Goal: Task Accomplishment & Management: Use online tool/utility

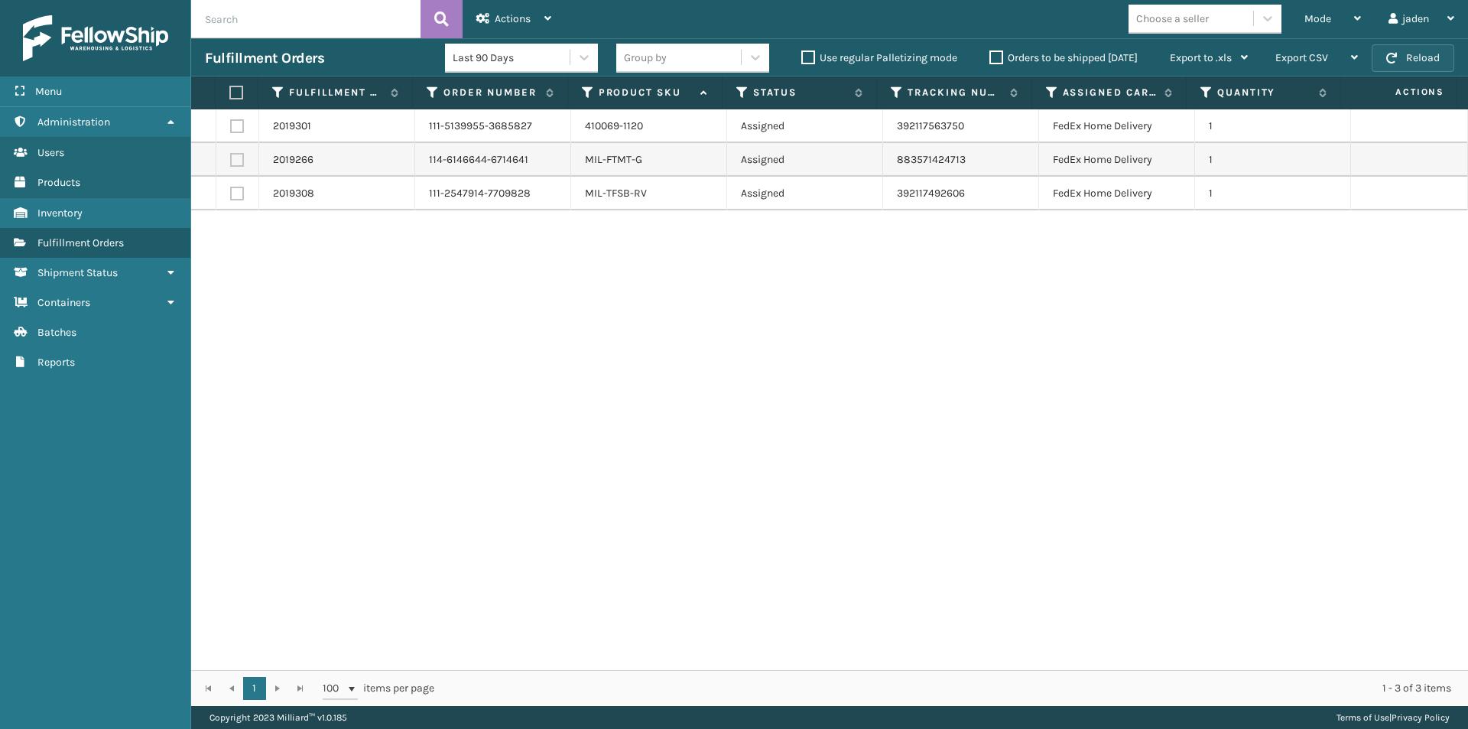
click at [1413, 58] on button "Reload" at bounding box center [1413, 58] width 83 height 28
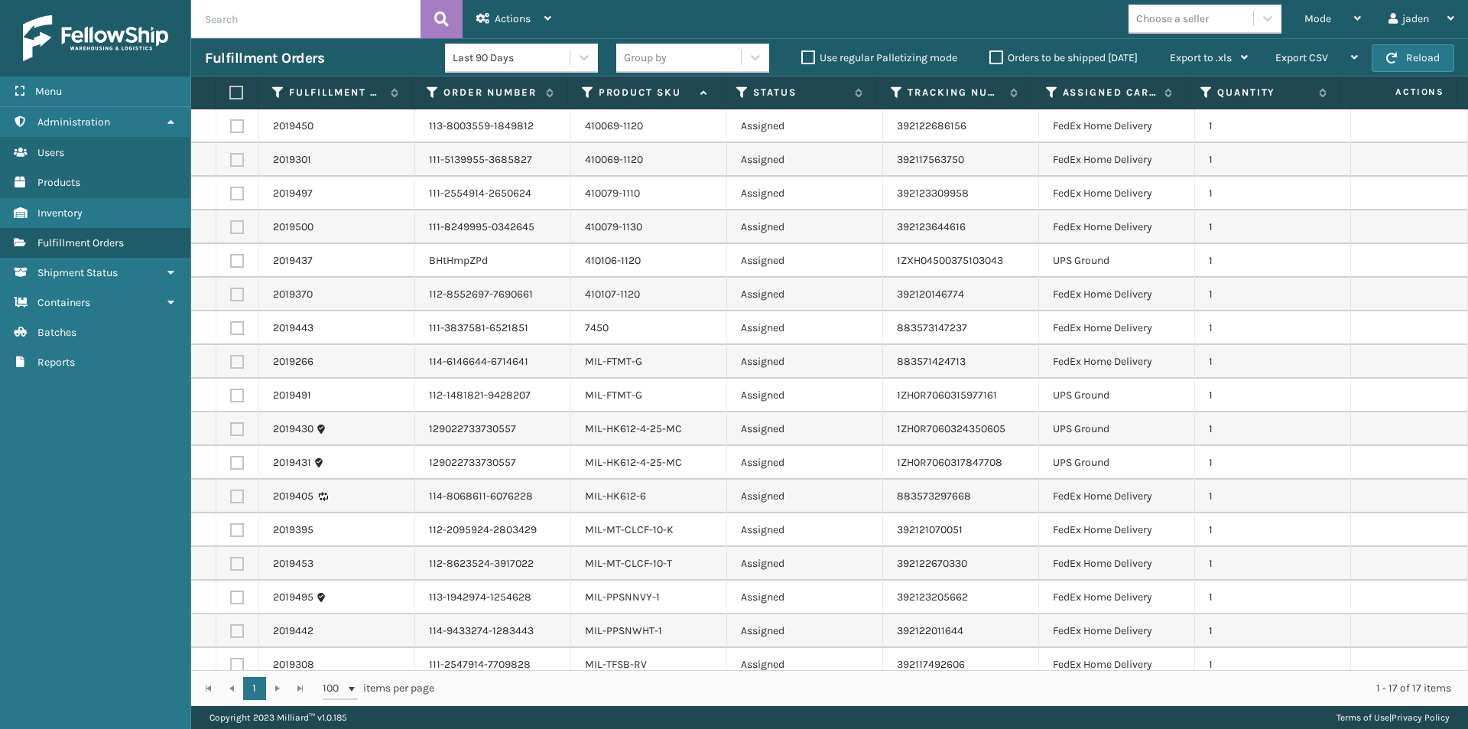
click at [239, 255] on label at bounding box center [237, 261] width 14 height 14
click at [231, 255] on input "checkbox" at bounding box center [230, 259] width 1 height 10
checkbox input "true"
click at [230, 398] on label at bounding box center [237, 395] width 14 height 14
click at [230, 398] on input "checkbox" at bounding box center [230, 393] width 1 height 10
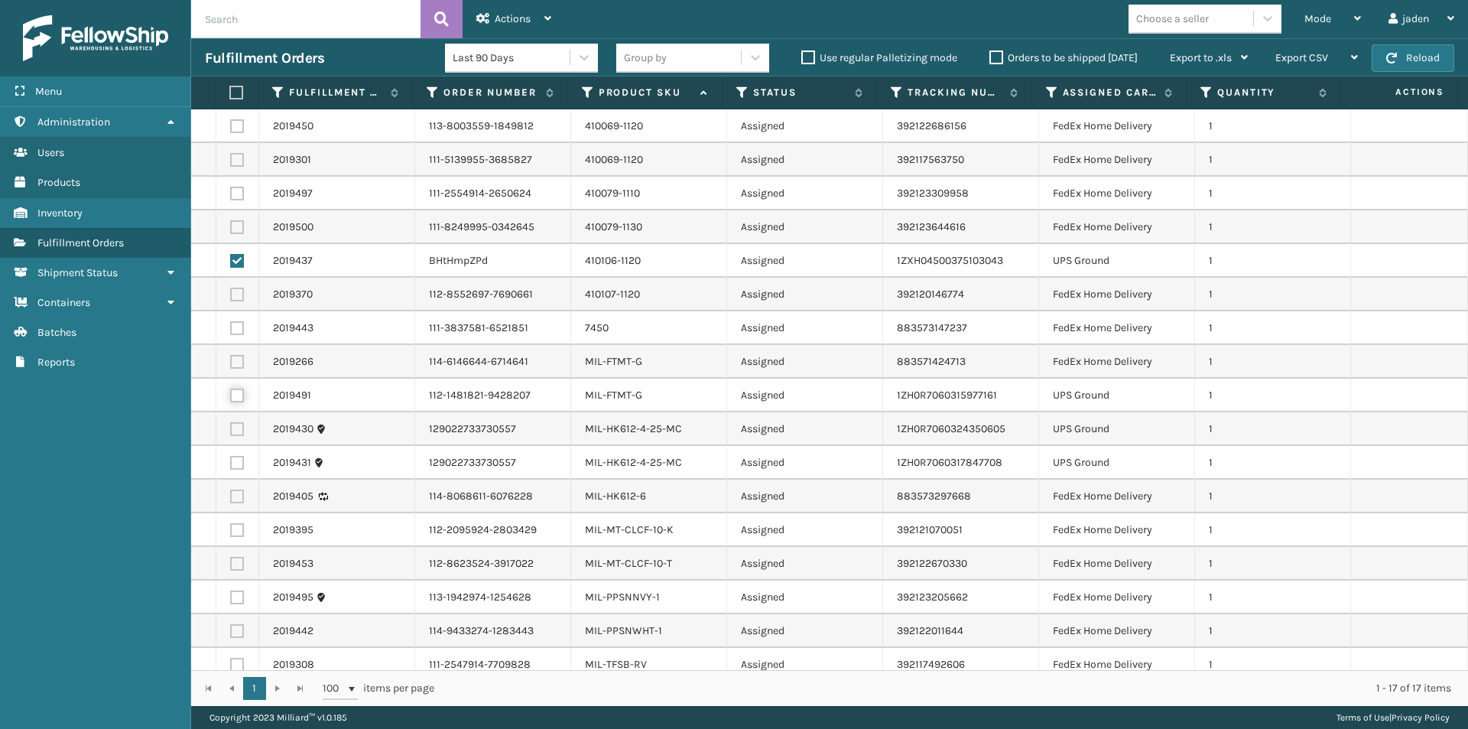
checkbox input "true"
click at [230, 429] on label at bounding box center [237, 429] width 14 height 14
click at [230, 429] on input "checkbox" at bounding box center [230, 427] width 1 height 10
checkbox input "true"
click at [236, 462] on label at bounding box center [237, 463] width 14 height 14
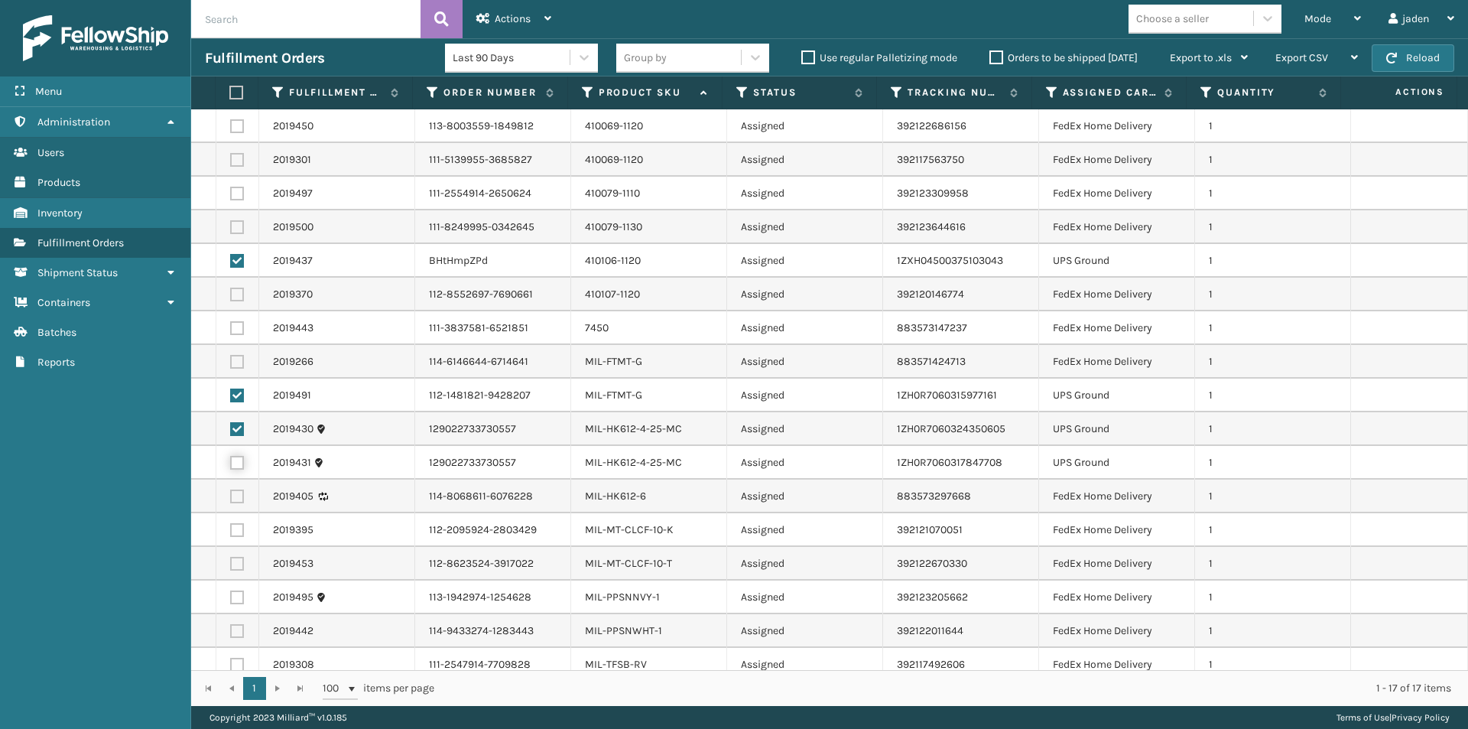
click at [231, 462] on input "checkbox" at bounding box center [230, 461] width 1 height 10
checkbox input "true"
click at [505, 16] on span "Actions" at bounding box center [513, 18] width 36 height 13
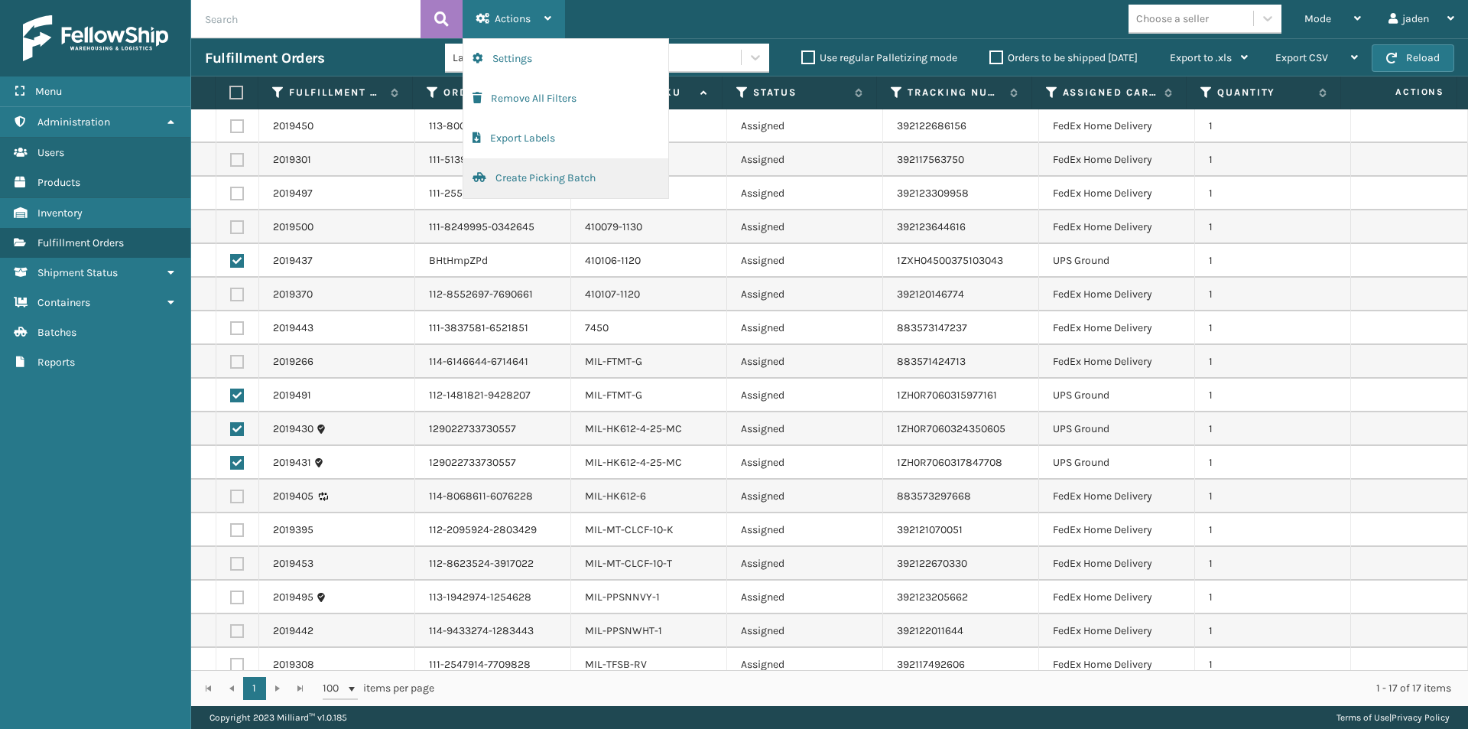
click at [530, 183] on button "Create Picking Batch" at bounding box center [565, 178] width 205 height 40
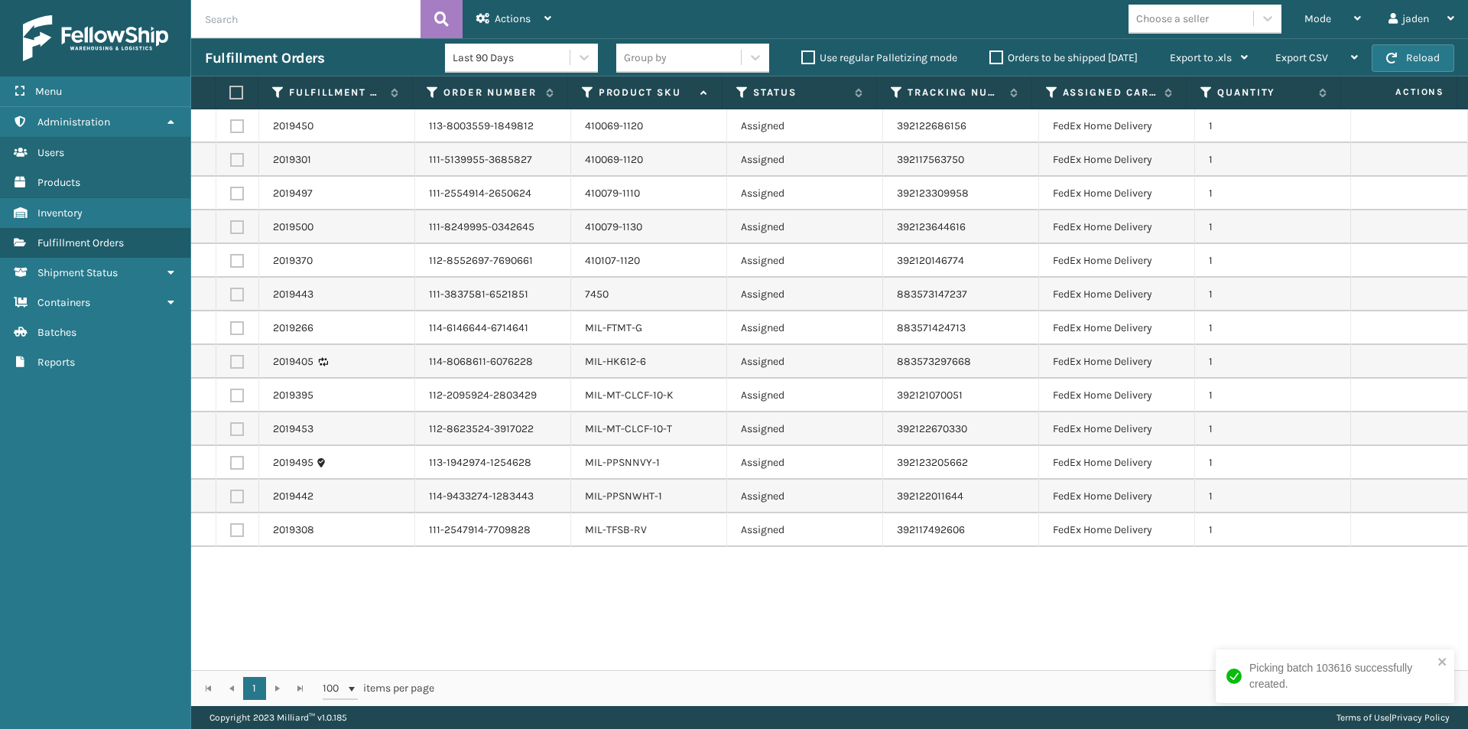
drag, startPoint x: 807, startPoint y: 605, endPoint x: 625, endPoint y: 636, distance: 184.6
click at [625, 636] on div "2019450 113-8003559-1849812 410069-1120 Assigned 392122686156 FedEx Home Delive…" at bounding box center [829, 389] width 1277 height 561
drag, startPoint x: 231, startPoint y: 465, endPoint x: 234, endPoint y: 486, distance: 20.9
click at [232, 465] on label at bounding box center [237, 463] width 14 height 14
click at [231, 465] on input "checkbox" at bounding box center [230, 461] width 1 height 10
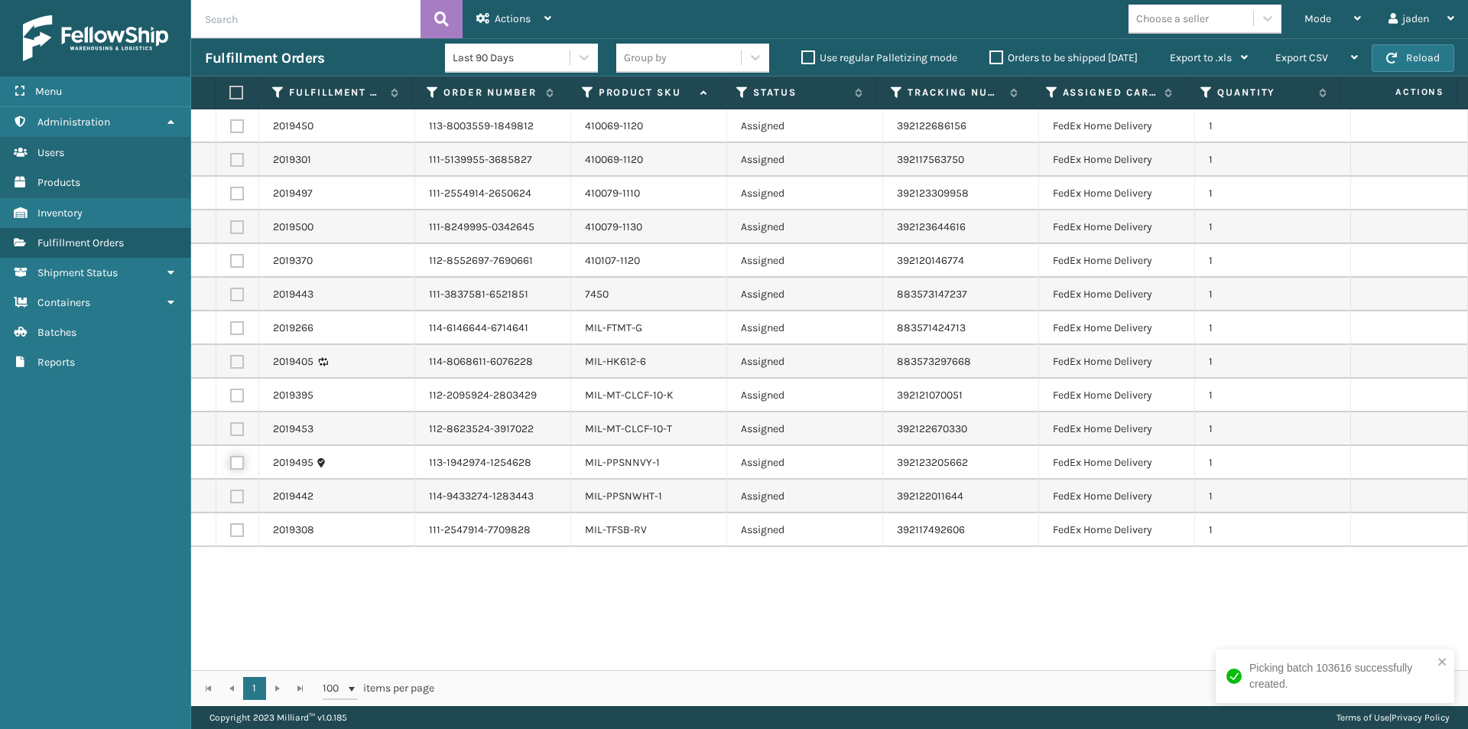
checkbox input "true"
click at [238, 504] on td at bounding box center [237, 497] width 43 height 34
click at [239, 92] on label at bounding box center [234, 93] width 10 height 14
click at [230, 92] on input "checkbox" at bounding box center [229, 93] width 1 height 10
checkbox input "true"
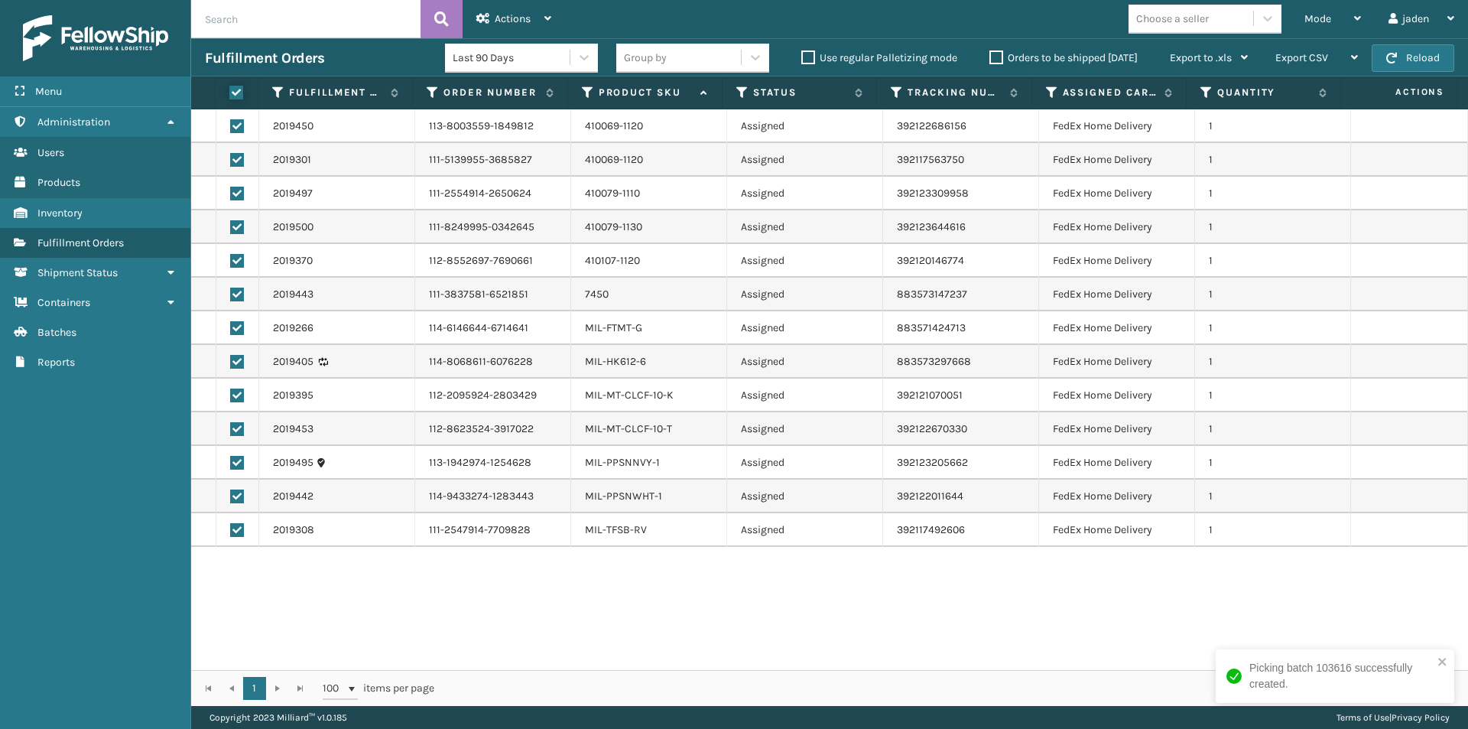
checkbox input "true"
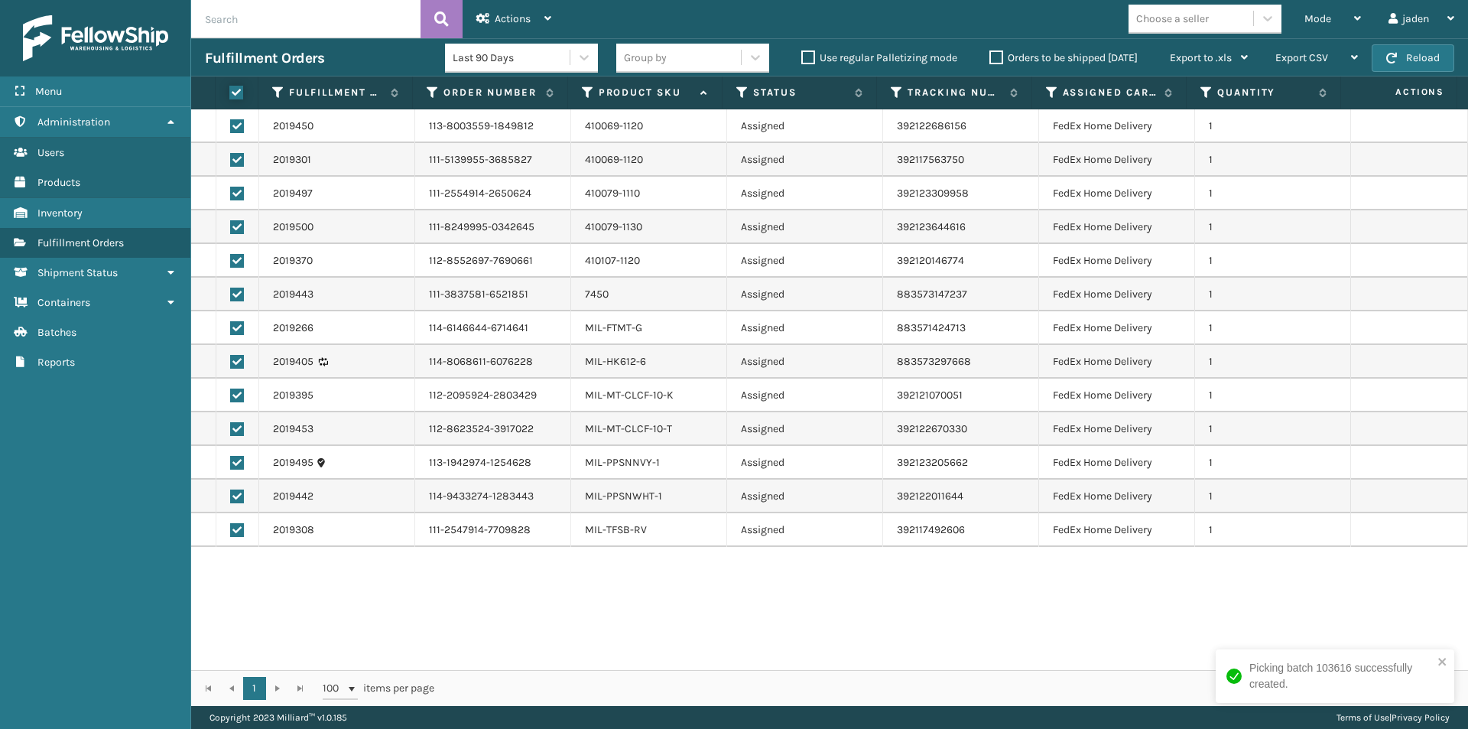
checkbox input "true"
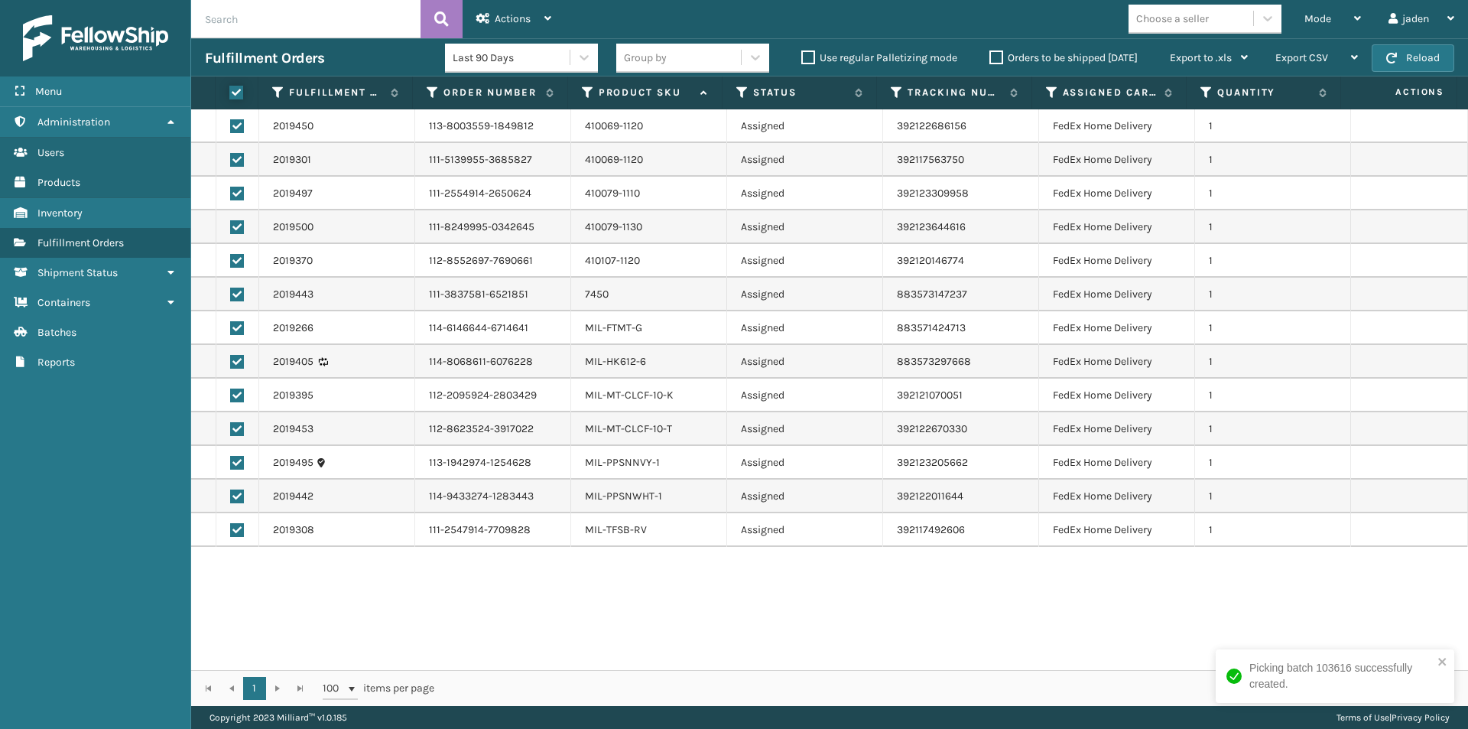
checkbox input "true"
click at [1319, 21] on span "Mode" at bounding box center [1318, 18] width 27 height 13
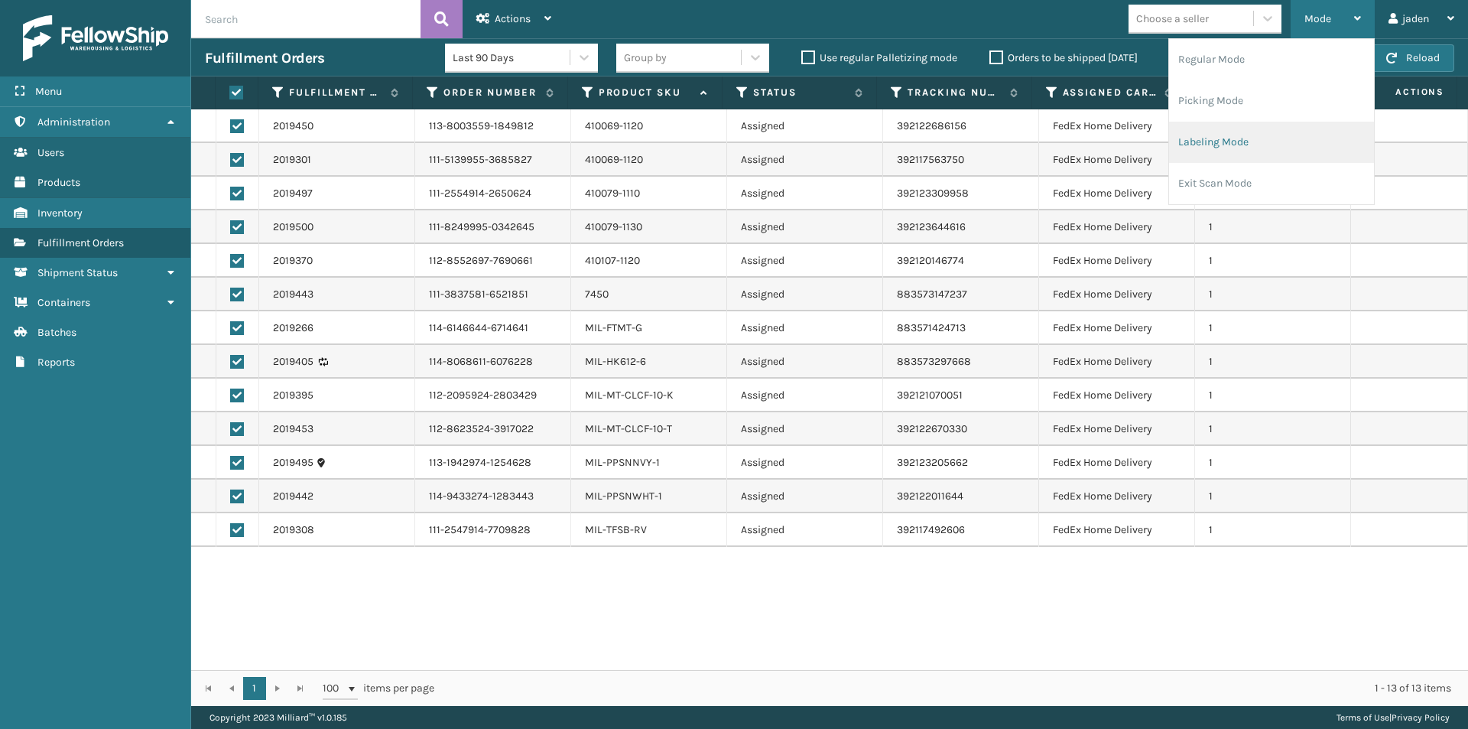
click at [1283, 133] on li "Labeling Mode" at bounding box center [1271, 142] width 205 height 41
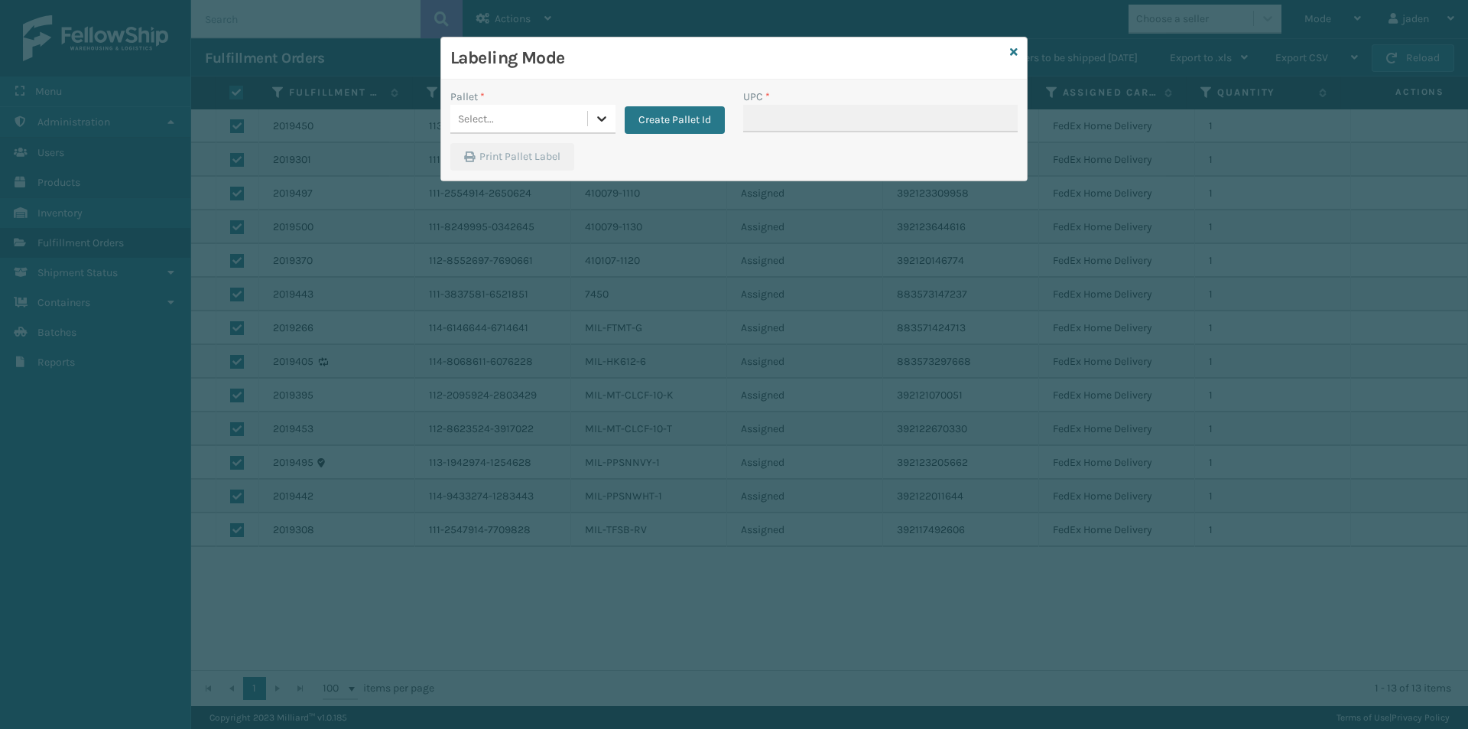
click at [597, 126] on div at bounding box center [602, 119] width 28 height 28
click at [527, 187] on div "UPSG-HRMYO1SP2M" at bounding box center [532, 185] width 165 height 28
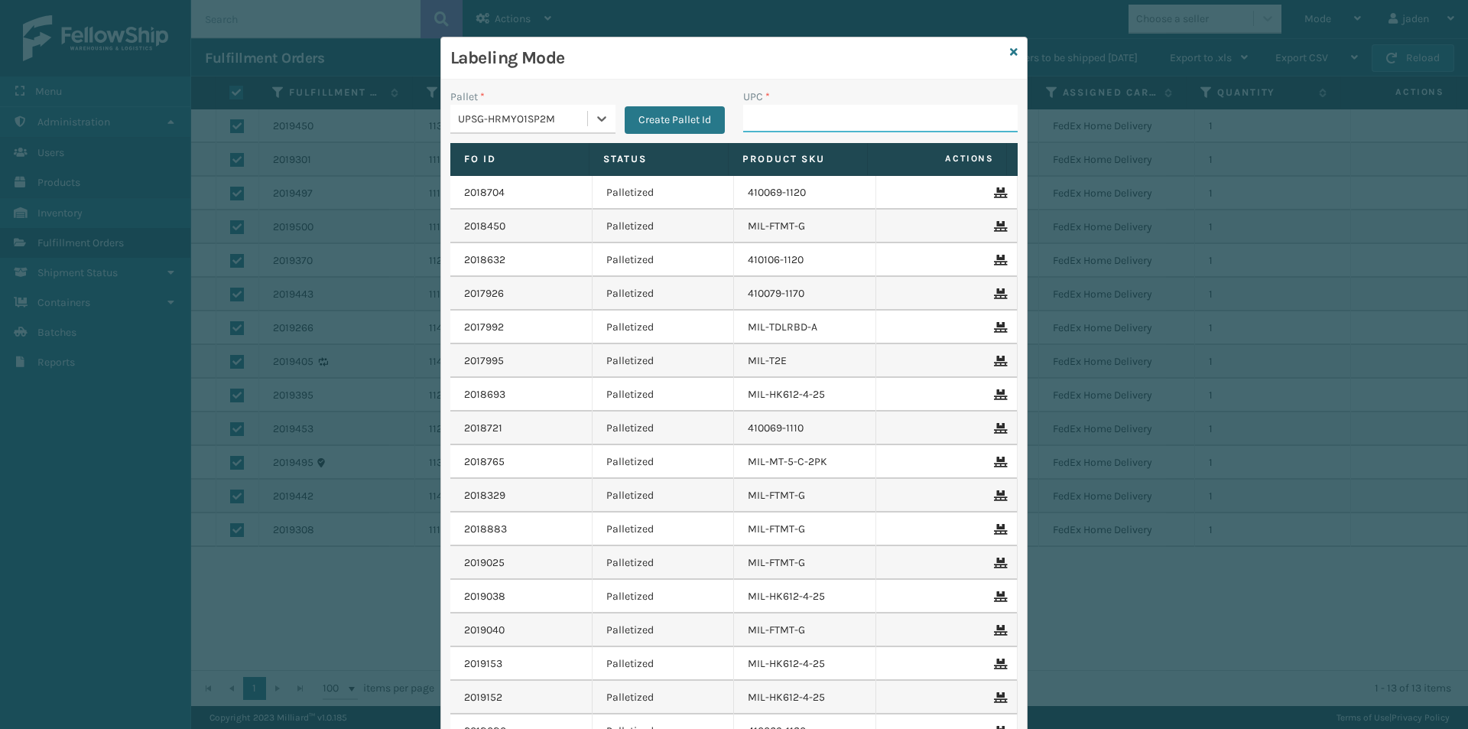
click at [783, 125] on input "UPC *" at bounding box center [880, 119] width 275 height 28
type input "410106-1120"
click at [1015, 51] on div "Labeling Mode" at bounding box center [734, 58] width 586 height 42
click at [1010, 51] on icon at bounding box center [1014, 52] width 8 height 11
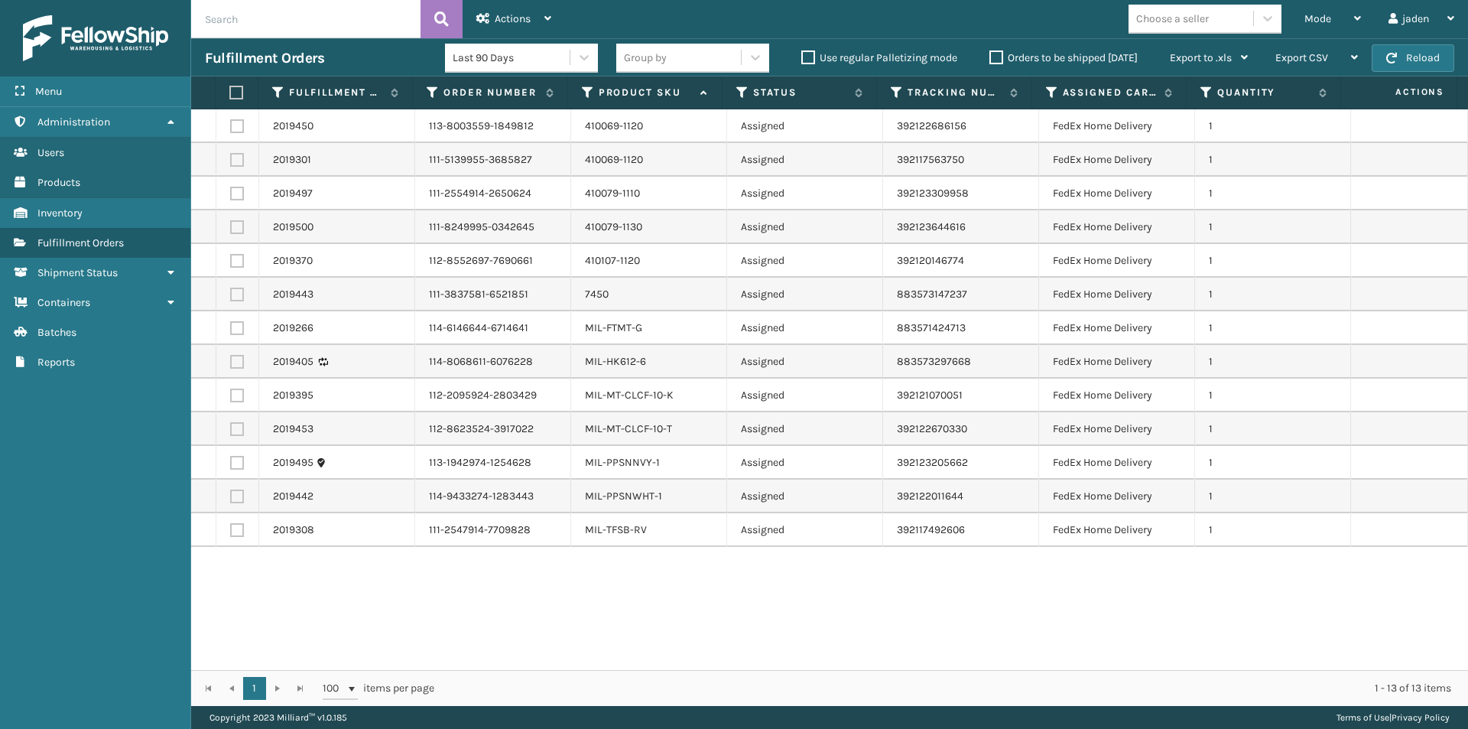
click at [238, 90] on label at bounding box center [234, 93] width 10 height 14
click at [230, 90] on input "checkbox" at bounding box center [229, 93] width 1 height 10
checkbox input "true"
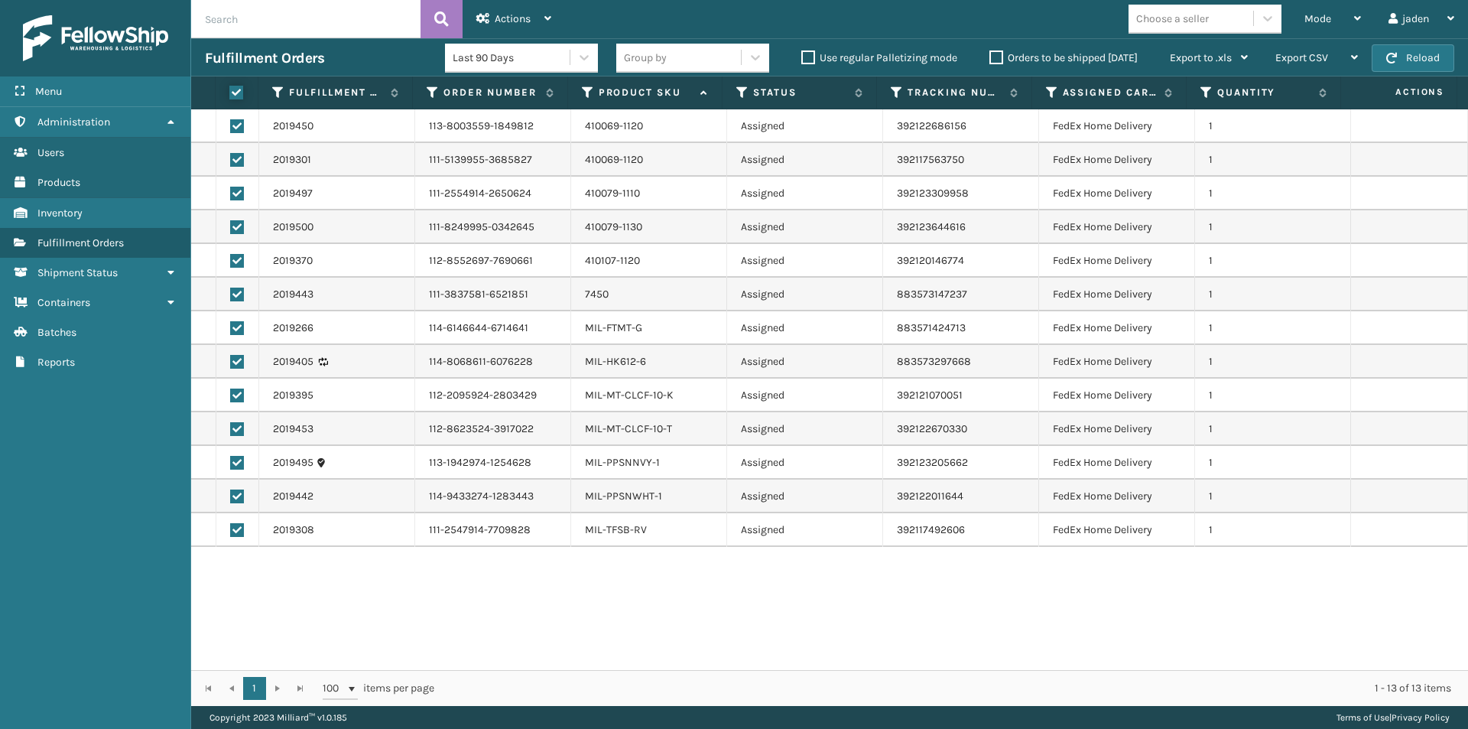
checkbox input "true"
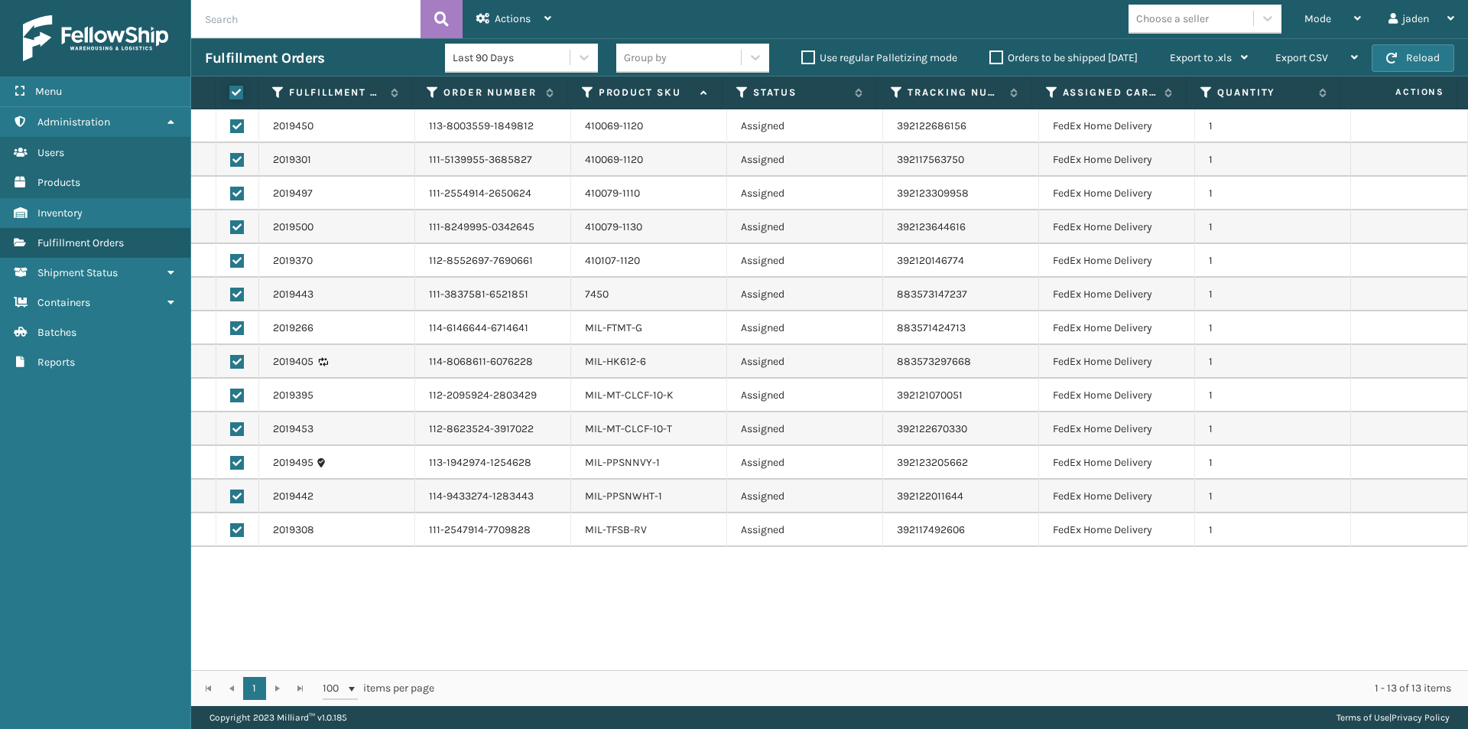
checkbox input "true"
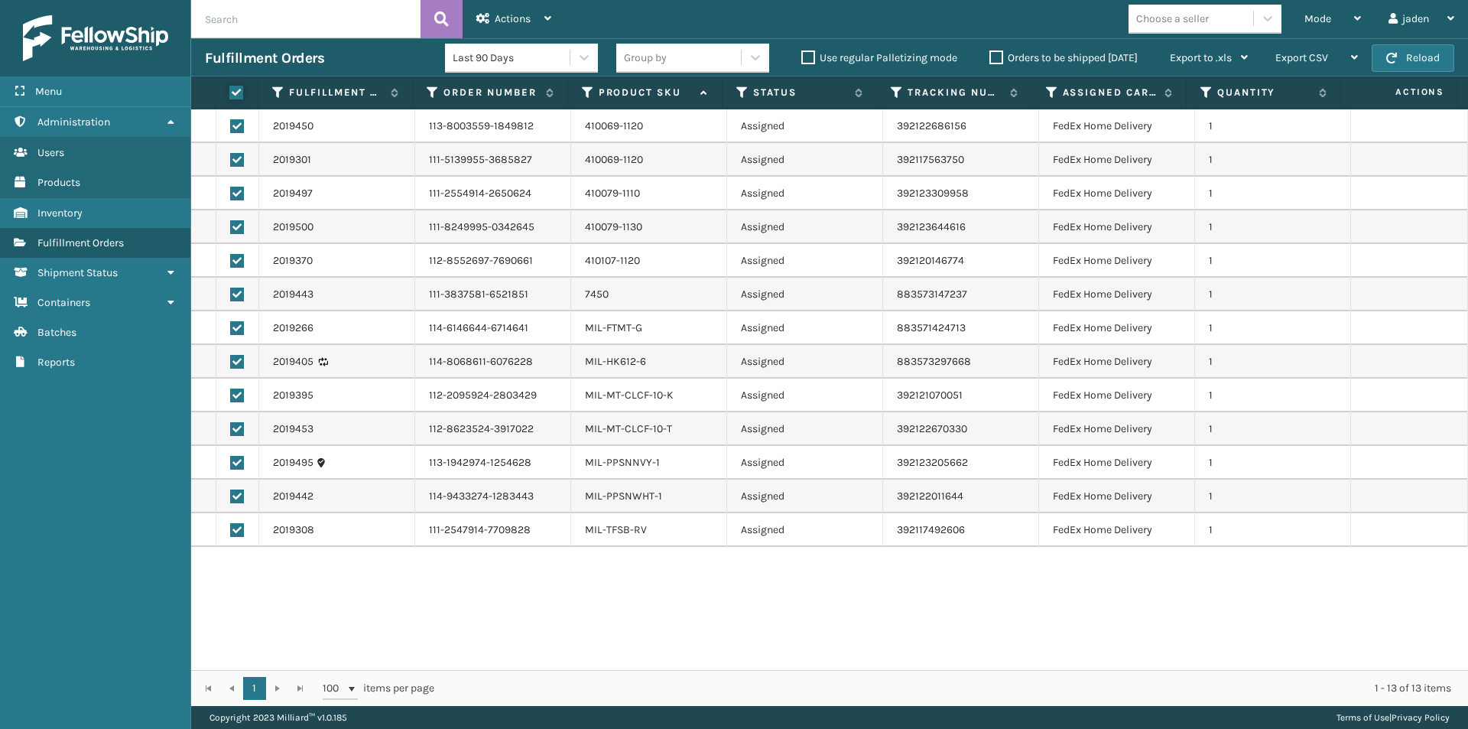
checkbox input "true"
click at [502, 14] on span "Actions" at bounding box center [513, 18] width 36 height 13
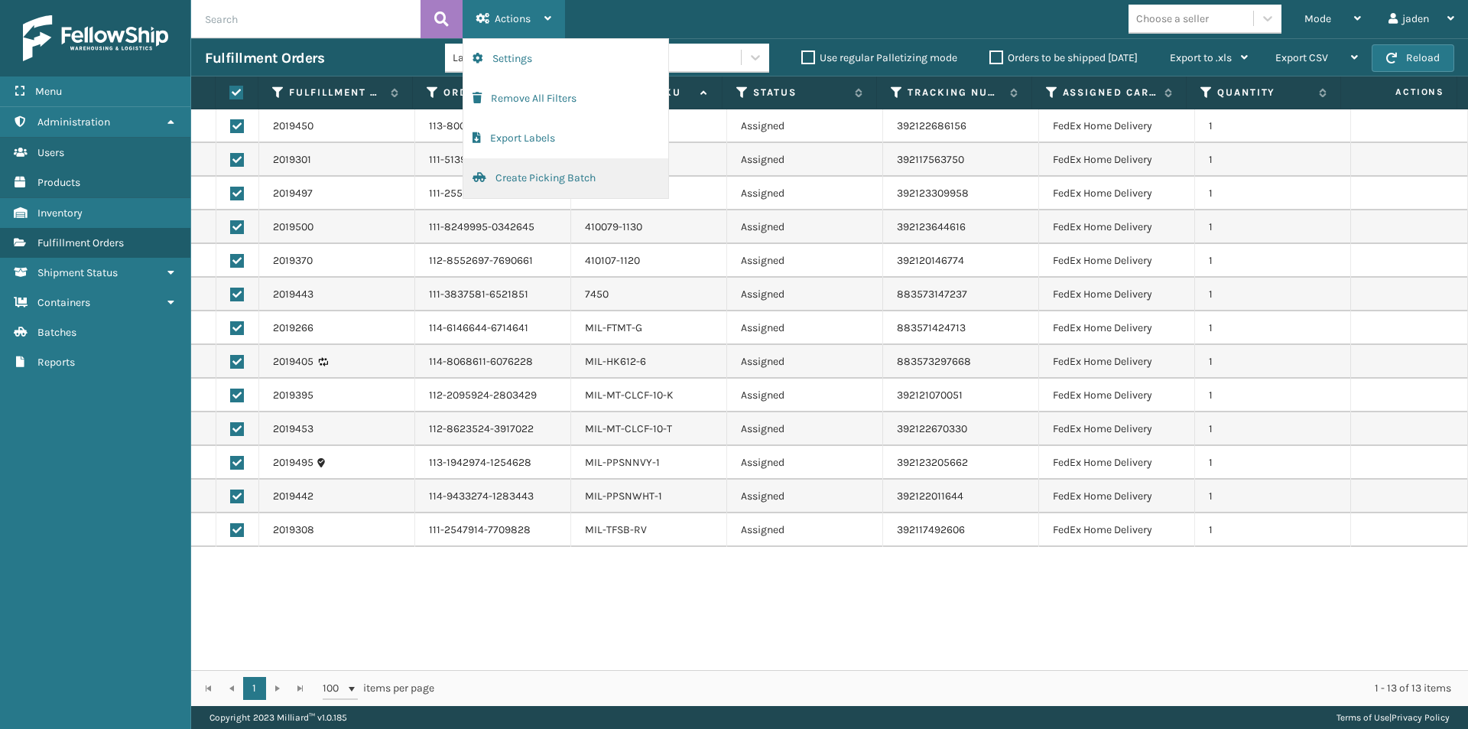
click at [528, 176] on button "Create Picking Batch" at bounding box center [565, 178] width 205 height 40
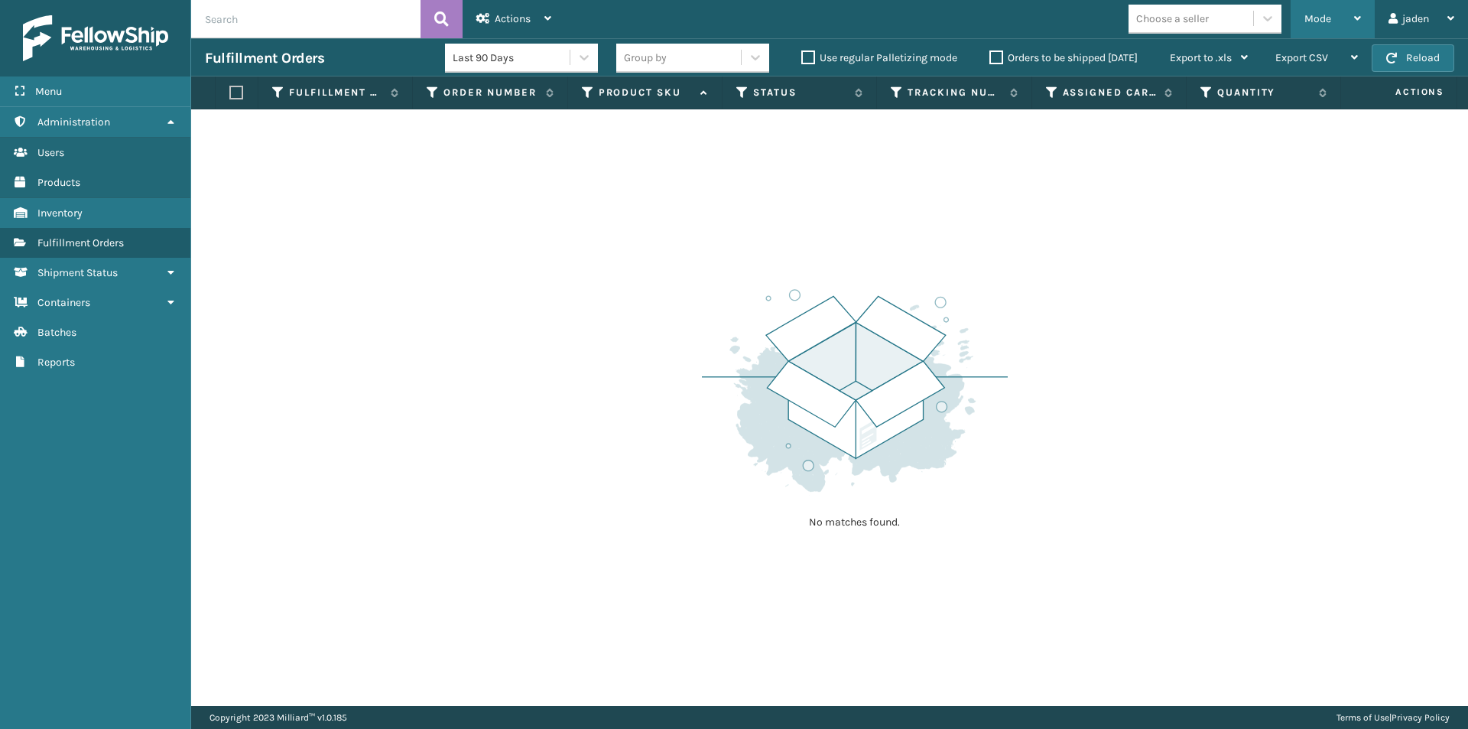
click at [1305, 23] on span "Mode" at bounding box center [1318, 18] width 27 height 13
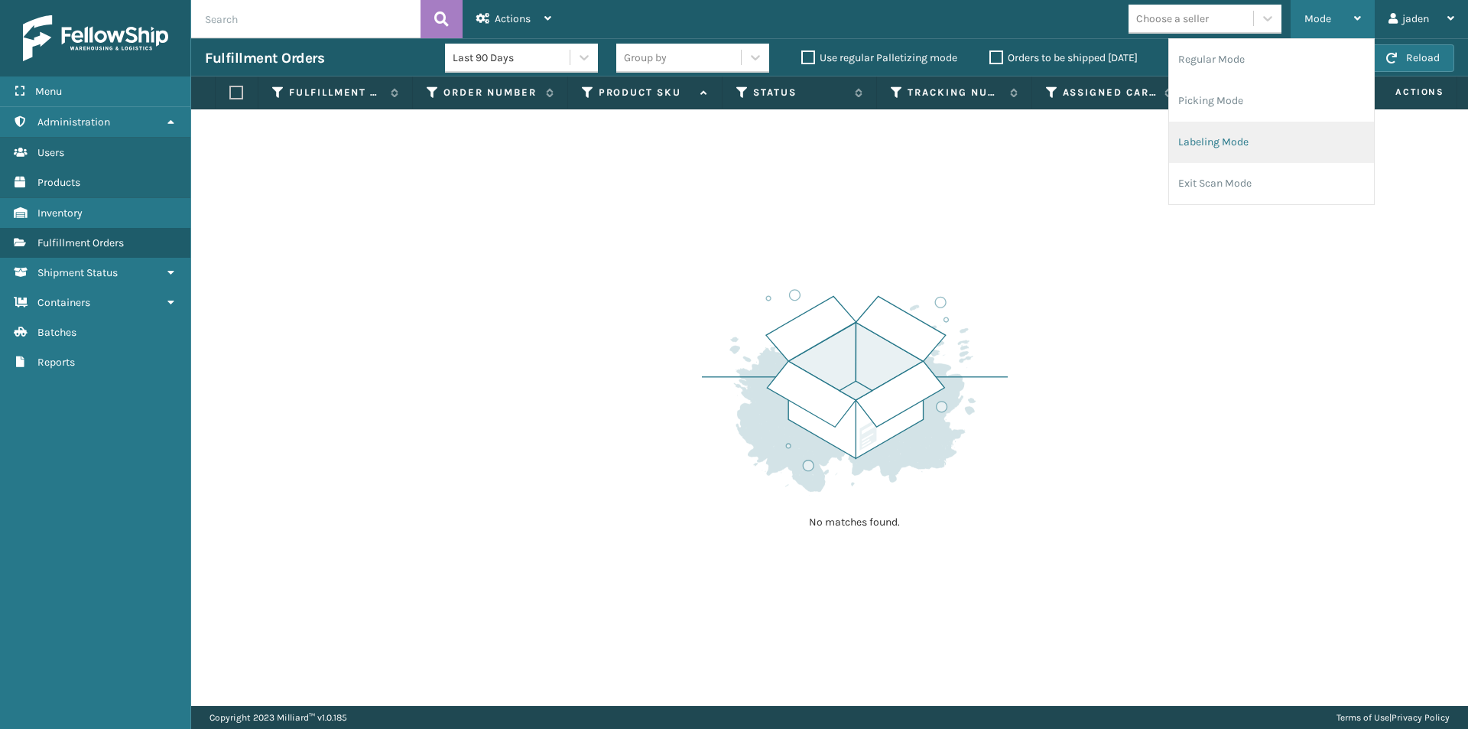
click at [1233, 150] on li "Labeling Mode" at bounding box center [1271, 142] width 205 height 41
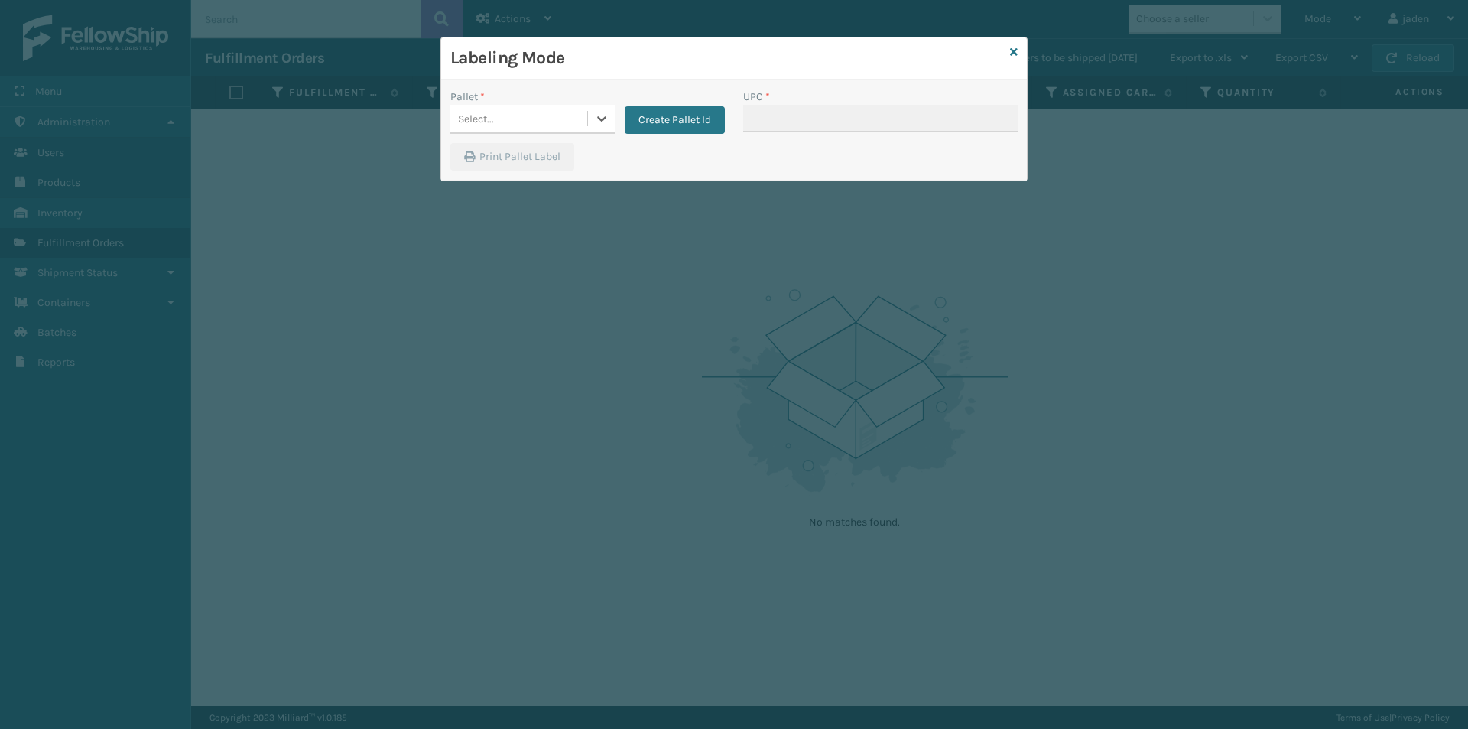
click at [613, 126] on div at bounding box center [602, 119] width 28 height 28
click at [555, 150] on div "FDXG-RI5BK70FWM" at bounding box center [532, 157] width 165 height 28
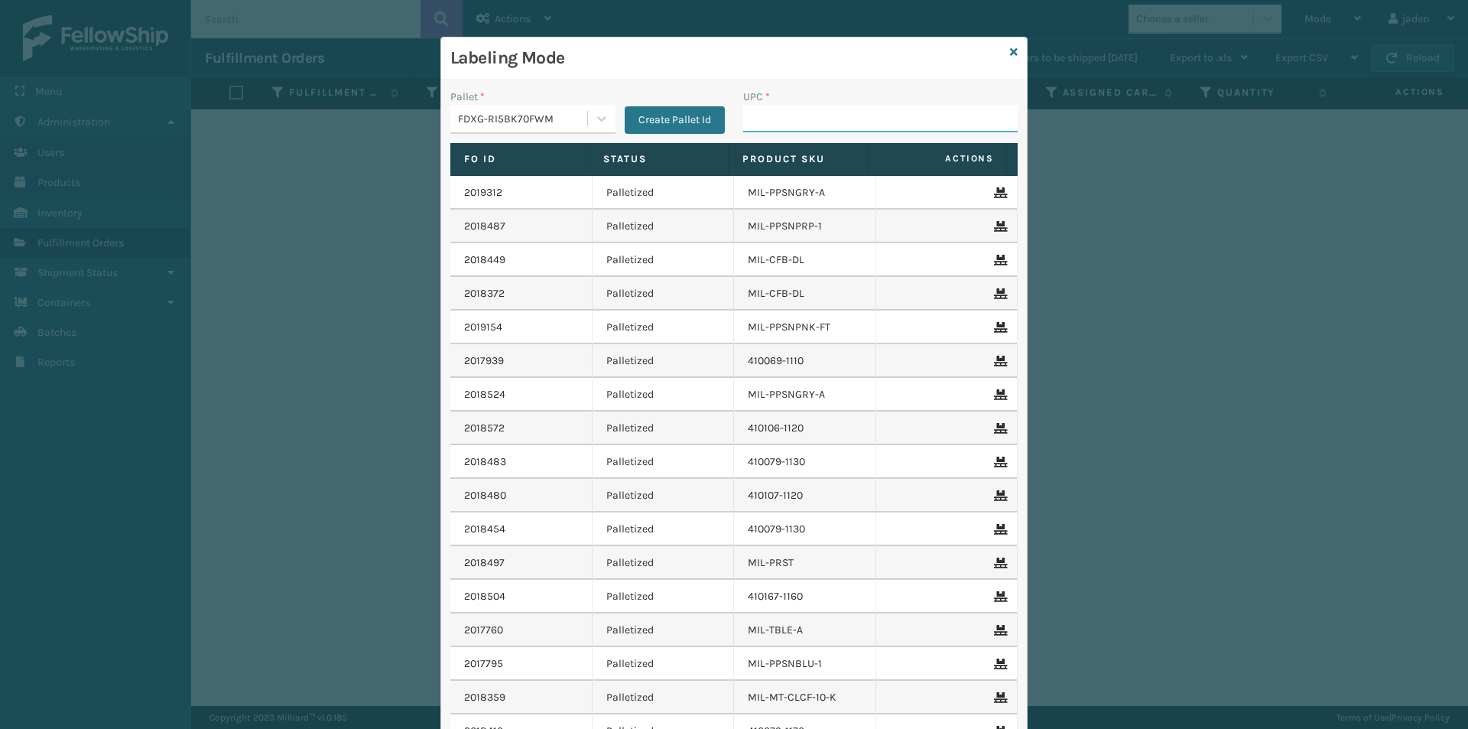
click at [791, 114] on input "UPC *" at bounding box center [880, 119] width 275 height 28
type input "410079-1130"
type input "84098511818105"
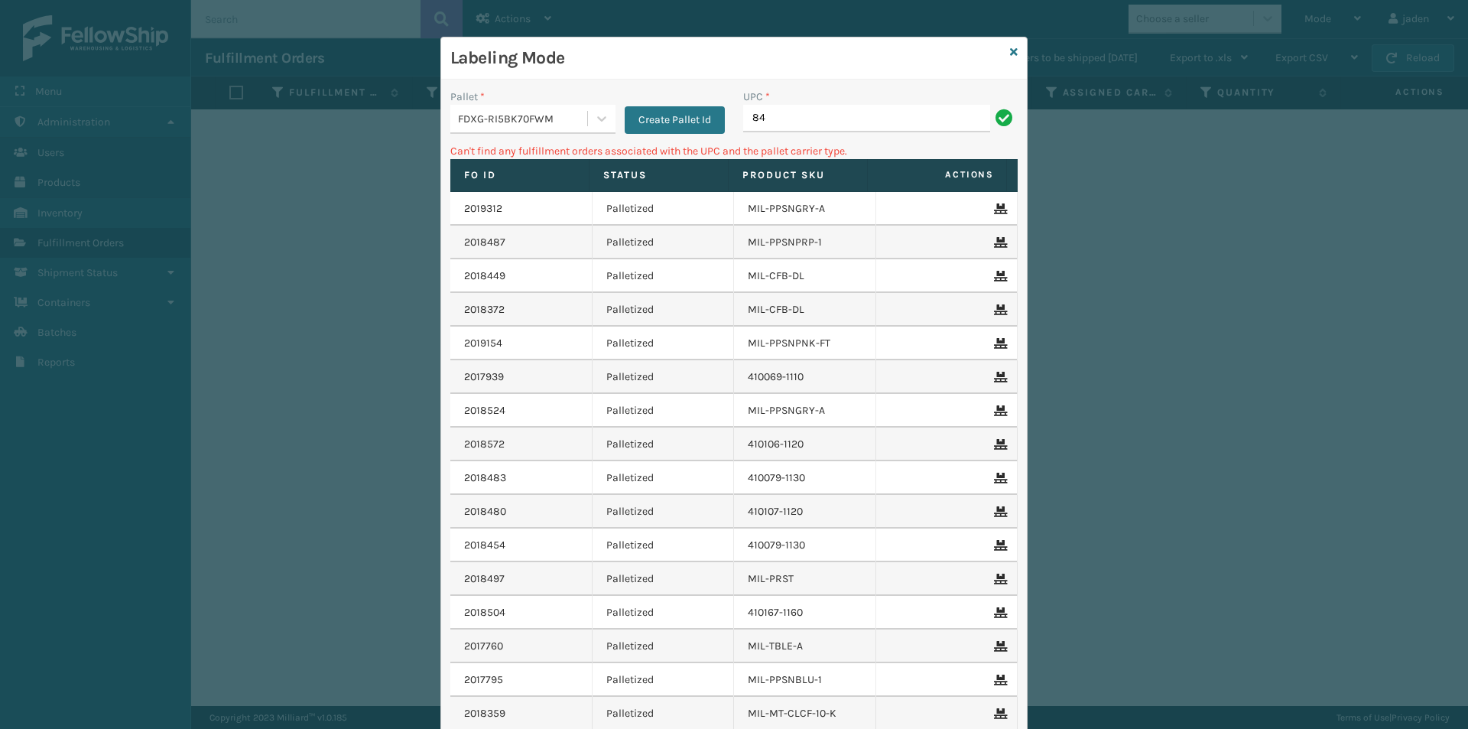
type input "8"
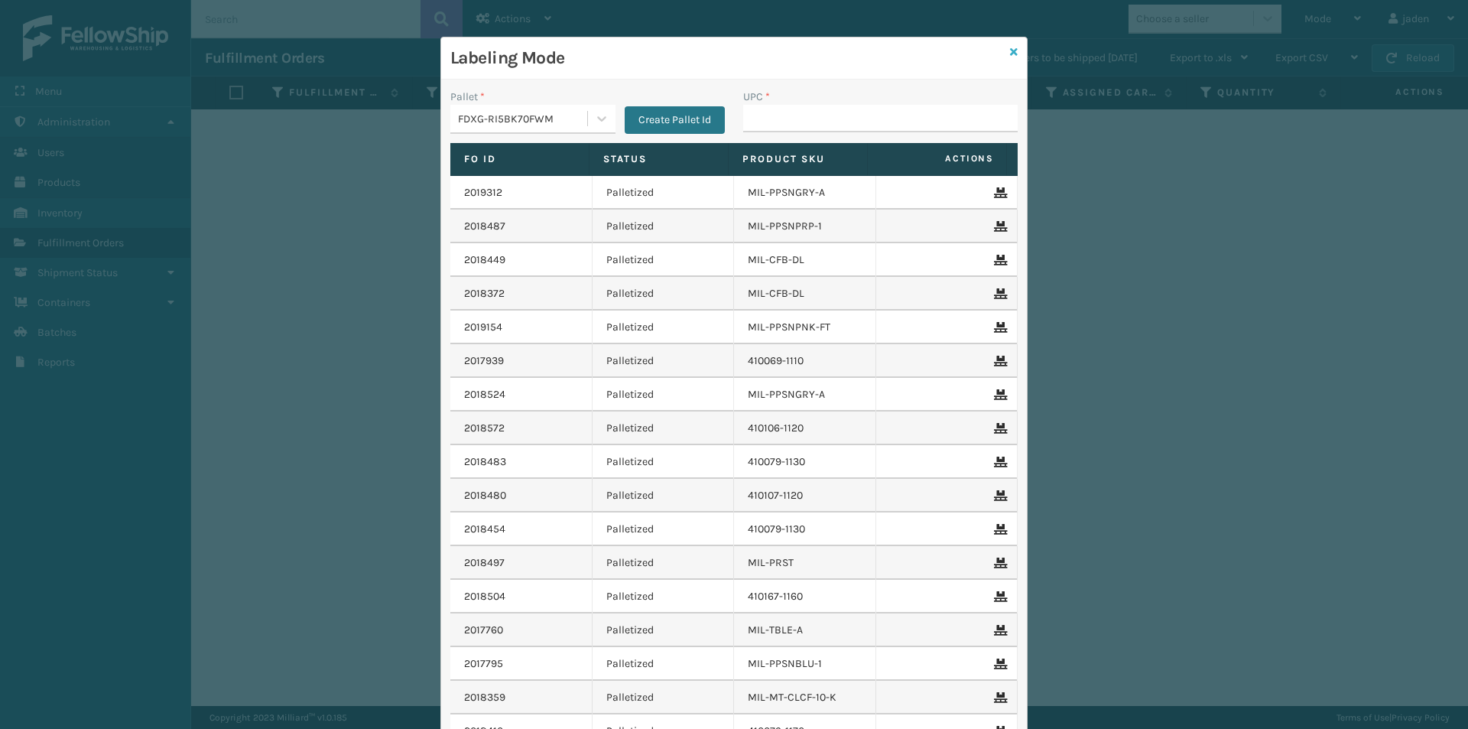
click at [1010, 54] on icon at bounding box center [1014, 52] width 8 height 11
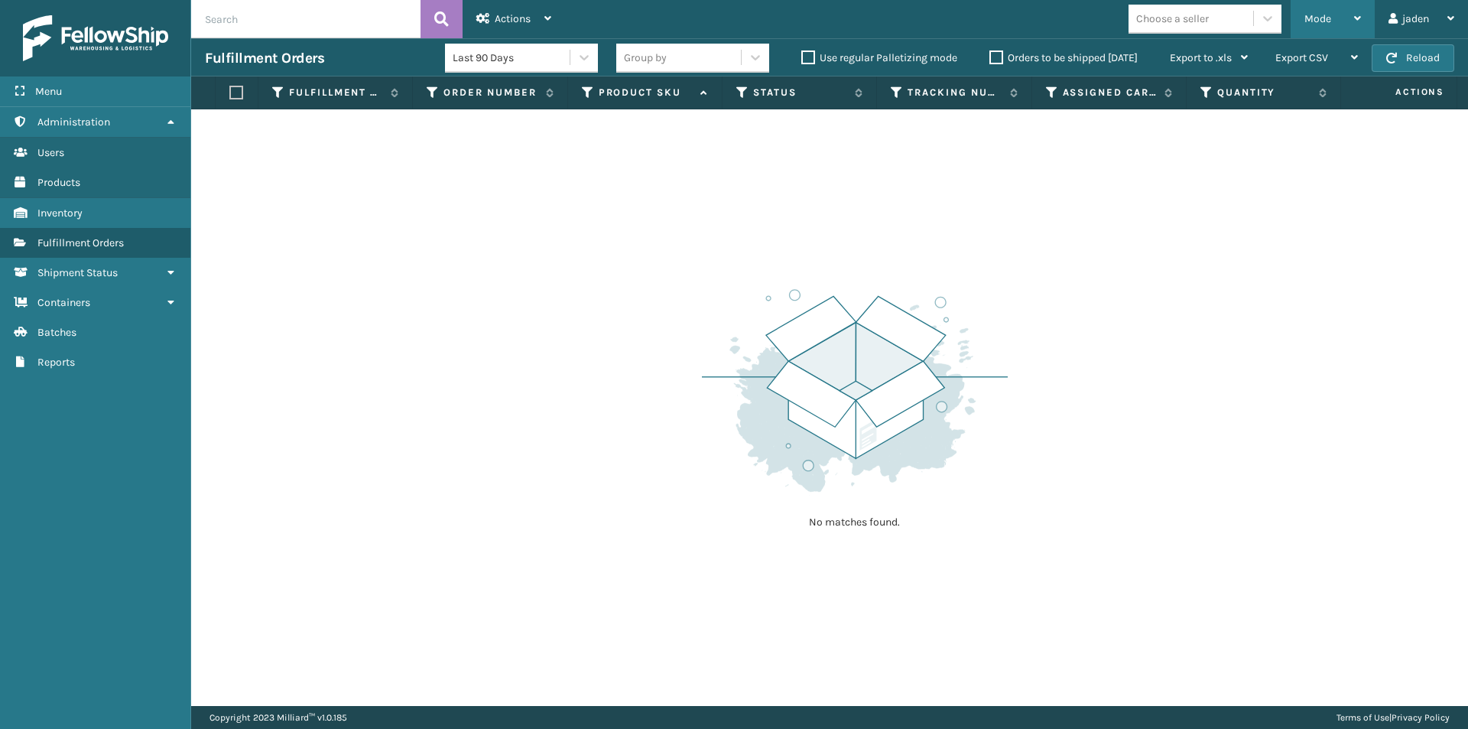
click at [1345, 28] on div "Mode" at bounding box center [1333, 19] width 57 height 38
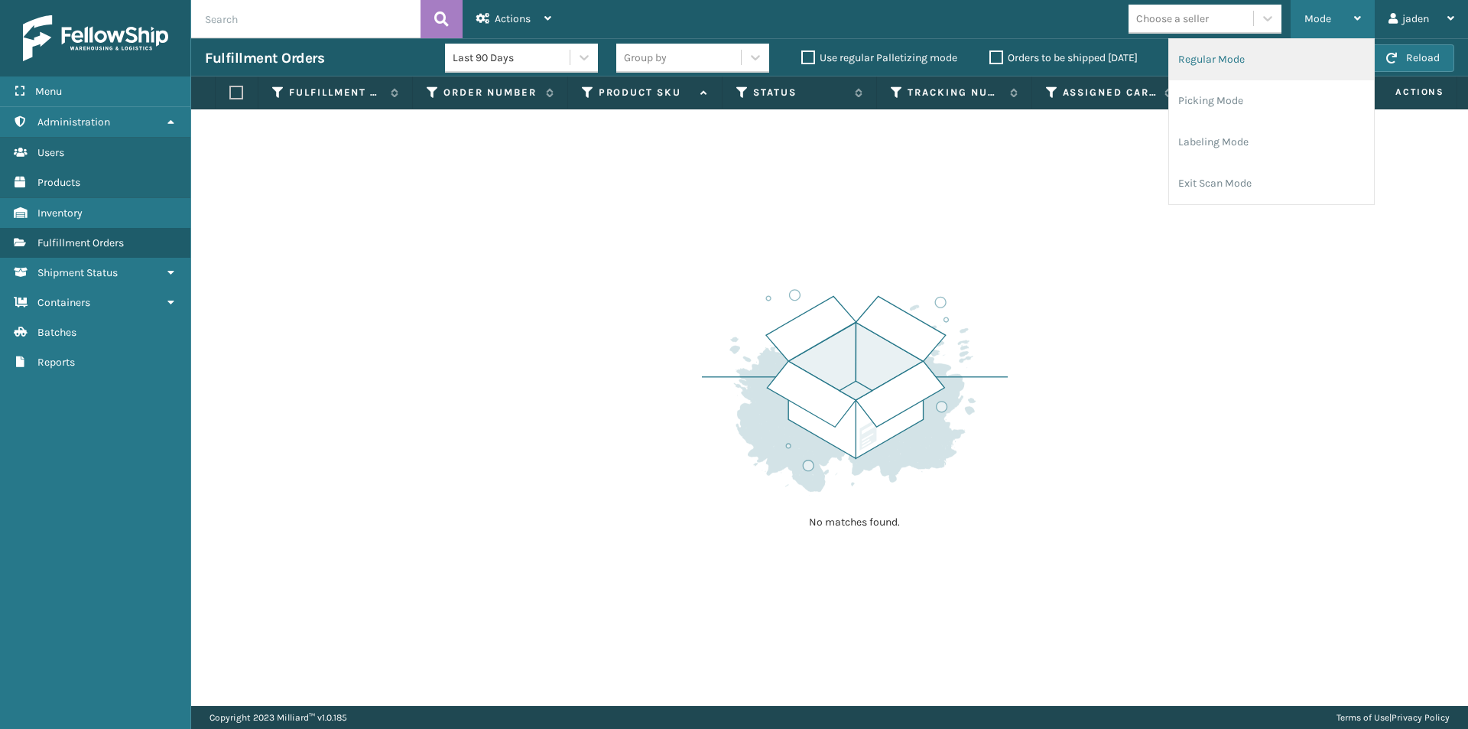
click at [1279, 60] on li "Regular Mode" at bounding box center [1271, 59] width 205 height 41
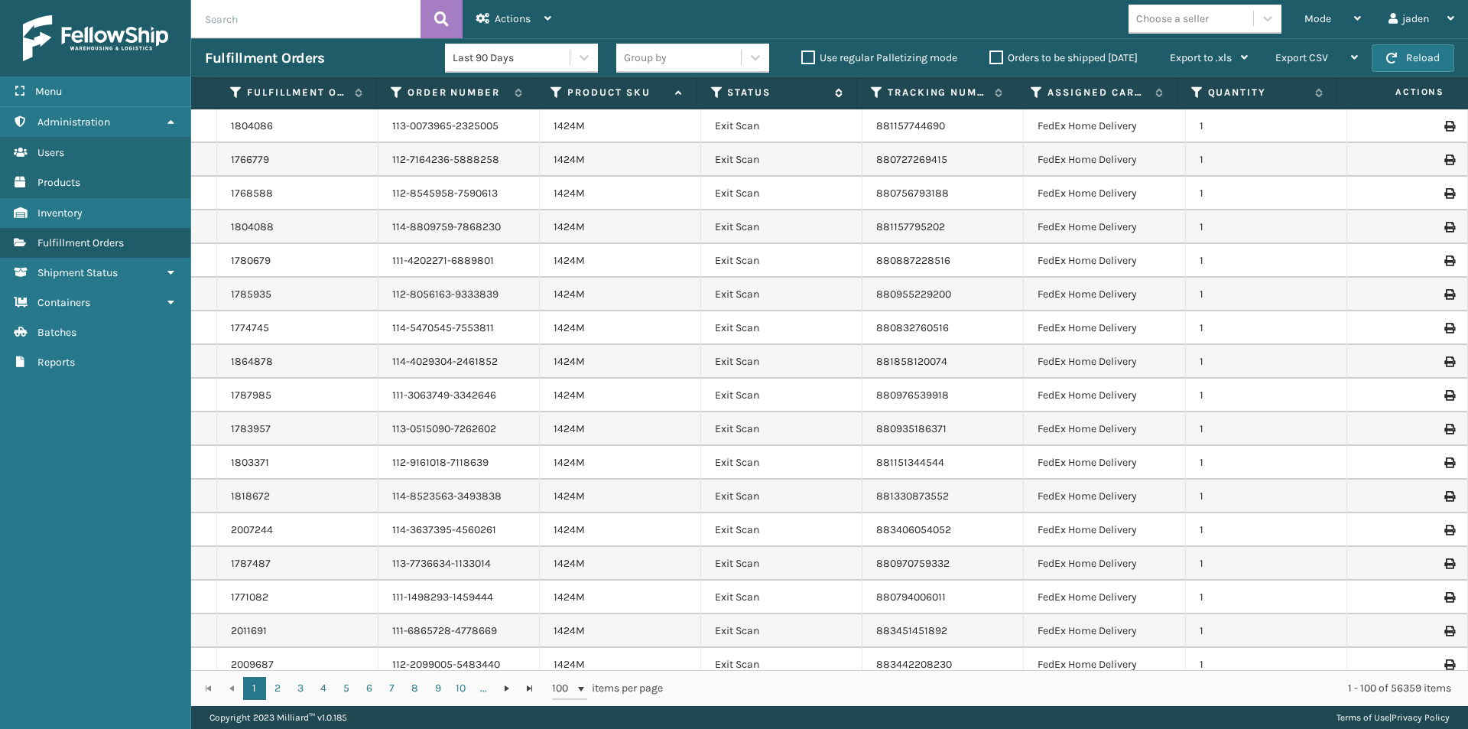
click at [711, 88] on icon at bounding box center [717, 93] width 12 height 14
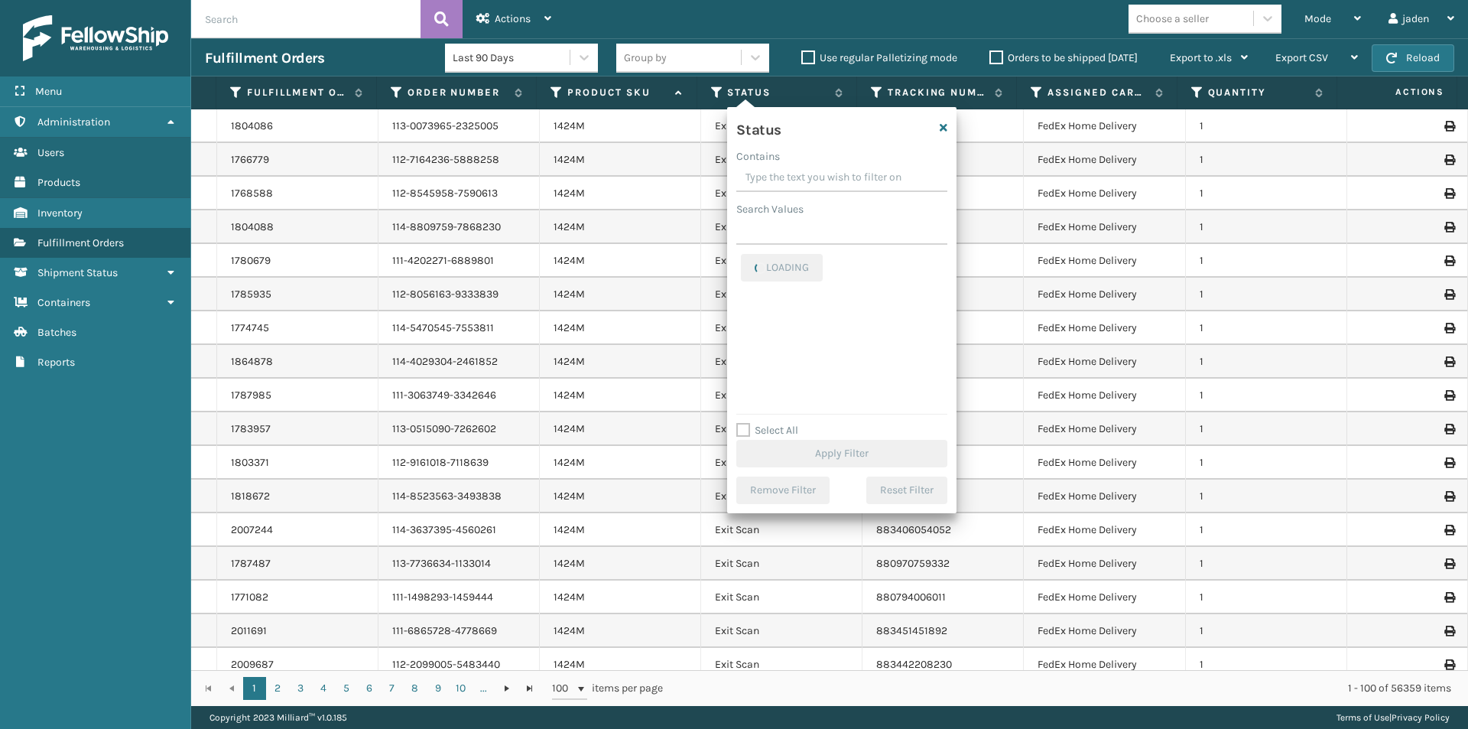
drag, startPoint x: 850, startPoint y: 177, endPoint x: 824, endPoint y: 175, distance: 26.8
click at [824, 175] on input "Contains" at bounding box center [841, 178] width 211 height 28
drag, startPoint x: 903, startPoint y: 178, endPoint x: 823, endPoint y: 178, distance: 80.3
click at [823, 178] on input "Contains" at bounding box center [841, 178] width 211 height 28
drag, startPoint x: 875, startPoint y: 179, endPoint x: 826, endPoint y: 172, distance: 49.4
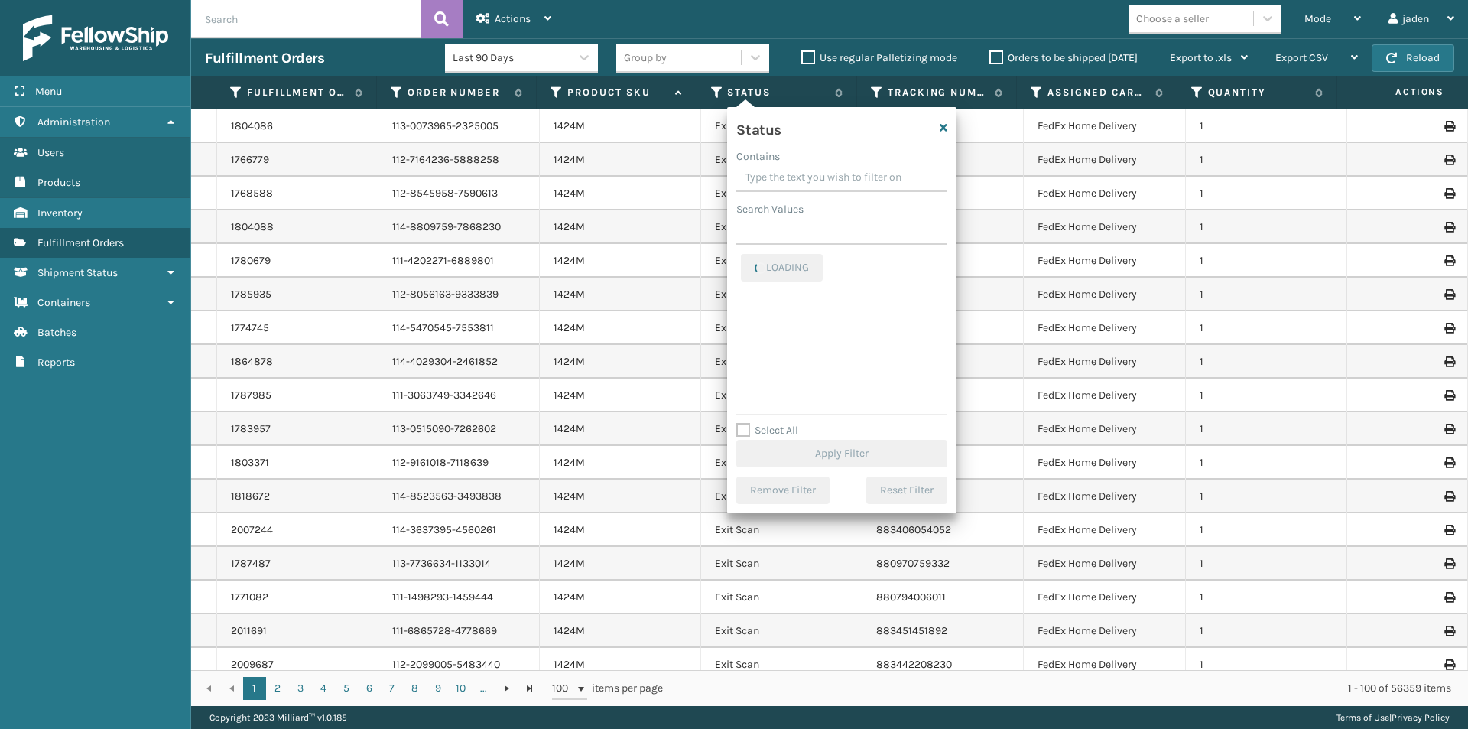
click at [814, 172] on input "Contains" at bounding box center [841, 178] width 211 height 28
drag, startPoint x: 863, startPoint y: 171, endPoint x: 815, endPoint y: 165, distance: 48.5
click at [815, 165] on input "Contains" at bounding box center [841, 178] width 211 height 28
drag, startPoint x: 856, startPoint y: 165, endPoint x: 804, endPoint y: 165, distance: 52.0
click at [804, 165] on input "Contains" at bounding box center [841, 178] width 211 height 28
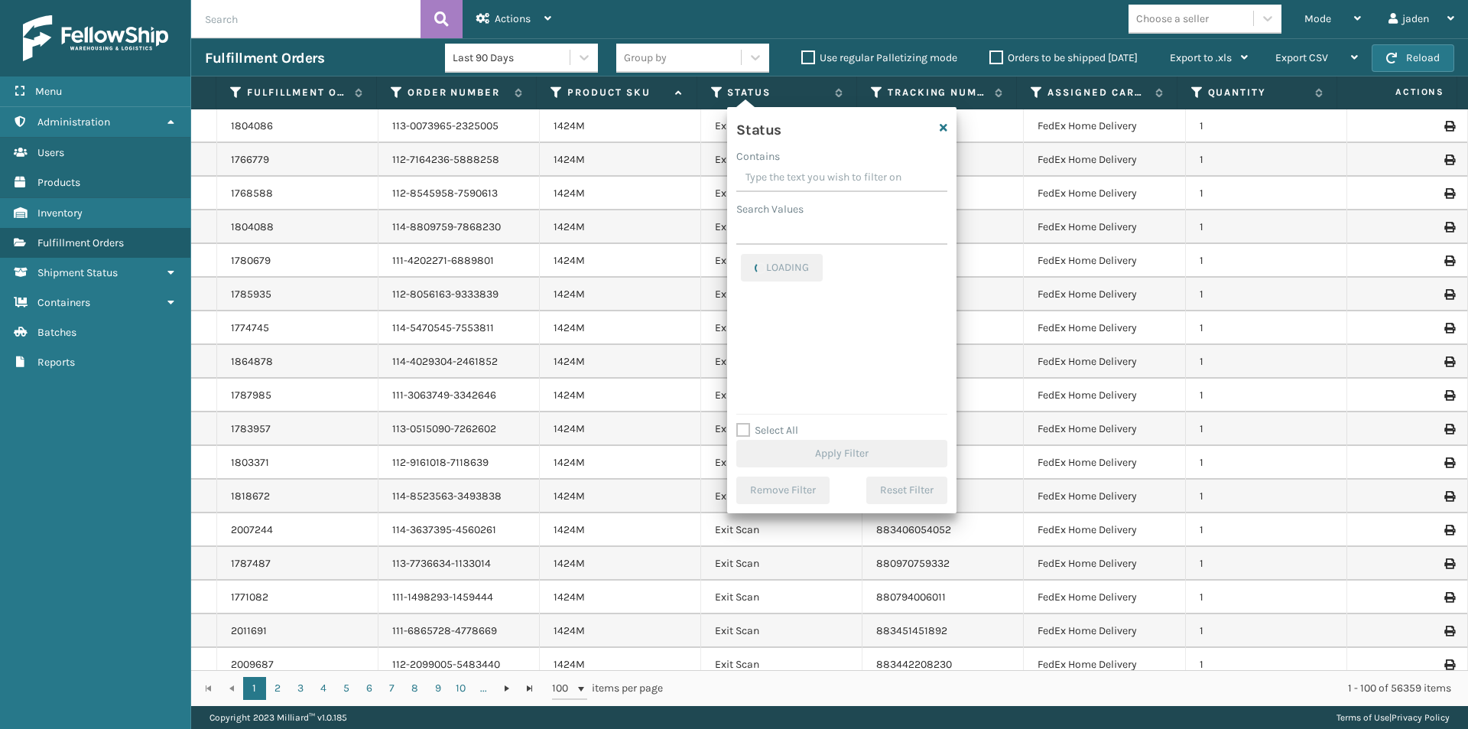
drag, startPoint x: 873, startPoint y: 165, endPoint x: 827, endPoint y: 164, distance: 45.9
click at [827, 164] on div "Contains" at bounding box center [841, 156] width 211 height 16
drag, startPoint x: 894, startPoint y: 164, endPoint x: 776, endPoint y: 164, distance: 117.8
click at [776, 164] on label "Contains" at bounding box center [758, 156] width 44 height 16
click at [776, 164] on input "Contains" at bounding box center [841, 178] width 211 height 28
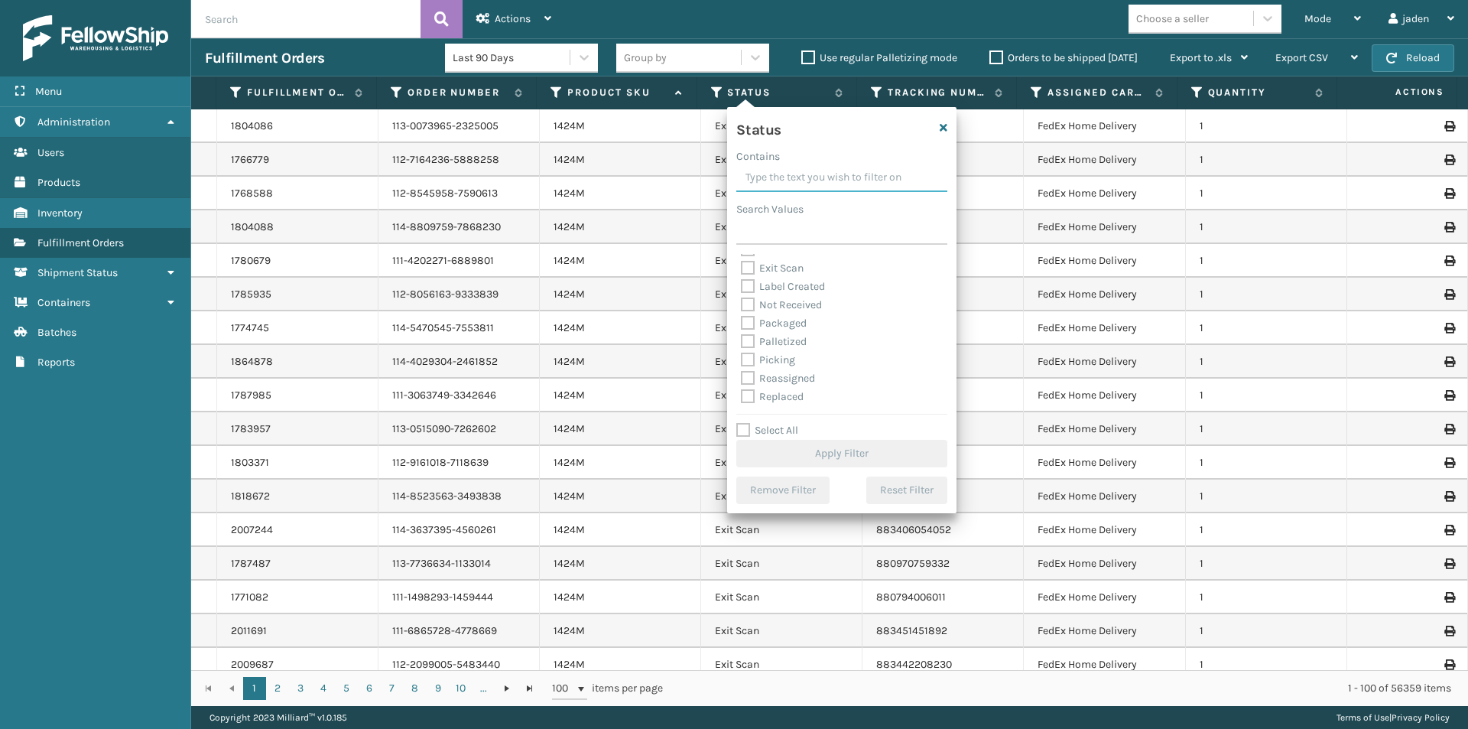
scroll to position [76, 0]
click at [750, 331] on label "Picking" at bounding box center [768, 333] width 54 height 13
click at [742, 331] on input "Picking" at bounding box center [741, 329] width 1 height 10
checkbox input "true"
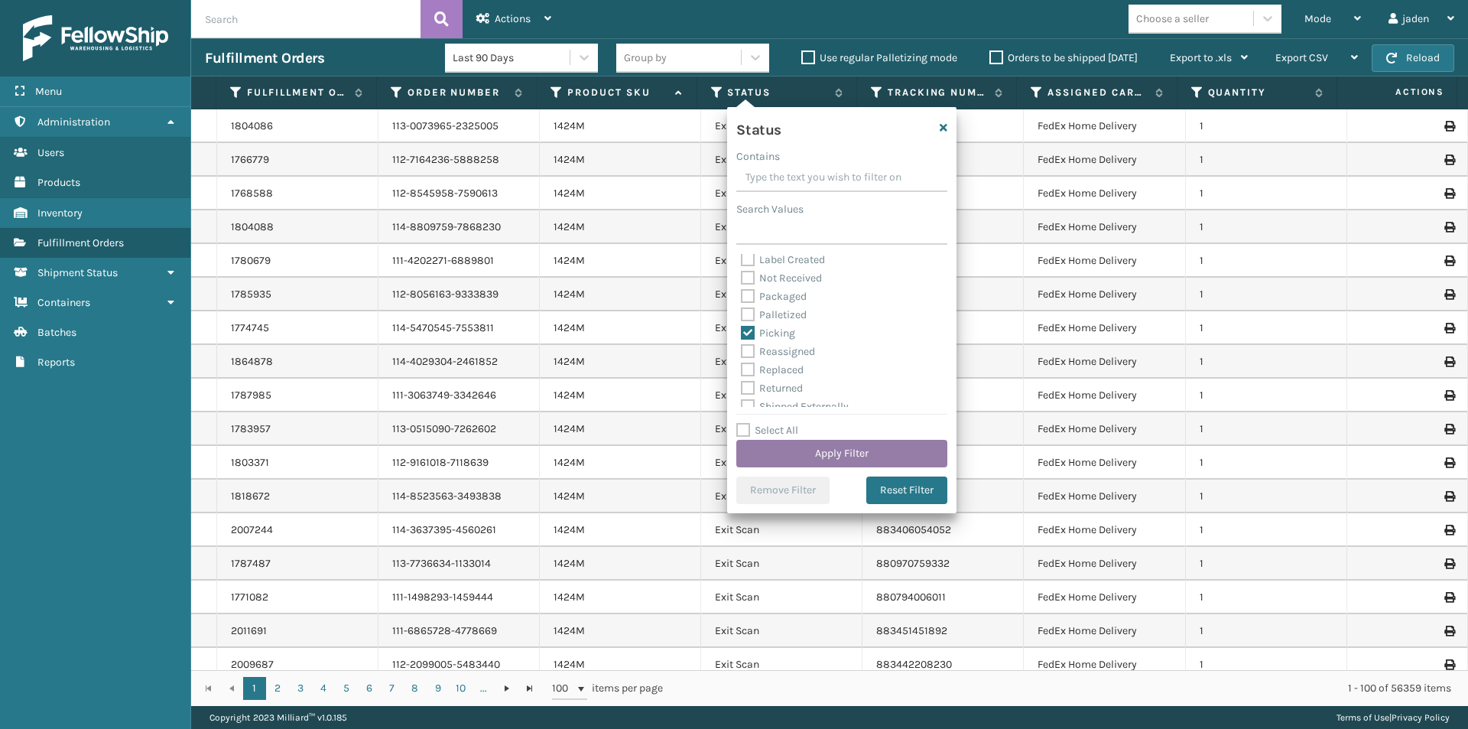
click at [841, 462] on button "Apply Filter" at bounding box center [841, 454] width 211 height 28
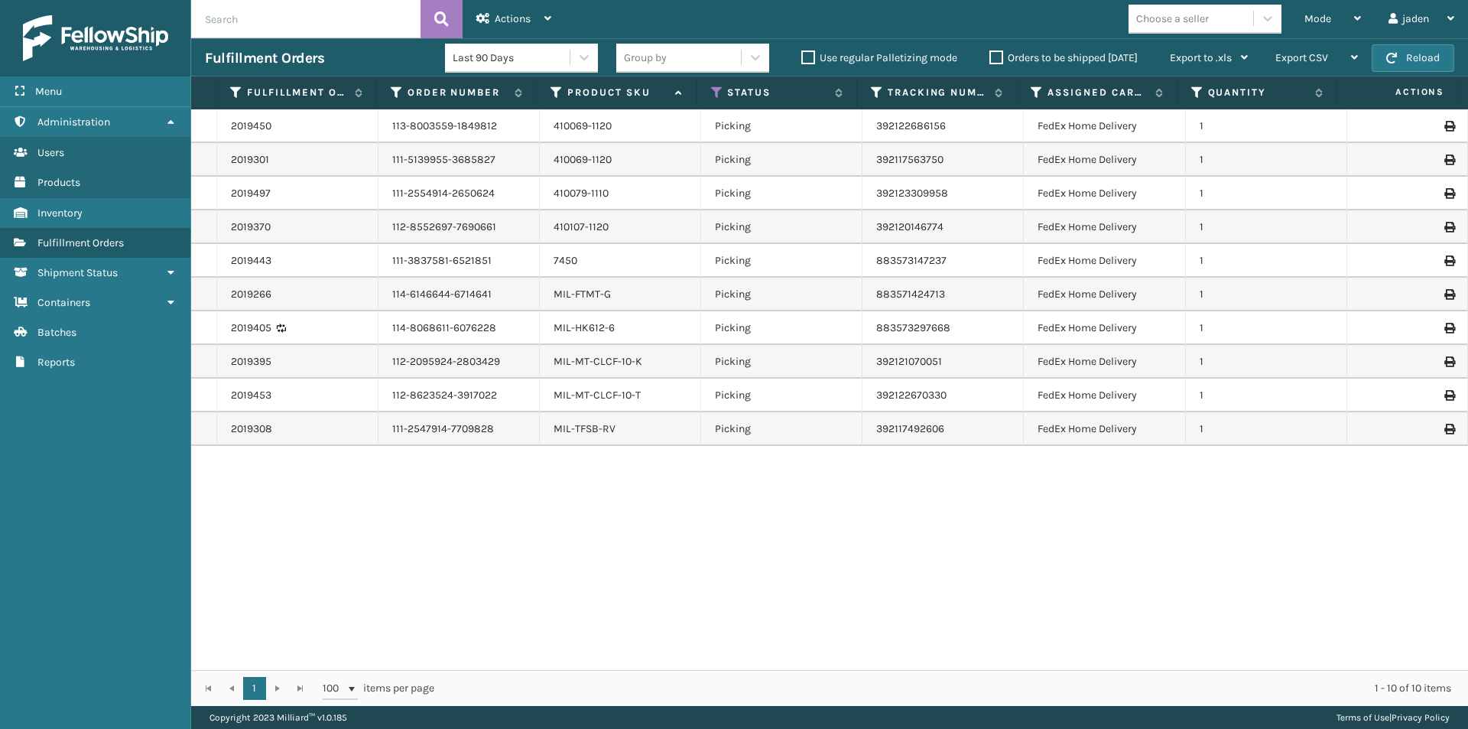
drag, startPoint x: 1123, startPoint y: 559, endPoint x: 838, endPoint y: 564, distance: 285.3
click at [838, 564] on div "2019450 113-8003559-1849812 410069-1120 Picking 392122686156 FedEx Home Deliver…" at bounding box center [829, 389] width 1277 height 561
click at [1320, 16] on span "Mode" at bounding box center [1318, 18] width 27 height 13
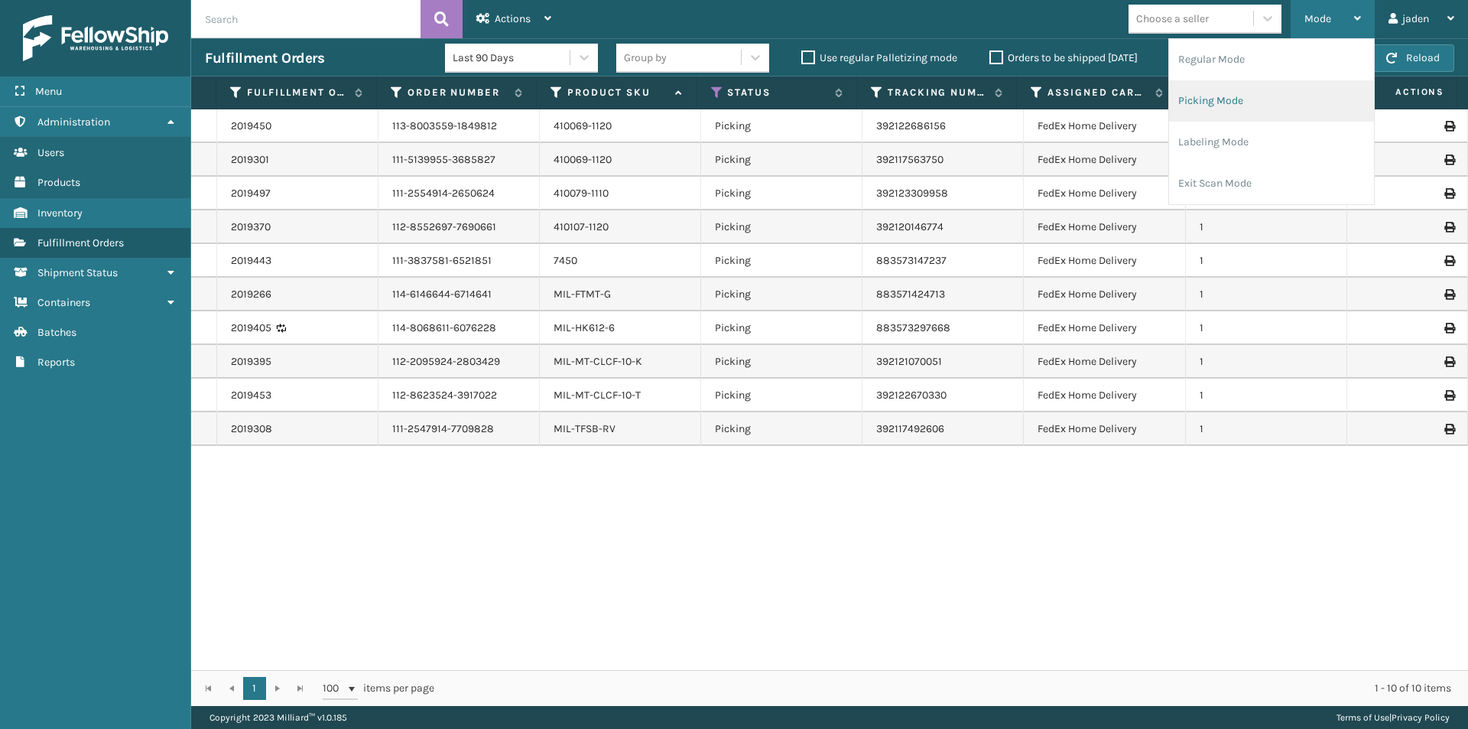
click at [1251, 95] on li "Picking Mode" at bounding box center [1271, 100] width 205 height 41
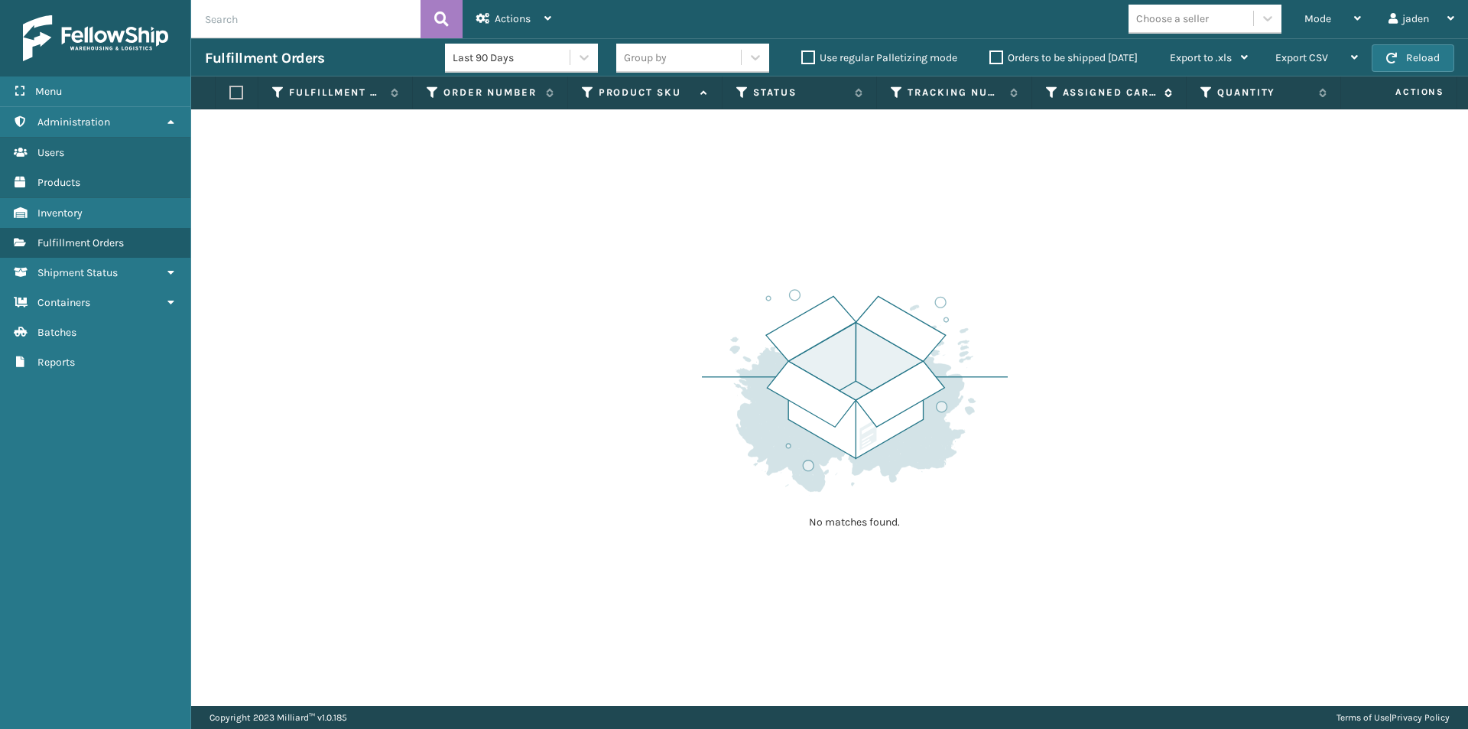
drag, startPoint x: 1022, startPoint y: 284, endPoint x: 1105, endPoint y: 94, distance: 206.9
click at [760, 227] on div "No matches found." at bounding box center [829, 407] width 1277 height 597
click at [1399, 64] on button "Reload" at bounding box center [1413, 58] width 83 height 28
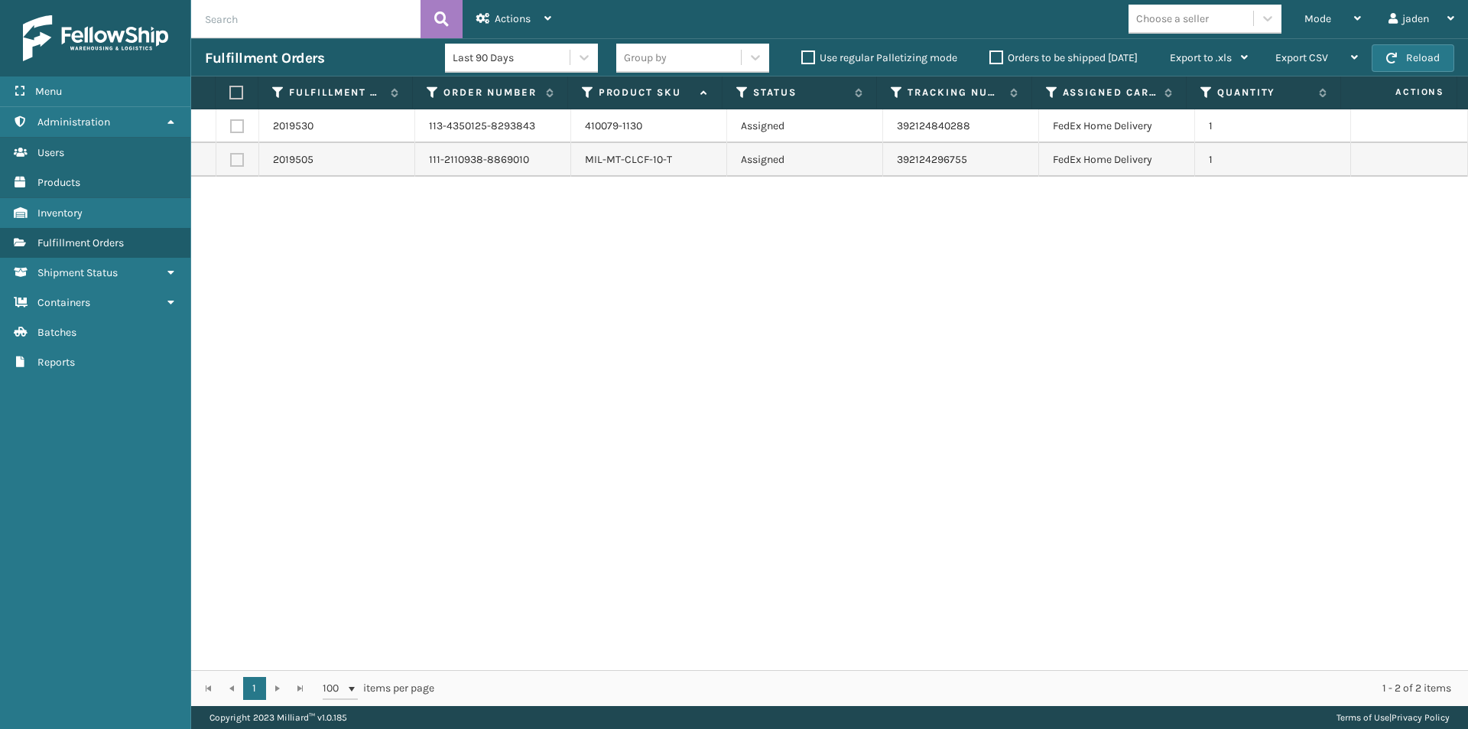
click at [236, 86] on label at bounding box center [234, 93] width 10 height 14
click at [230, 88] on input "checkbox" at bounding box center [229, 93] width 1 height 10
checkbox input "true"
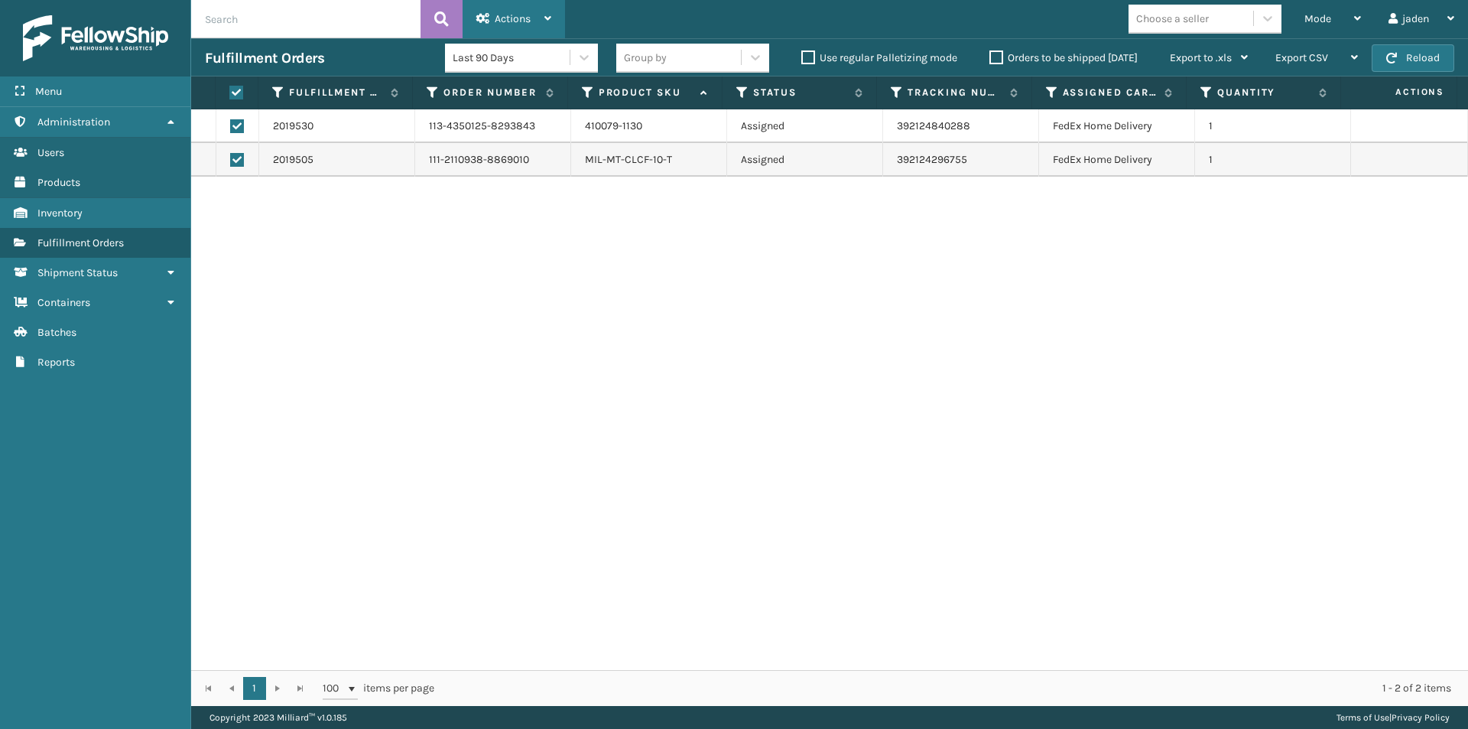
click at [536, 9] on div "Actions" at bounding box center [513, 19] width 75 height 38
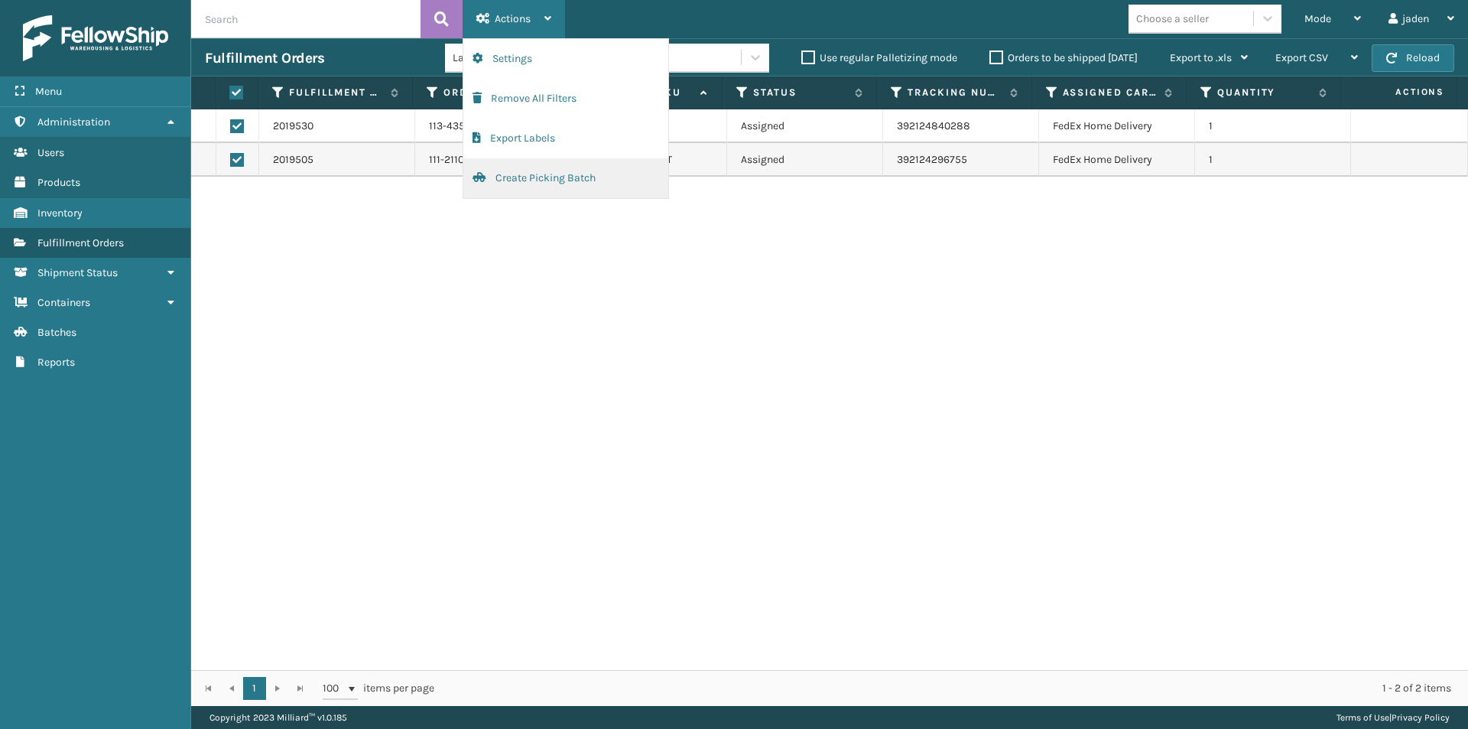
click at [512, 172] on button "Create Picking Batch" at bounding box center [565, 178] width 205 height 40
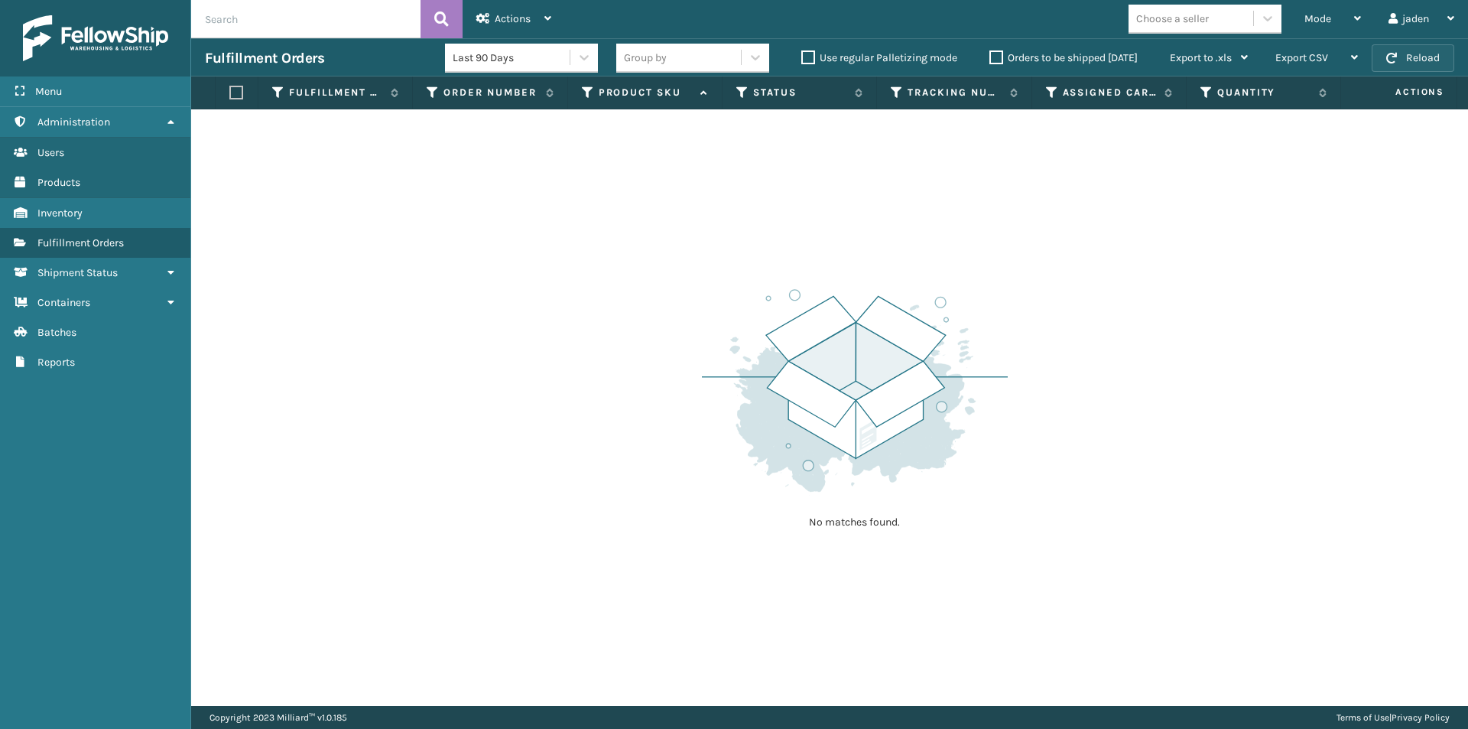
click at [1407, 65] on button "Reload" at bounding box center [1413, 58] width 83 height 28
click at [1318, 15] on span "Mode" at bounding box center [1318, 18] width 27 height 13
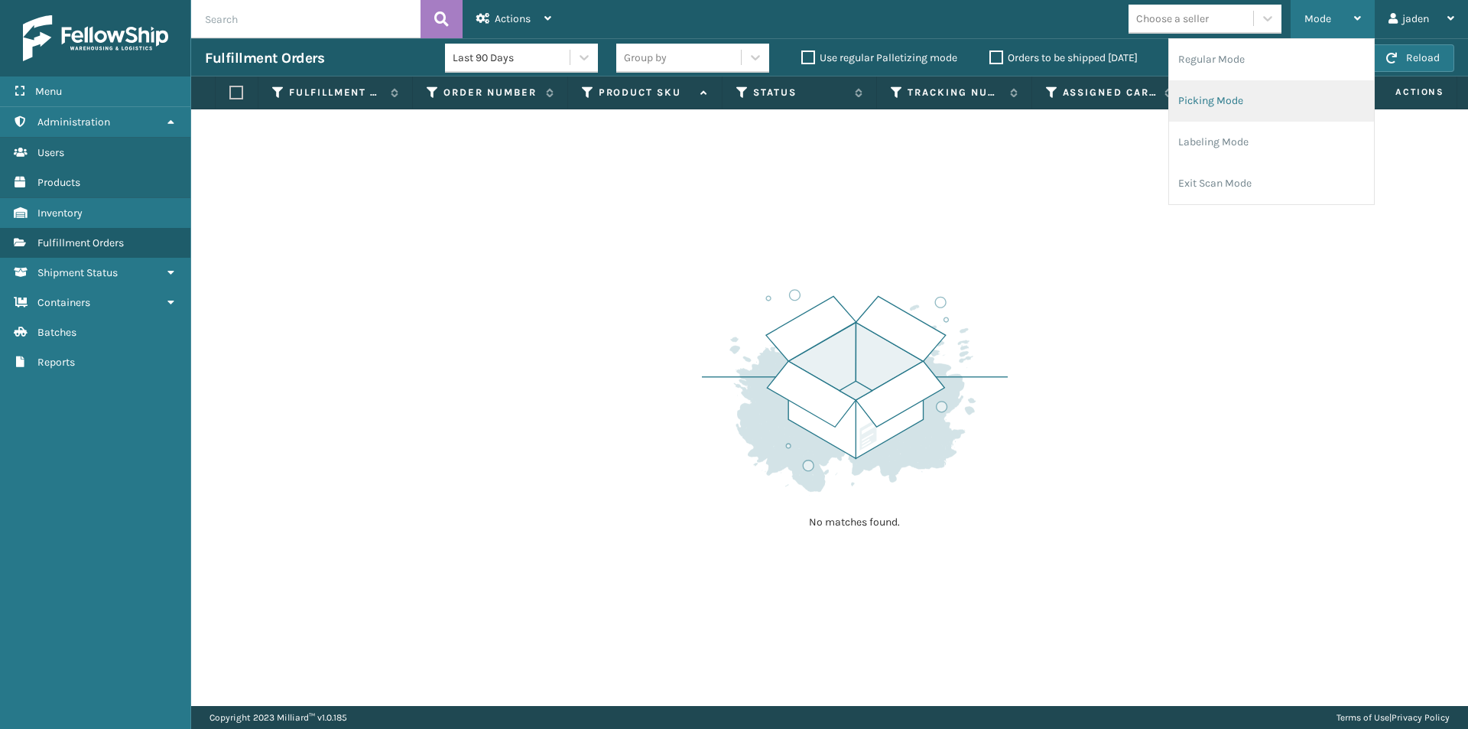
click at [1279, 96] on li "Picking Mode" at bounding box center [1271, 100] width 205 height 41
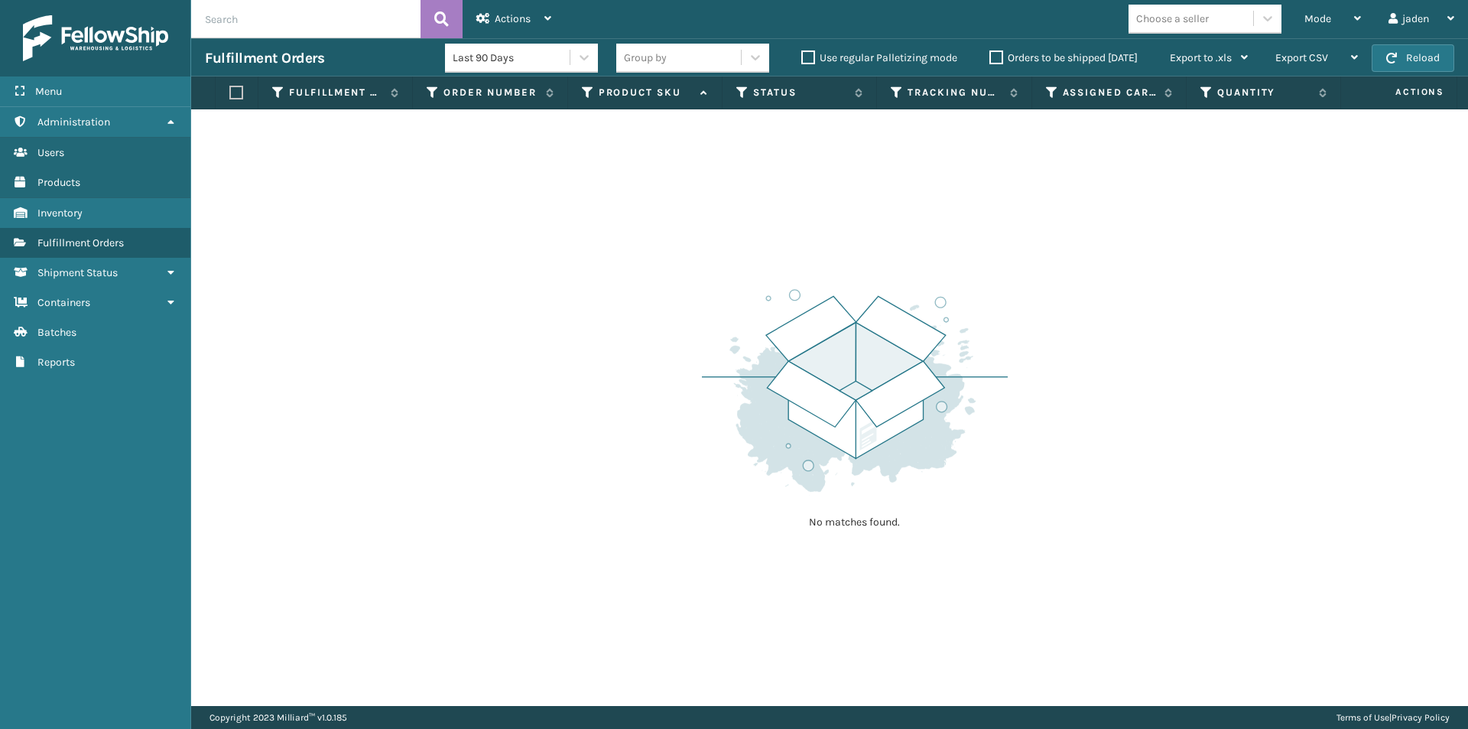
drag, startPoint x: 1029, startPoint y: 328, endPoint x: 599, endPoint y: 248, distance: 437.2
click at [599, 248] on div "No matches found." at bounding box center [829, 407] width 1277 height 597
click at [1403, 50] on button "Reload" at bounding box center [1413, 58] width 83 height 28
click at [1319, 18] on span "Mode" at bounding box center [1318, 18] width 27 height 13
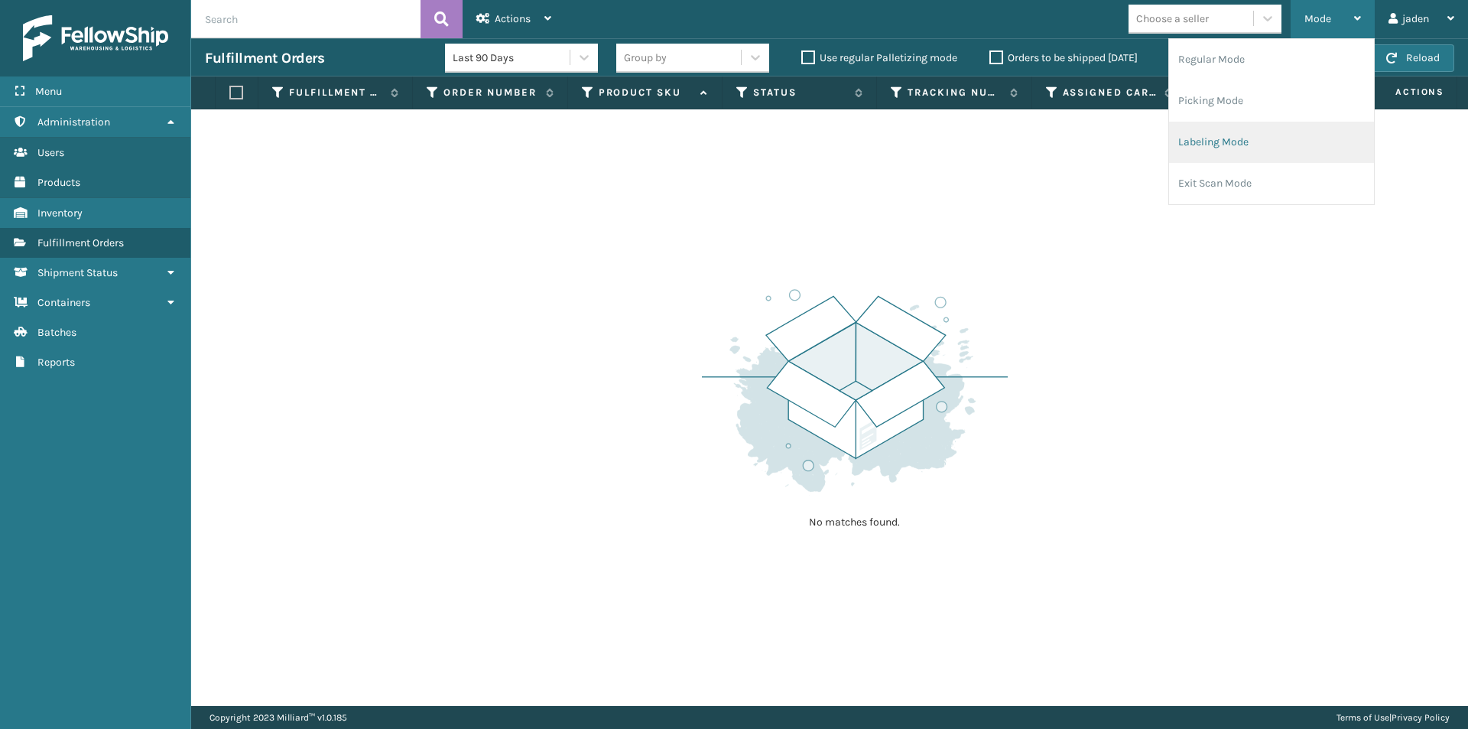
click at [1227, 142] on li "Labeling Mode" at bounding box center [1271, 142] width 205 height 41
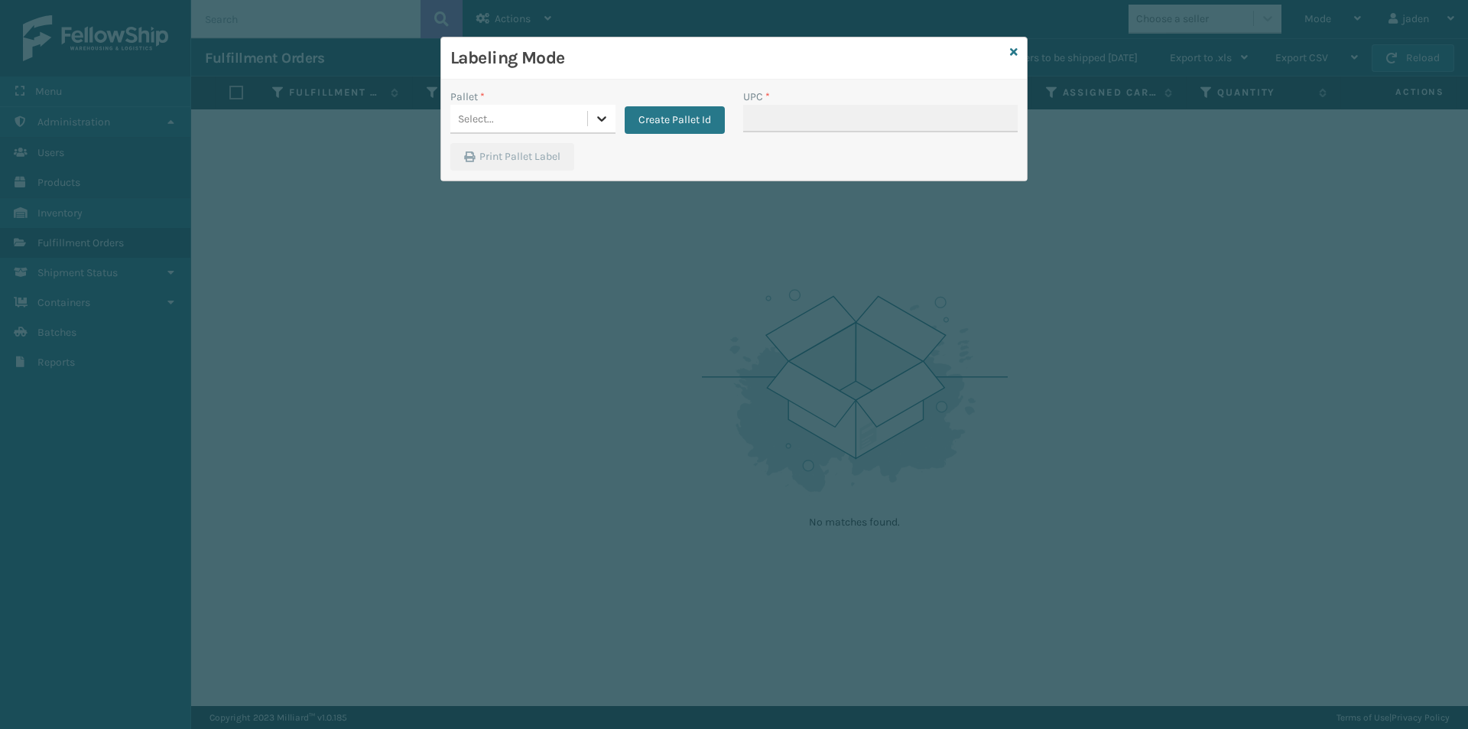
click at [592, 122] on div at bounding box center [602, 119] width 28 height 28
click at [532, 152] on div "FDXG-RI5BK70FWM" at bounding box center [532, 157] width 165 height 28
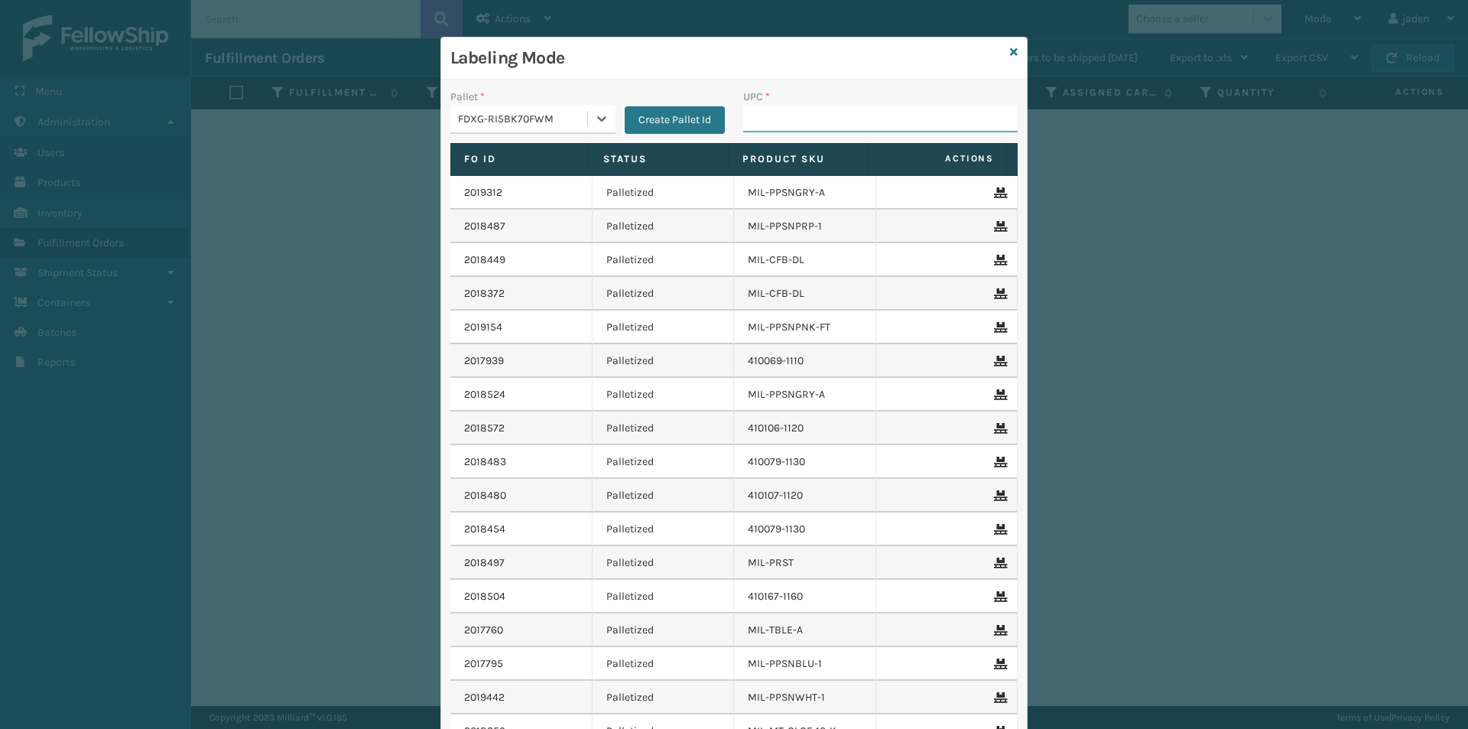
click at [818, 114] on input "UPC *" at bounding box center [880, 119] width 275 height 28
type input "4"
type input "849986009399"
type input "410079-110"
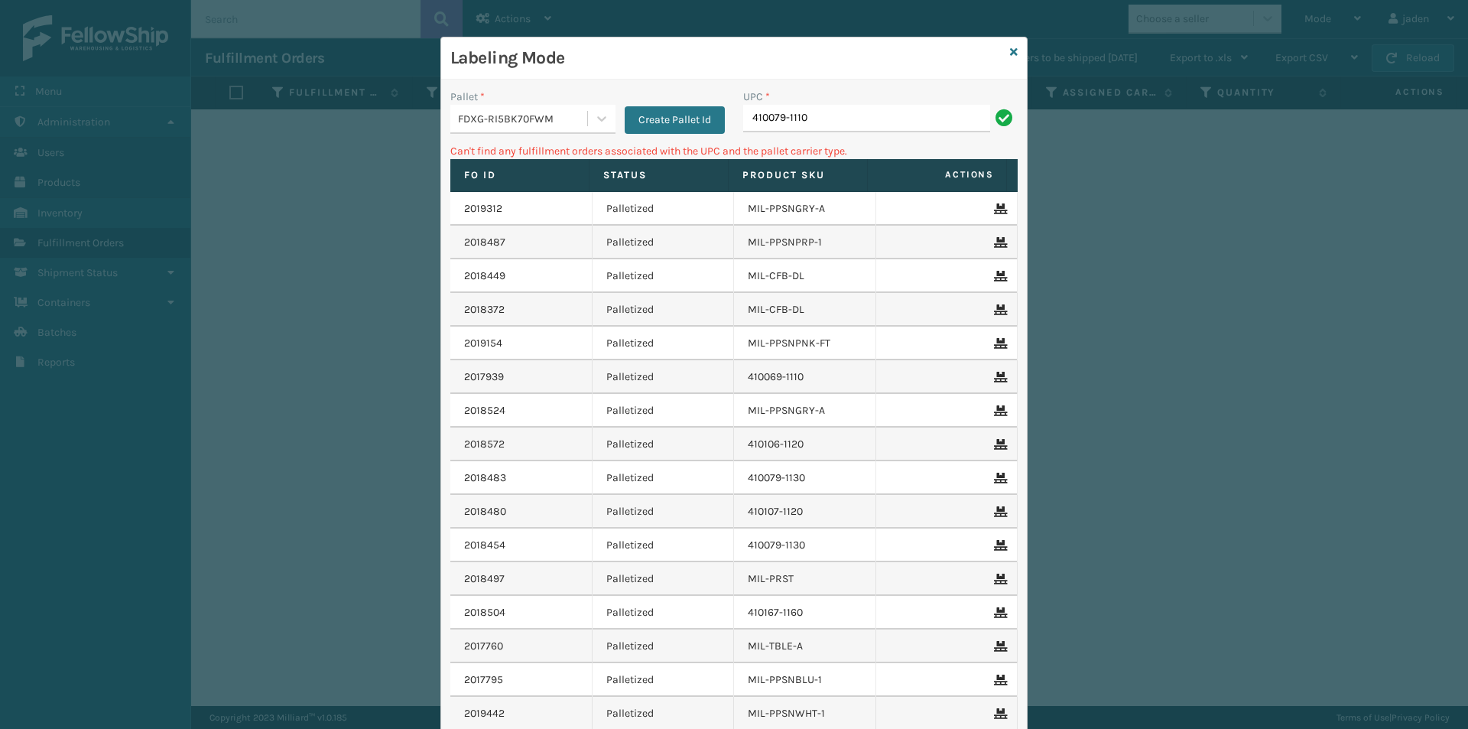
type input "410079-1110"
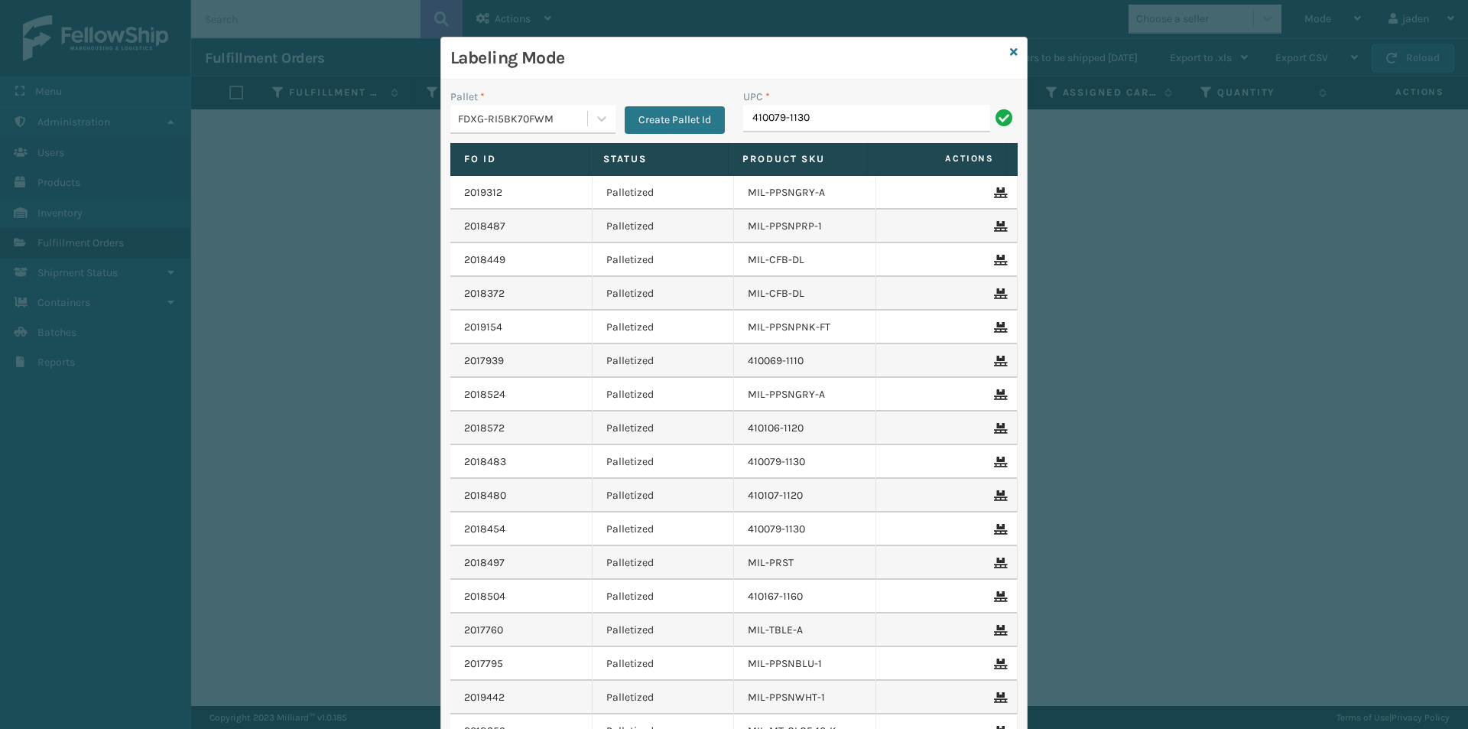
type input "410079-1130"
type input "410107-1120"
type input "080313014246"
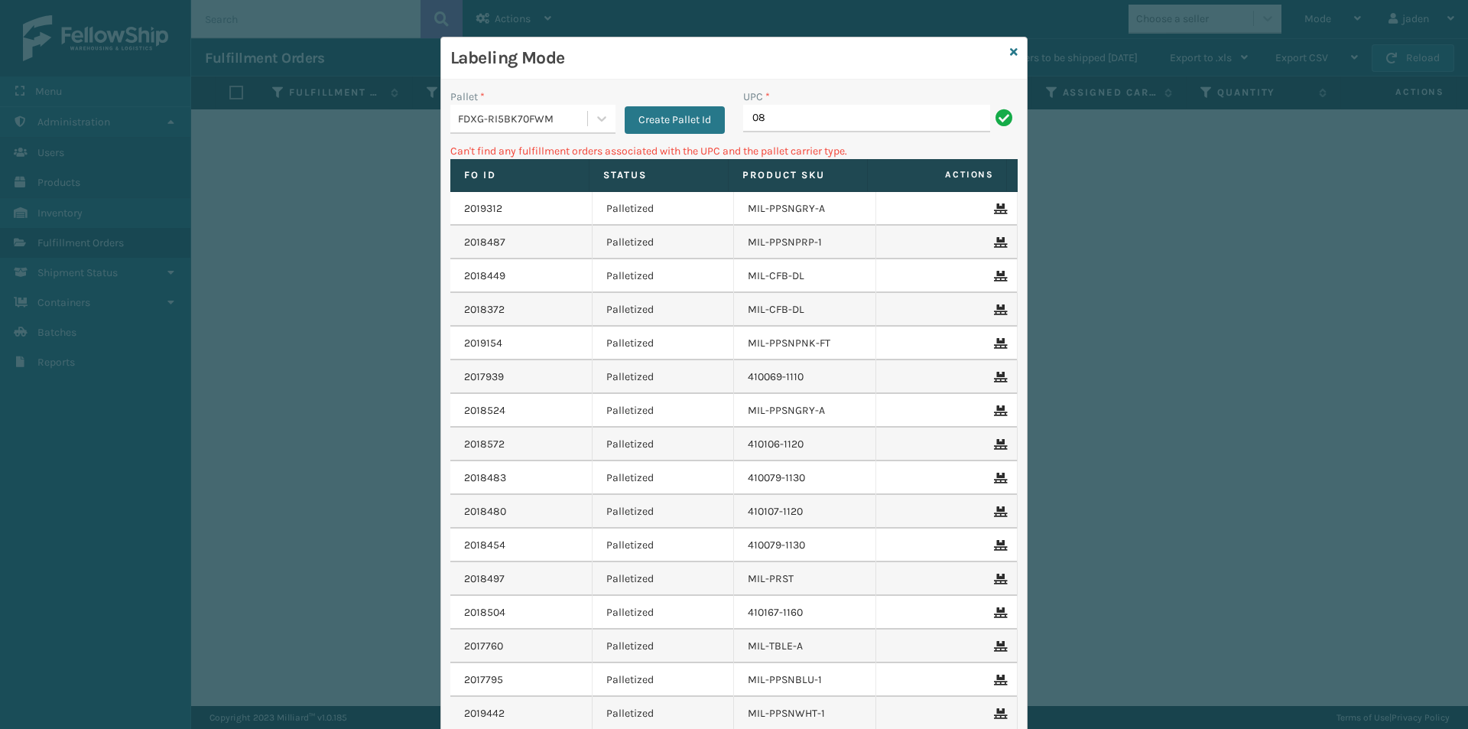
type input "0"
type input "080313074509"
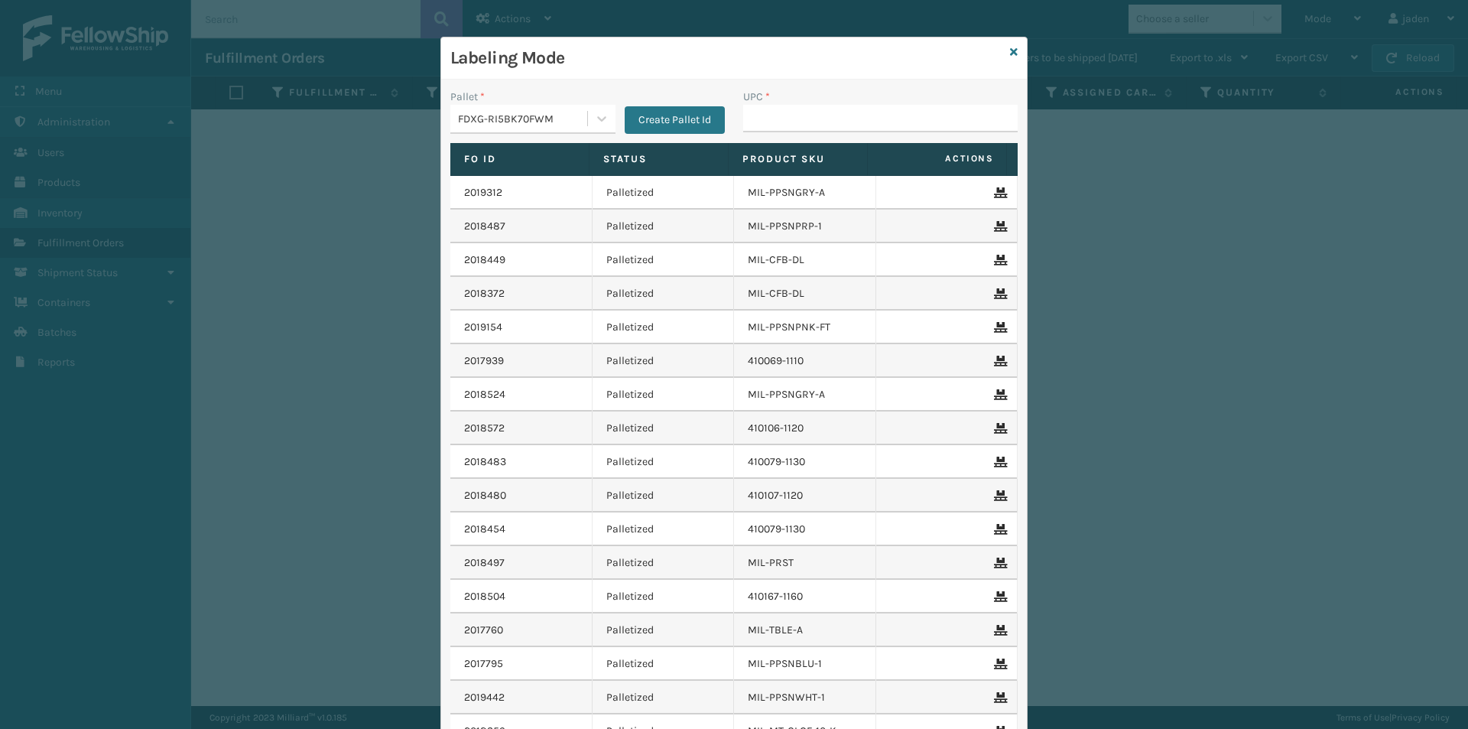
click at [1003, 59] on div "Labeling Mode" at bounding box center [734, 58] width 586 height 42
click at [1010, 48] on icon at bounding box center [1014, 52] width 8 height 11
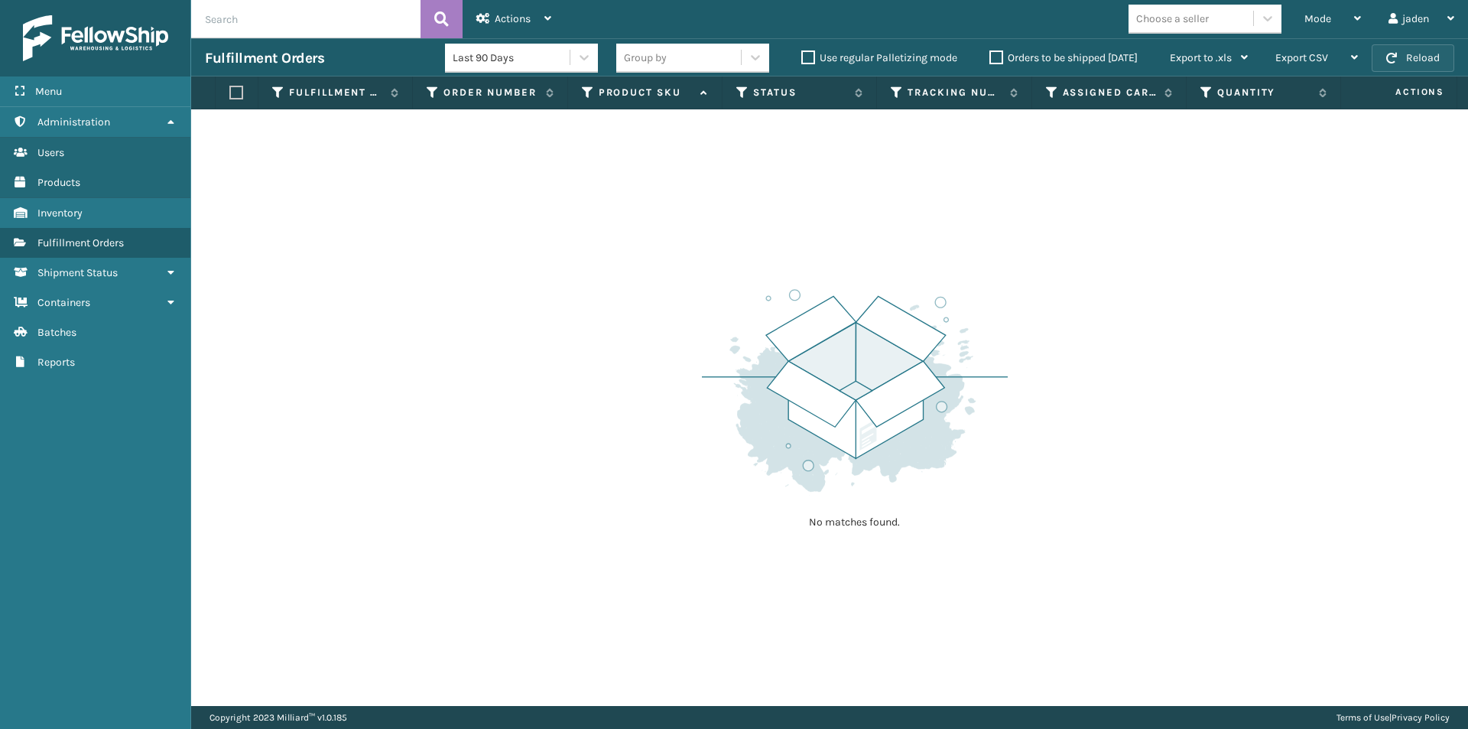
click at [1381, 53] on button "Reload" at bounding box center [1413, 58] width 83 height 28
click at [1349, 22] on div "Mode" at bounding box center [1333, 19] width 57 height 38
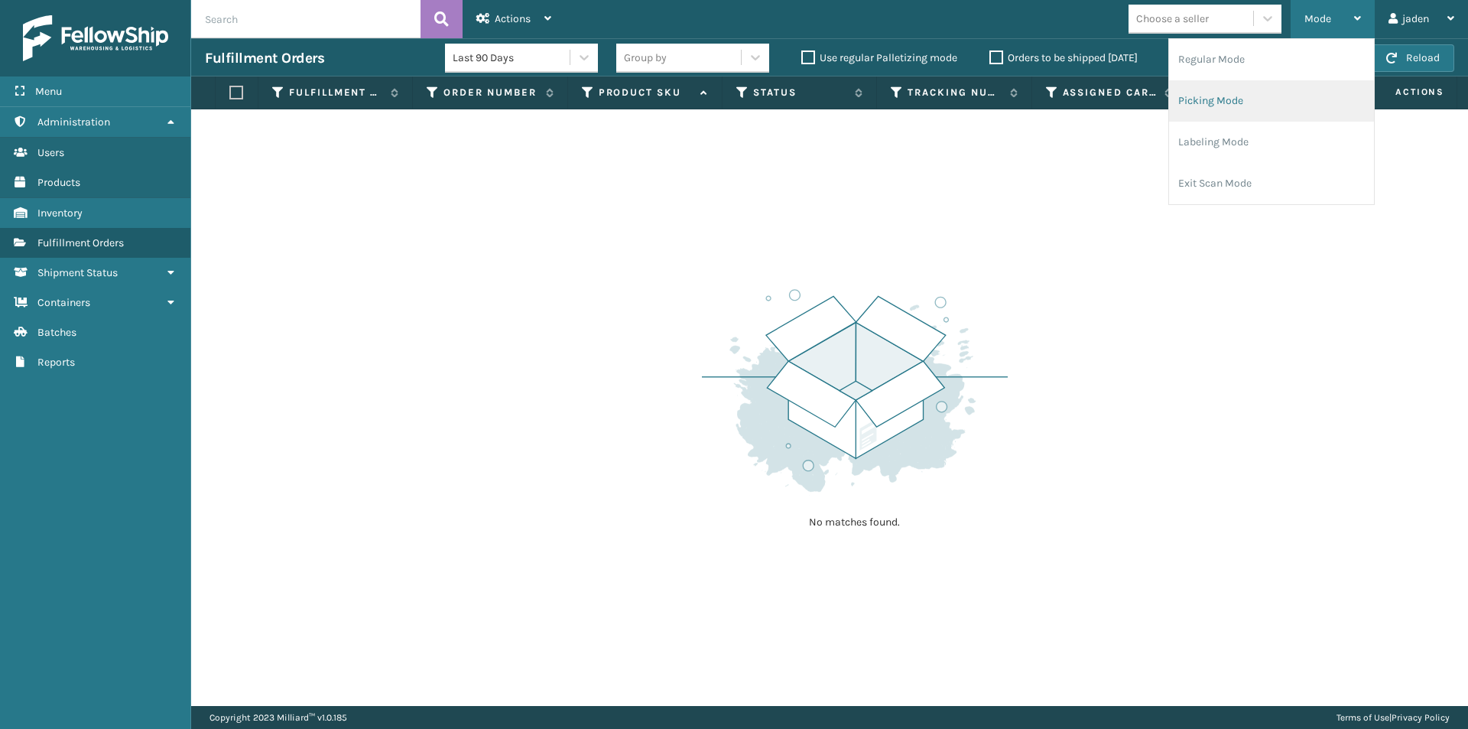
click at [1263, 113] on li "Picking Mode" at bounding box center [1271, 100] width 205 height 41
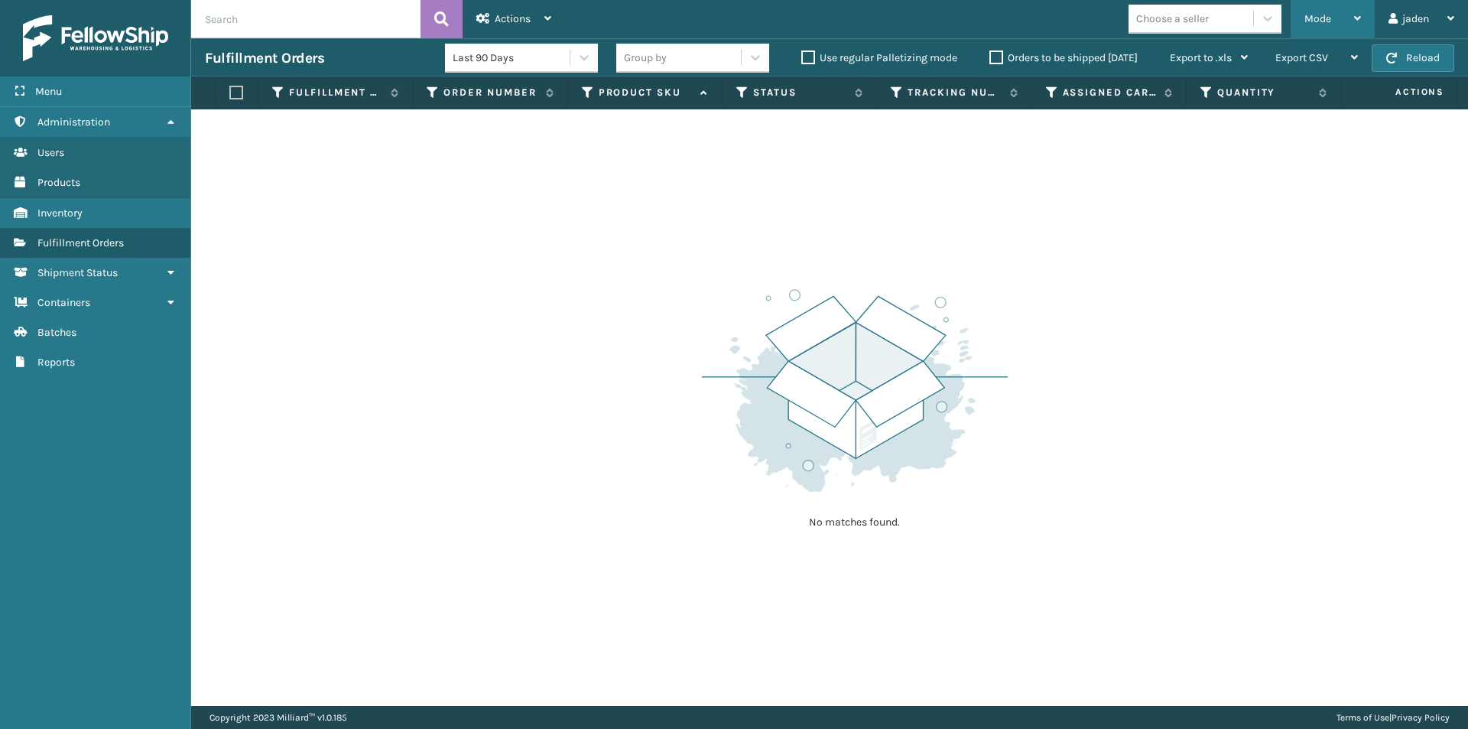
click at [1321, 19] on span "Mode" at bounding box center [1318, 18] width 27 height 13
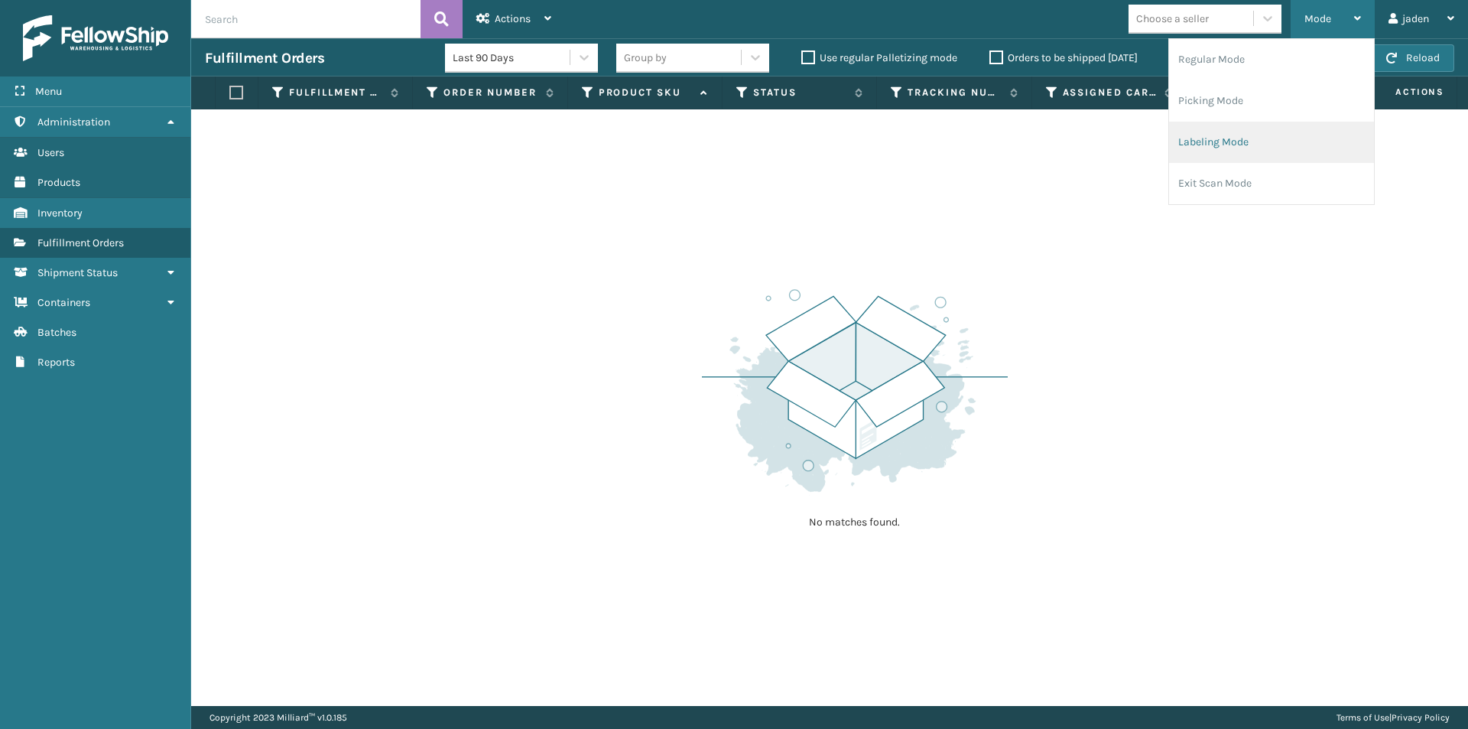
click at [1224, 131] on li "Labeling Mode" at bounding box center [1271, 142] width 205 height 41
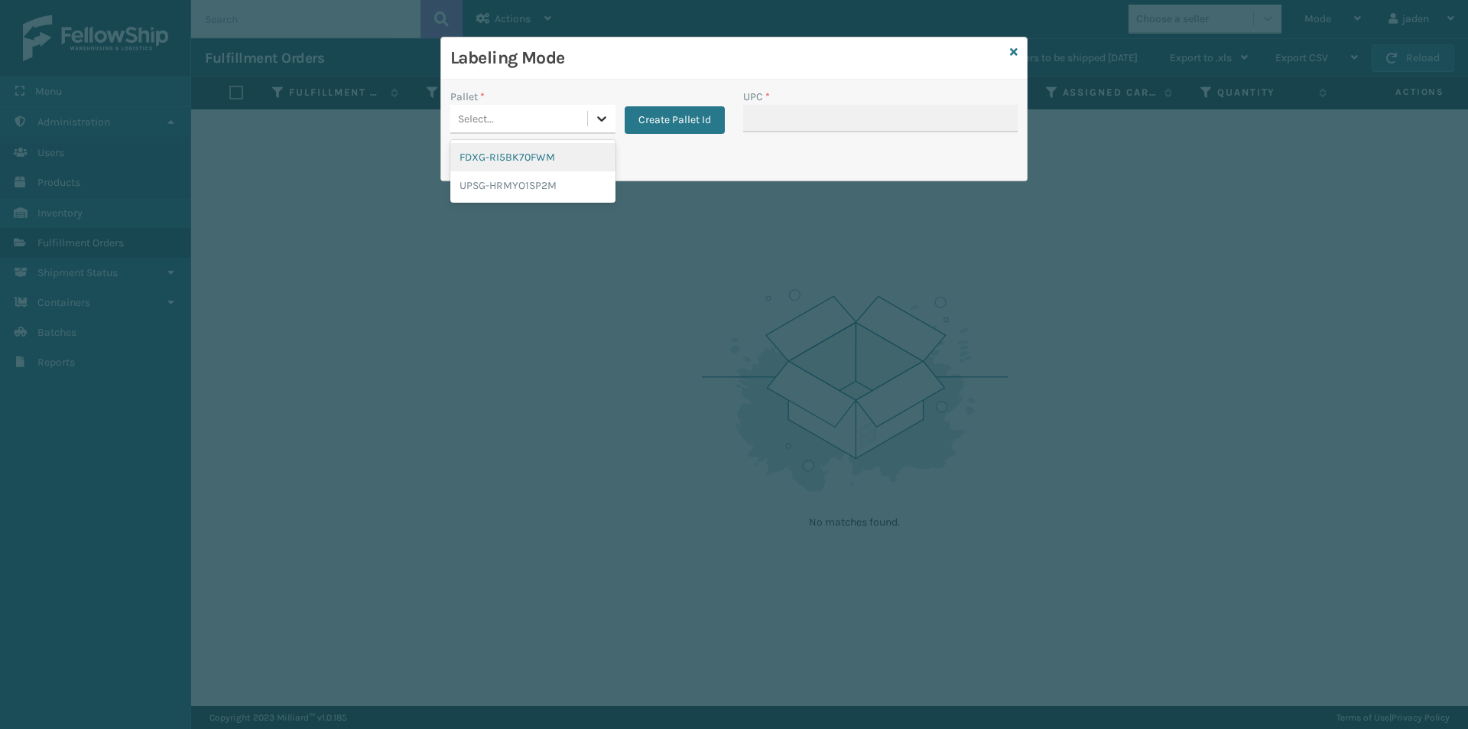
click at [602, 118] on icon at bounding box center [601, 118] width 15 height 15
click at [512, 164] on div "FDXG-RI5BK70FWM" at bounding box center [532, 157] width 165 height 28
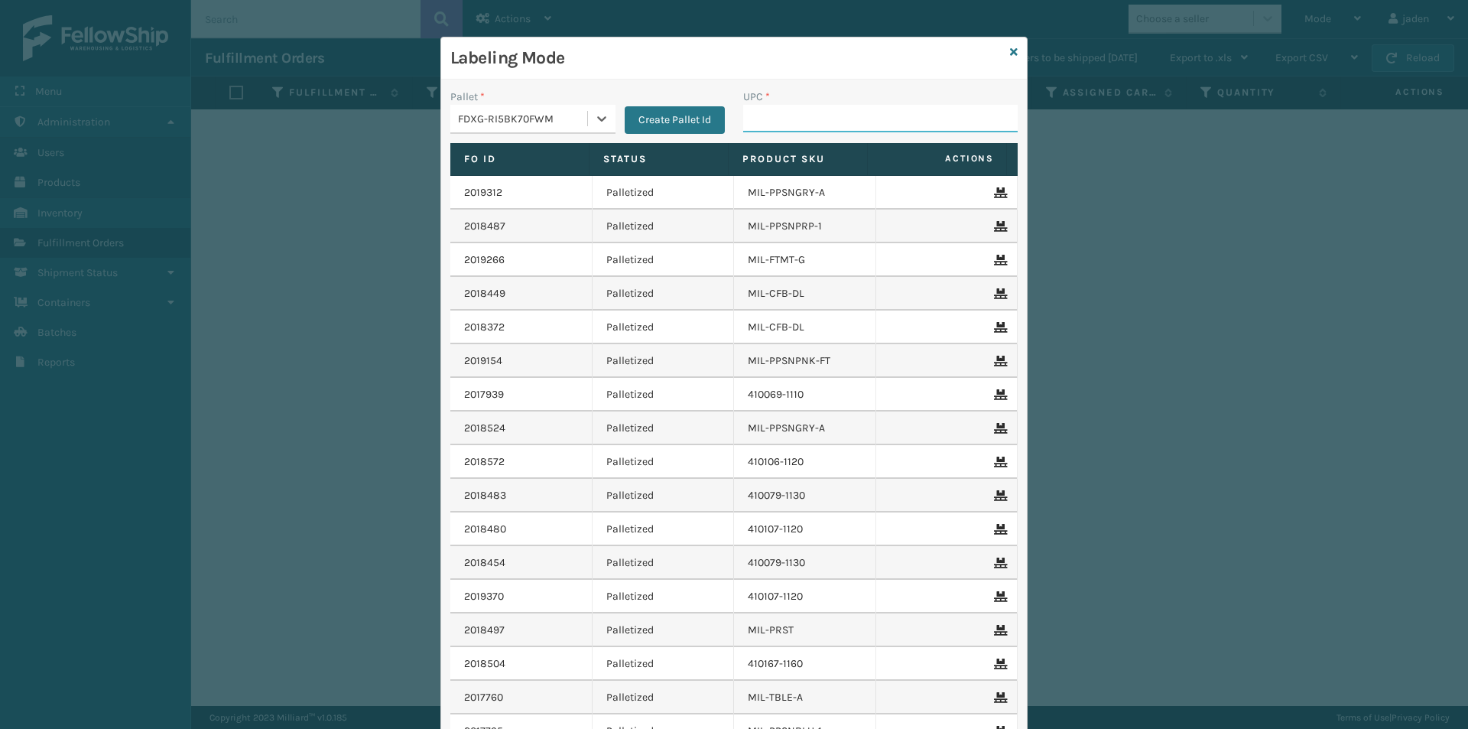
click at [804, 107] on input "UPC *" at bounding box center [880, 119] width 275 height 28
type input "8409851"
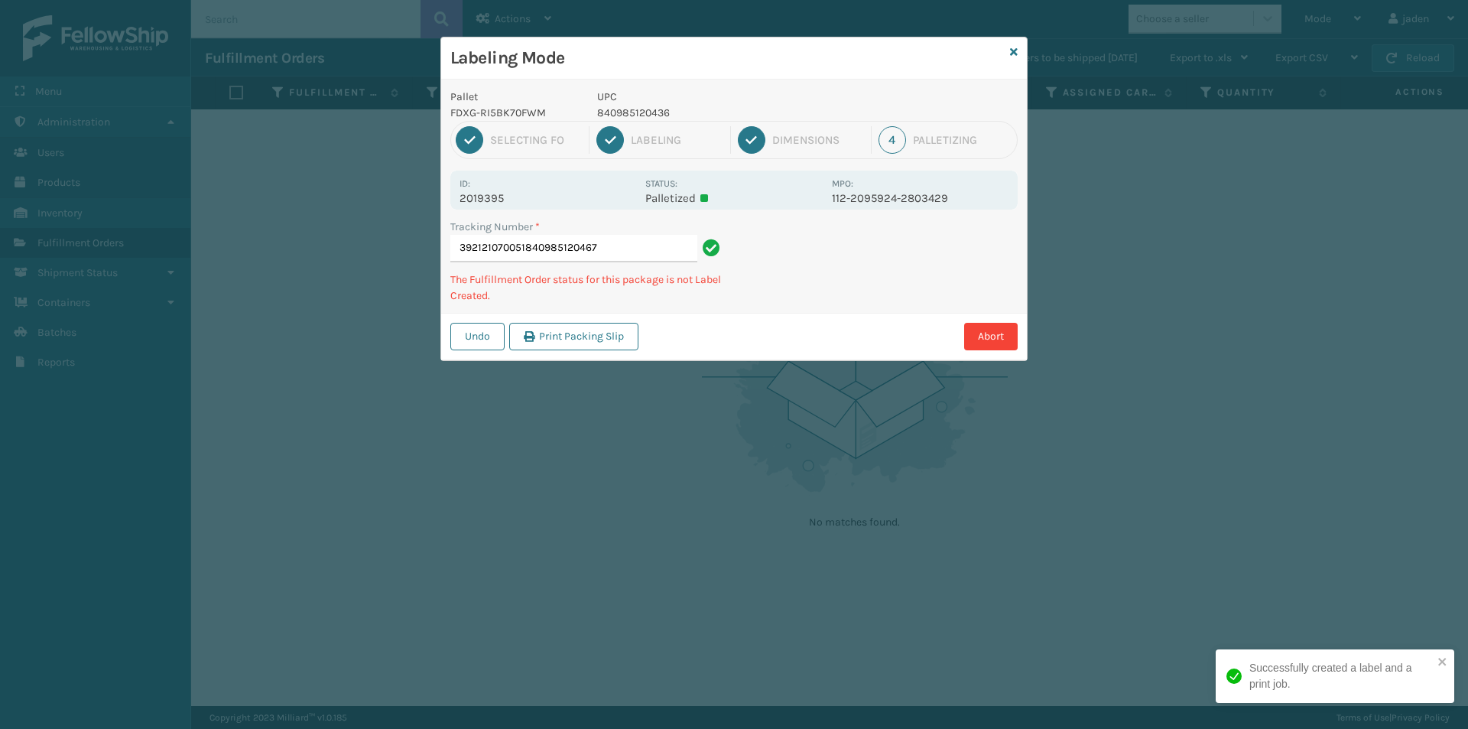
type input "392121070051840985120467"
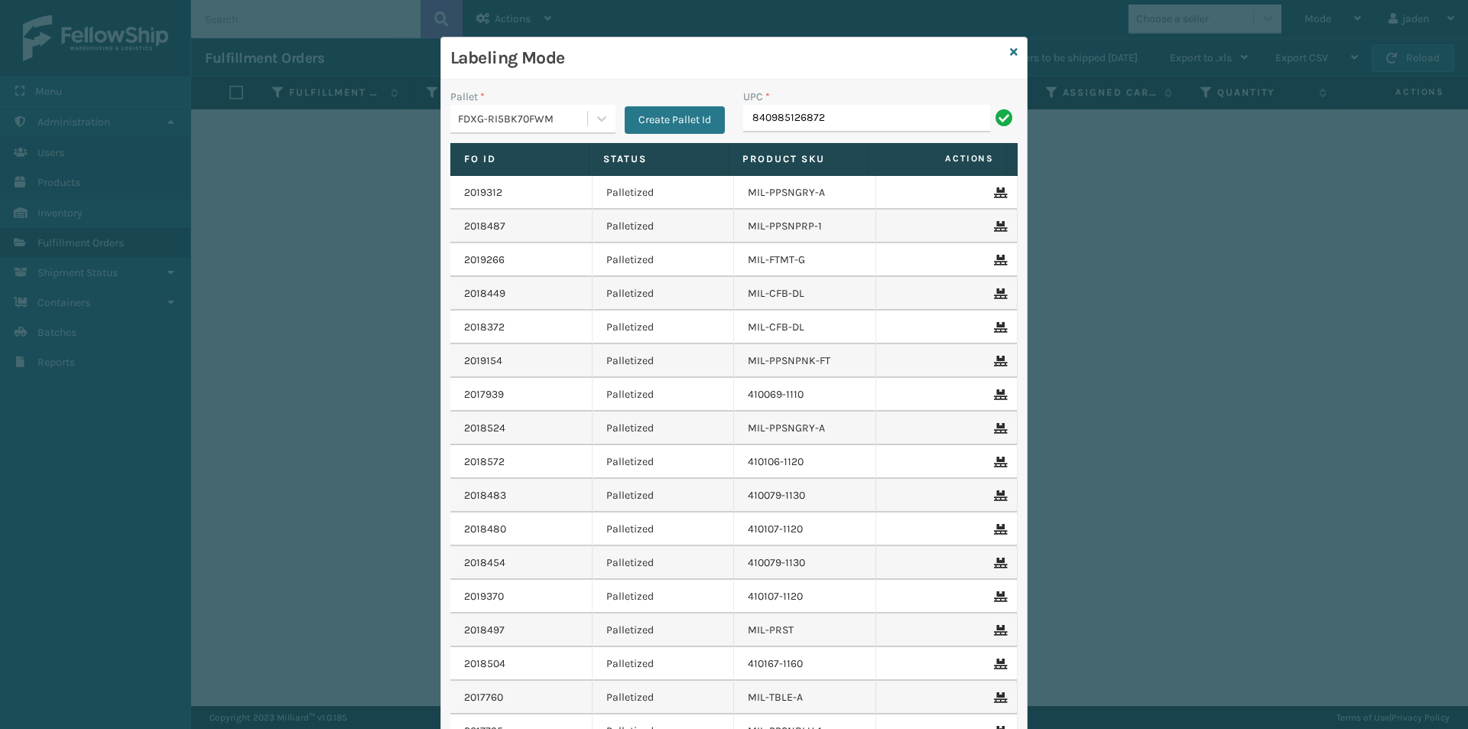
type input "840985126872"
click at [1010, 51] on icon at bounding box center [1014, 52] width 8 height 11
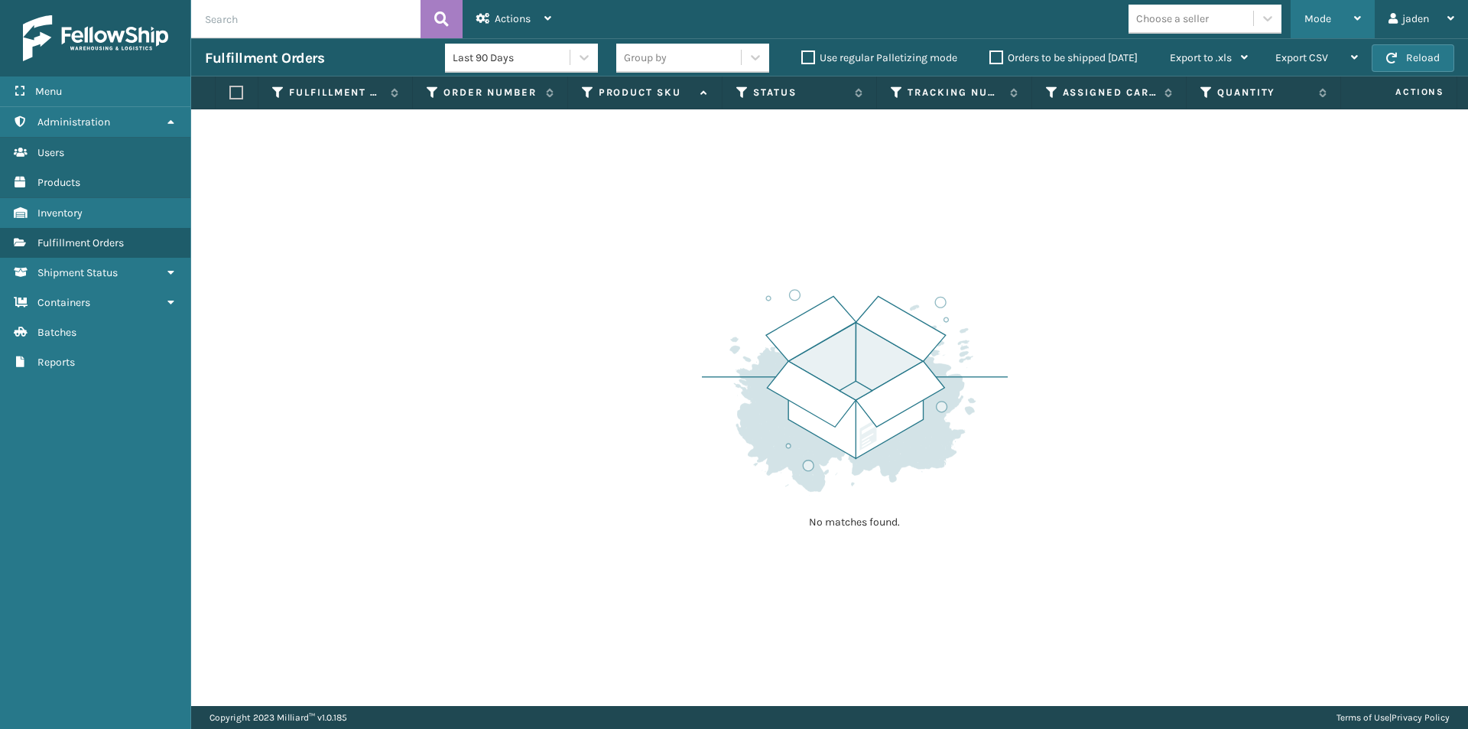
click at [1316, 11] on div "Mode" at bounding box center [1333, 19] width 57 height 38
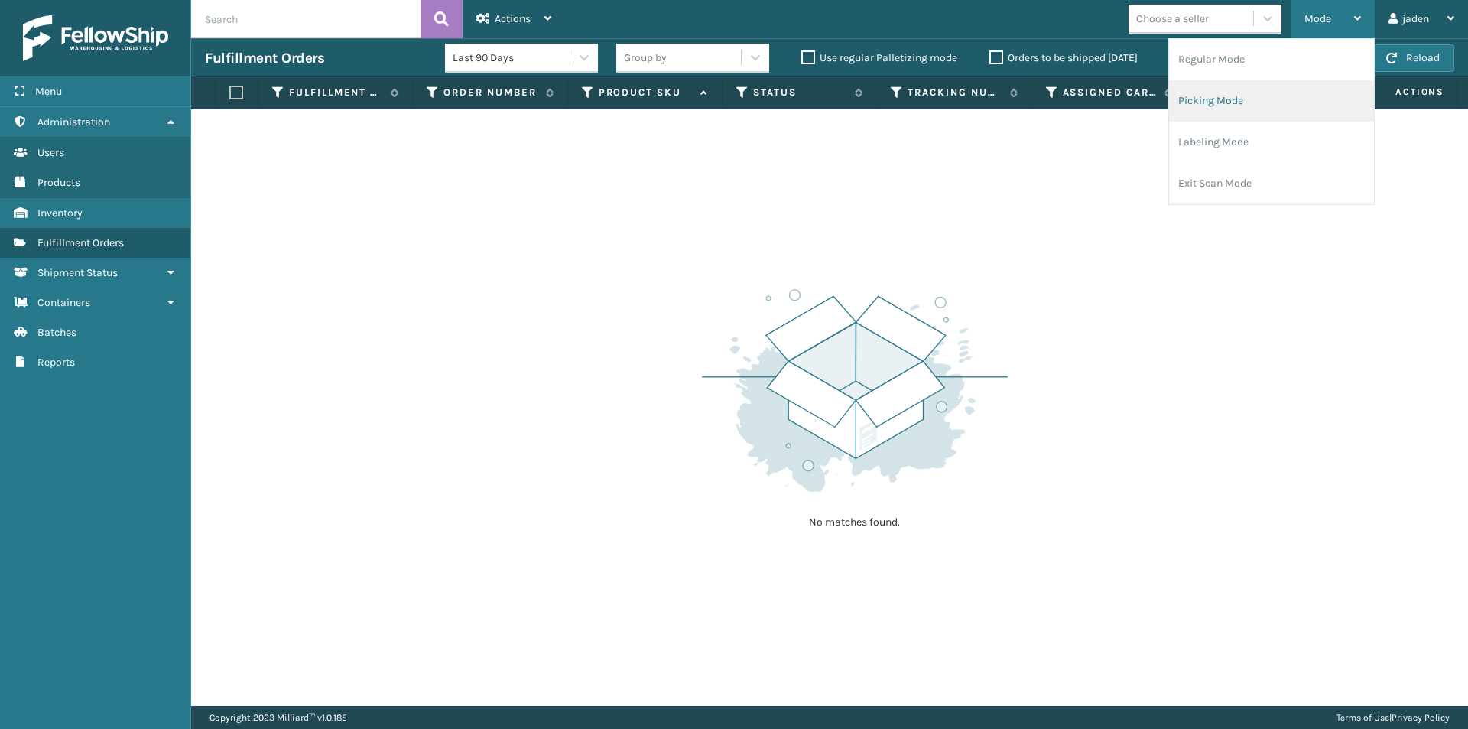
click at [1221, 102] on li "Picking Mode" at bounding box center [1271, 100] width 205 height 41
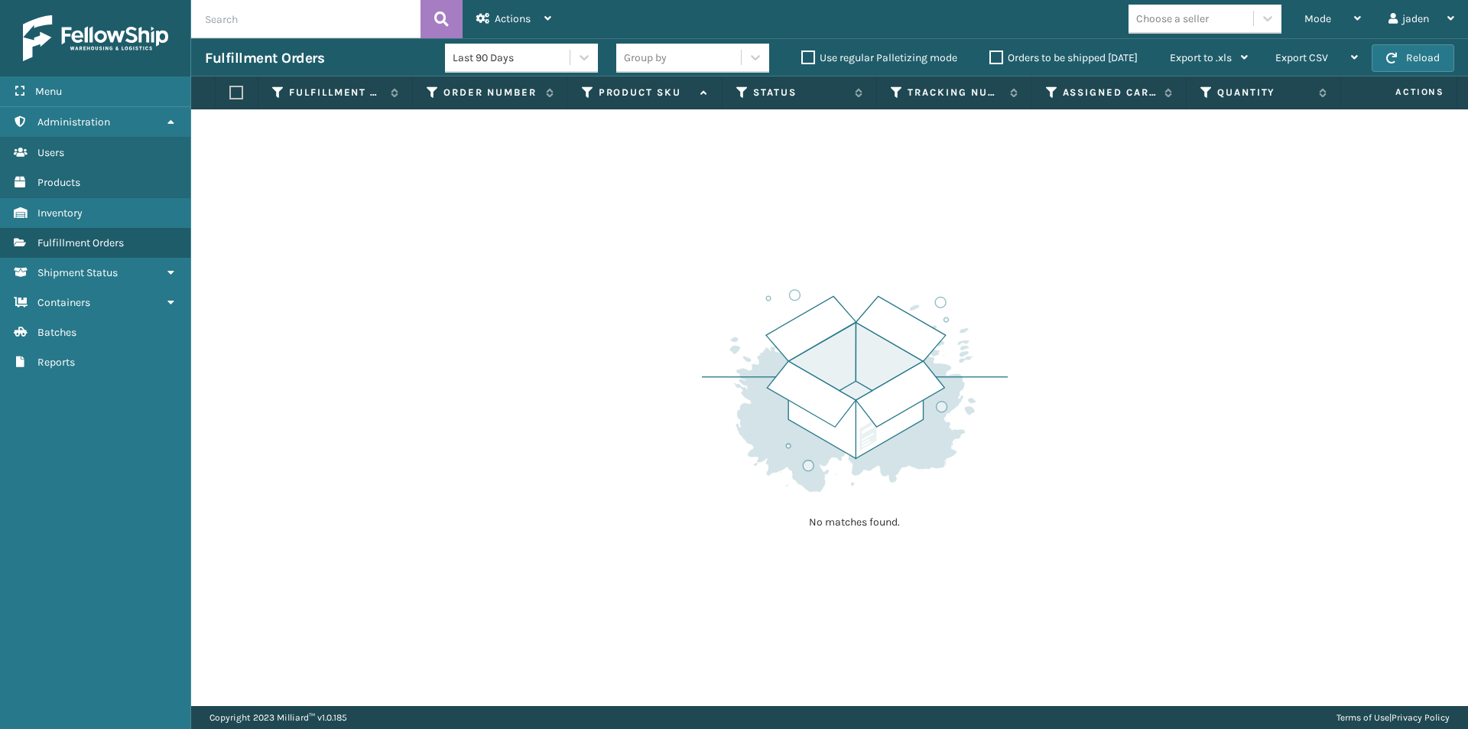
drag, startPoint x: 1103, startPoint y: 319, endPoint x: 1006, endPoint y: 73, distance: 264.0
click at [629, 191] on div "No matches found." at bounding box center [829, 407] width 1277 height 597
click at [1424, 56] on button "Reload" at bounding box center [1413, 58] width 83 height 28
click at [1345, 17] on div "Mode" at bounding box center [1333, 19] width 57 height 38
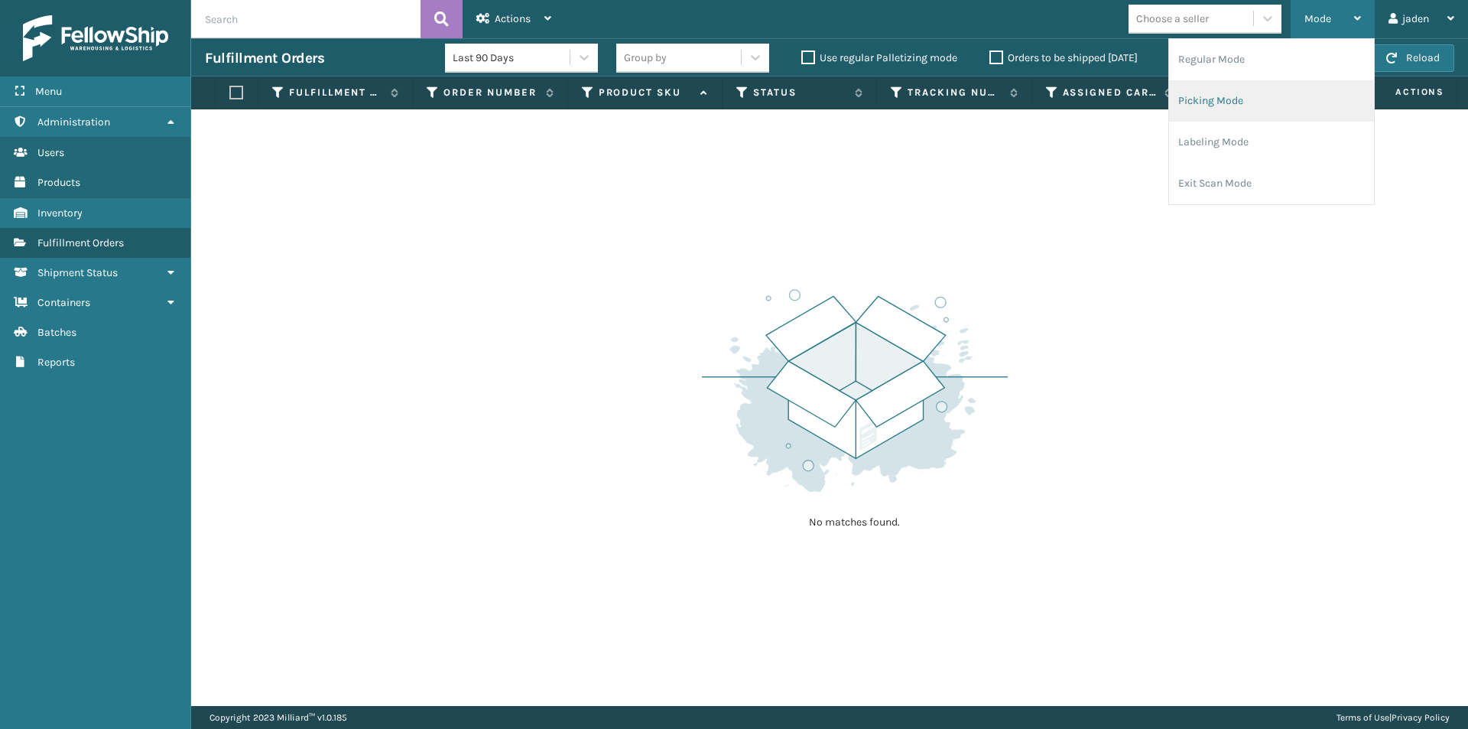
click at [1255, 95] on li "Picking Mode" at bounding box center [1271, 100] width 205 height 41
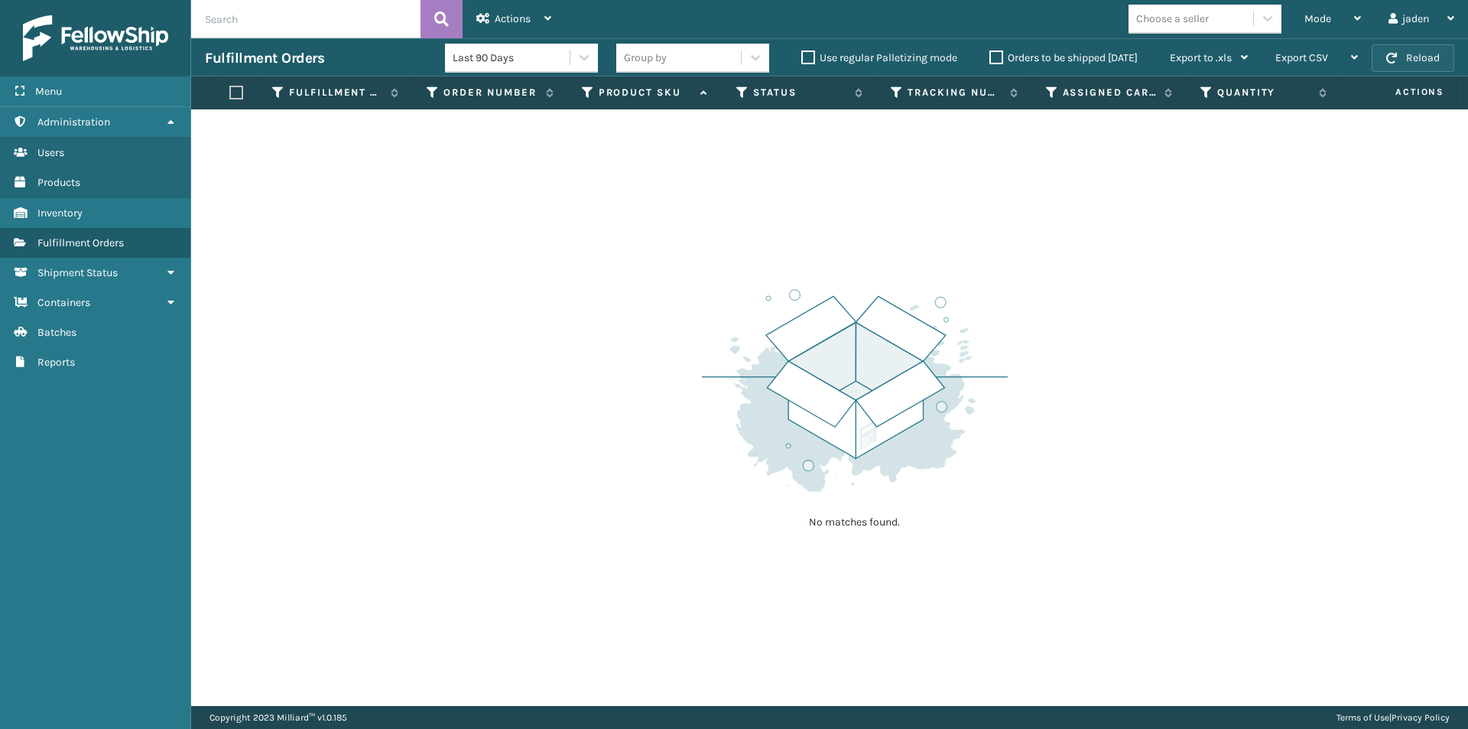
click at [1396, 63] on button "Reload" at bounding box center [1413, 58] width 83 height 28
click at [1325, 23] on span "Mode" at bounding box center [1318, 18] width 27 height 13
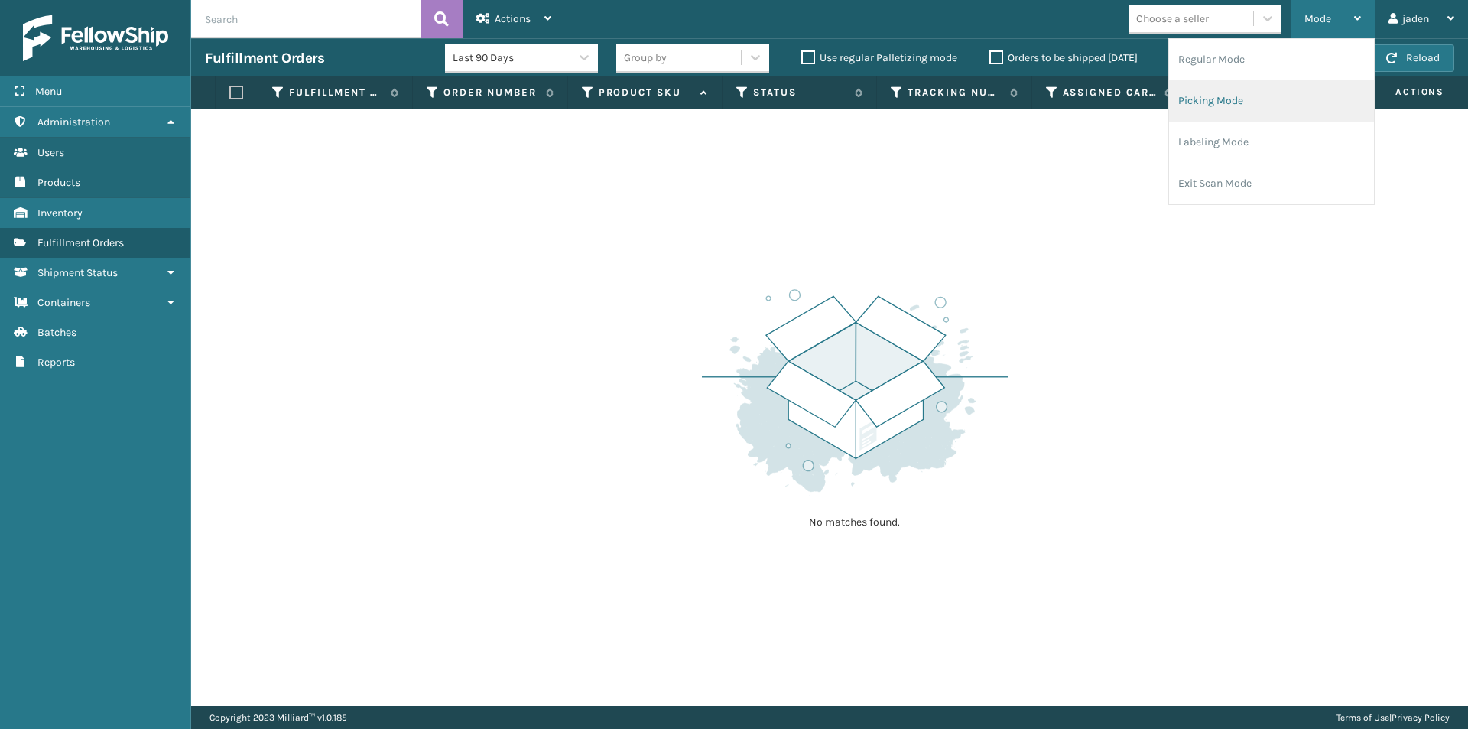
click at [1239, 94] on li "Picking Mode" at bounding box center [1271, 100] width 205 height 41
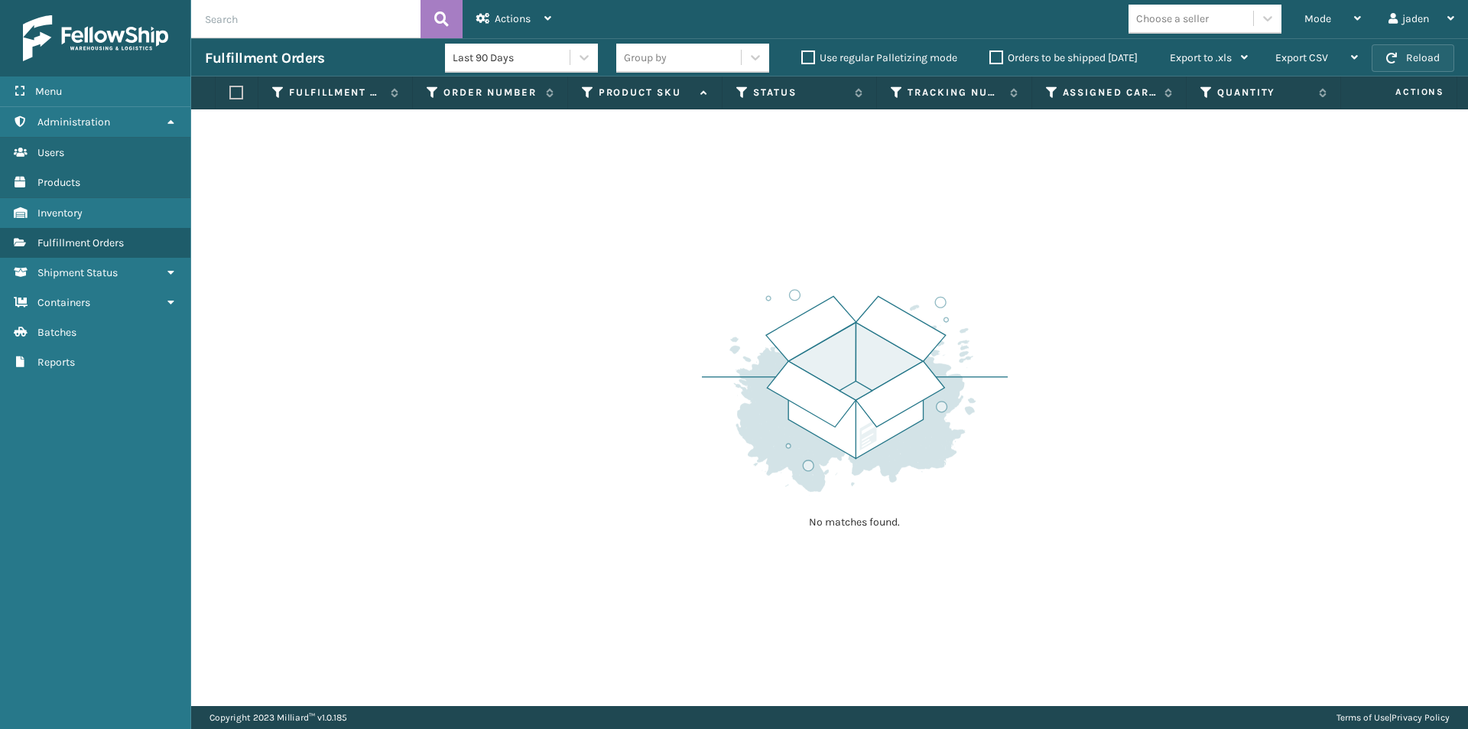
click at [1393, 70] on button "Reload" at bounding box center [1413, 58] width 83 height 28
click at [1336, 22] on div "Mode" at bounding box center [1333, 19] width 57 height 38
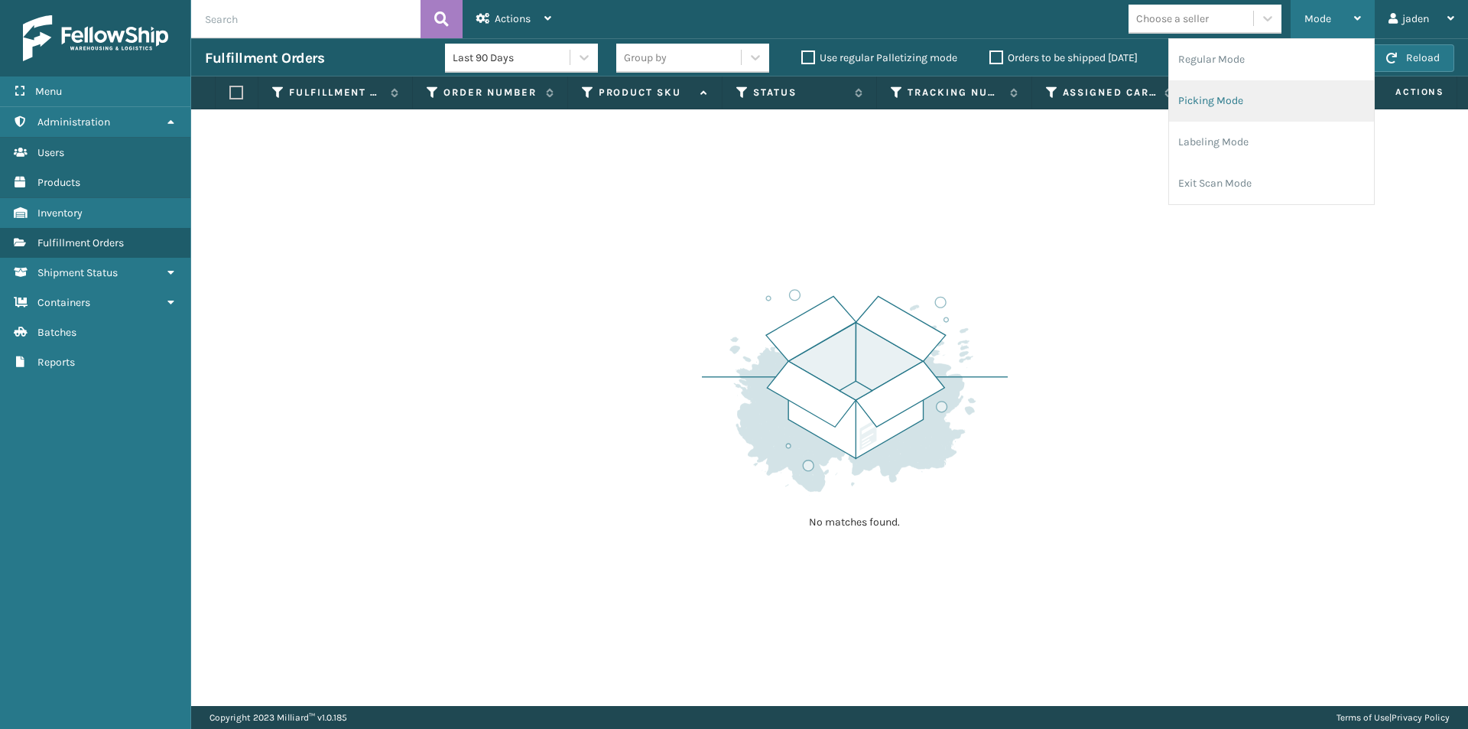
click at [1268, 86] on li "Picking Mode" at bounding box center [1271, 100] width 205 height 41
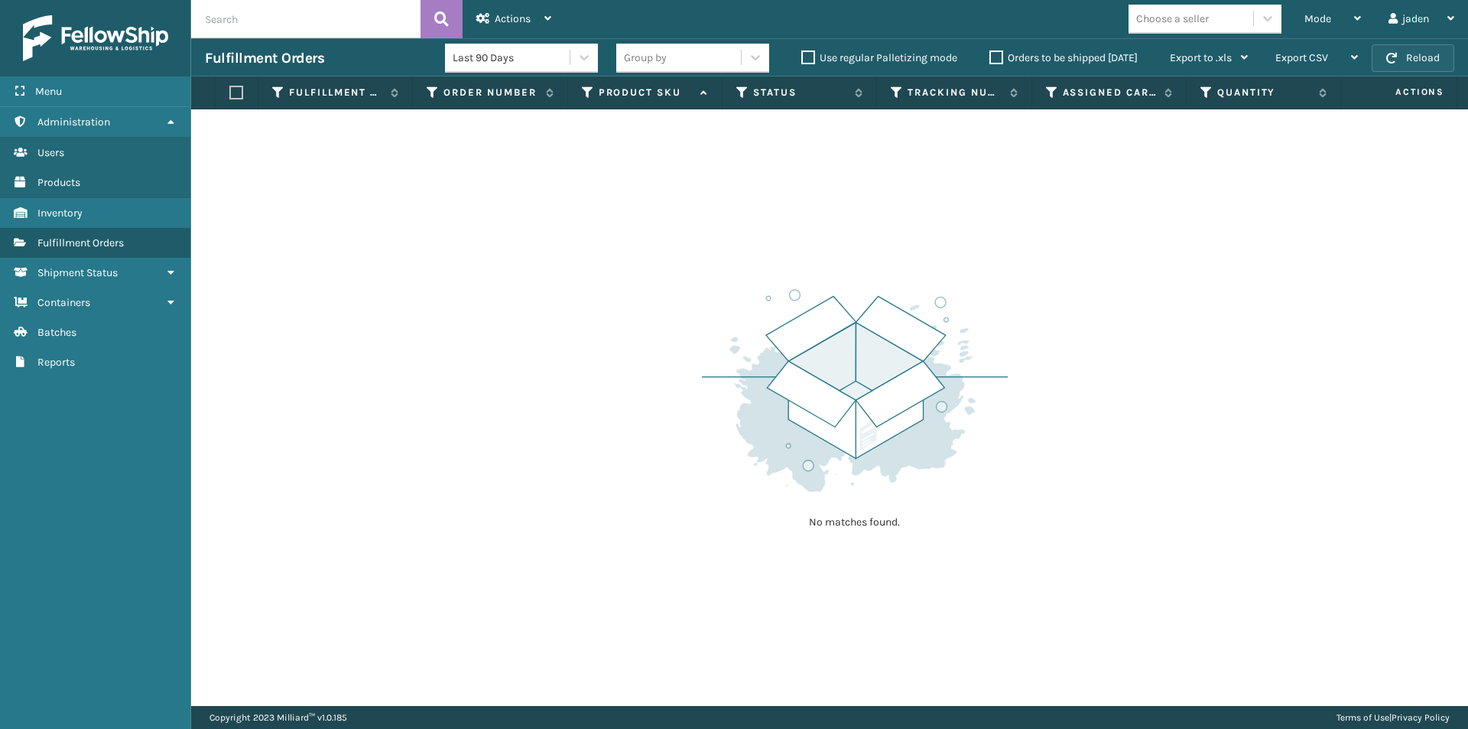
click at [1407, 55] on button "Reload" at bounding box center [1413, 58] width 83 height 28
click at [1337, 12] on div "Mode" at bounding box center [1333, 19] width 57 height 38
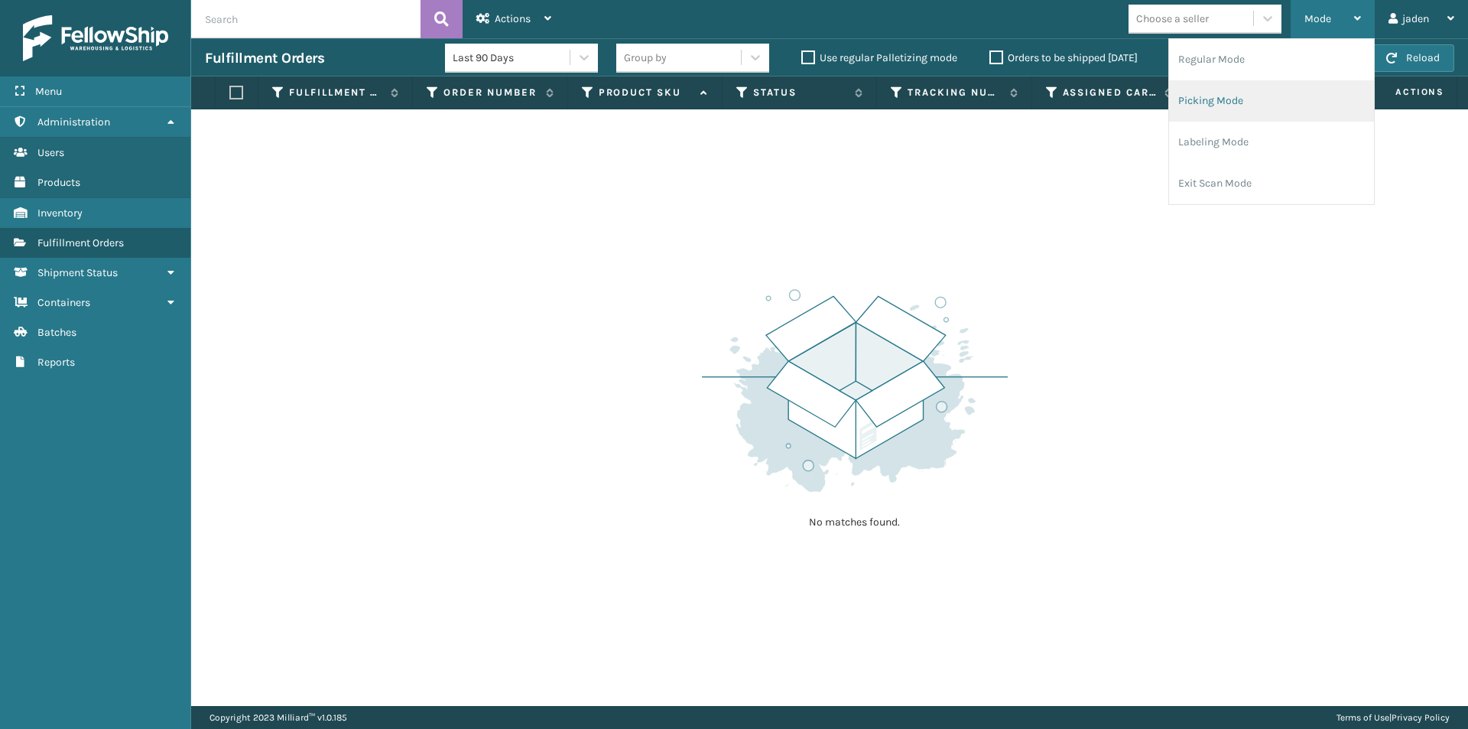
click at [1269, 81] on li "Picking Mode" at bounding box center [1271, 100] width 205 height 41
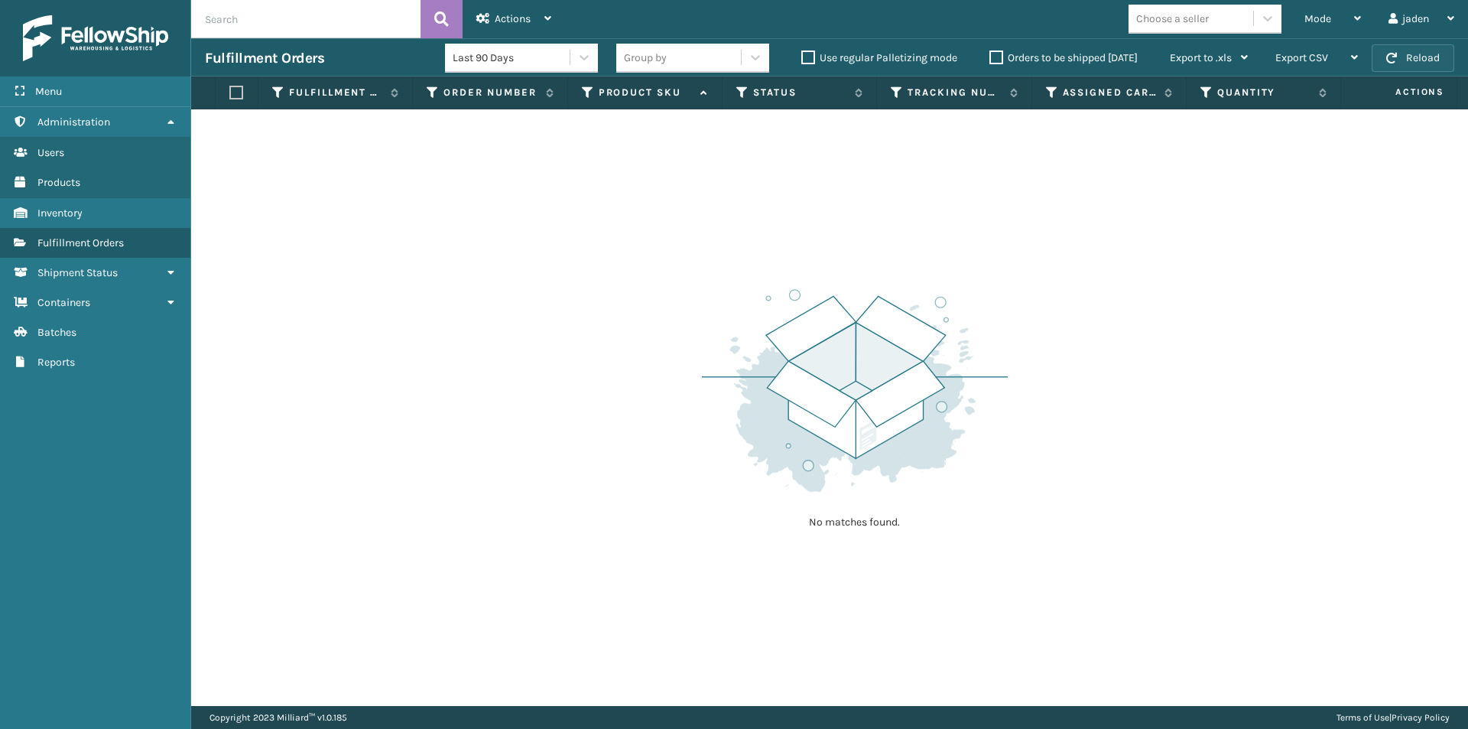
click at [1413, 54] on button "Reload" at bounding box center [1413, 58] width 83 height 28
click at [1351, 14] on div "Mode" at bounding box center [1333, 19] width 57 height 38
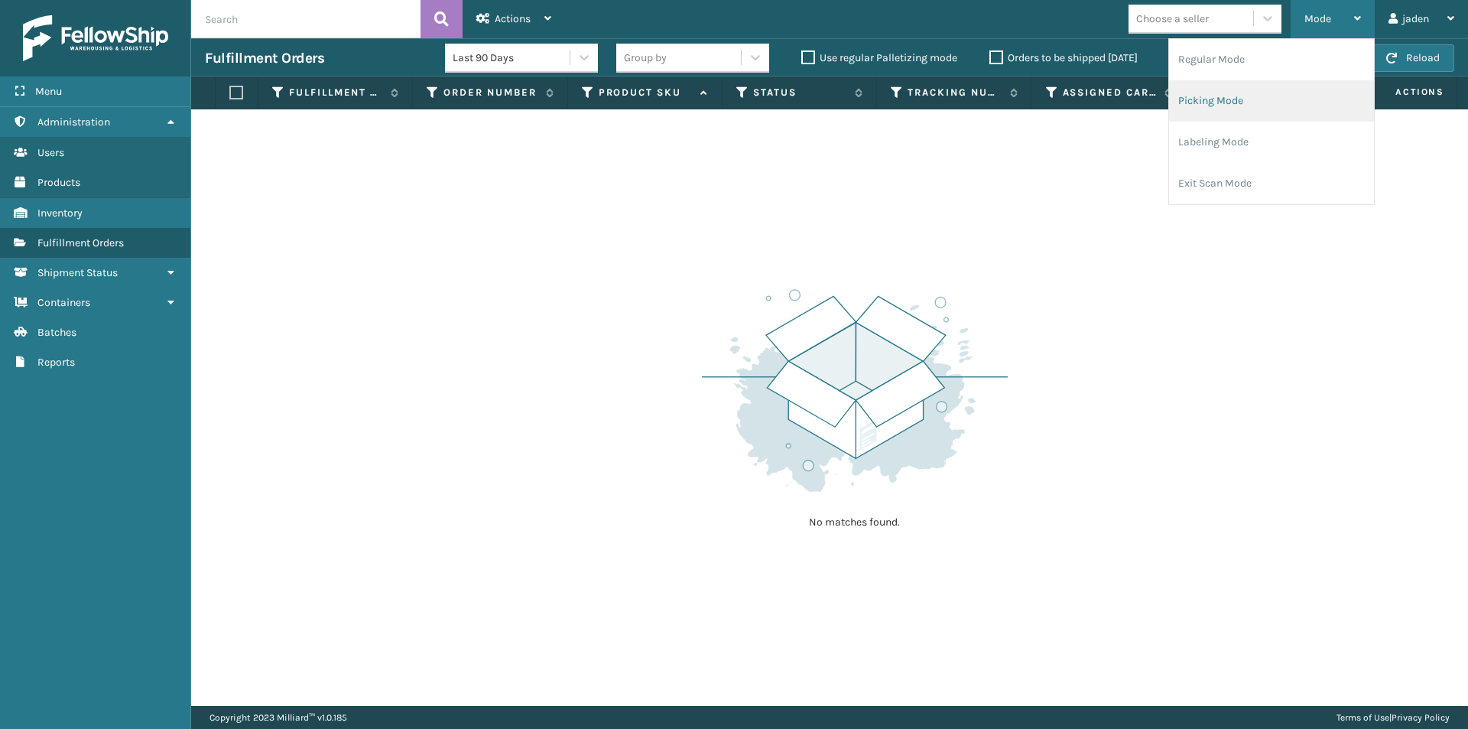
click at [1283, 96] on li "Picking Mode" at bounding box center [1271, 100] width 205 height 41
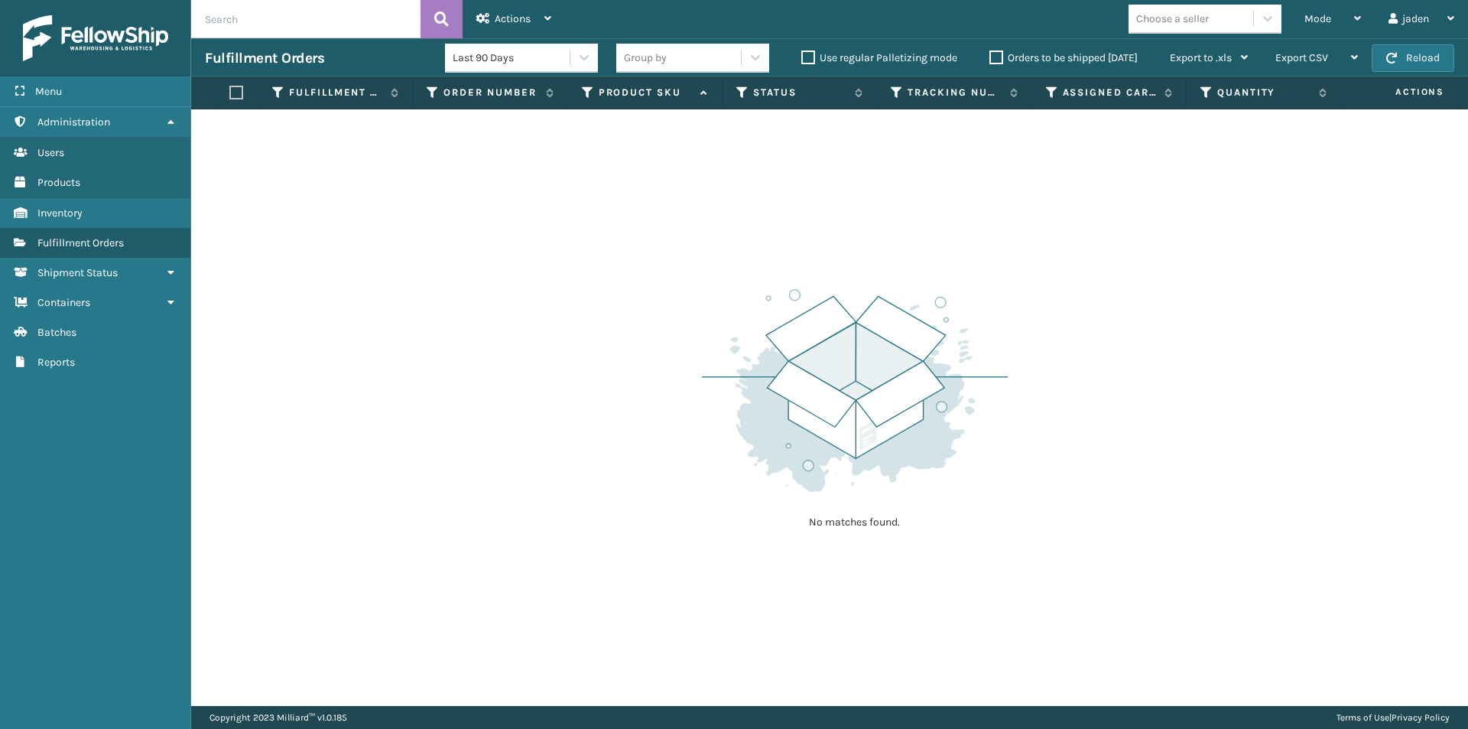
click at [1413, 38] on div "Fulfillment Orders Last 90 Days Group by Use regular Palletizing mode Orders to…" at bounding box center [829, 57] width 1277 height 38
click at [1407, 47] on button "Reload" at bounding box center [1413, 58] width 83 height 28
drag, startPoint x: 1058, startPoint y: 205, endPoint x: 708, endPoint y: 163, distance: 352.0
click at [708, 163] on div "No matches found." at bounding box center [829, 407] width 1277 height 597
click at [1325, 20] on span "Mode" at bounding box center [1318, 18] width 27 height 13
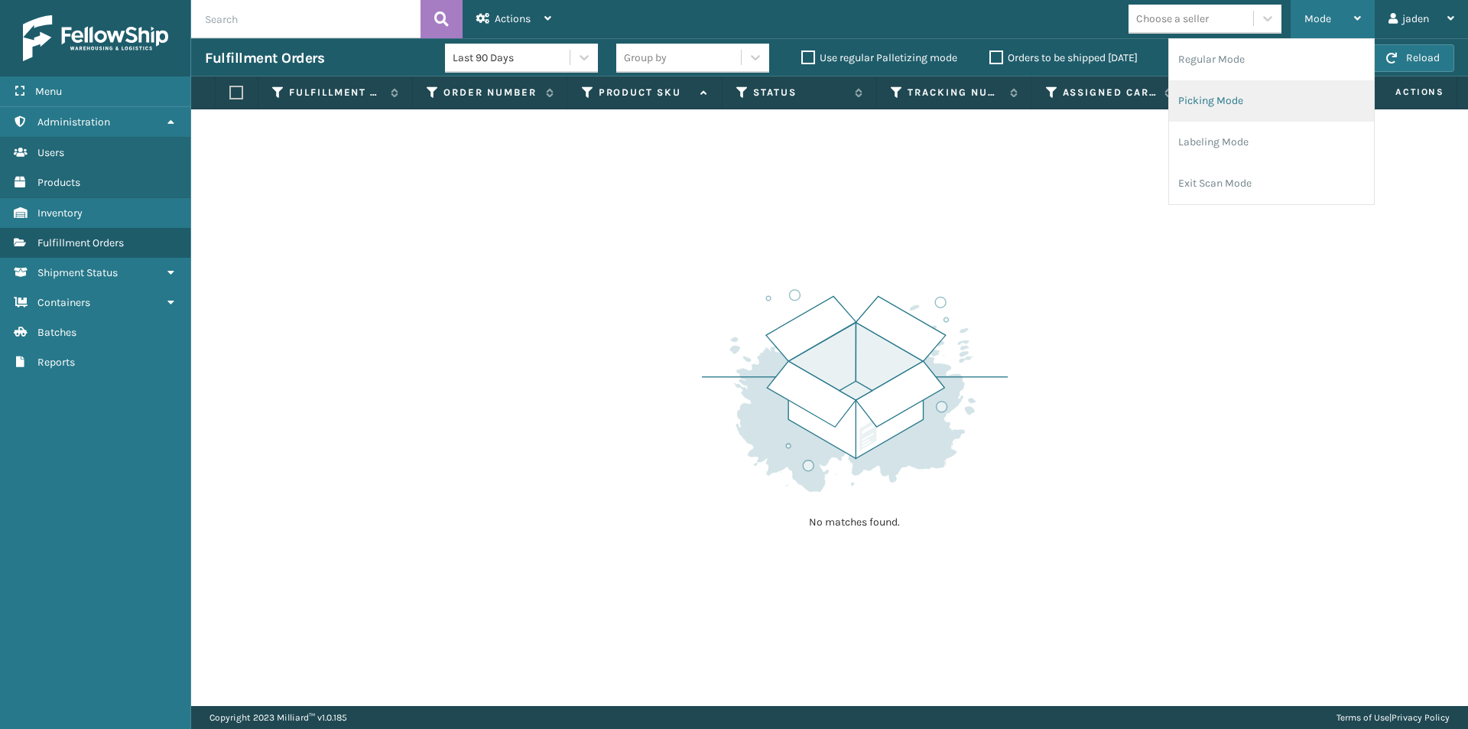
click at [1268, 110] on li "Picking Mode" at bounding box center [1271, 100] width 205 height 41
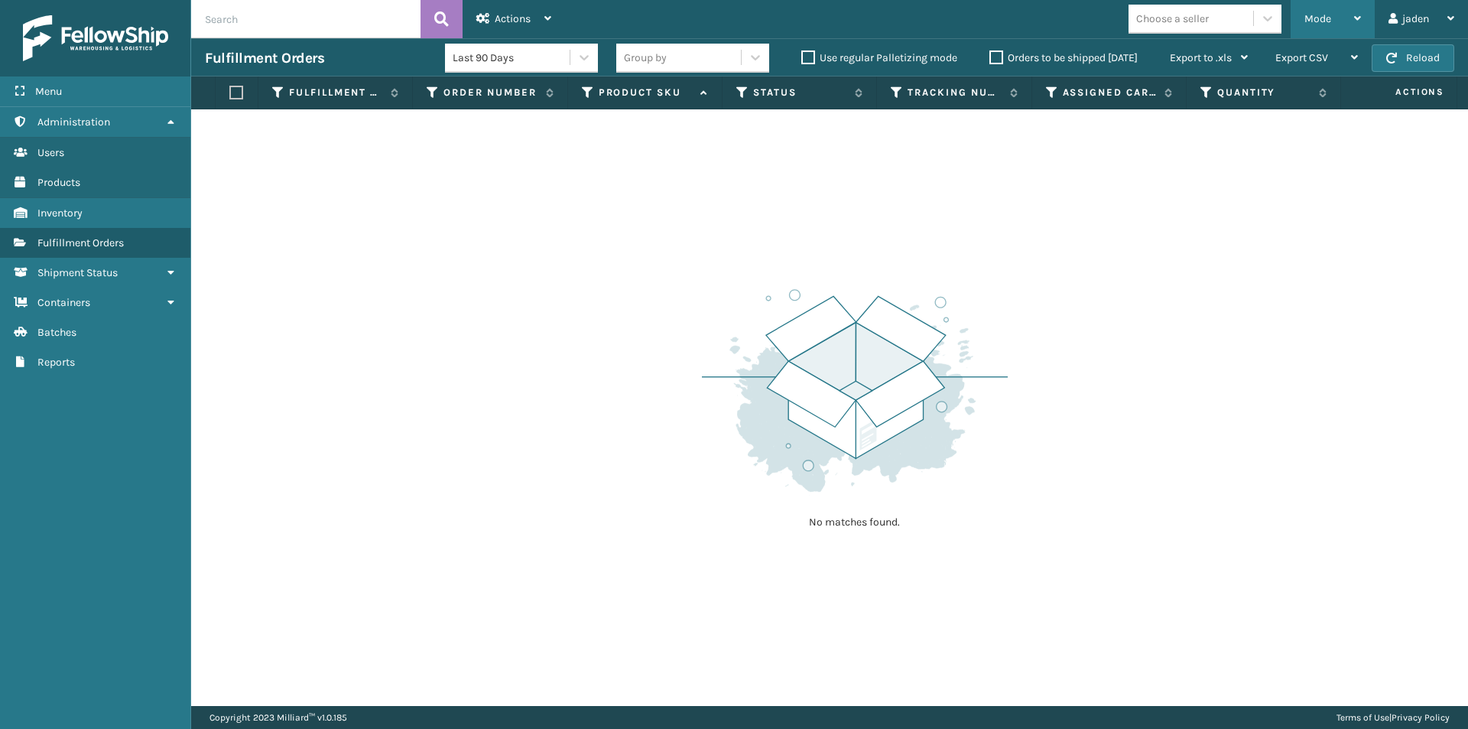
click at [1333, 16] on div "Mode" at bounding box center [1333, 19] width 57 height 38
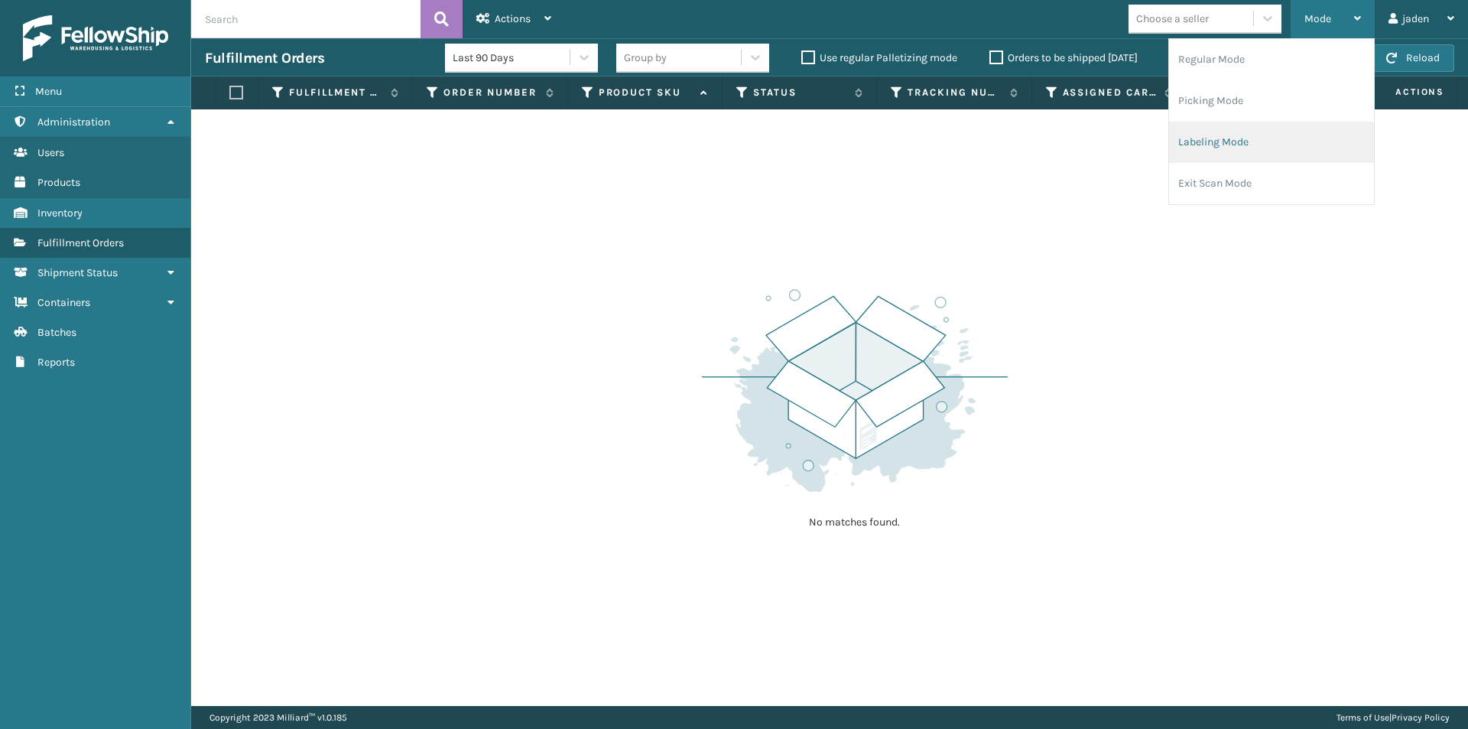
click at [1231, 132] on li "Labeling Mode" at bounding box center [1271, 142] width 205 height 41
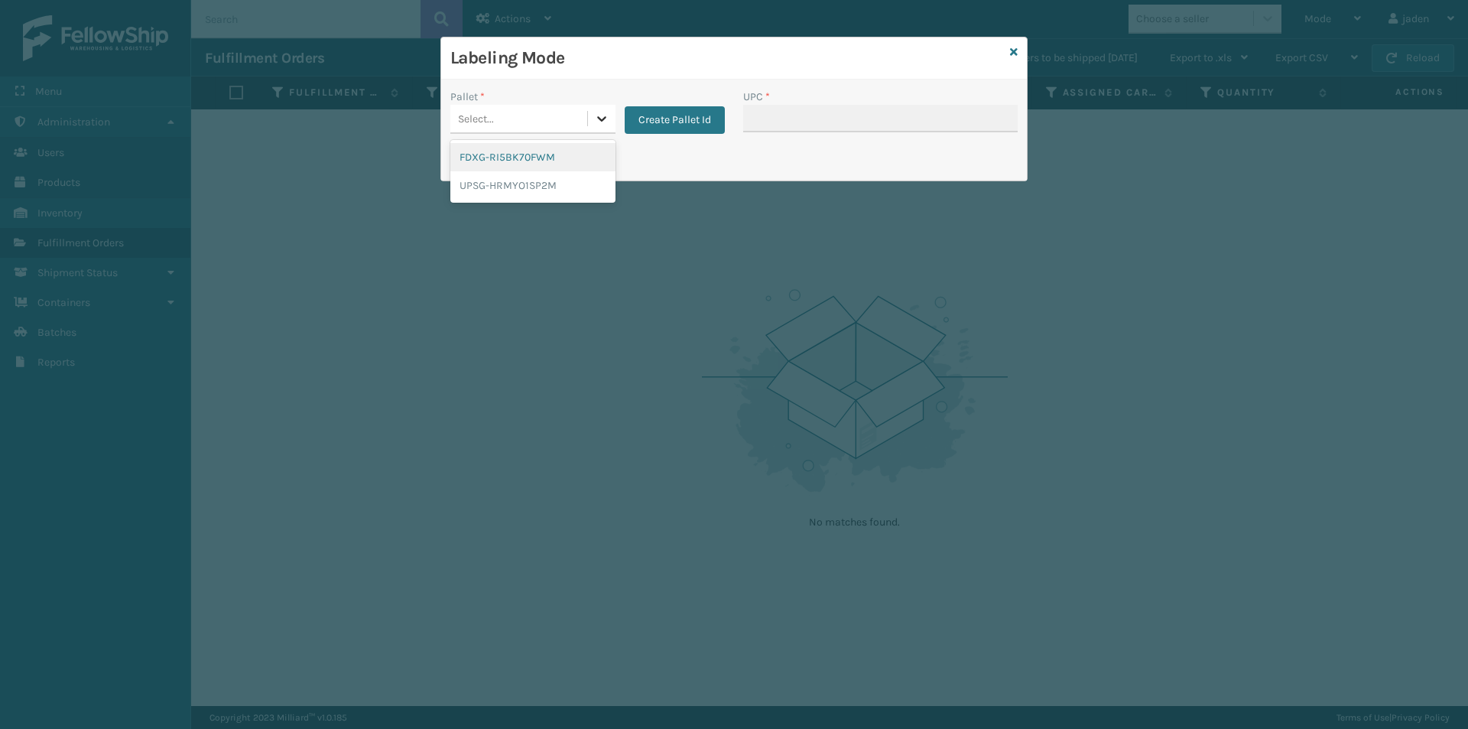
click at [588, 125] on div at bounding box center [602, 119] width 28 height 28
drag, startPoint x: 522, startPoint y: 164, endPoint x: 703, endPoint y: 113, distance: 187.6
click at [528, 164] on div "FDXG-RI5BK70FWM" at bounding box center [532, 157] width 165 height 28
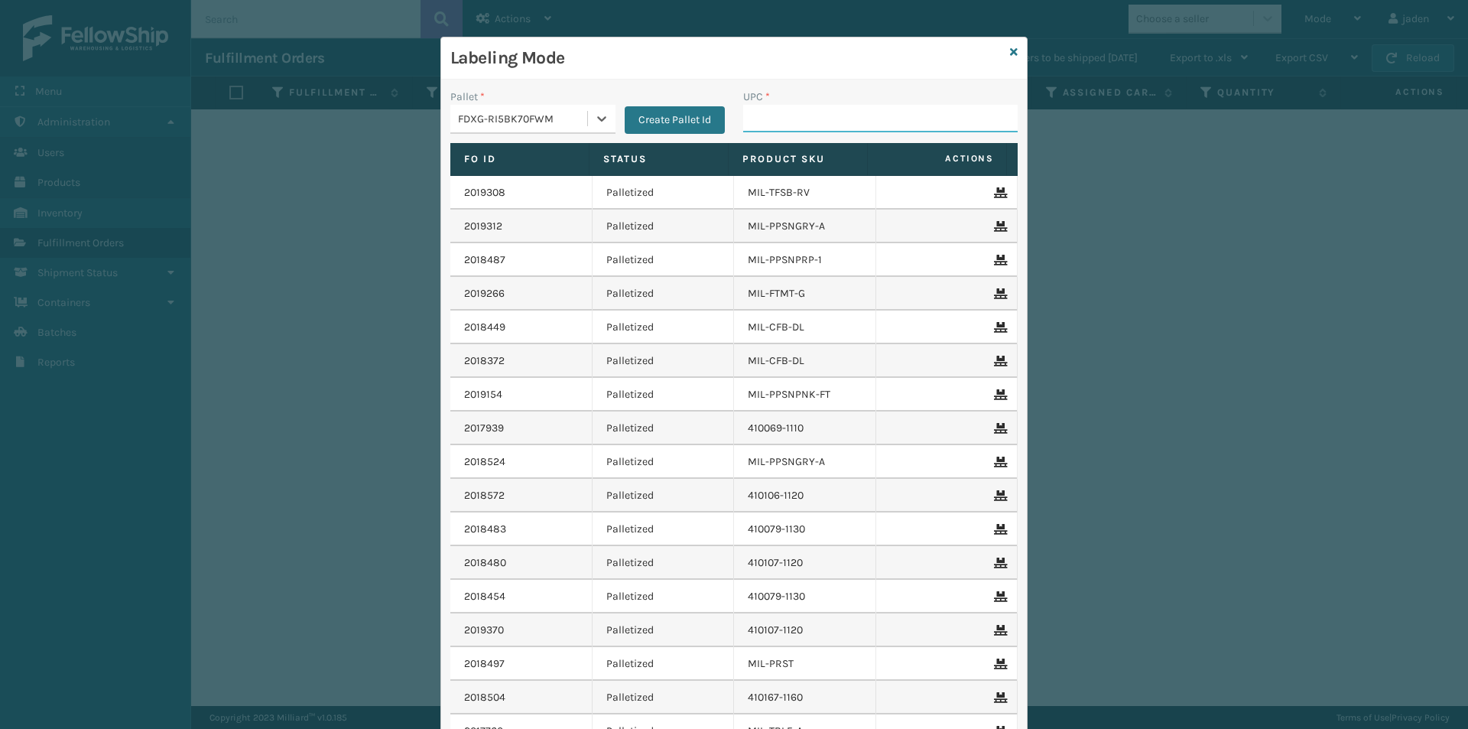
click at [829, 114] on input "UPC *" at bounding box center [880, 119] width 275 height 28
click at [1010, 54] on icon at bounding box center [1014, 52] width 8 height 11
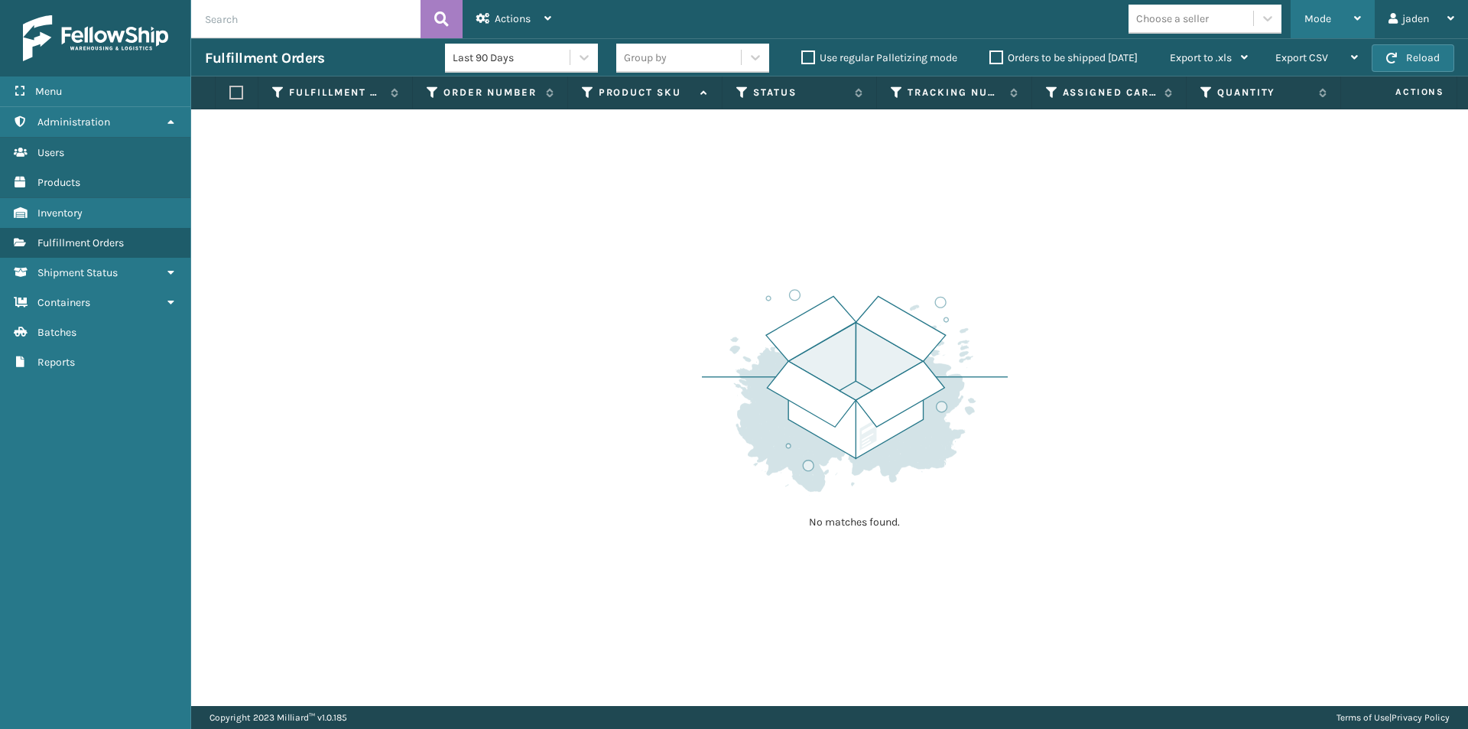
click at [1325, 14] on span "Mode" at bounding box center [1318, 18] width 27 height 13
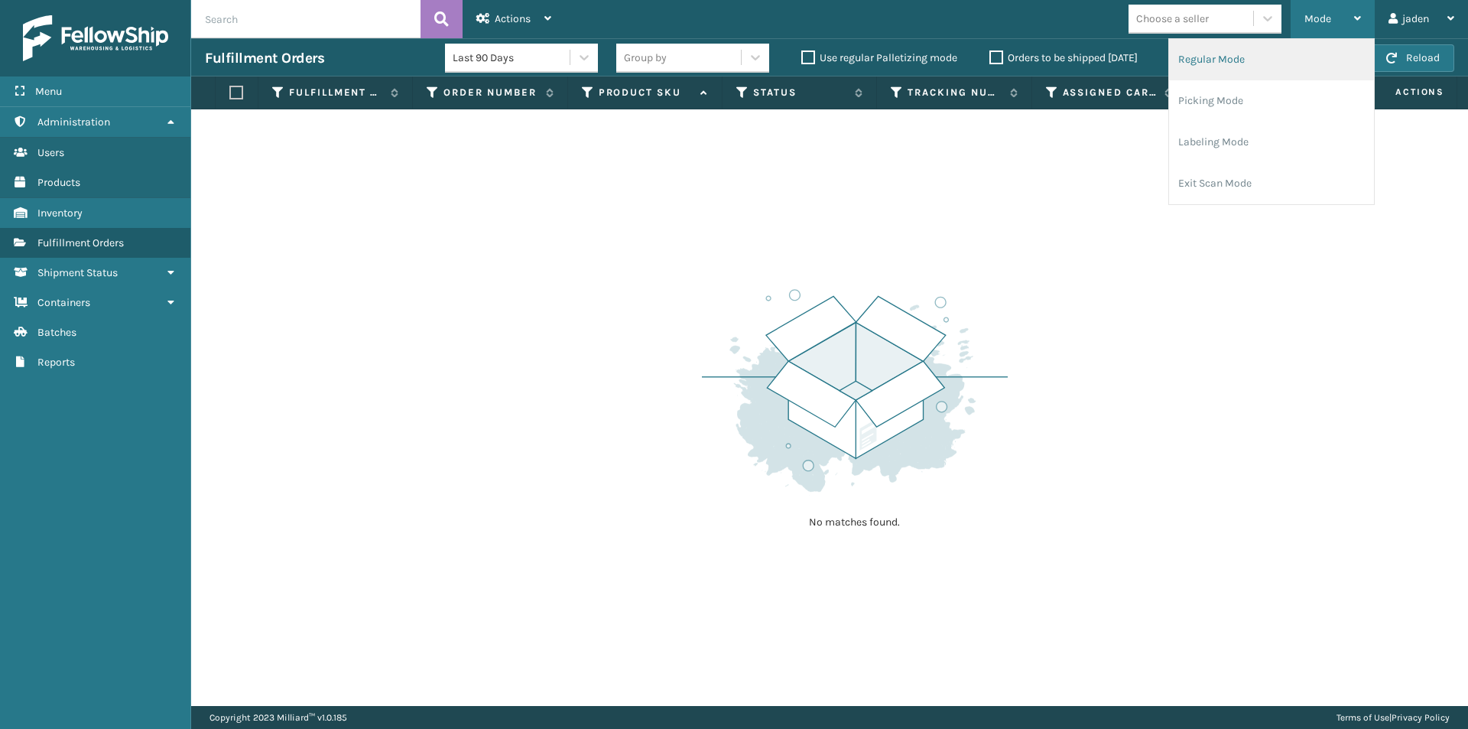
click at [1236, 73] on li "Regular Mode" at bounding box center [1271, 59] width 205 height 41
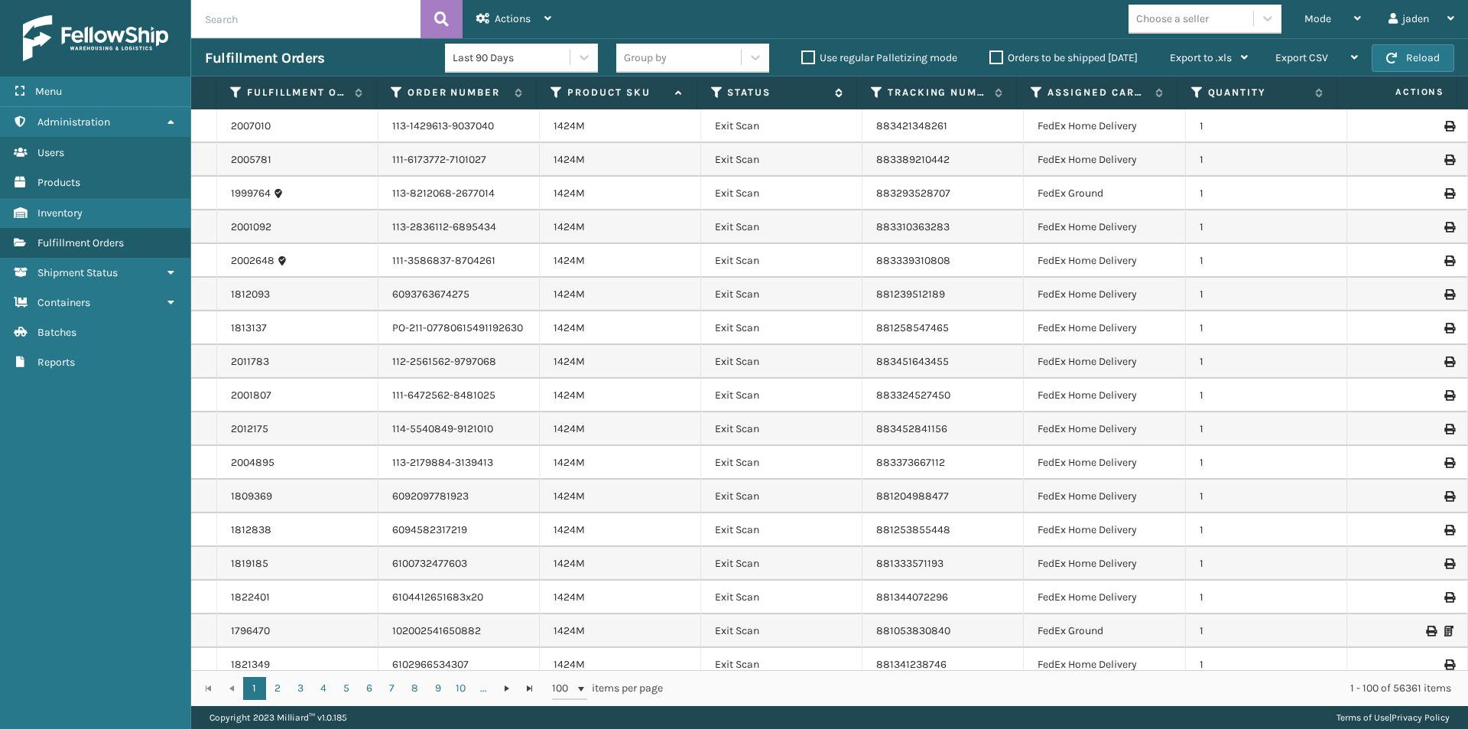
click at [715, 90] on icon at bounding box center [717, 93] width 12 height 14
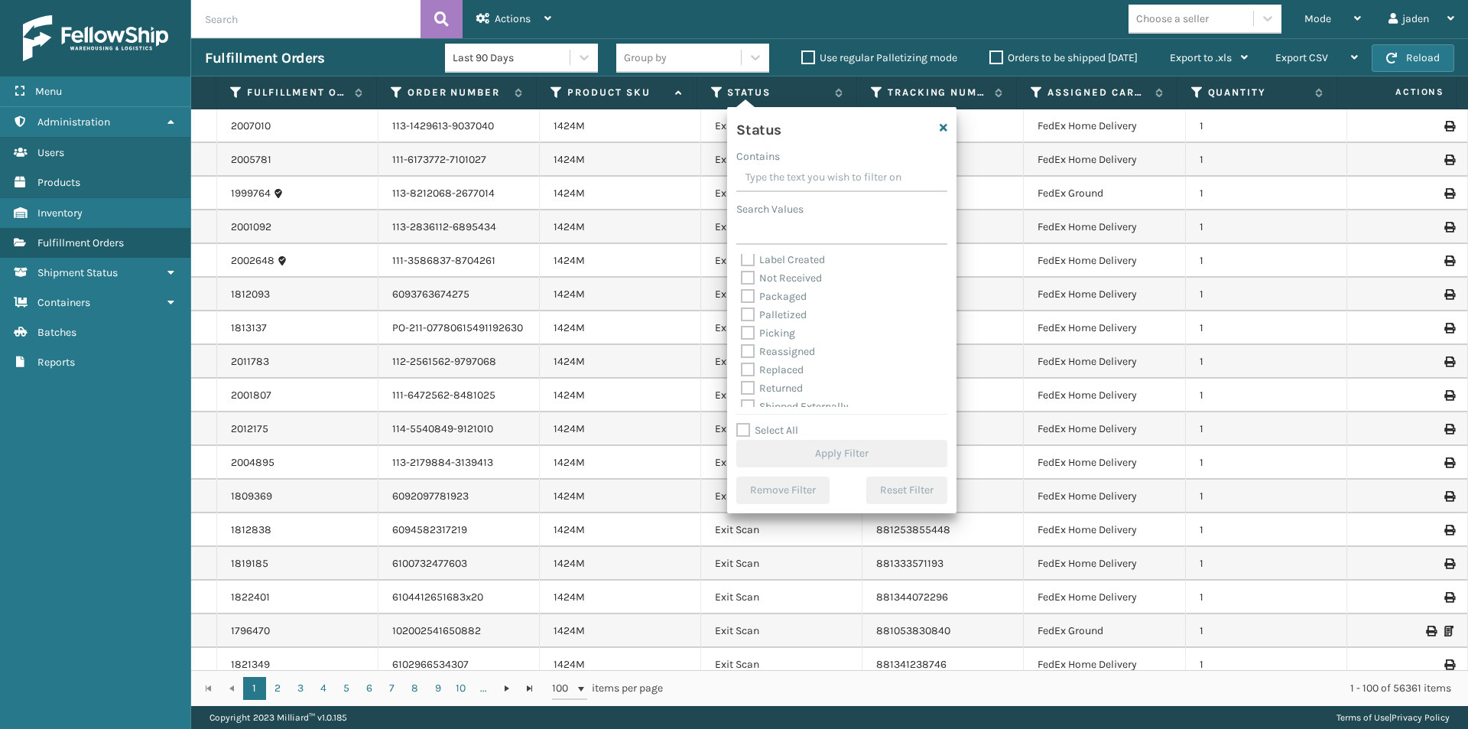
click at [753, 333] on label "Picking" at bounding box center [768, 333] width 54 height 13
click at [742, 333] on input "Picking" at bounding box center [741, 329] width 1 height 10
checkbox input "true"
click at [824, 459] on button "Apply Filter" at bounding box center [841, 454] width 211 height 28
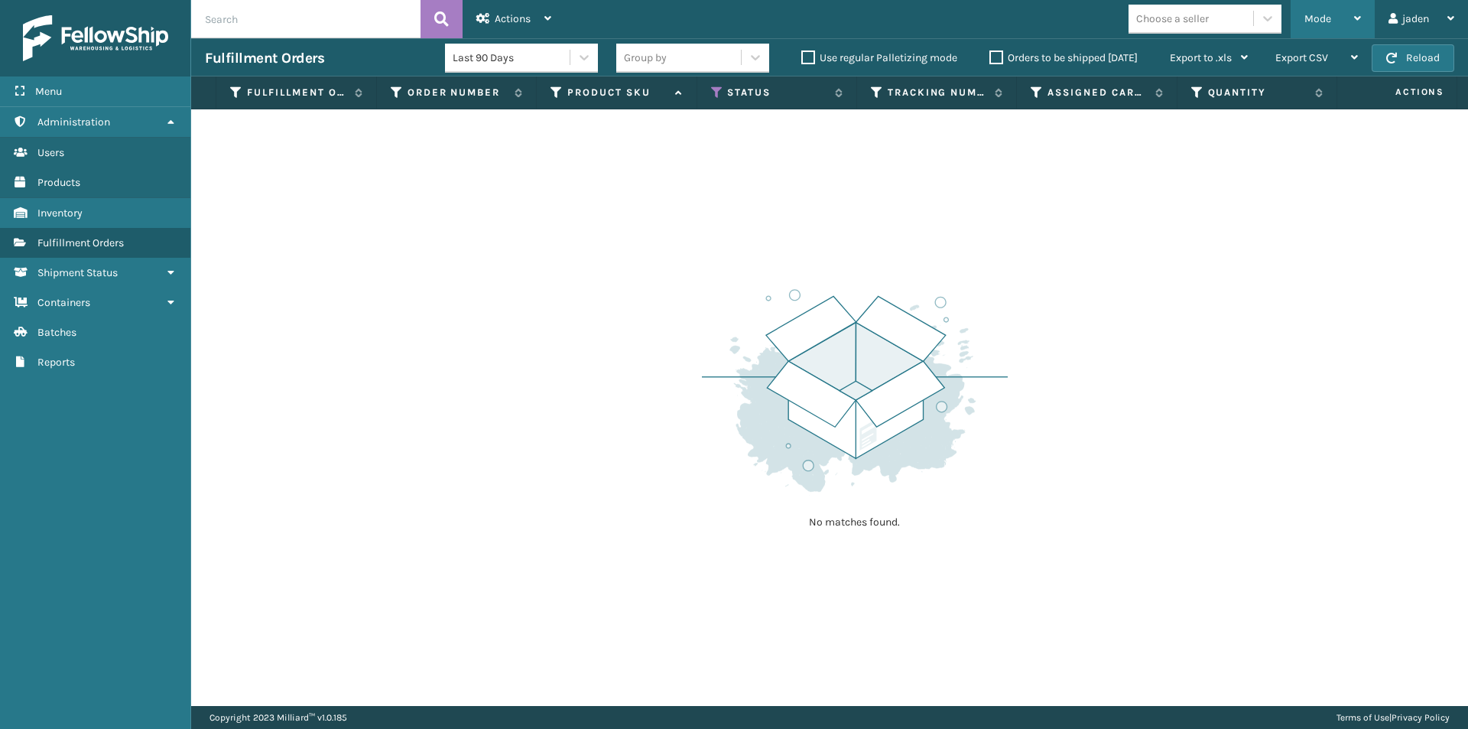
click at [1311, 19] on span "Mode" at bounding box center [1318, 18] width 27 height 13
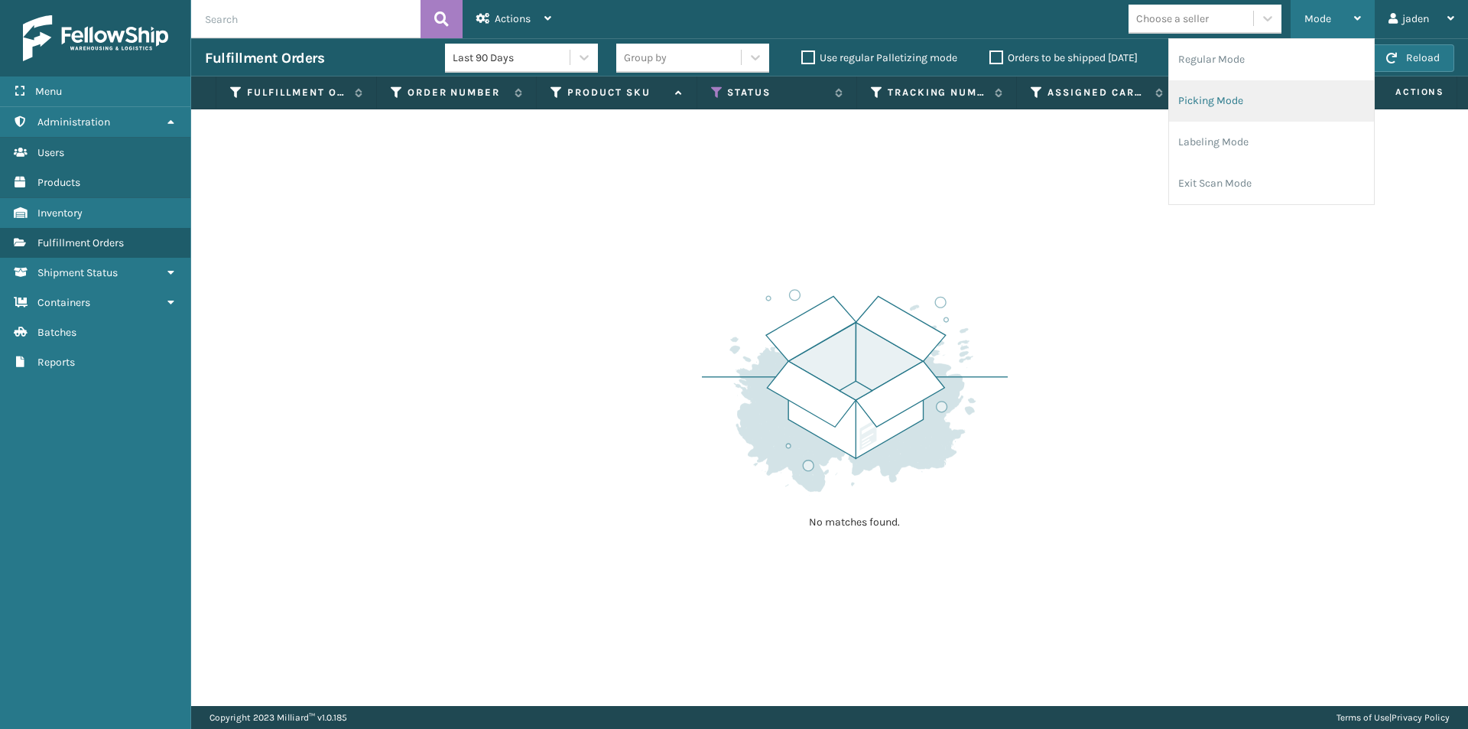
click at [1243, 94] on li "Picking Mode" at bounding box center [1271, 100] width 205 height 41
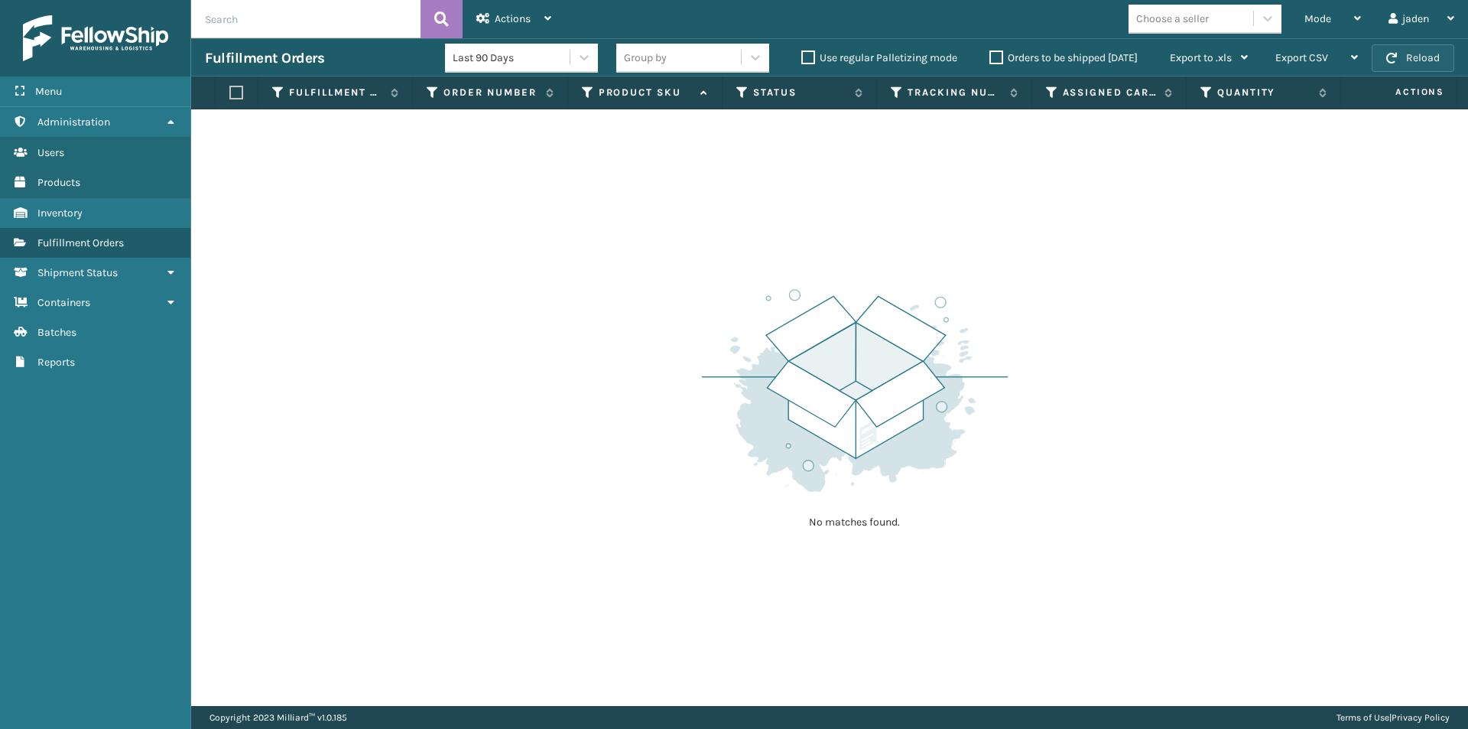
click at [1433, 48] on button "Reload" at bounding box center [1413, 58] width 83 height 28
click at [994, 56] on label "Orders to be shipped [DATE]" at bounding box center [1064, 57] width 148 height 13
click at [990, 56] on input "Orders to be shipped [DATE]" at bounding box center [990, 54] width 1 height 10
click at [1389, 48] on button "Reload" at bounding box center [1413, 58] width 83 height 28
click button "Reload" at bounding box center [1413, 58] width 83 height 28
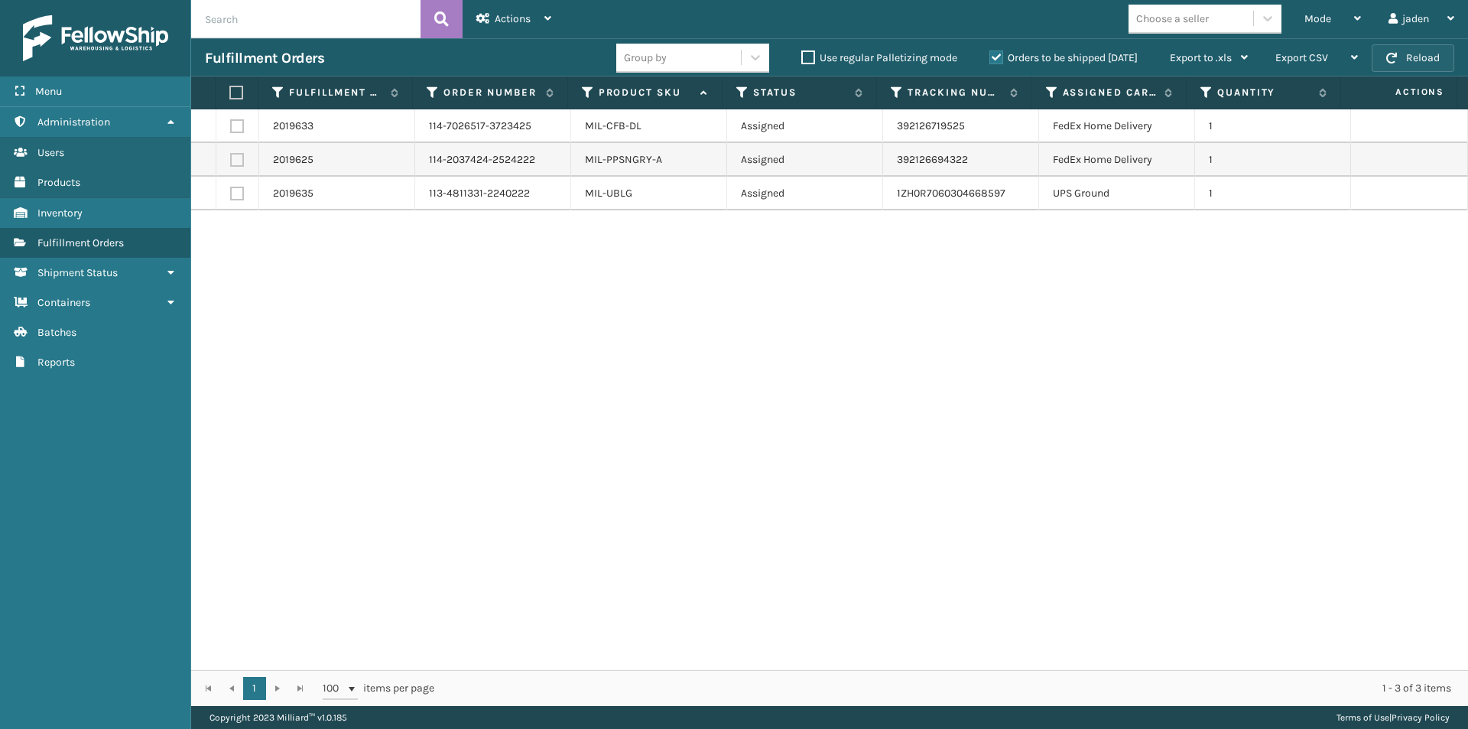
click at [1418, 59] on button "Reload" at bounding box center [1413, 58] width 83 height 28
drag, startPoint x: 987, startPoint y: 302, endPoint x: 980, endPoint y: 306, distance: 7.9
drag, startPoint x: 980, startPoint y: 306, endPoint x: 509, endPoint y: 320, distance: 471.3
click at [509, 320] on div "2019633 114-7026517-3723425 MIL-CFB-DL Assigned 392126719525 FedEx Home Deliver…" at bounding box center [829, 389] width 1277 height 561
click at [234, 129] on label at bounding box center [237, 126] width 14 height 14
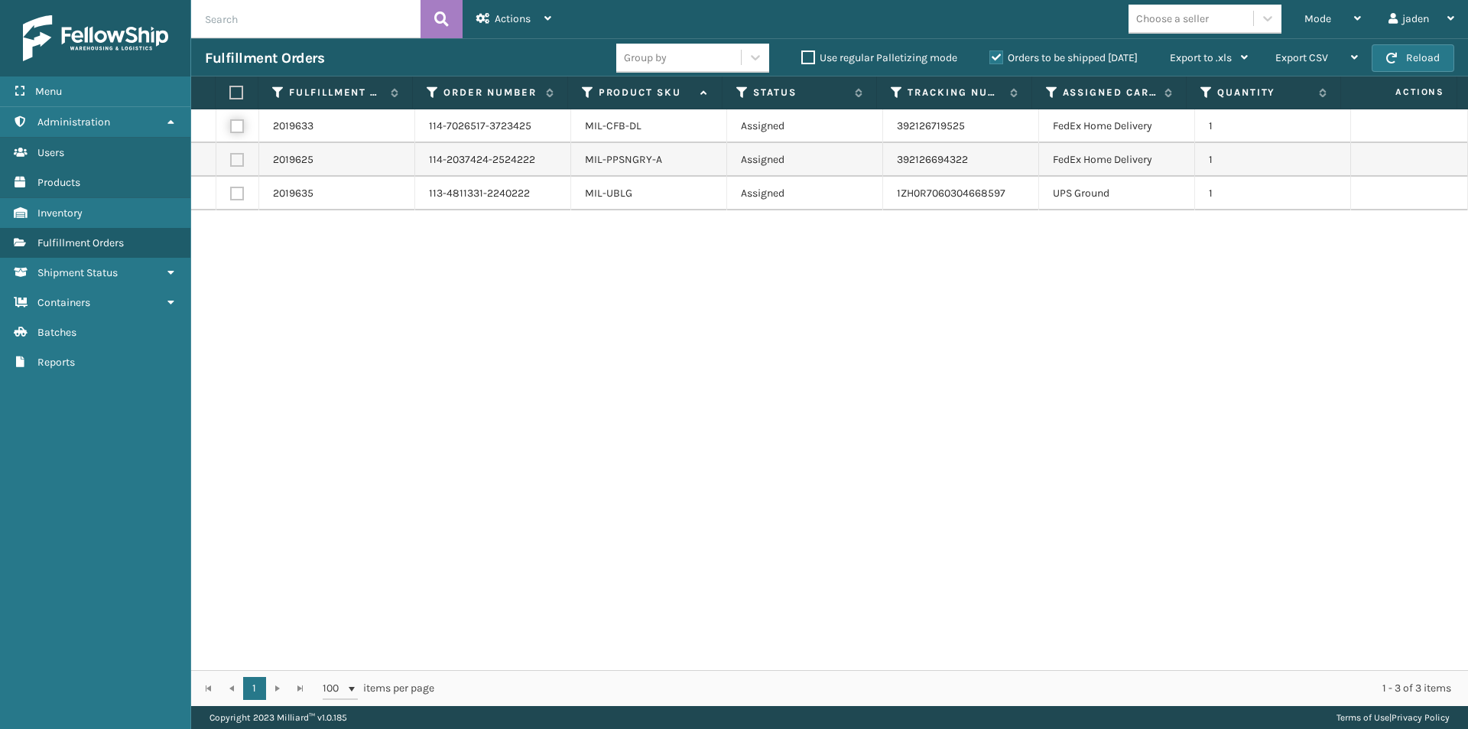
click at [231, 129] on input "checkbox" at bounding box center [230, 124] width 1 height 10
checkbox input "true"
click at [236, 158] on label at bounding box center [237, 160] width 14 height 14
click at [231, 158] on input "checkbox" at bounding box center [230, 158] width 1 height 10
checkbox input "true"
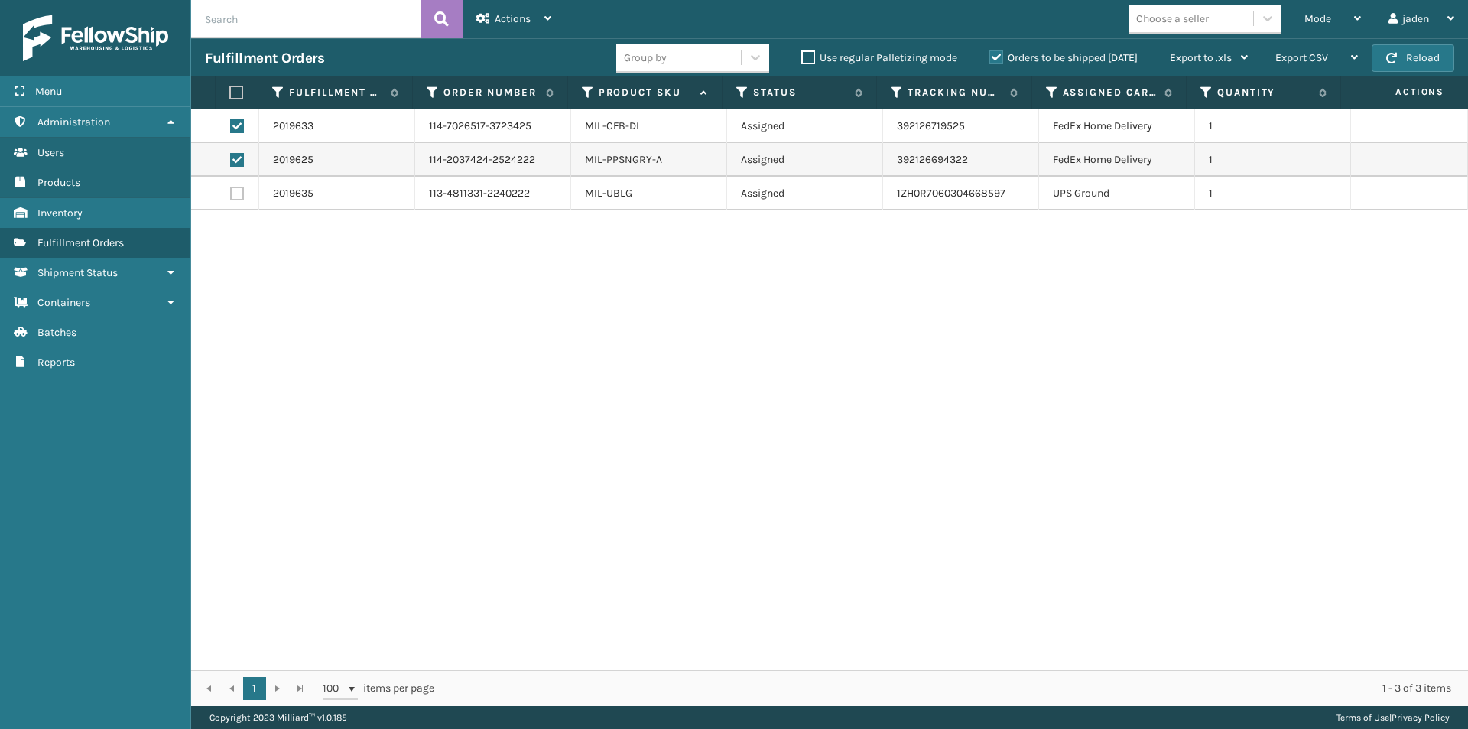
click at [236, 94] on label at bounding box center [234, 93] width 10 height 14
click at [230, 94] on input "checkbox" at bounding box center [229, 93] width 1 height 10
checkbox input "true"
click at [509, 14] on span "Actions" at bounding box center [513, 18] width 36 height 13
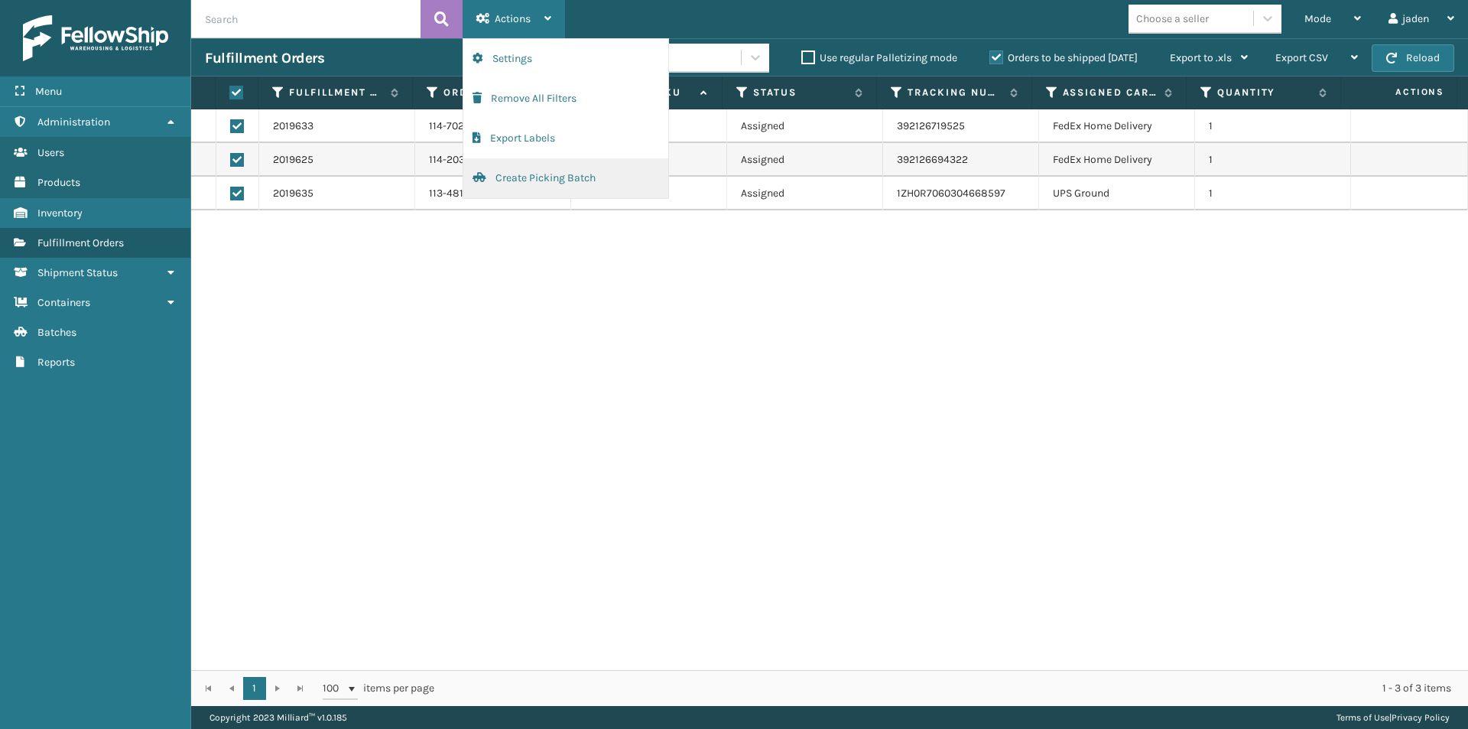
click at [523, 178] on button "Create Picking Batch" at bounding box center [565, 178] width 205 height 40
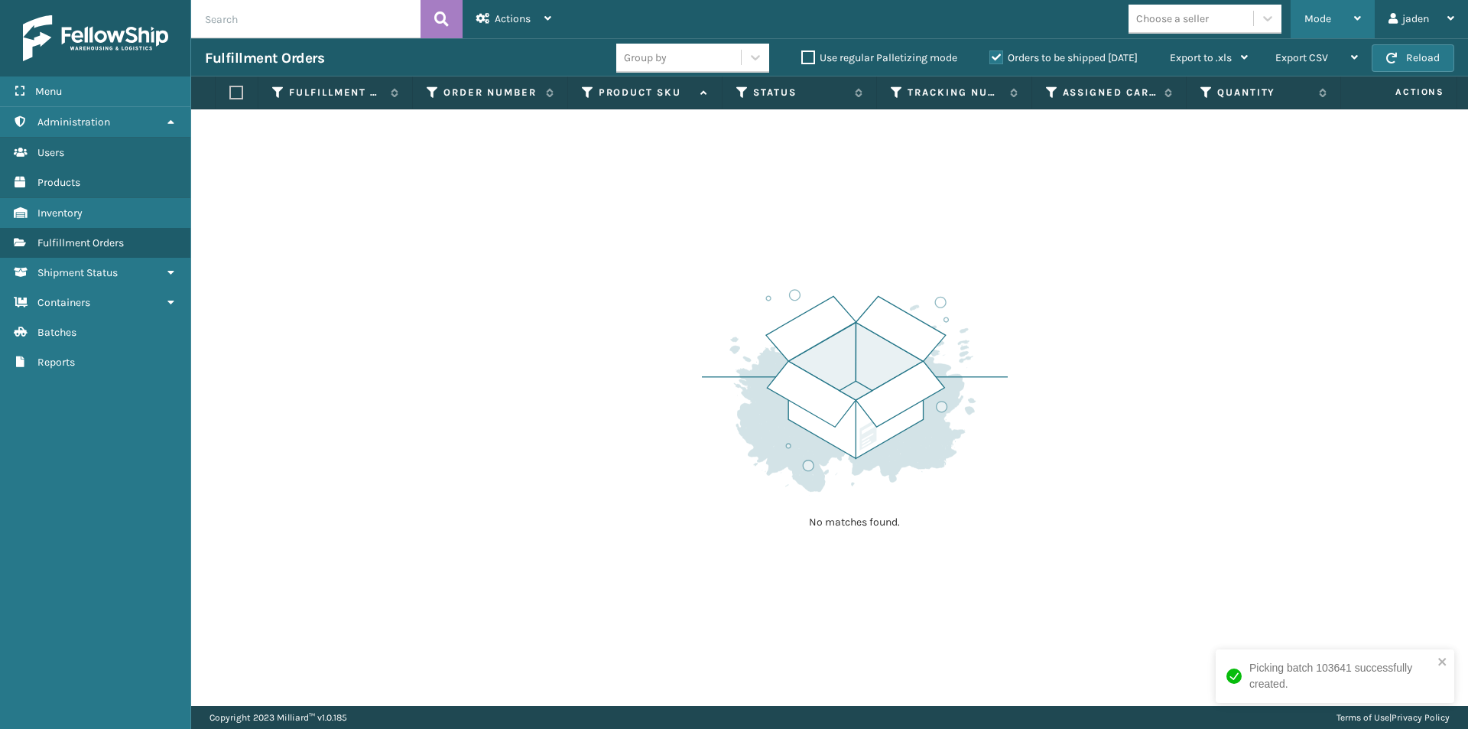
click at [1309, 11] on div "Mode" at bounding box center [1333, 19] width 57 height 38
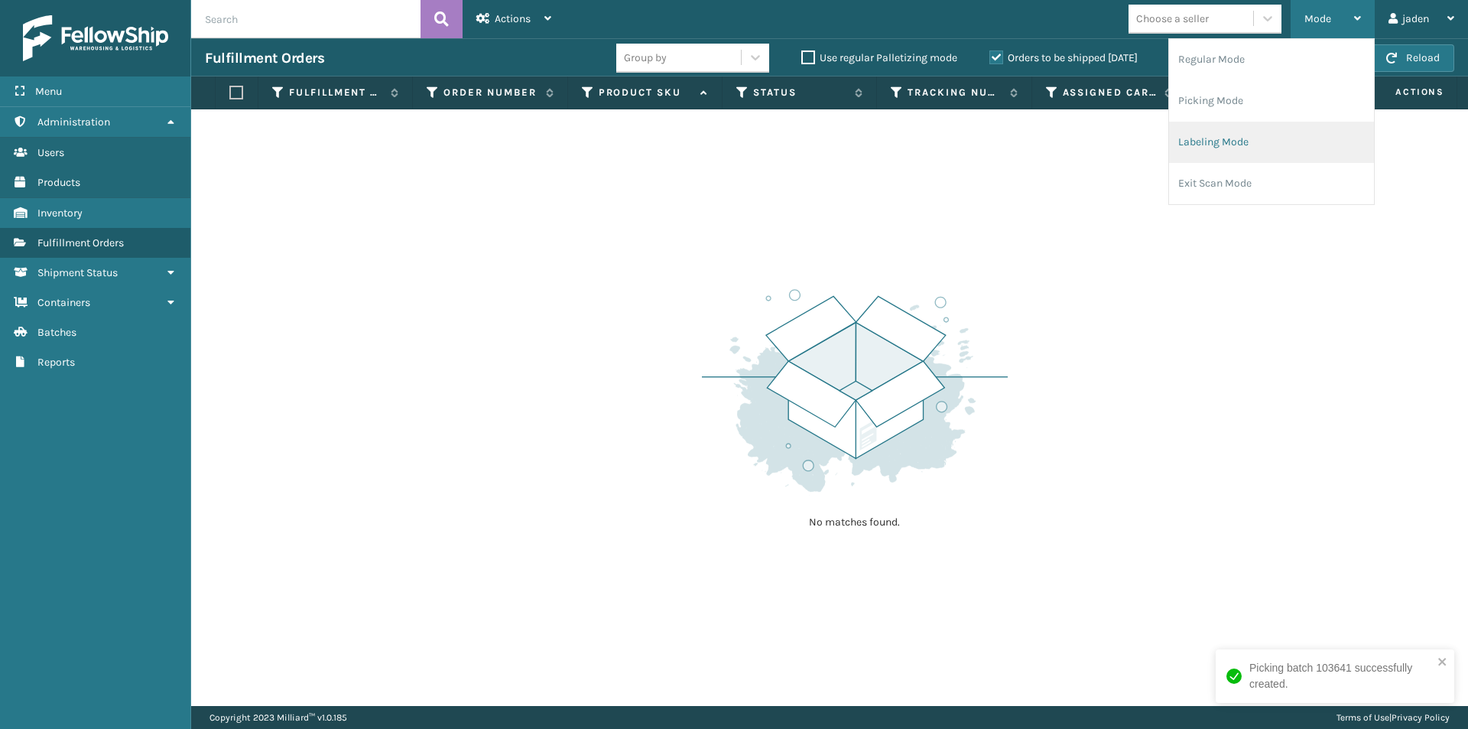
click at [1247, 135] on li "Labeling Mode" at bounding box center [1271, 142] width 205 height 41
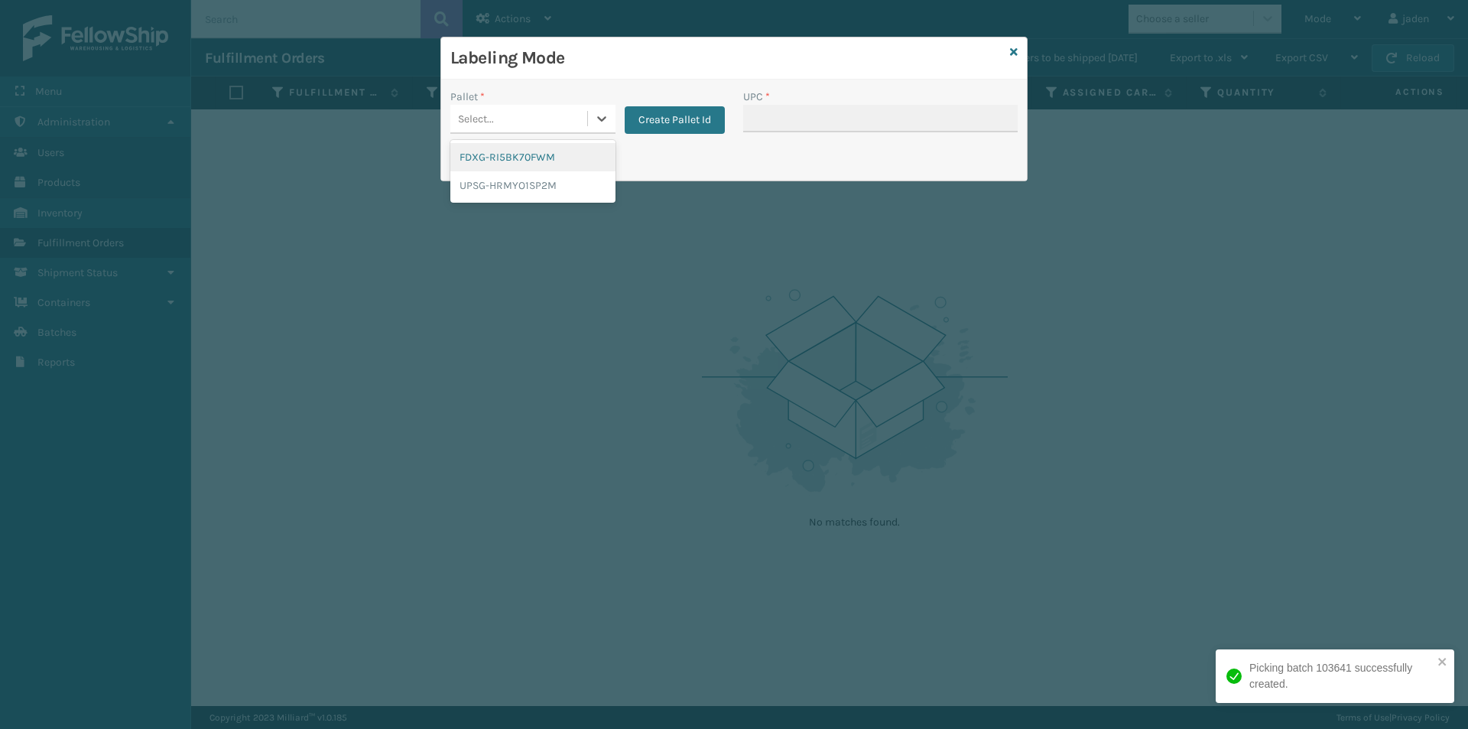
click at [579, 122] on div "Select..." at bounding box center [518, 118] width 137 height 25
click at [537, 157] on div "FDXG-RI5BK70FWM" at bounding box center [532, 157] width 165 height 28
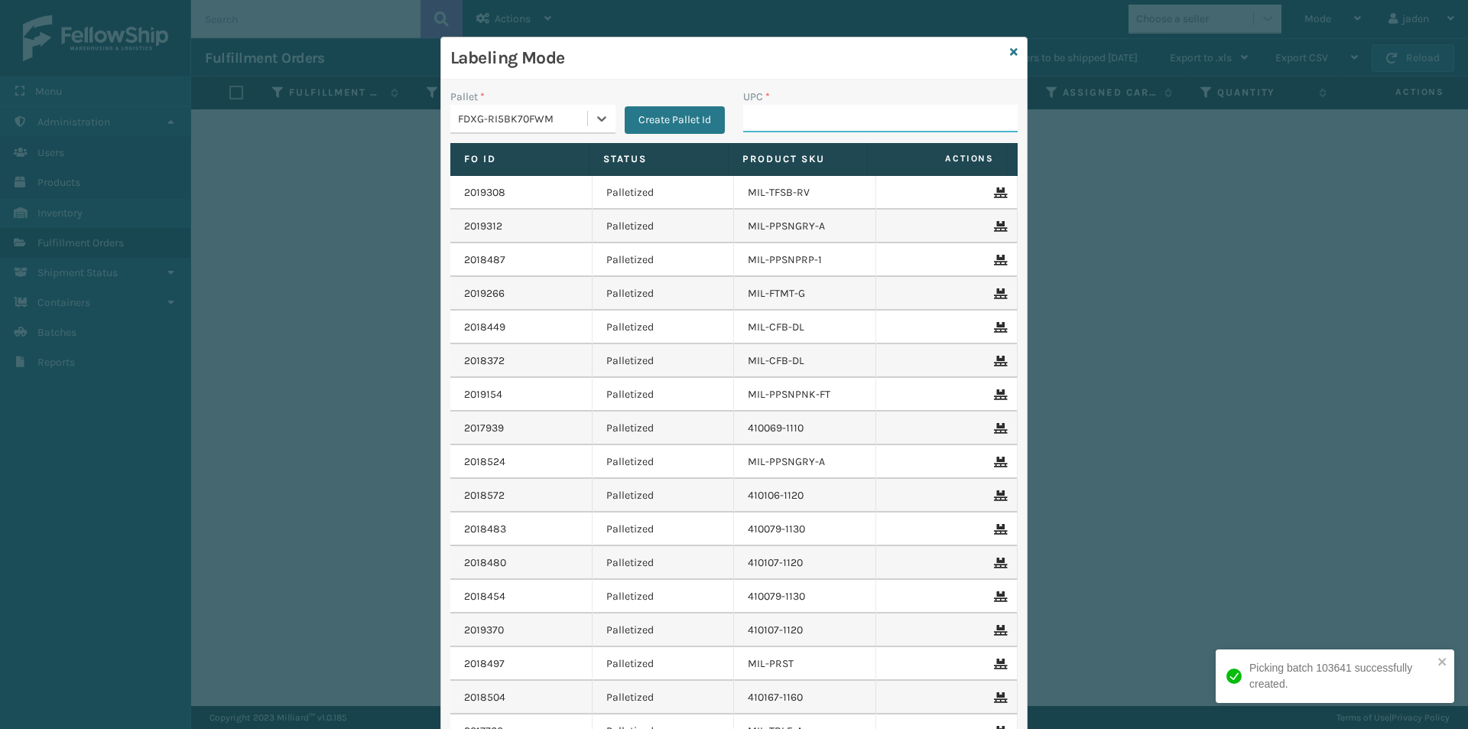
click at [892, 112] on input "UPC *" at bounding box center [880, 119] width 275 height 28
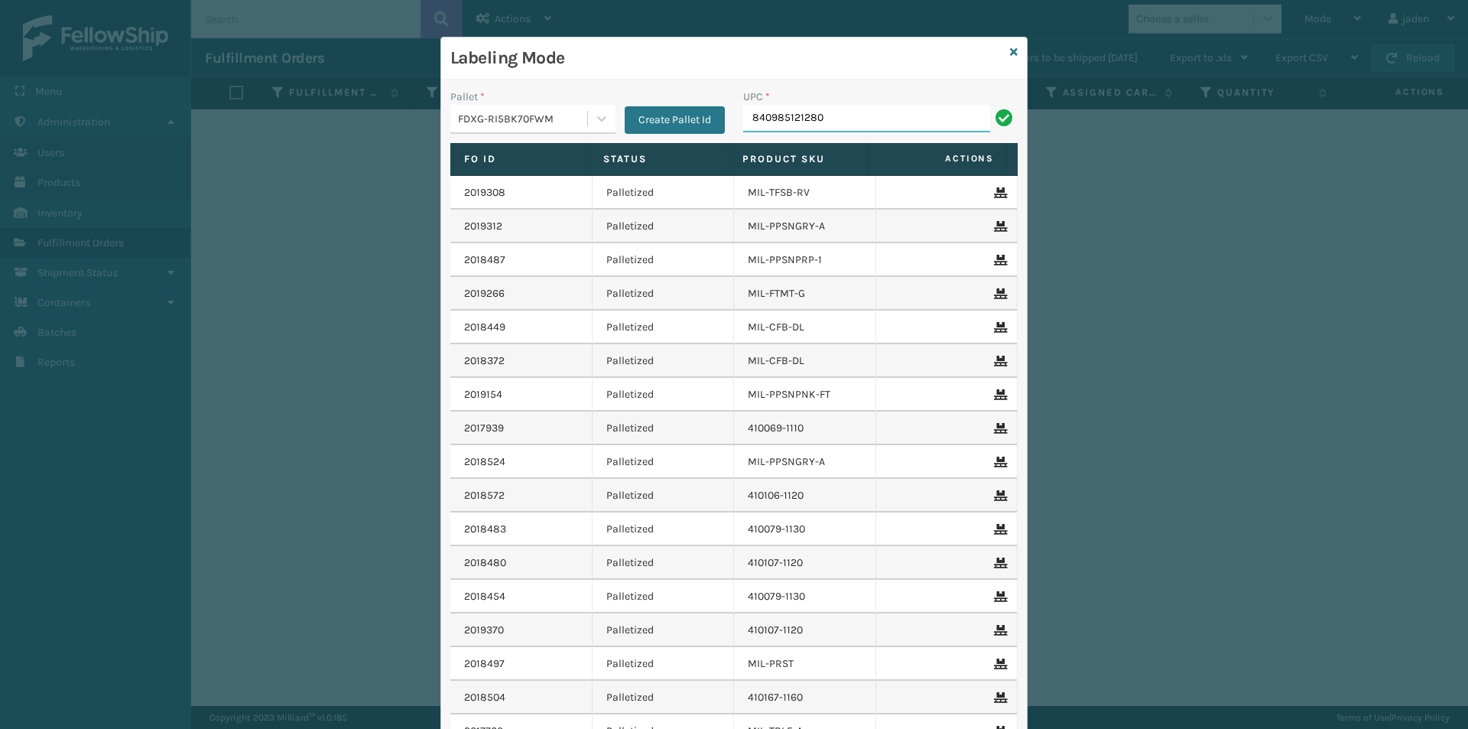
type input "840985121280"
type input "8409851"
click at [601, 115] on icon at bounding box center [601, 118] width 15 height 15
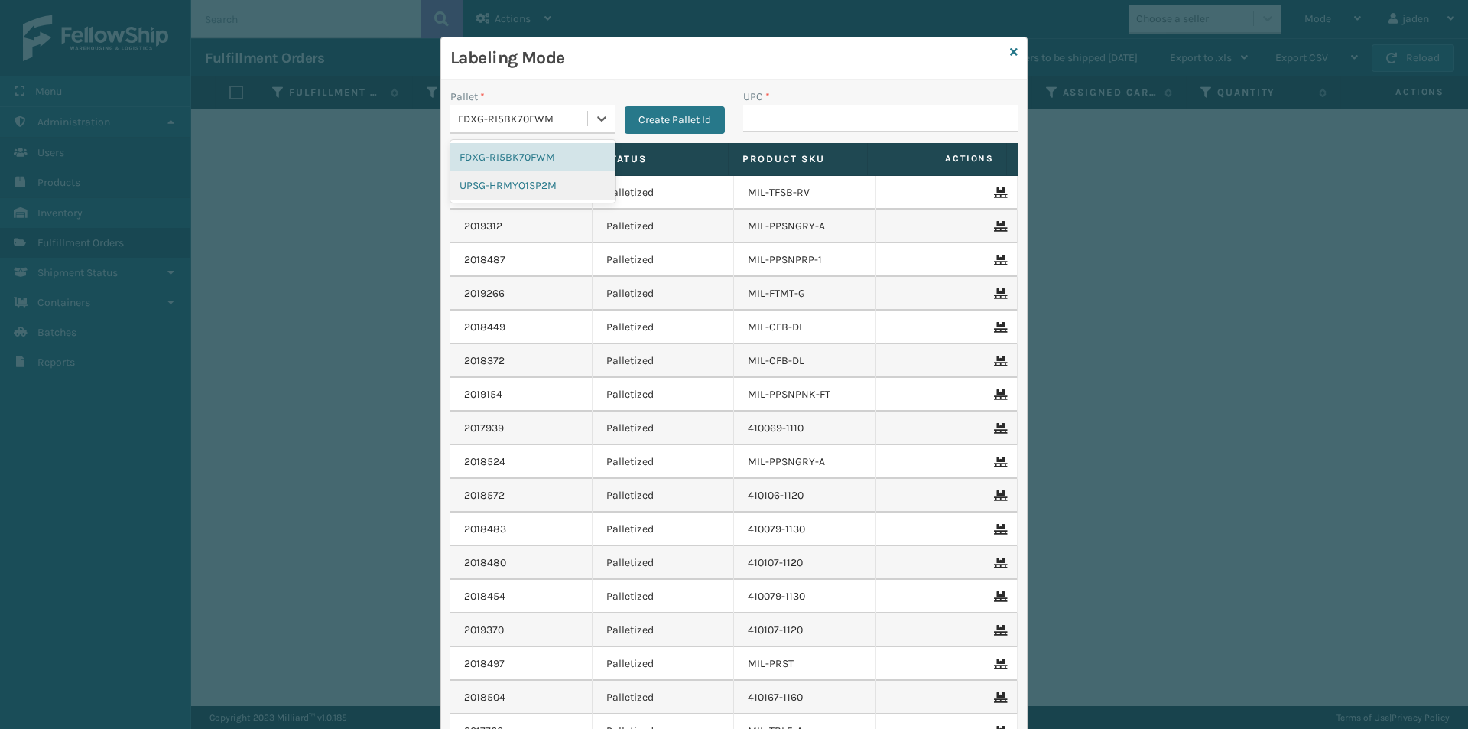
click at [531, 190] on div "UPSG-HRMYO1SP2M" at bounding box center [532, 185] width 165 height 28
click at [860, 140] on div "UPC *" at bounding box center [880, 116] width 293 height 54
click at [860, 99] on div "UPC *" at bounding box center [880, 97] width 275 height 16
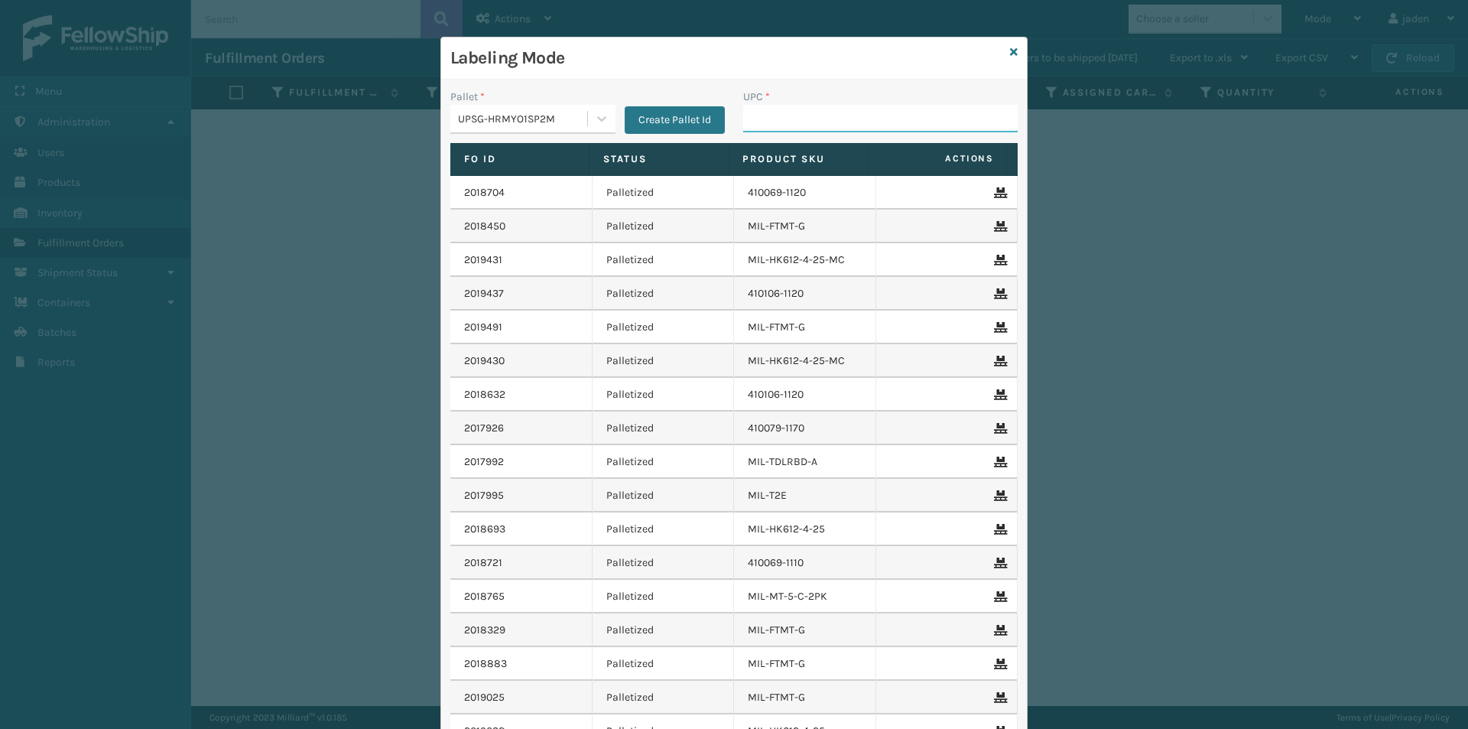
click at [859, 116] on input "UPC *" at bounding box center [880, 119] width 275 height 28
click at [1010, 54] on icon at bounding box center [1014, 52] width 8 height 11
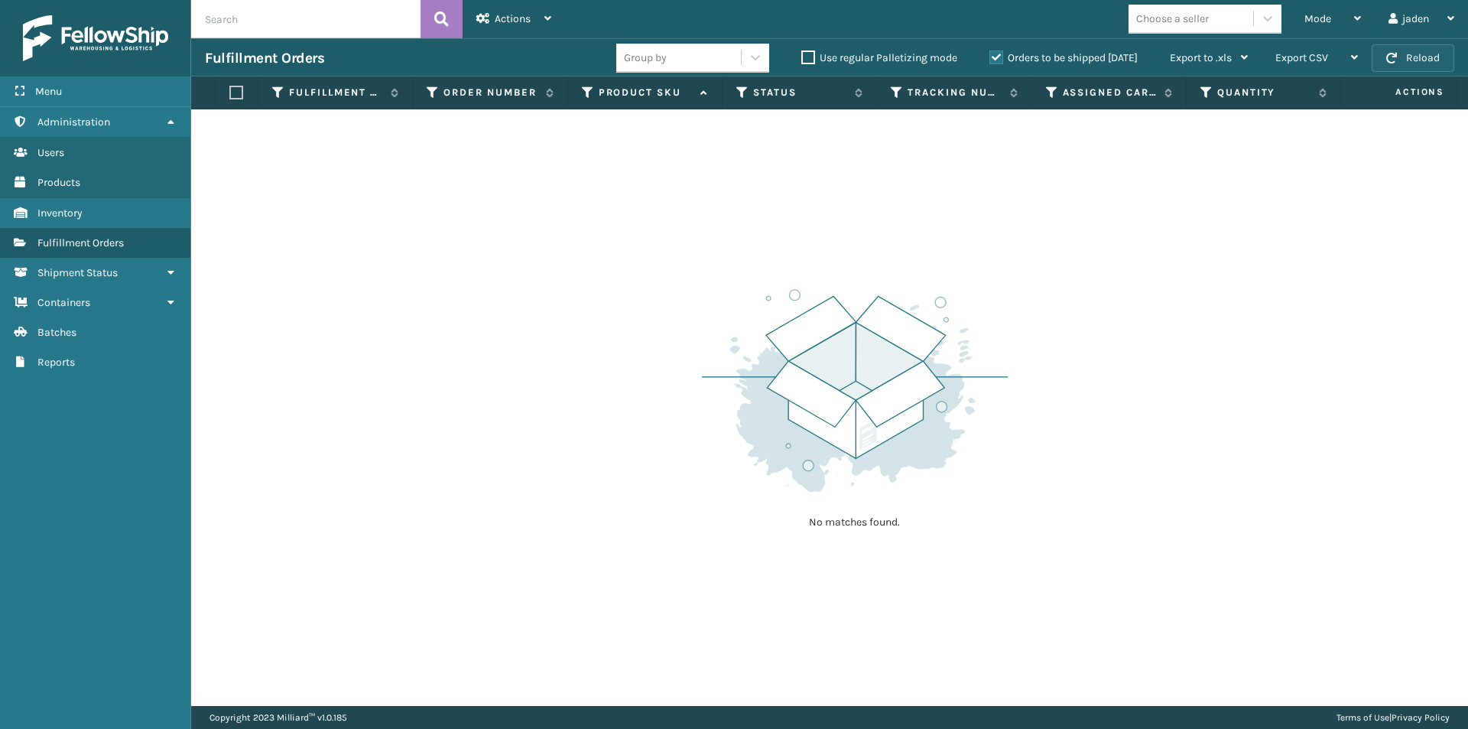
click at [1429, 59] on button "Reload" at bounding box center [1413, 58] width 83 height 28
click at [1289, 11] on div "Choose a seller" at bounding box center [1210, 19] width 162 height 29
click at [1315, 16] on span "Mode" at bounding box center [1318, 18] width 27 height 13
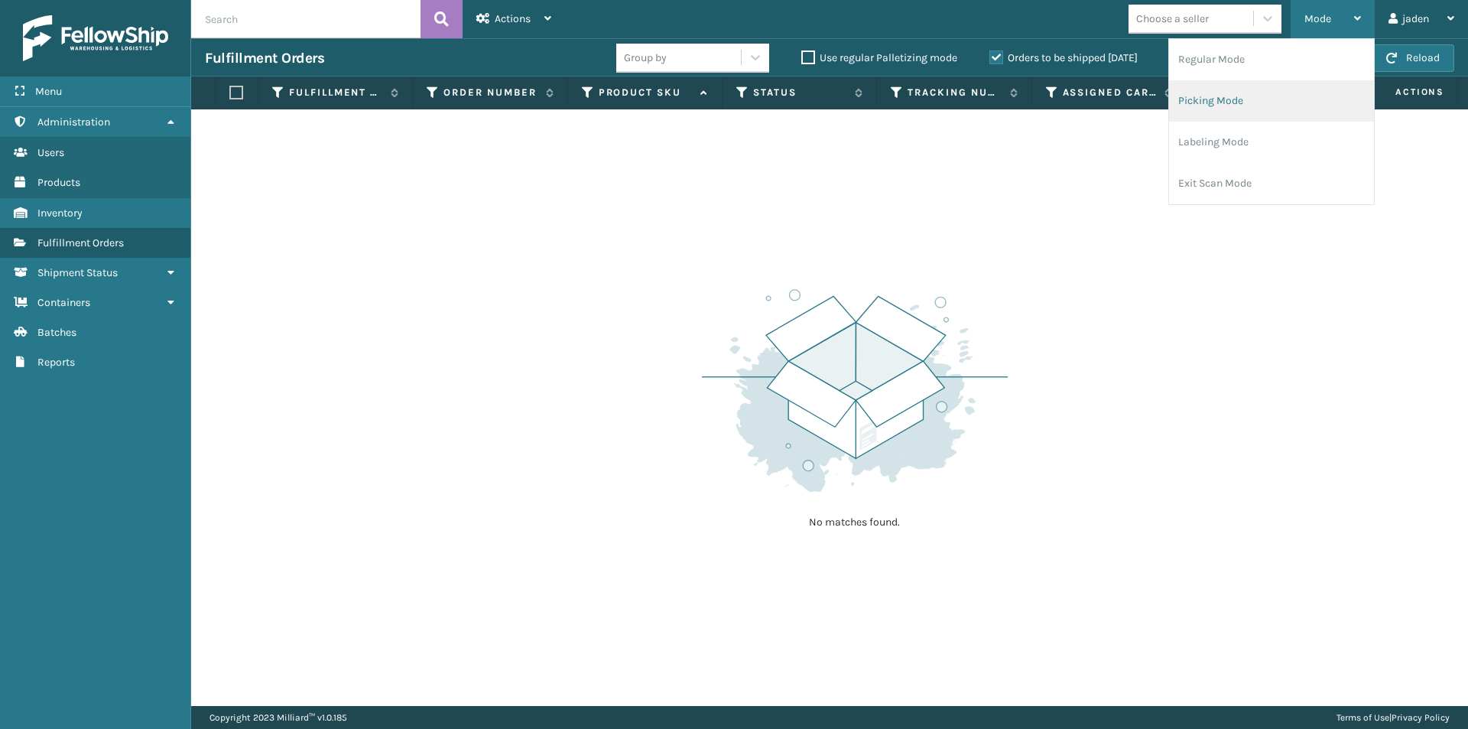
click at [1262, 100] on li "Picking Mode" at bounding box center [1271, 100] width 205 height 41
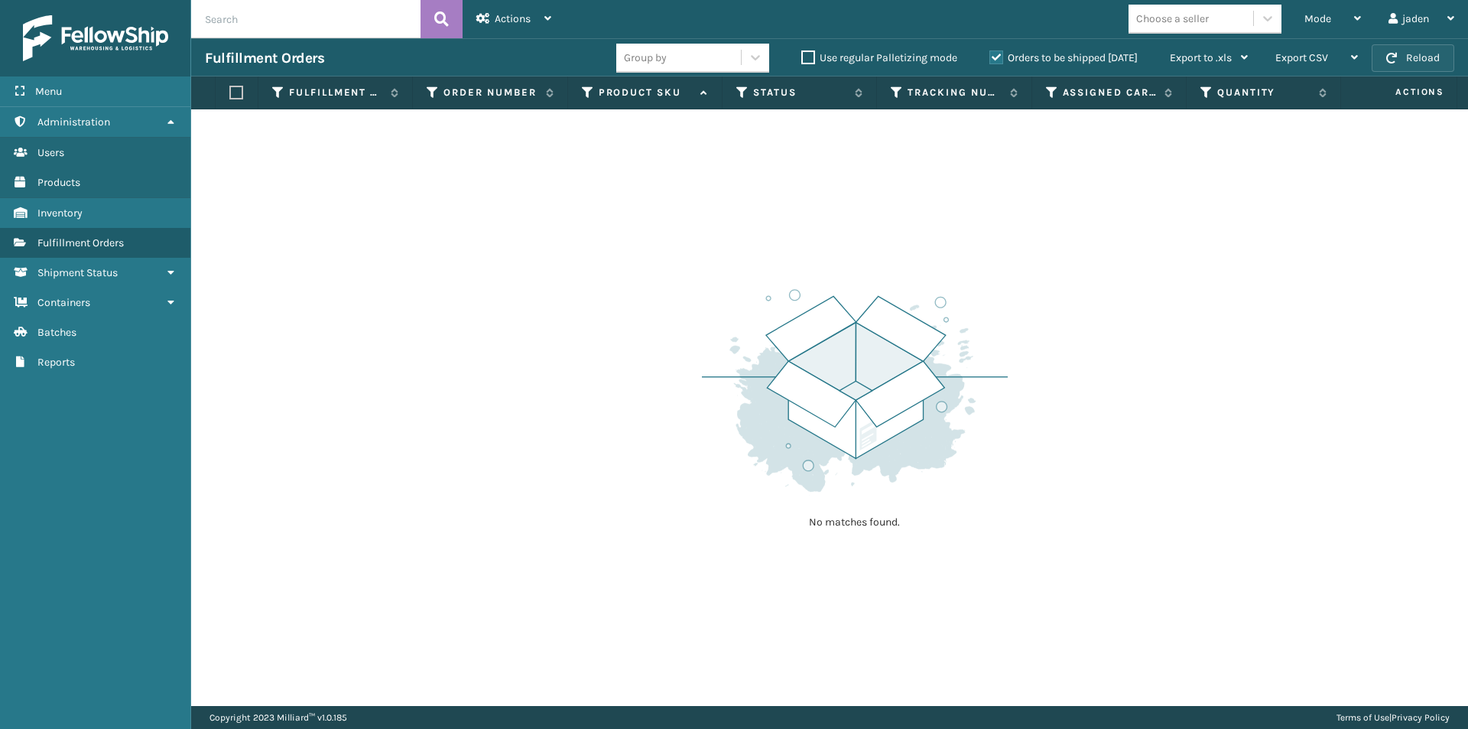
click at [1422, 68] on button "Reload" at bounding box center [1413, 58] width 83 height 28
click at [1002, 61] on label "Orders to be shipped [DATE]" at bounding box center [1064, 57] width 148 height 13
click at [990, 59] on input "Orders to be shipped [DATE]" at bounding box center [990, 54] width 1 height 10
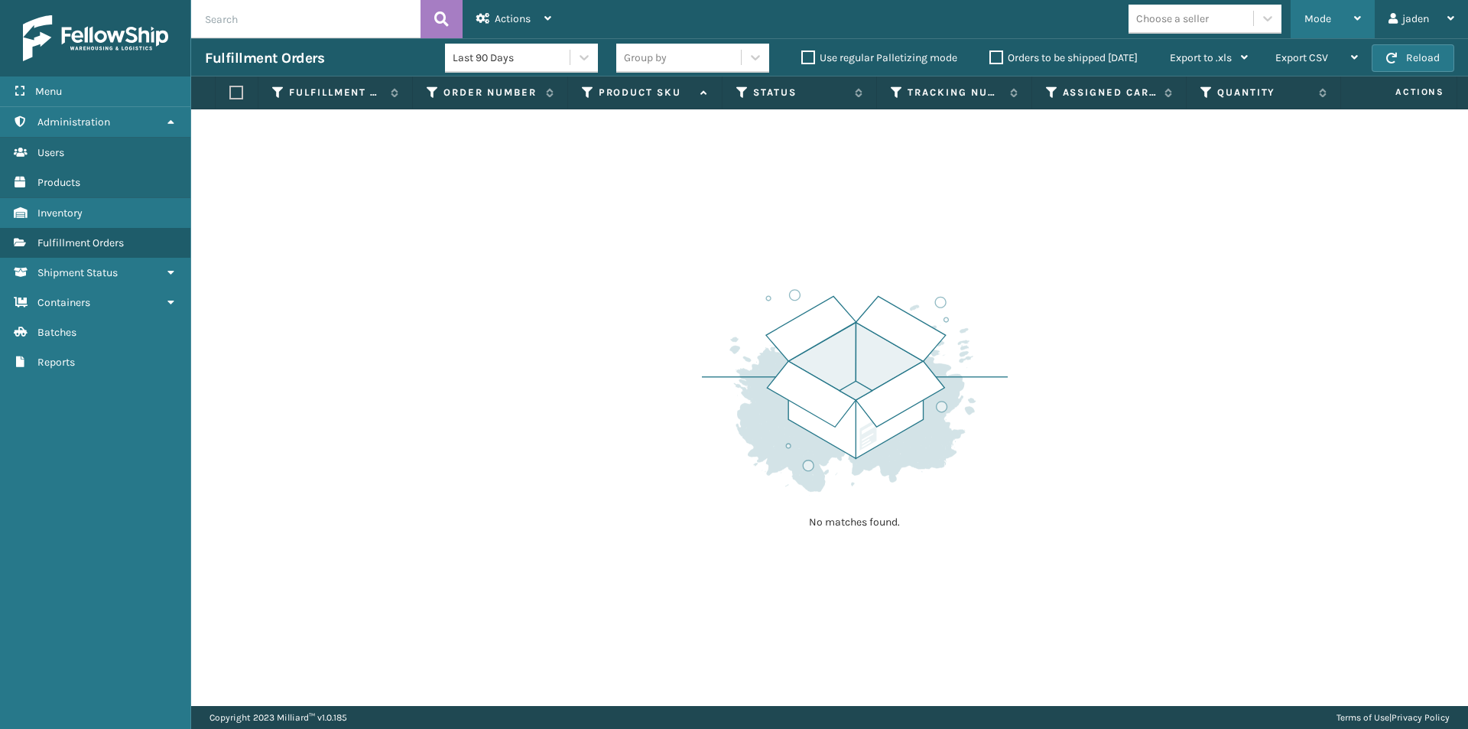
click at [1330, 21] on span "Mode" at bounding box center [1318, 18] width 27 height 13
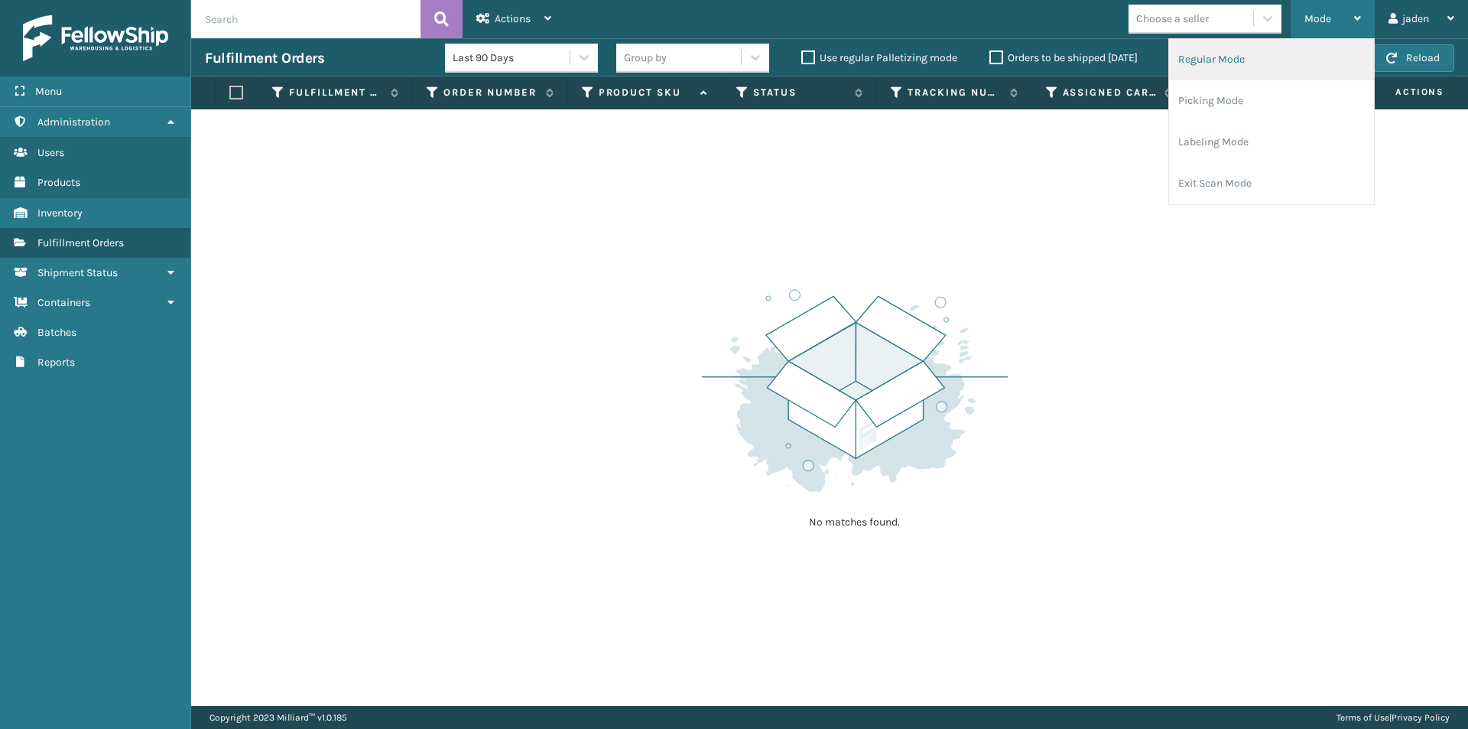
click at [1286, 48] on li "Regular Mode" at bounding box center [1271, 59] width 205 height 41
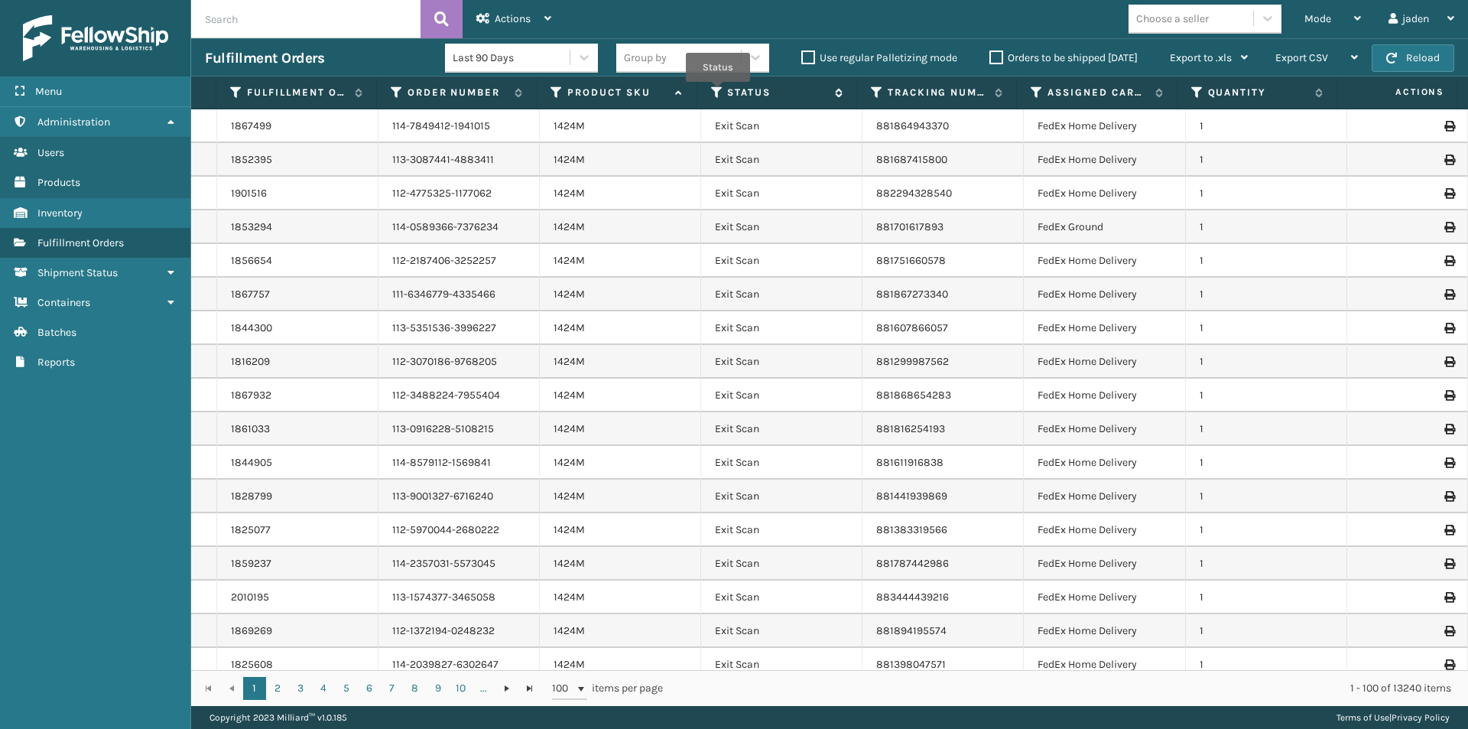
click at [718, 93] on icon at bounding box center [717, 93] width 12 height 14
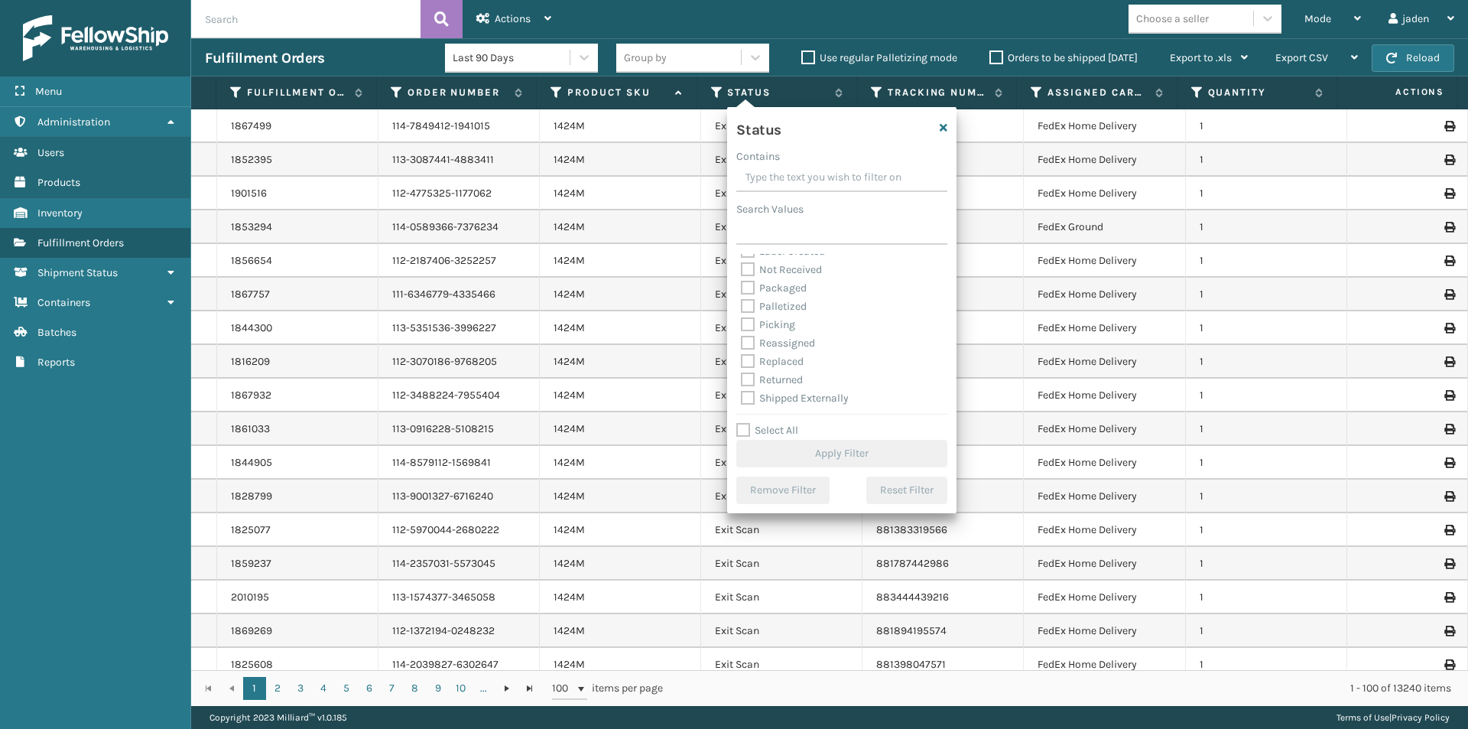
scroll to position [86, 0]
click at [741, 314] on div "Palletized" at bounding box center [842, 306] width 202 height 18
click at [749, 319] on label "Picking" at bounding box center [768, 323] width 54 height 13
click at [742, 319] on input "Picking" at bounding box center [741, 320] width 1 height 10
checkbox input "true"
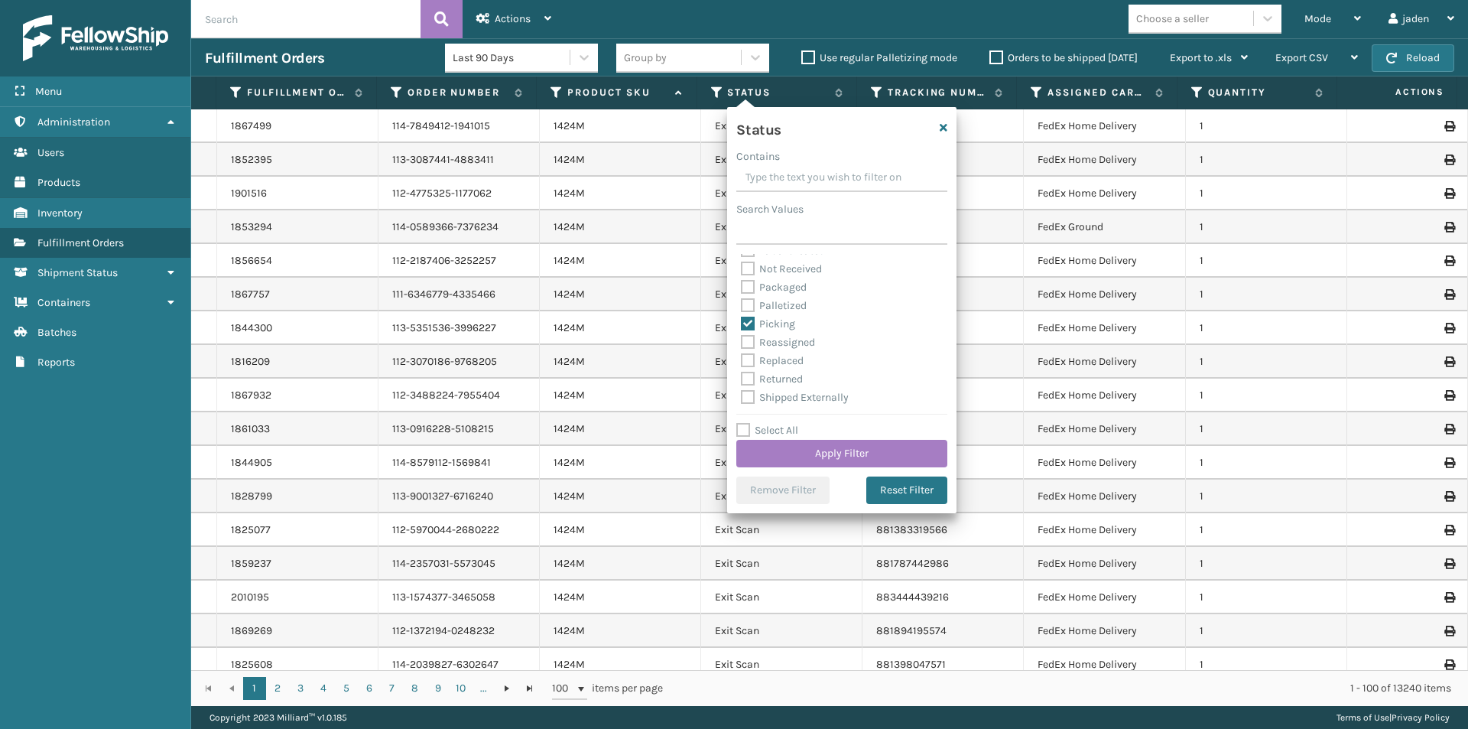
click at [798, 472] on div "Status Contains Search Values Assigned Canceled Entered Exit Scan Label Created…" at bounding box center [841, 310] width 229 height 406
click at [806, 467] on div "Status Contains Search Values Assigned Canceled Entered Exit Scan Label Created…" at bounding box center [841, 310] width 229 height 406
click at [816, 458] on button "Apply Filter" at bounding box center [841, 454] width 211 height 28
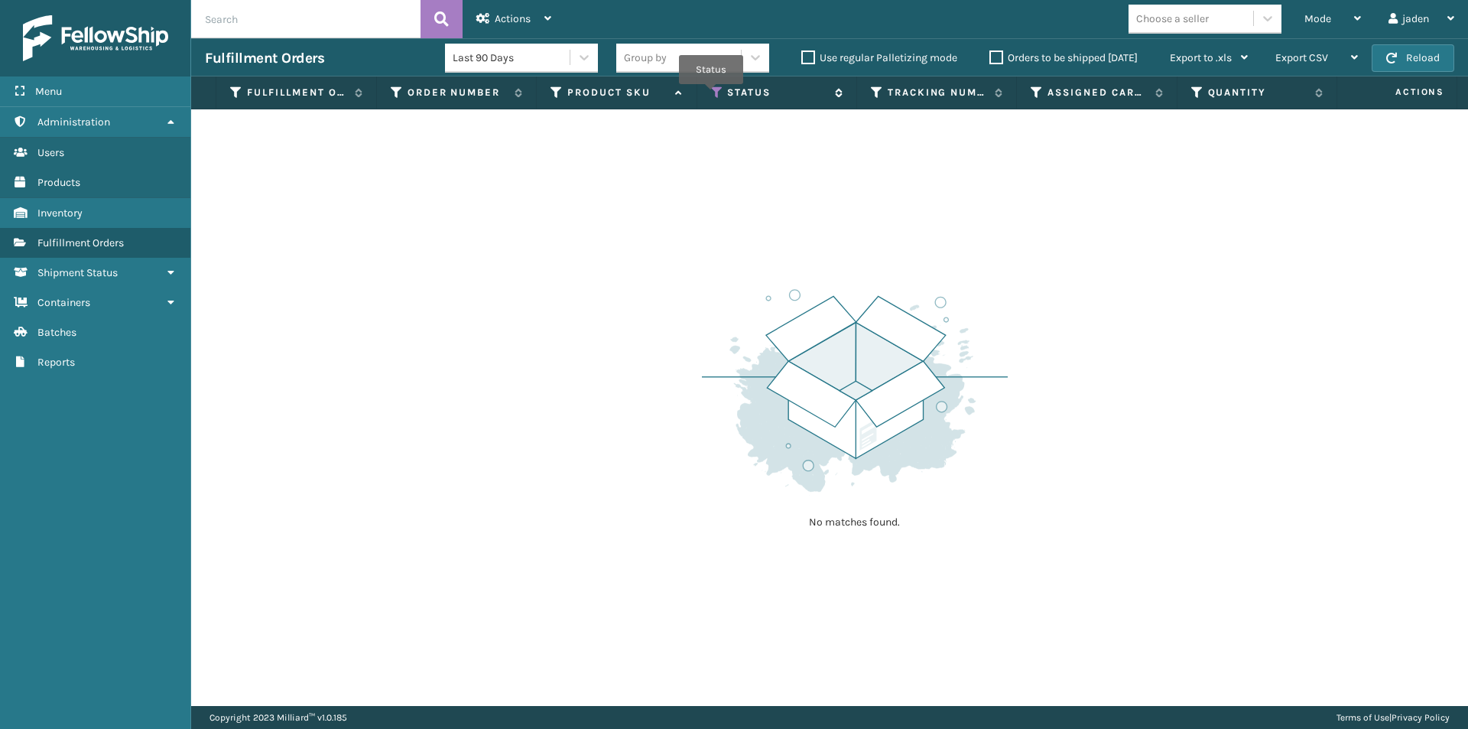
click at [711, 95] on icon at bounding box center [717, 93] width 12 height 14
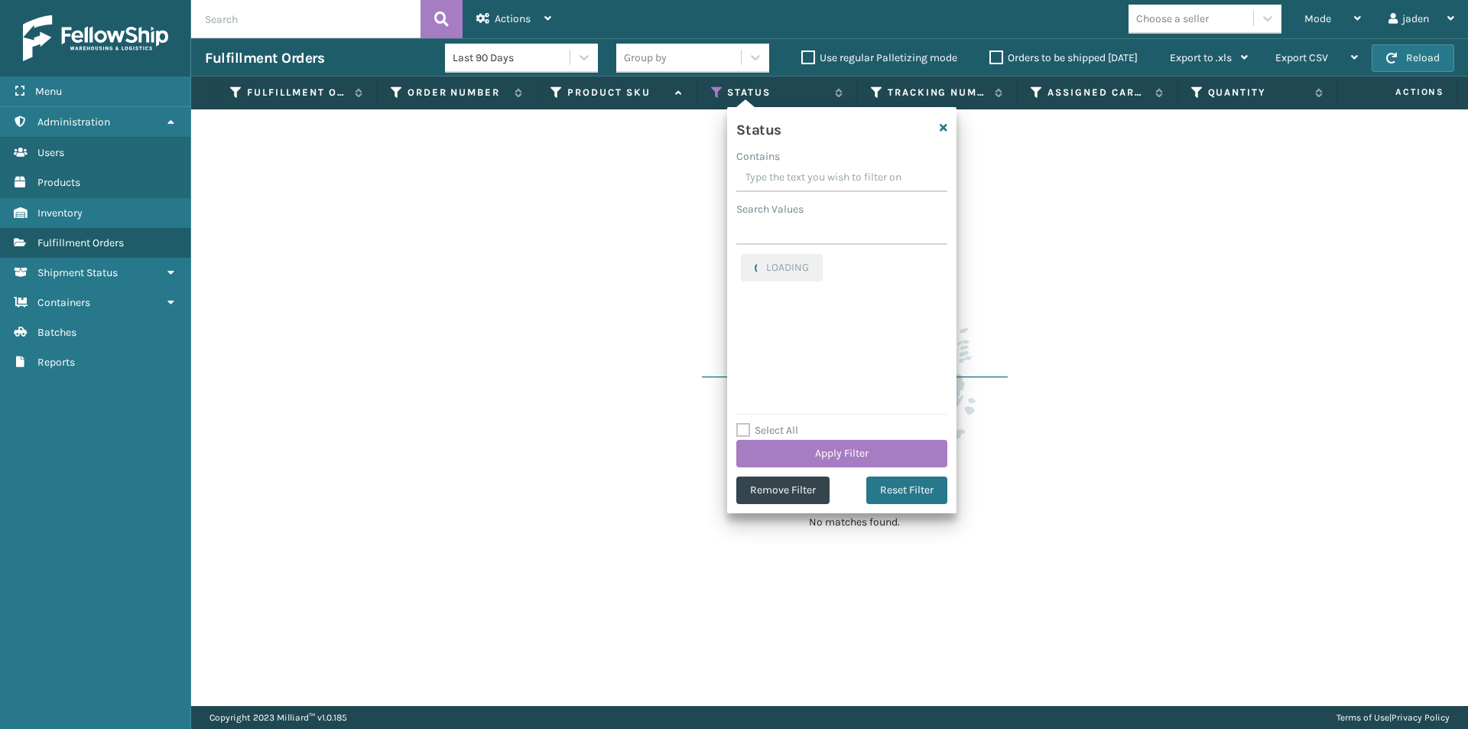
drag, startPoint x: 877, startPoint y: 171, endPoint x: 765, endPoint y: 181, distance: 112.9
click at [667, 181] on div "No matches found." at bounding box center [829, 407] width 1277 height 597
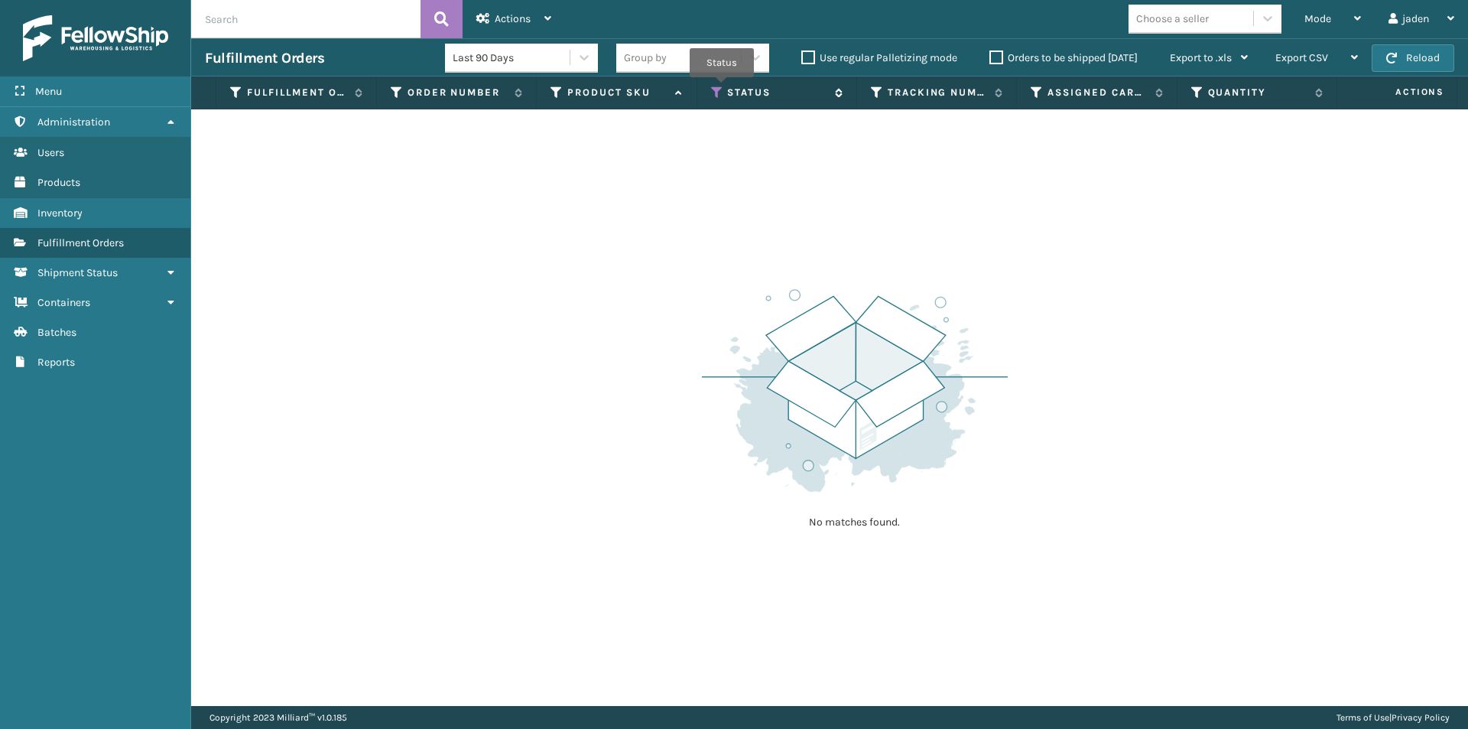
click at [722, 88] on icon at bounding box center [717, 93] width 12 height 14
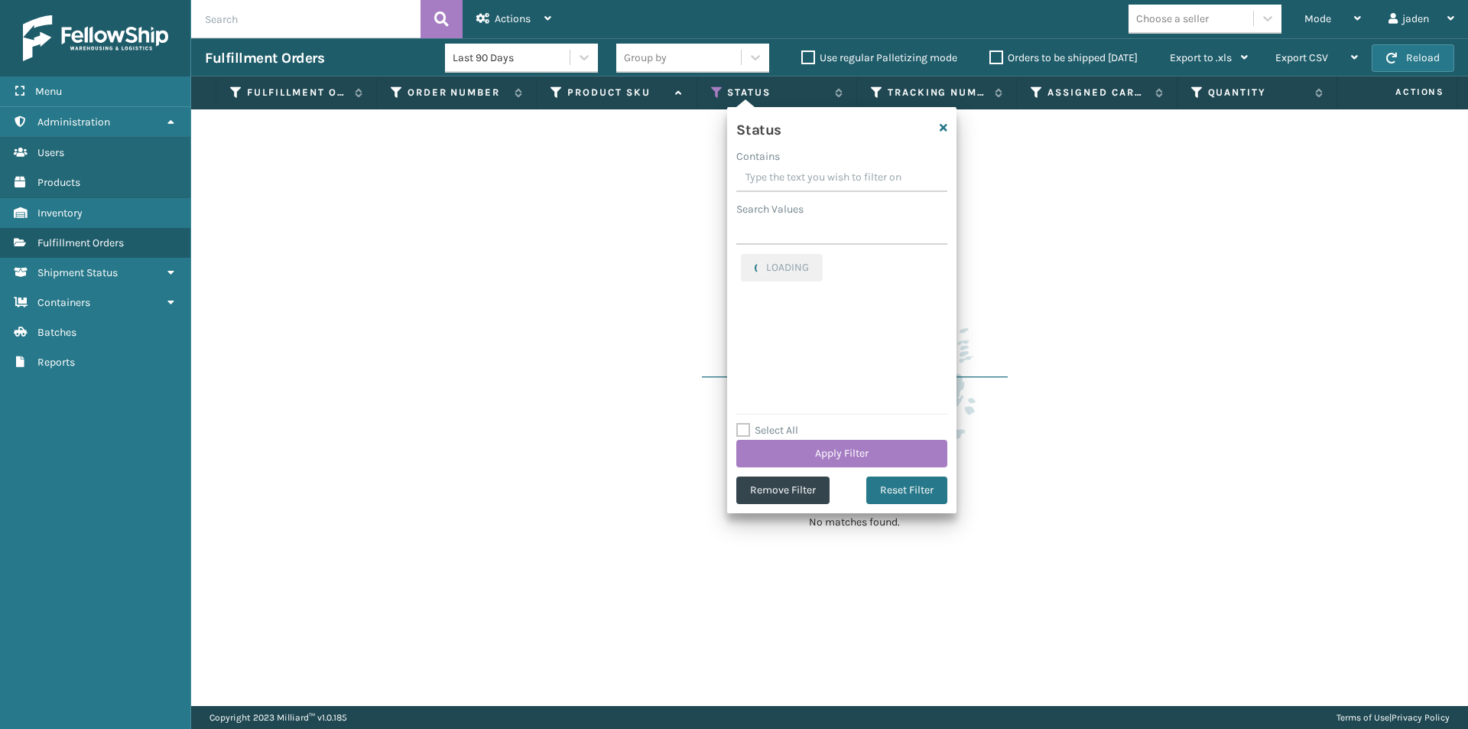
drag, startPoint x: 851, startPoint y: 178, endPoint x: 824, endPoint y: 174, distance: 27.8
click at [824, 174] on input "Contains" at bounding box center [841, 178] width 211 height 28
drag, startPoint x: 865, startPoint y: 177, endPoint x: 825, endPoint y: 173, distance: 40.0
click at [825, 173] on input "Contains" at bounding box center [841, 178] width 211 height 28
click at [753, 262] on label "Picking" at bounding box center [768, 262] width 54 height 13
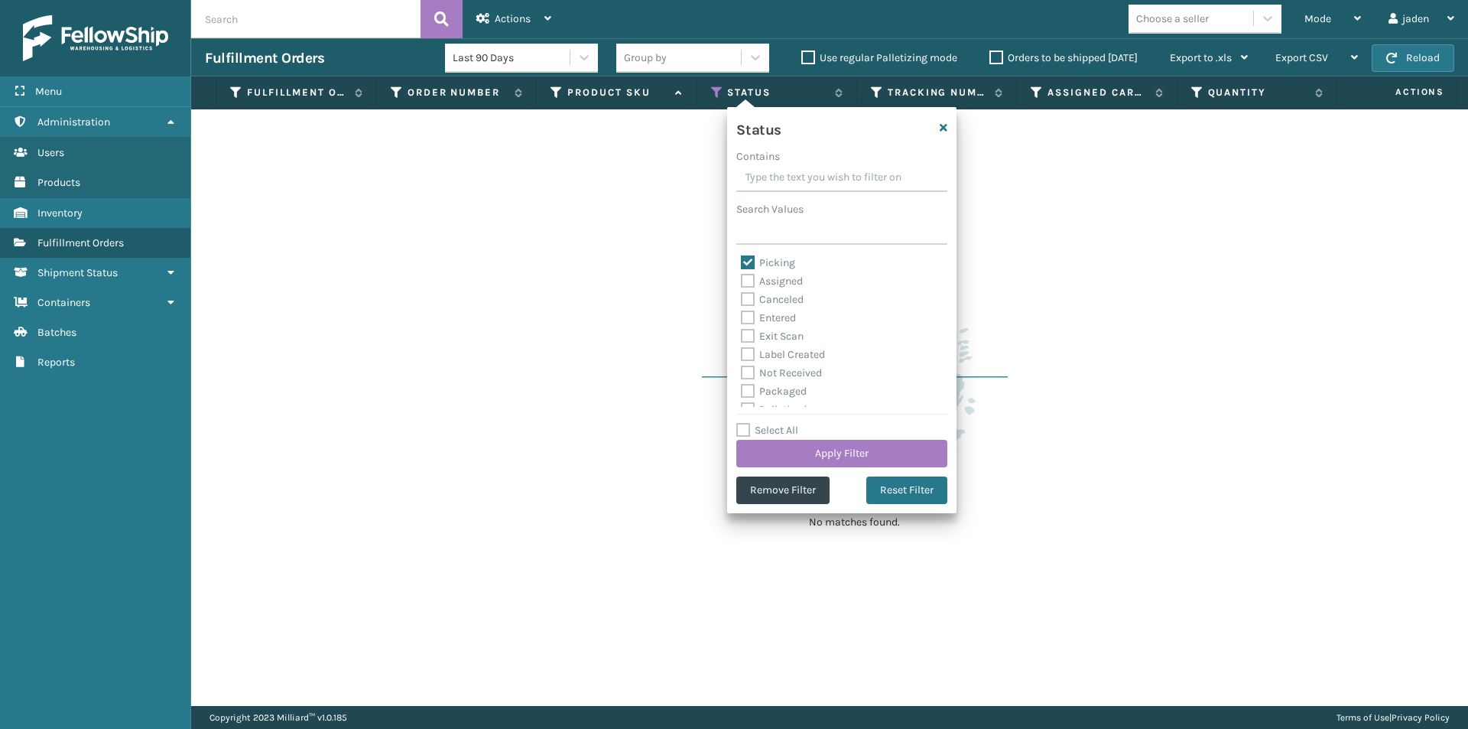
click at [742, 262] on input "Picking" at bounding box center [741, 259] width 1 height 10
checkbox input "false"
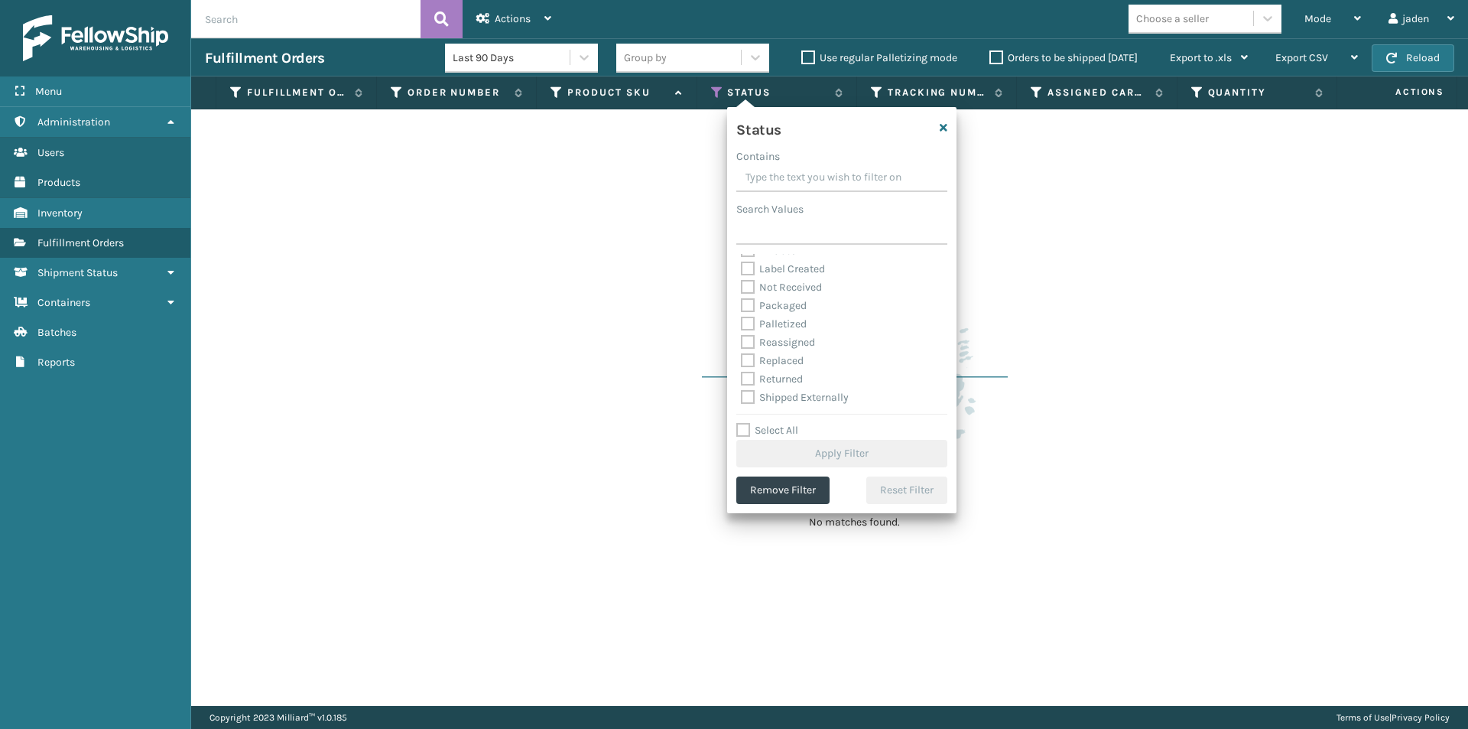
click at [744, 322] on label "Palletized" at bounding box center [774, 323] width 66 height 13
click at [742, 322] on input "Palletized" at bounding box center [741, 320] width 1 height 10
checkbox input "true"
click at [776, 457] on button "Apply Filter" at bounding box center [841, 454] width 211 height 28
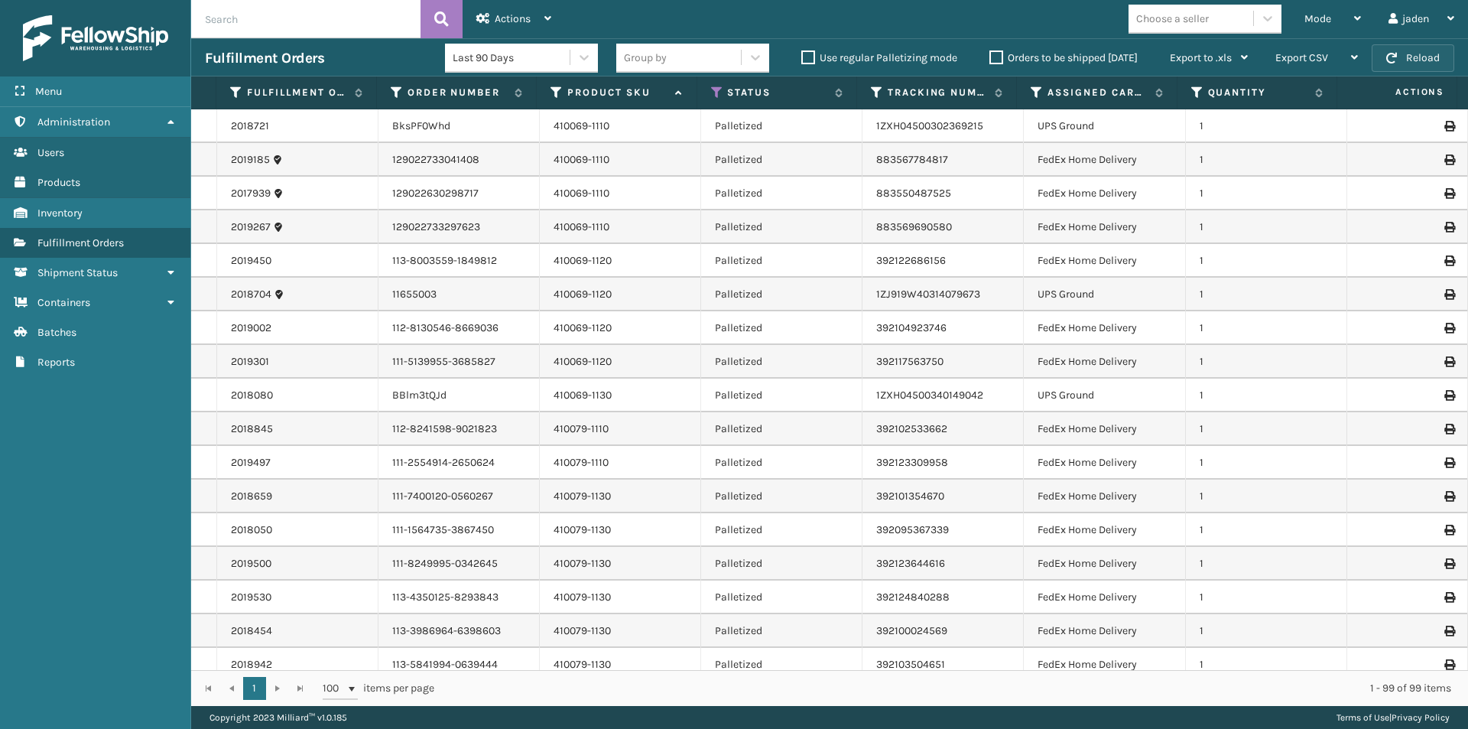
click at [1406, 61] on button "Reload" at bounding box center [1413, 58] width 83 height 28
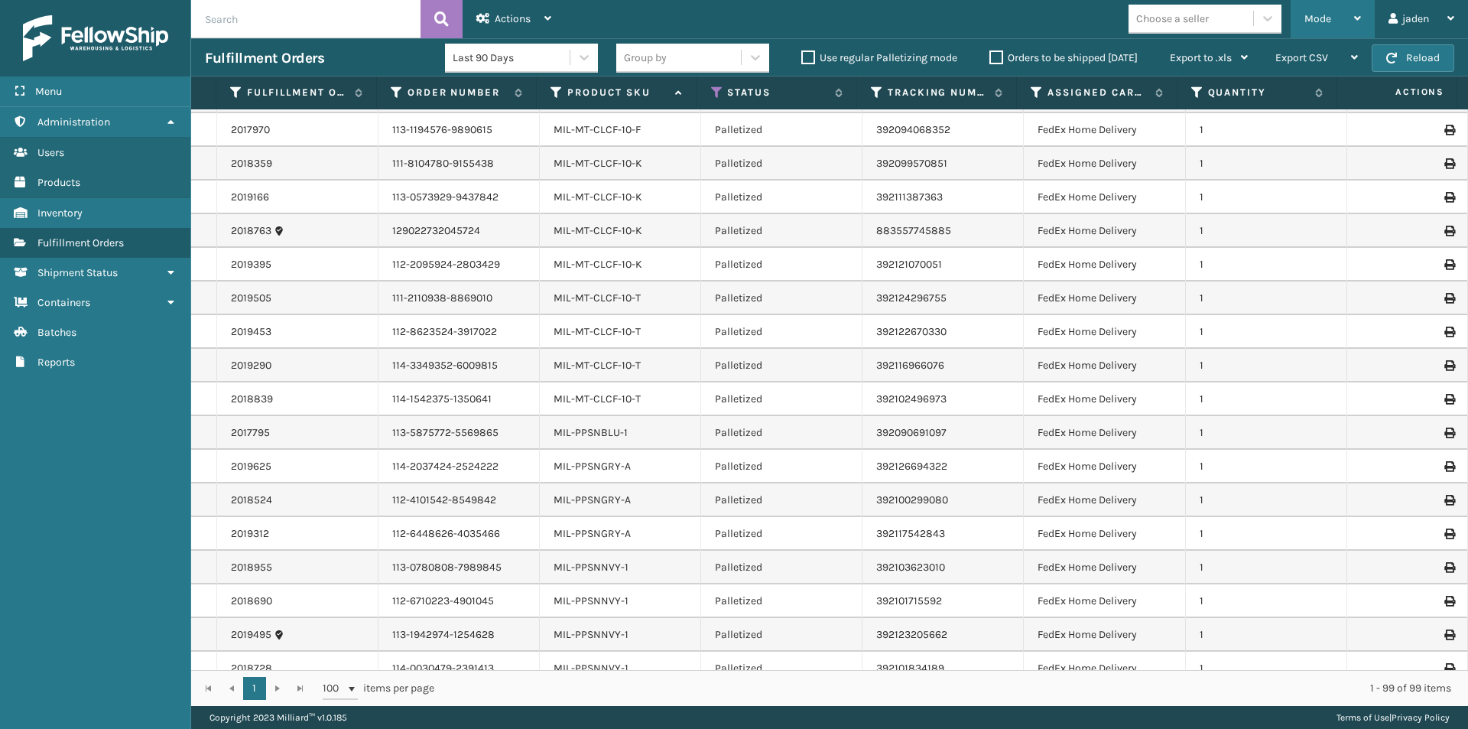
scroll to position [2218, 0]
click at [1409, 51] on button "Reload" at bounding box center [1413, 58] width 83 height 28
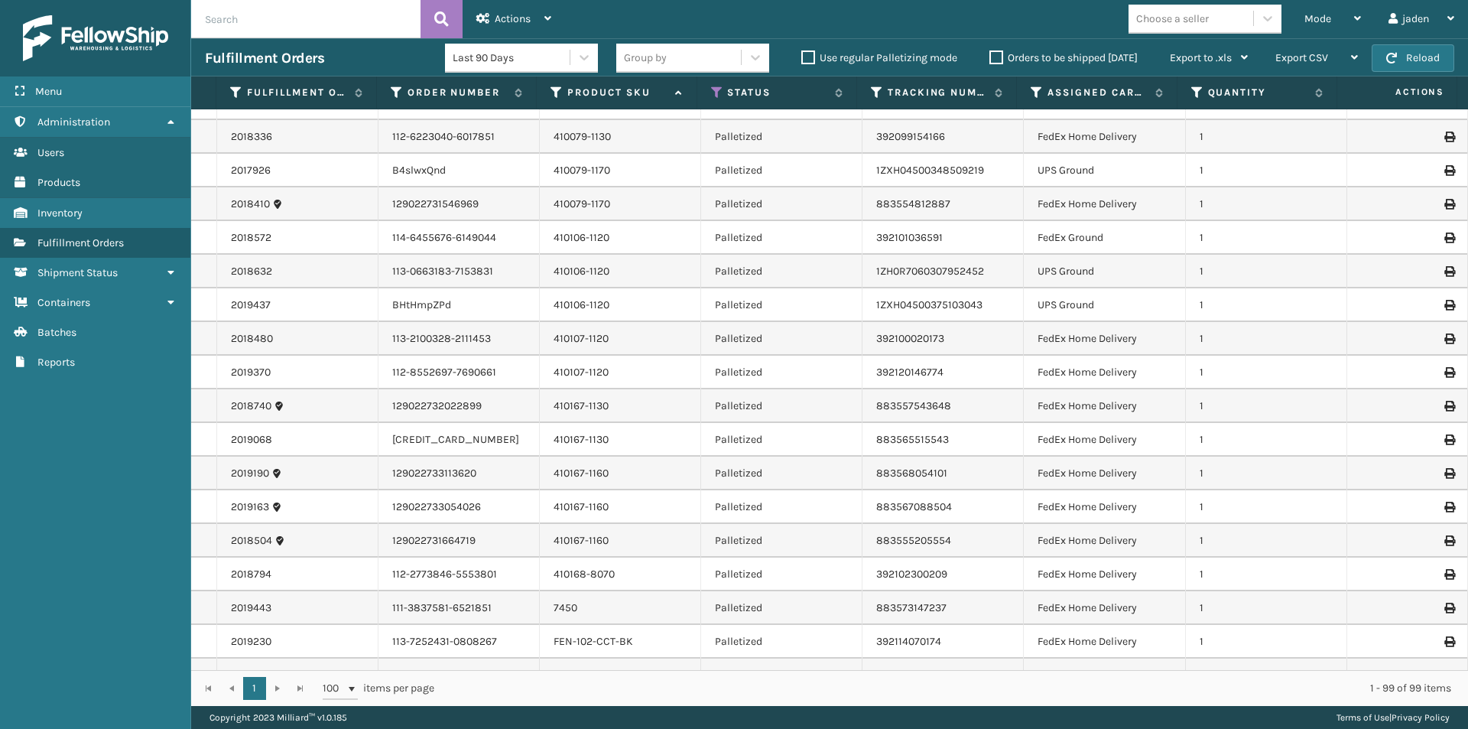
scroll to position [841, 0]
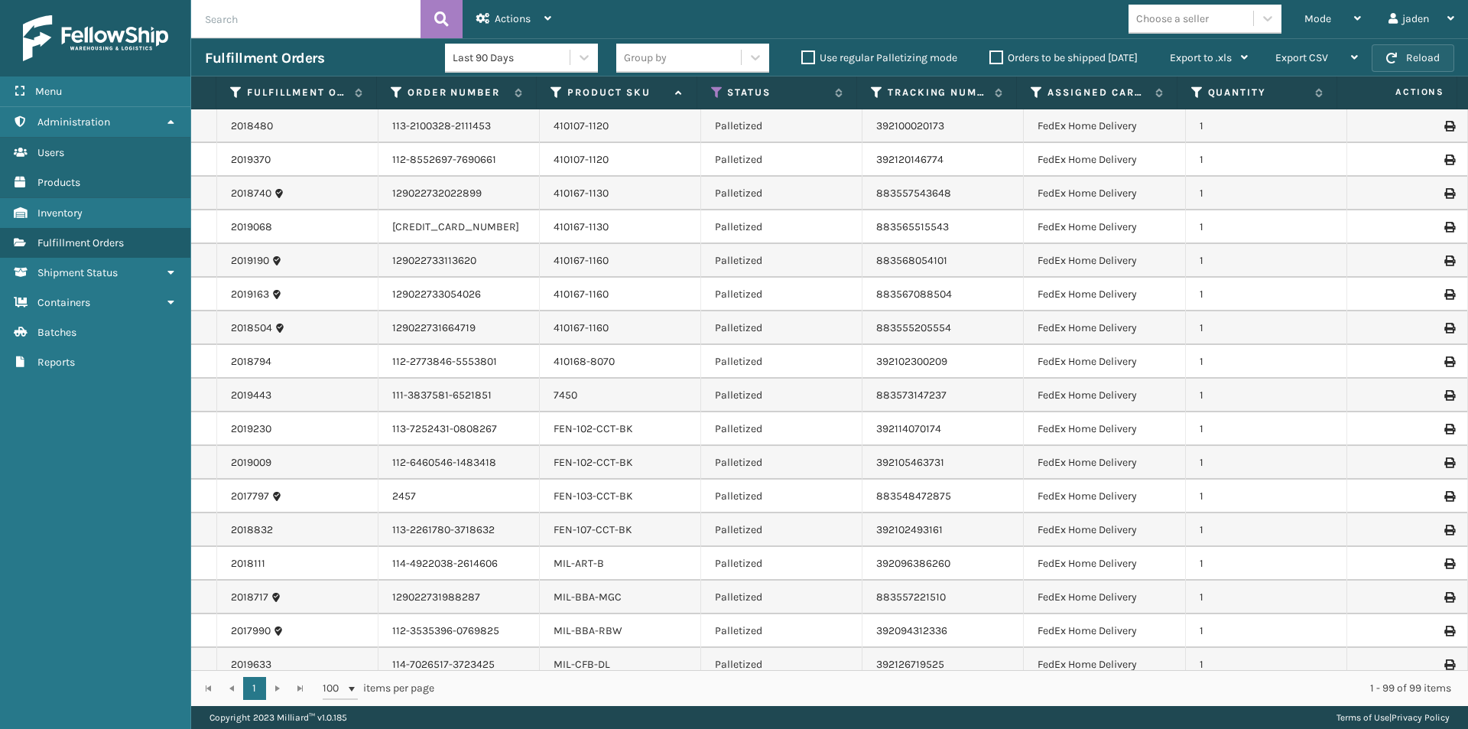
click at [1394, 67] on button "Reload" at bounding box center [1413, 58] width 83 height 28
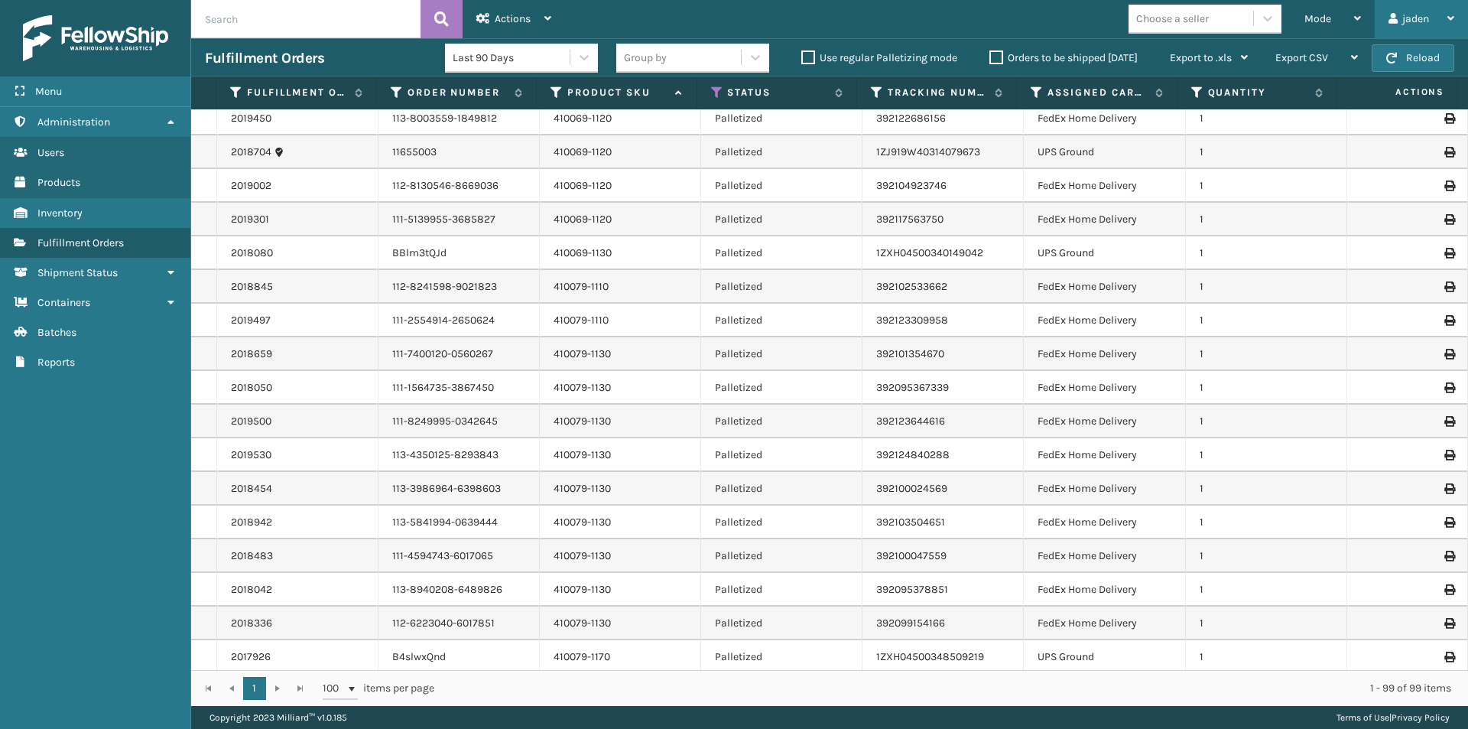
scroll to position [0, 0]
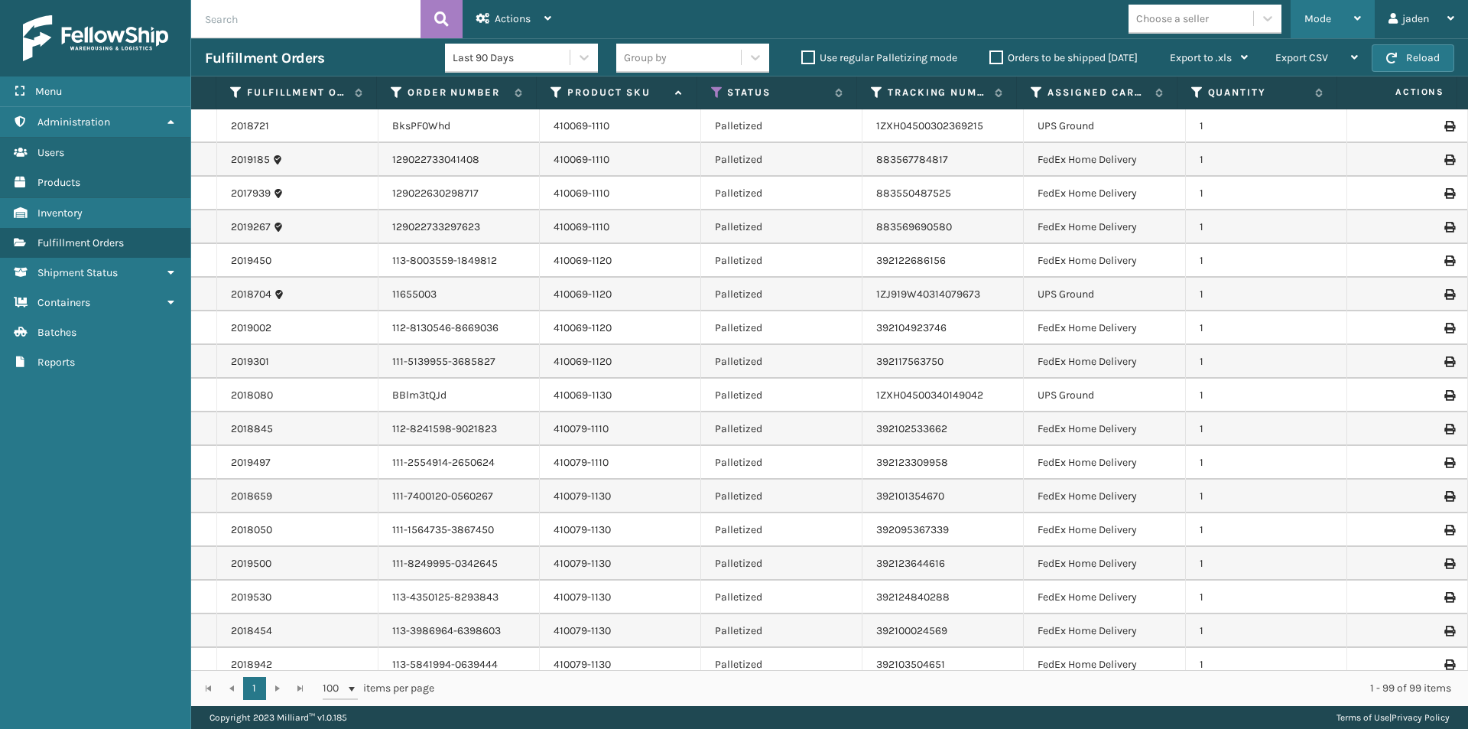
click at [1329, 28] on div "Mode" at bounding box center [1333, 19] width 57 height 38
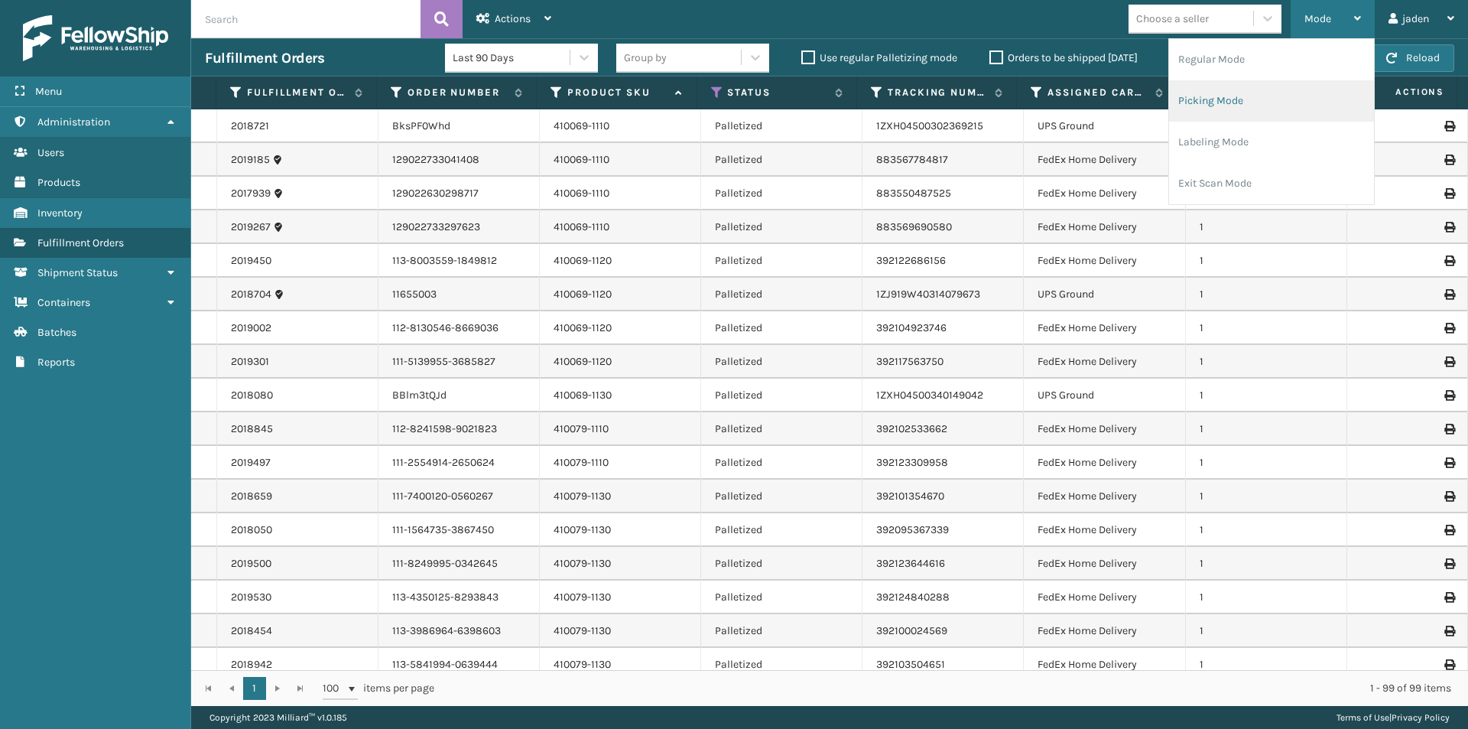
click at [1258, 108] on li "Picking Mode" at bounding box center [1271, 100] width 205 height 41
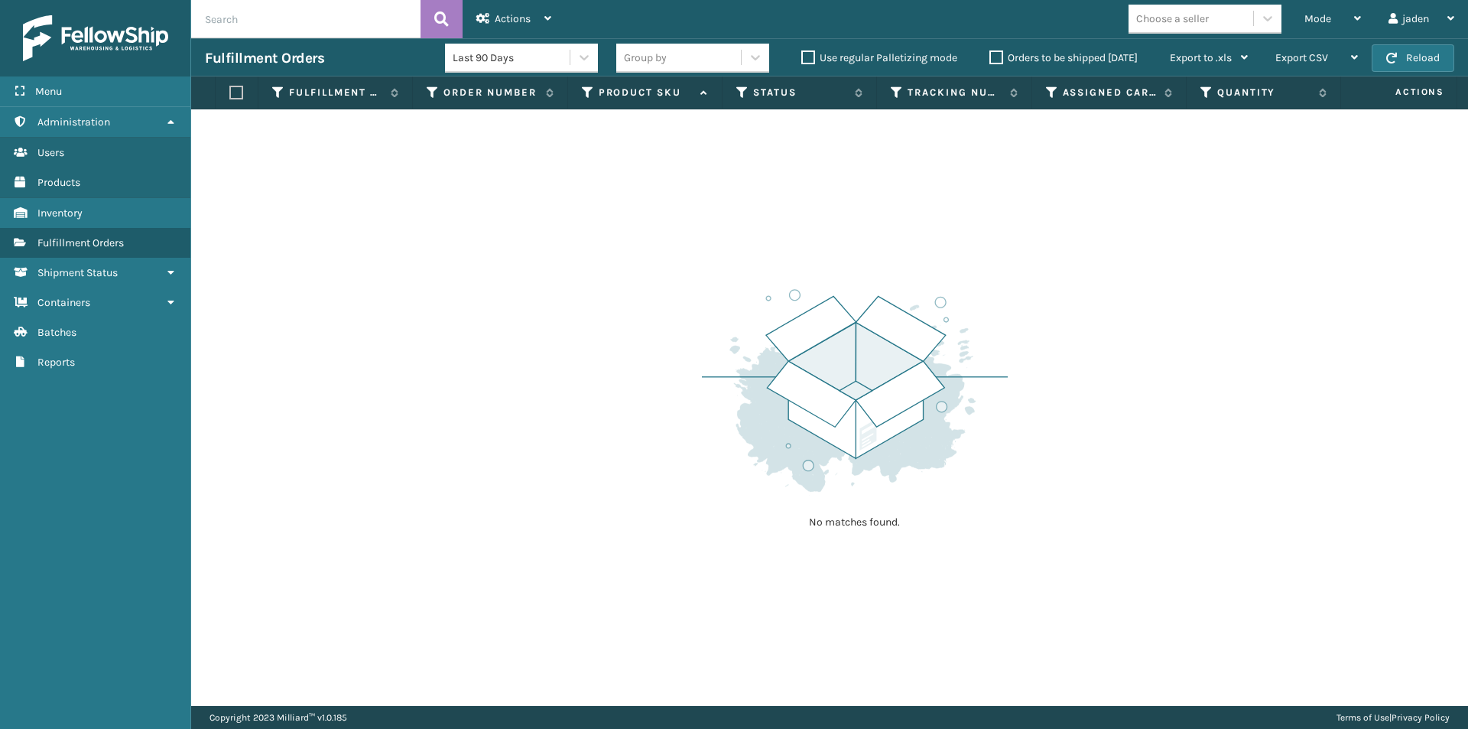
click at [995, 56] on label "Orders to be shipped [DATE]" at bounding box center [1064, 57] width 148 height 13
click at [990, 56] on input "Orders to be shipped [DATE]" at bounding box center [990, 54] width 1 height 10
click at [995, 56] on label "Orders to be shipped [DATE]" at bounding box center [1064, 57] width 148 height 13
click at [990, 56] on input "Orders to be shipped [DATE]" at bounding box center [990, 54] width 1 height 10
click at [1351, 10] on div "Mode" at bounding box center [1333, 19] width 57 height 38
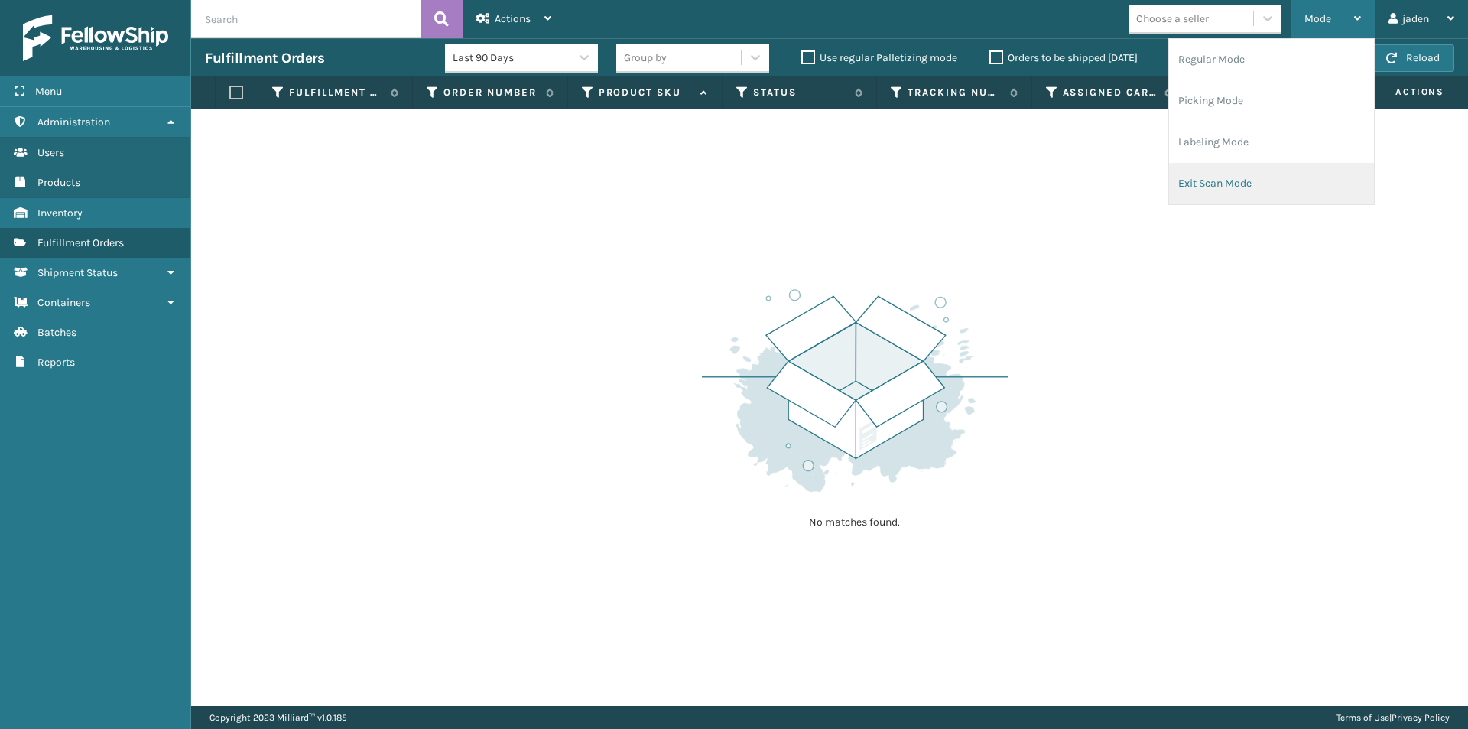
click at [1254, 182] on li "Exit Scan Mode" at bounding box center [1271, 183] width 205 height 41
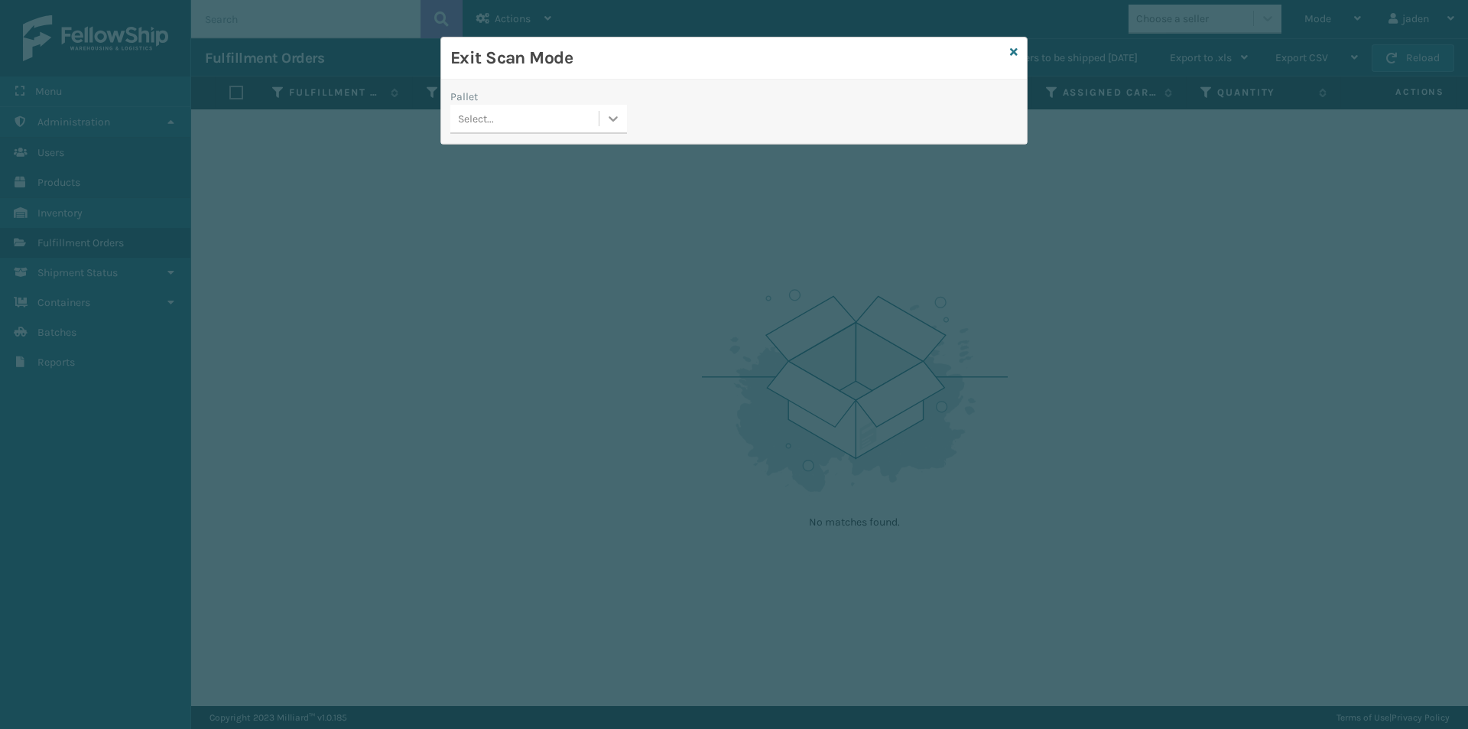
click at [604, 129] on div at bounding box center [614, 119] width 28 height 28
click at [537, 165] on div "FDXG-RI5BK70FWM" at bounding box center [538, 157] width 177 height 28
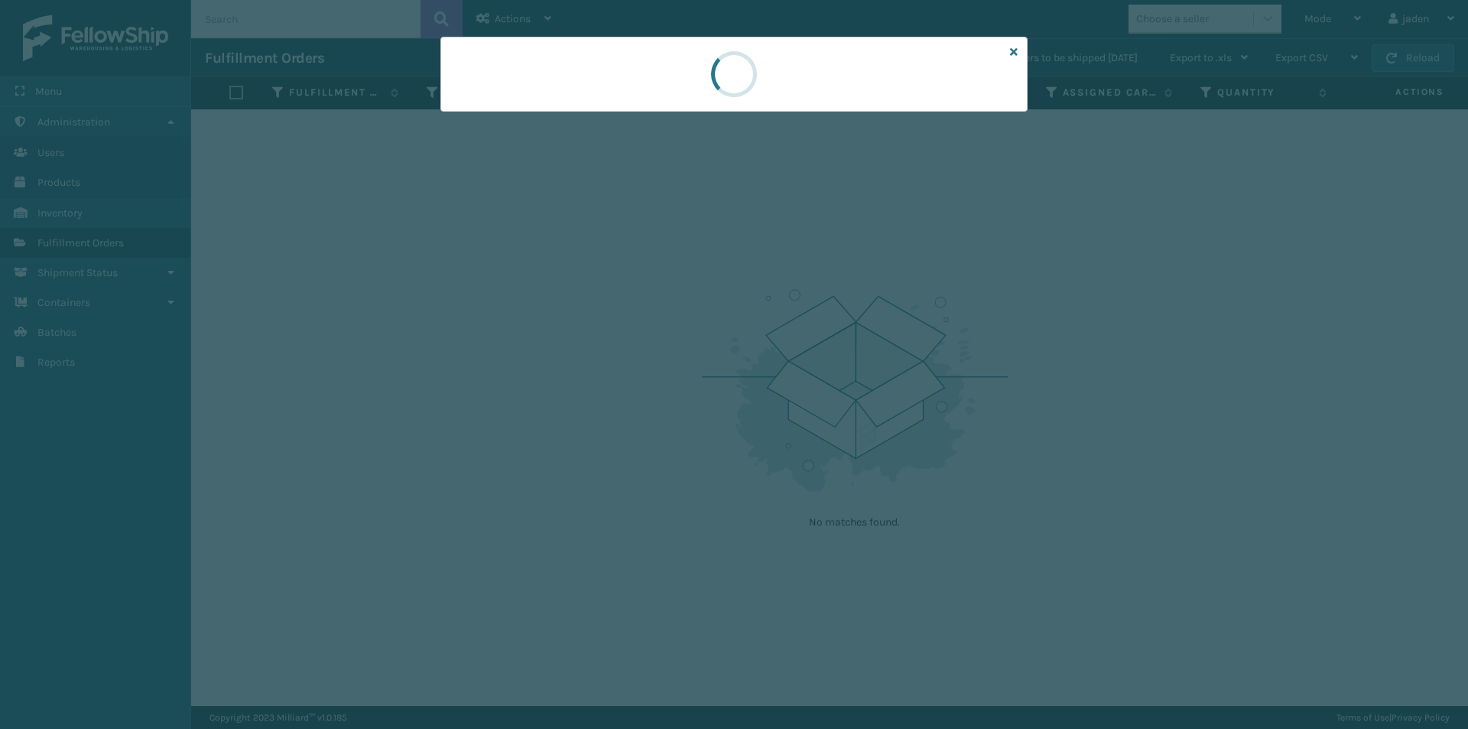
drag, startPoint x: 837, startPoint y: 90, endPoint x: 792, endPoint y: 94, distance: 46.0
click at [679, 87] on div at bounding box center [733, 74] width 587 height 75
drag, startPoint x: 792, startPoint y: 93, endPoint x: 746, endPoint y: 83, distance: 47.0
click at [726, 83] on div at bounding box center [734, 74] width 46 height 46
drag, startPoint x: 803, startPoint y: 80, endPoint x: 827, endPoint y: 83, distance: 24.6
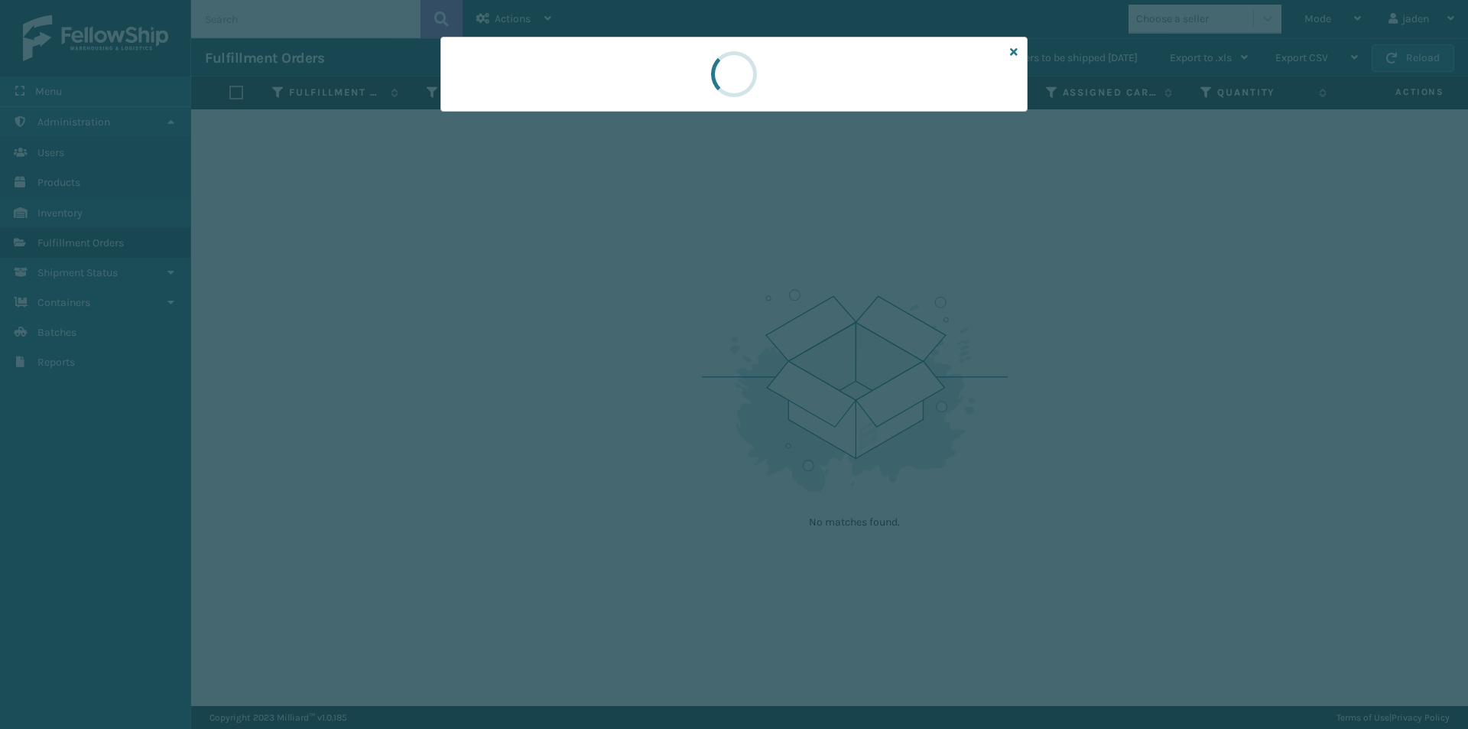
click at [599, 80] on div at bounding box center [733, 74] width 587 height 75
drag, startPoint x: 833, startPoint y: 83, endPoint x: 622, endPoint y: 83, distance: 211.1
click at [622, 83] on div at bounding box center [733, 74] width 587 height 75
drag, startPoint x: 766, startPoint y: 87, endPoint x: 613, endPoint y: 83, distance: 152.3
click at [602, 83] on div at bounding box center [733, 74] width 587 height 75
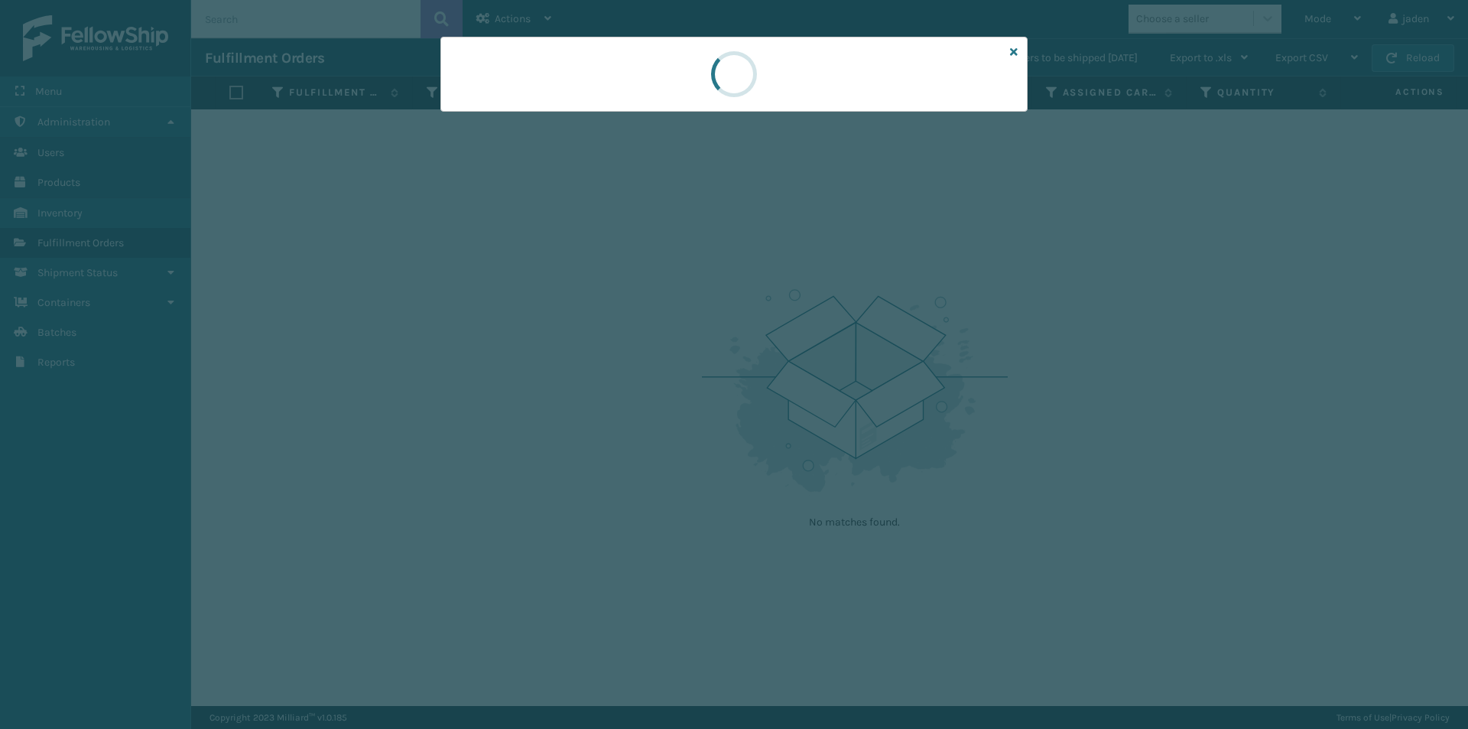
drag, startPoint x: 843, startPoint y: 68, endPoint x: 710, endPoint y: 68, distance: 132.3
click at [597, 62] on div at bounding box center [733, 74] width 587 height 75
drag, startPoint x: 792, startPoint y: 68, endPoint x: 851, endPoint y: 69, distance: 59.7
click at [704, 68] on div at bounding box center [734, 73] width 64 height 73
click at [714, 63] on div at bounding box center [734, 74] width 46 height 46
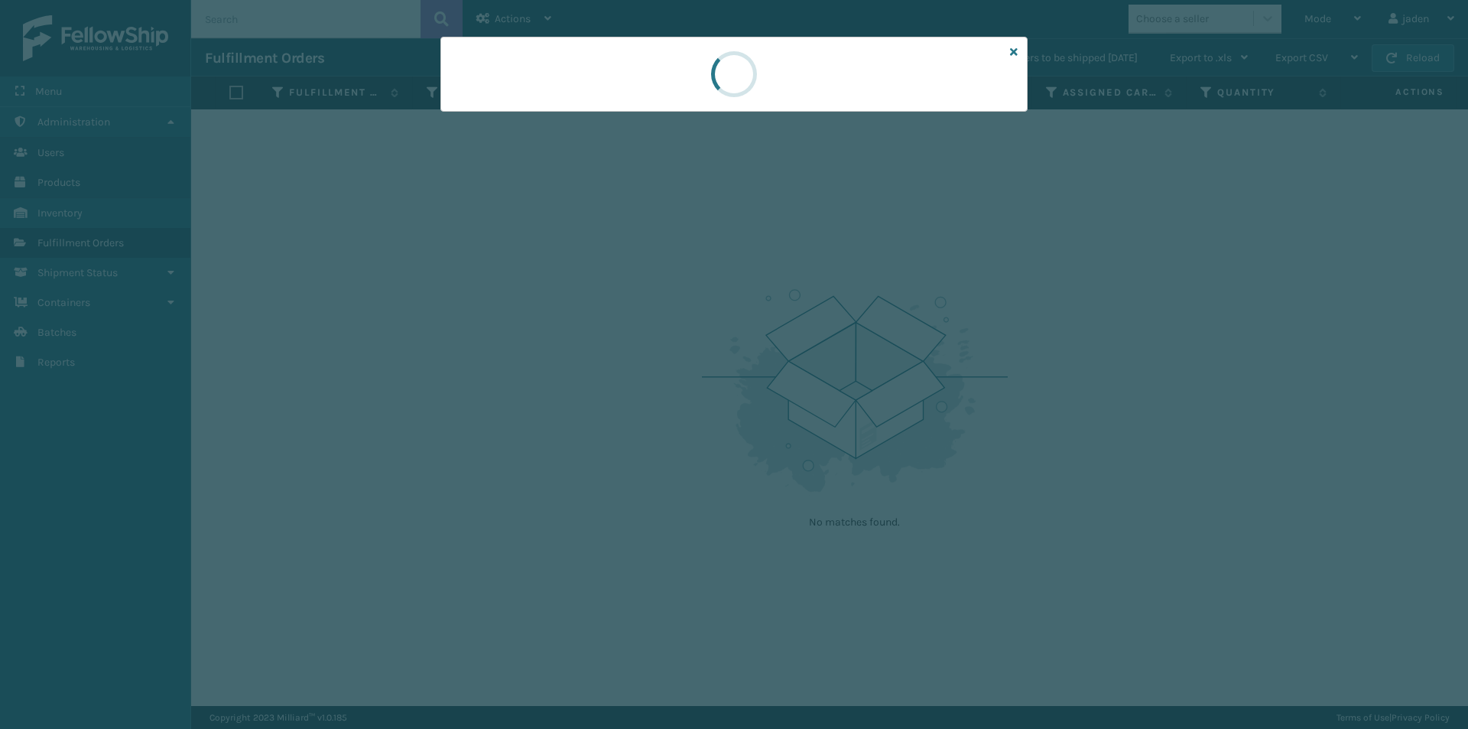
drag, startPoint x: 866, startPoint y: 64, endPoint x: 857, endPoint y: 64, distance: 9.2
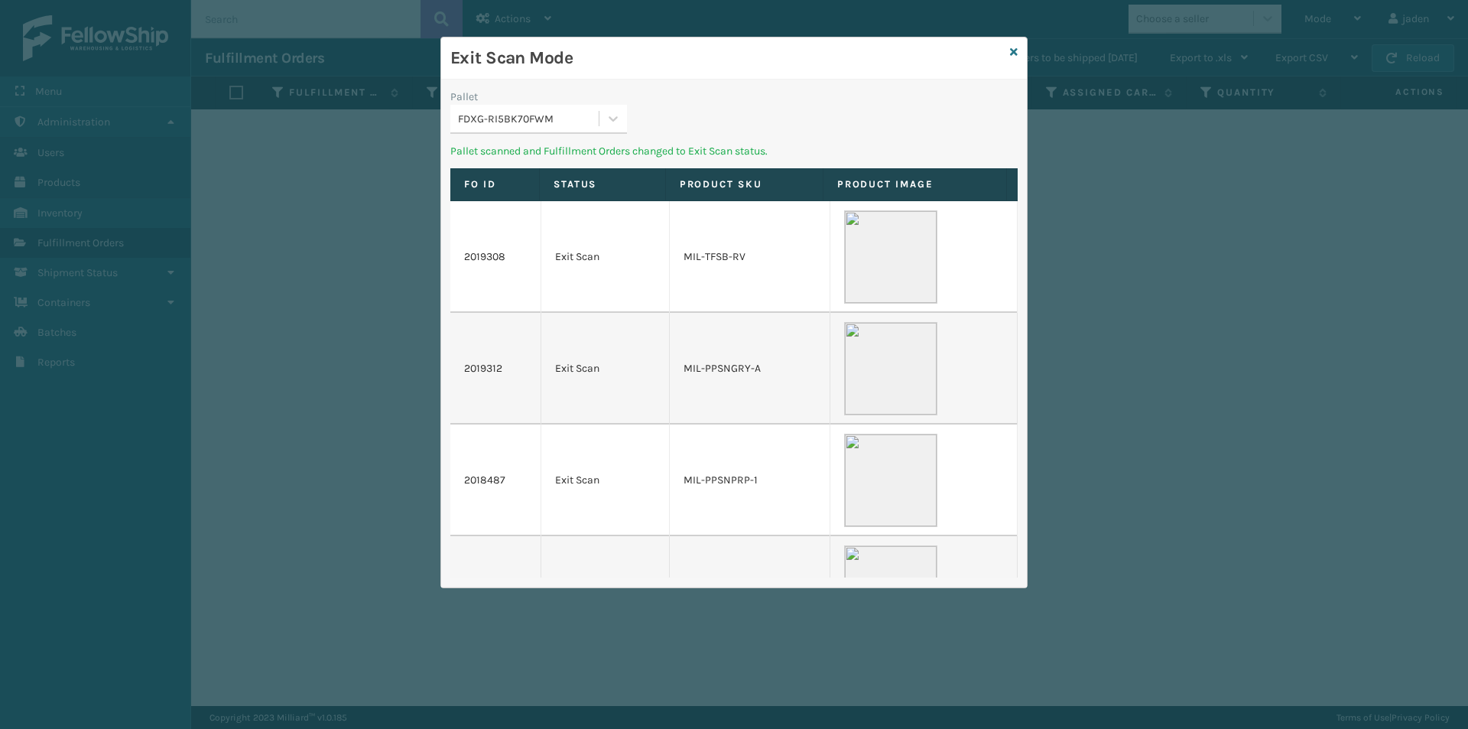
click at [644, 73] on div "Exit Scan Mode" at bounding box center [734, 58] width 586 height 42
click at [615, 119] on icon at bounding box center [614, 118] width 9 height 5
click at [535, 151] on div "UPSG-HRMYO1SP2M" at bounding box center [538, 157] width 177 height 28
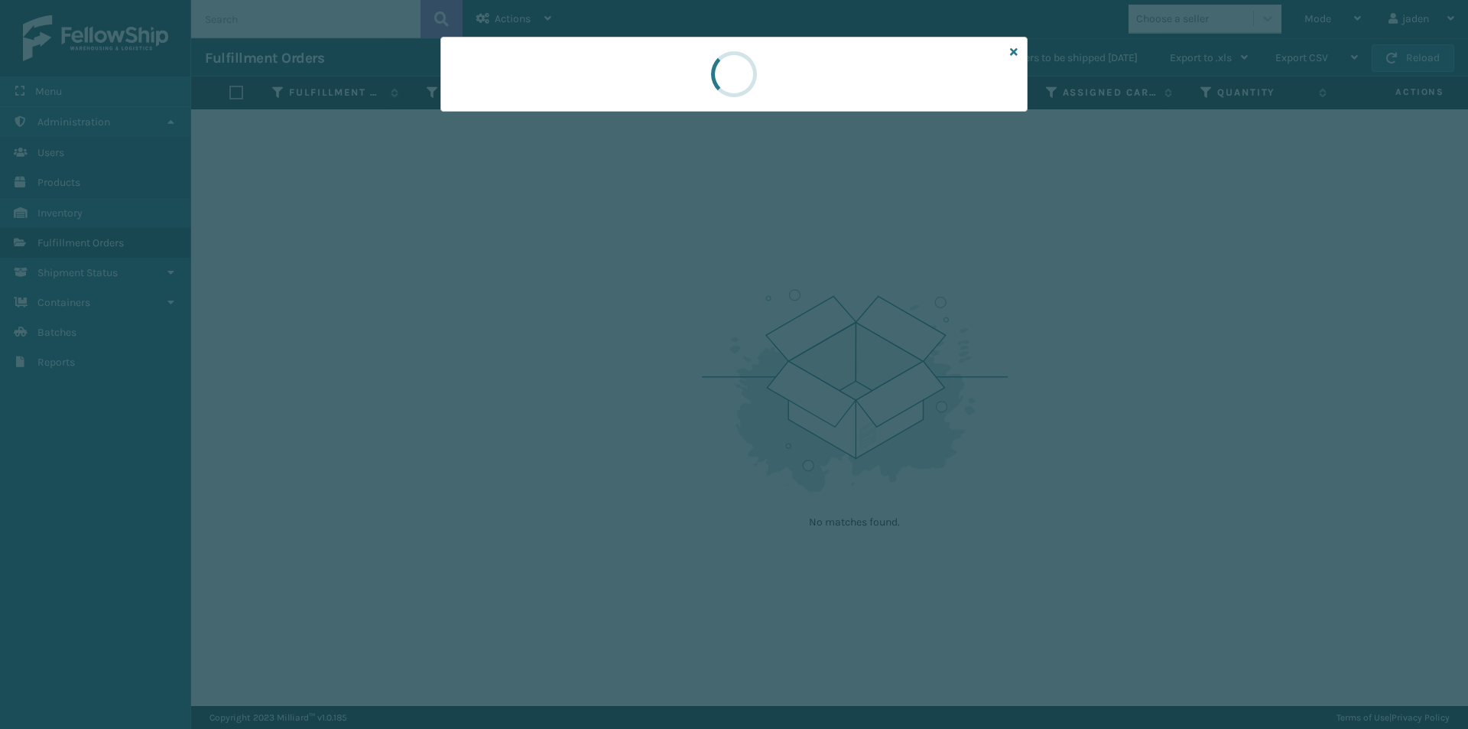
drag, startPoint x: 915, startPoint y: 82, endPoint x: 903, endPoint y: 82, distance: 12.2
drag, startPoint x: 903, startPoint y: 82, endPoint x: 832, endPoint y: 105, distance: 74.7
click at [651, 91] on div at bounding box center [733, 74] width 587 height 75
drag, startPoint x: 840, startPoint y: 104, endPoint x: 814, endPoint y: 56, distance: 54.7
click at [601, 74] on div at bounding box center [733, 74] width 587 height 75
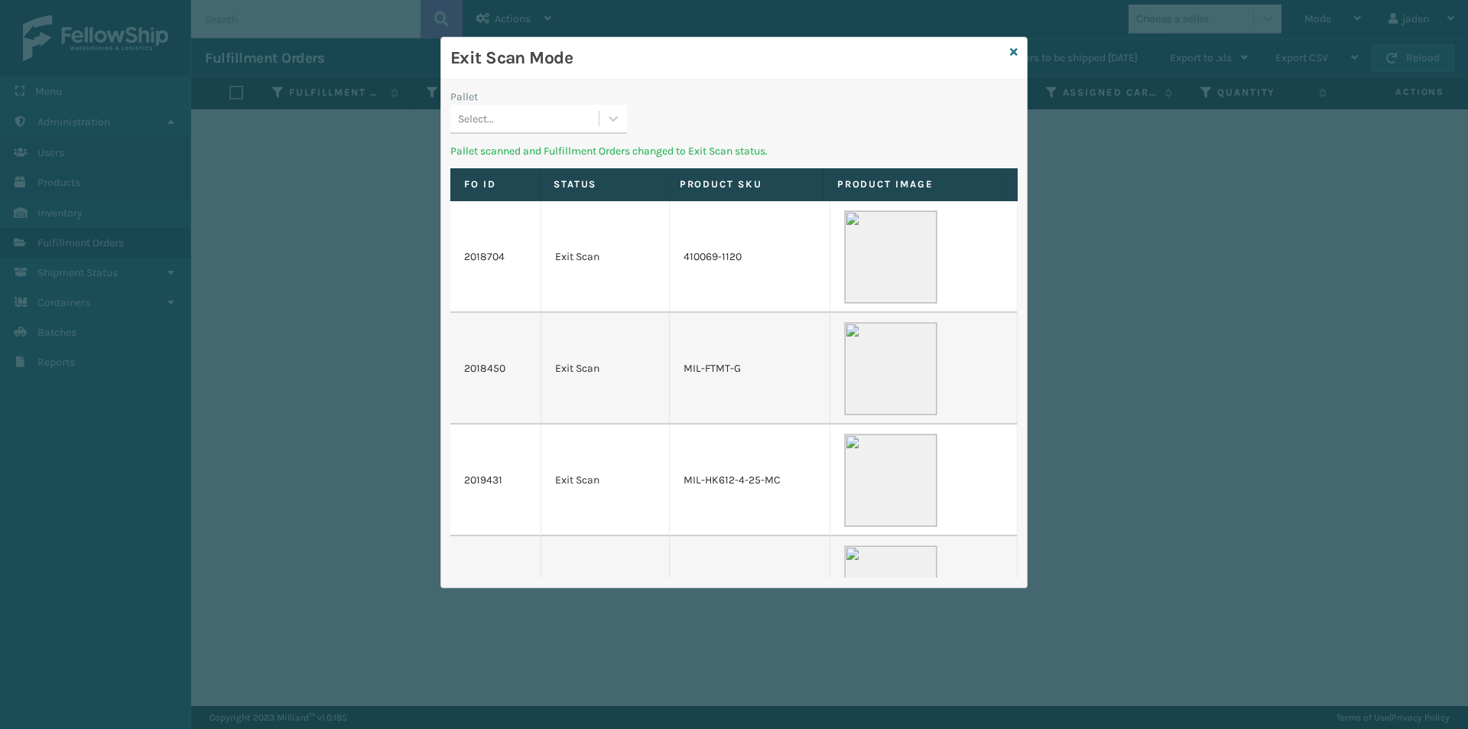
drag, startPoint x: 814, startPoint y: 56, endPoint x: 805, endPoint y: 74, distance: 20.5
drag, startPoint x: 805, startPoint y: 74, endPoint x: 574, endPoint y: 100, distance: 231.7
click at [566, 73] on div "Exit Scan Mode" at bounding box center [734, 58] width 586 height 42
click at [619, 118] on icon at bounding box center [613, 118] width 15 height 15
drag, startPoint x: 565, startPoint y: 151, endPoint x: 590, endPoint y: 145, distance: 26.0
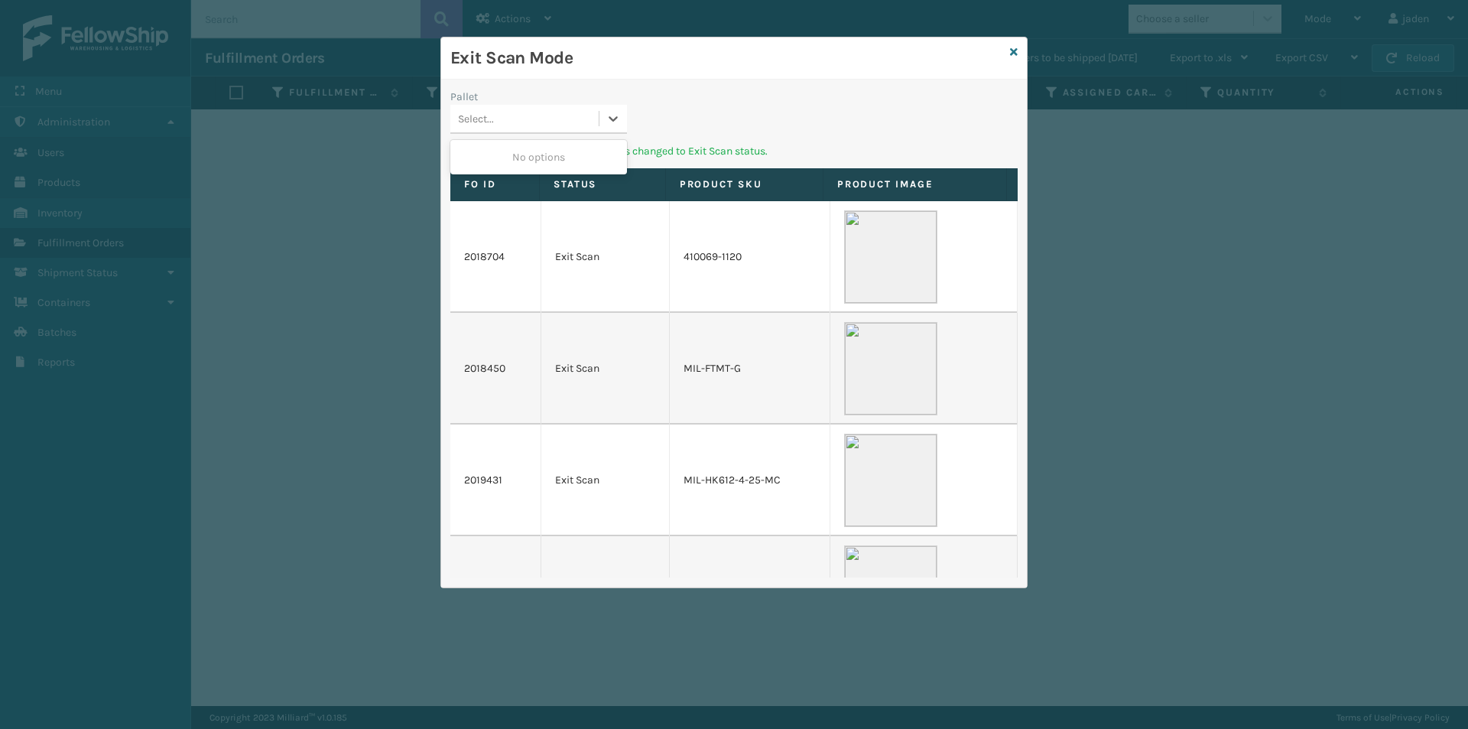
click at [572, 150] on div "No options" at bounding box center [538, 157] width 177 height 28
drag, startPoint x: 869, startPoint y: 93, endPoint x: 757, endPoint y: 77, distance: 112.8
click at [723, 77] on div "Exit Scan Mode" at bounding box center [734, 58] width 586 height 42
click at [1009, 54] on div "Exit Scan Mode" at bounding box center [734, 58] width 586 height 42
click at [1013, 53] on icon at bounding box center [1014, 52] width 8 height 11
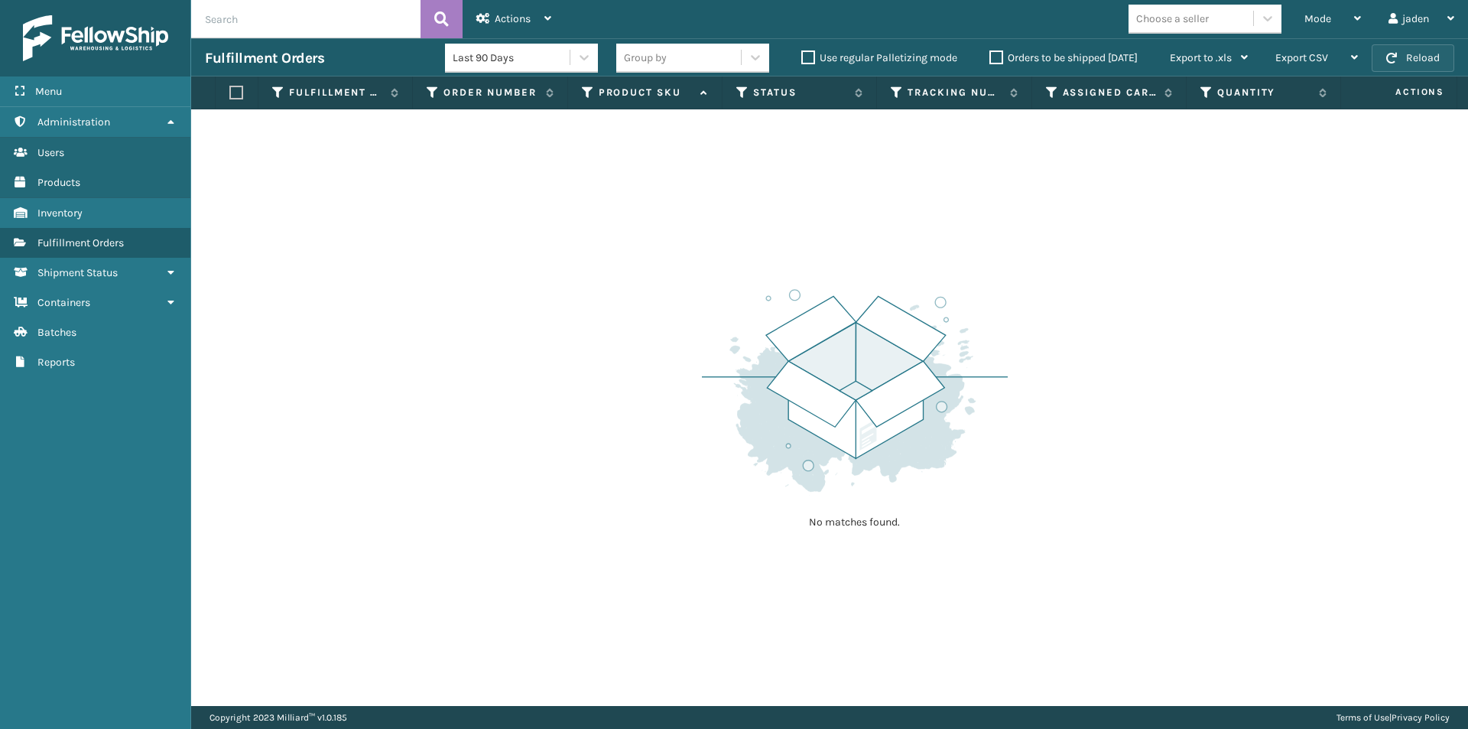
click at [1379, 56] on button "Reload" at bounding box center [1413, 58] width 83 height 28
click at [1344, 21] on div "Mode" at bounding box center [1333, 19] width 57 height 38
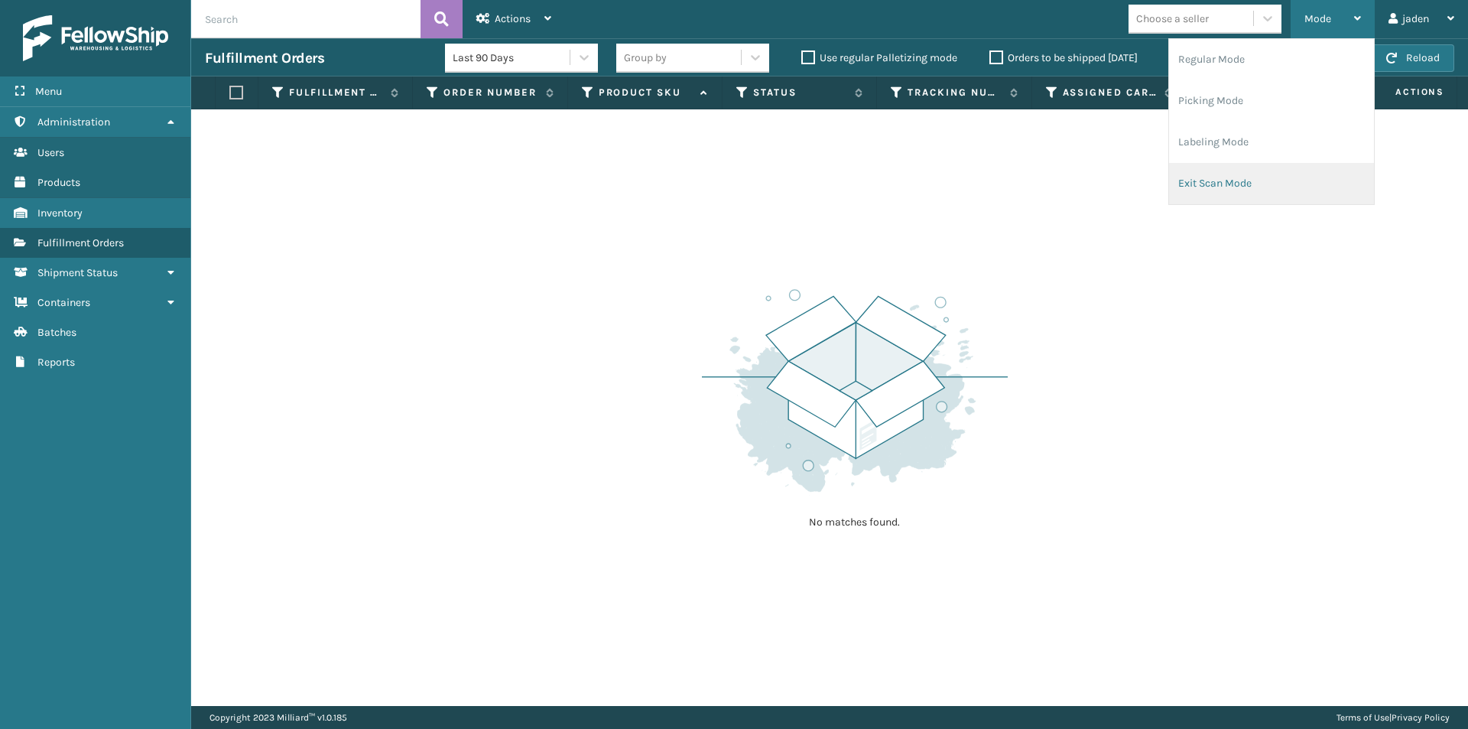
click at [1224, 184] on li "Exit Scan Mode" at bounding box center [1271, 183] width 205 height 41
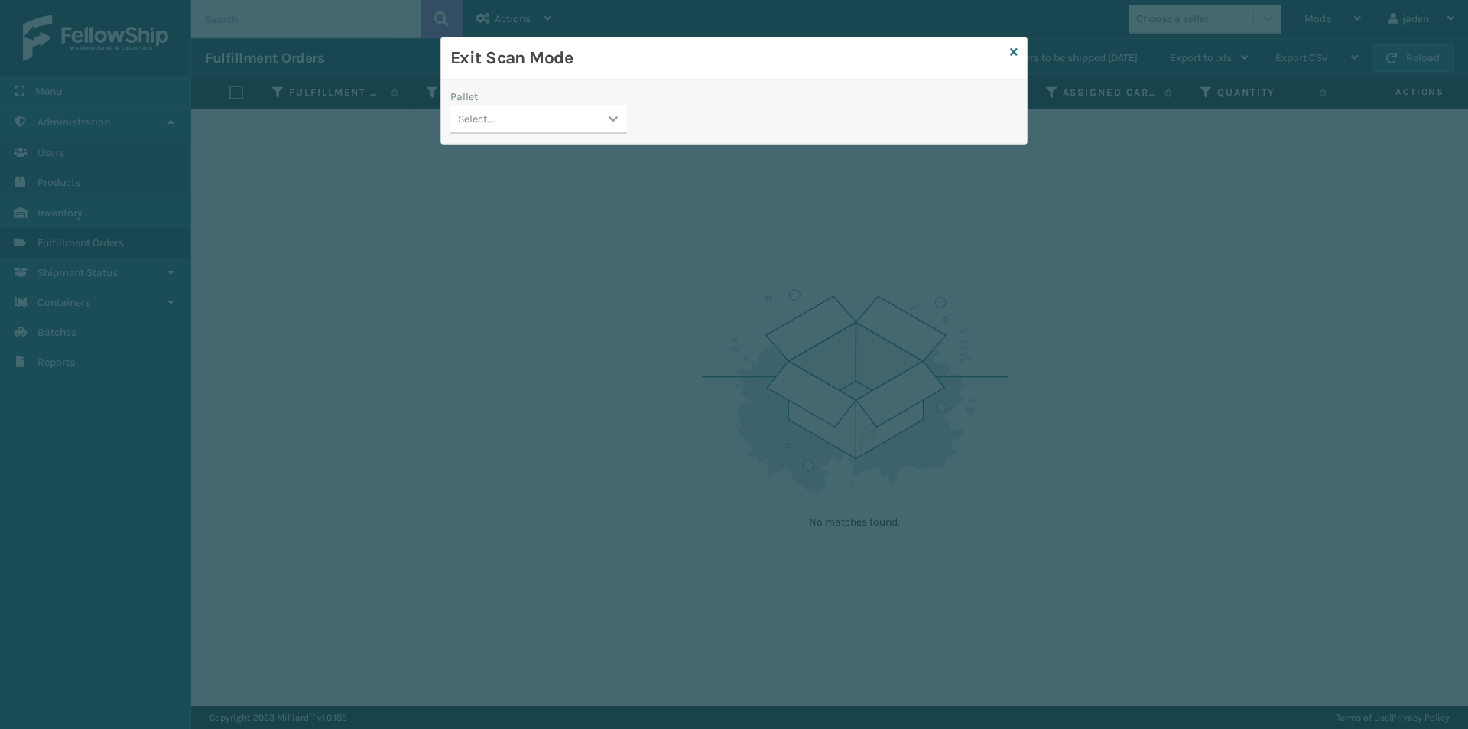
click at [603, 114] on div at bounding box center [614, 119] width 28 height 28
drag, startPoint x: 544, startPoint y: 145, endPoint x: 1035, endPoint y: 17, distance: 508.1
click at [572, 136] on div "Pallet 0 results available. Use Up and Down to choose options, press Enter to s…" at bounding box center [538, 116] width 195 height 54
click at [1015, 51] on icon at bounding box center [1014, 52] width 8 height 11
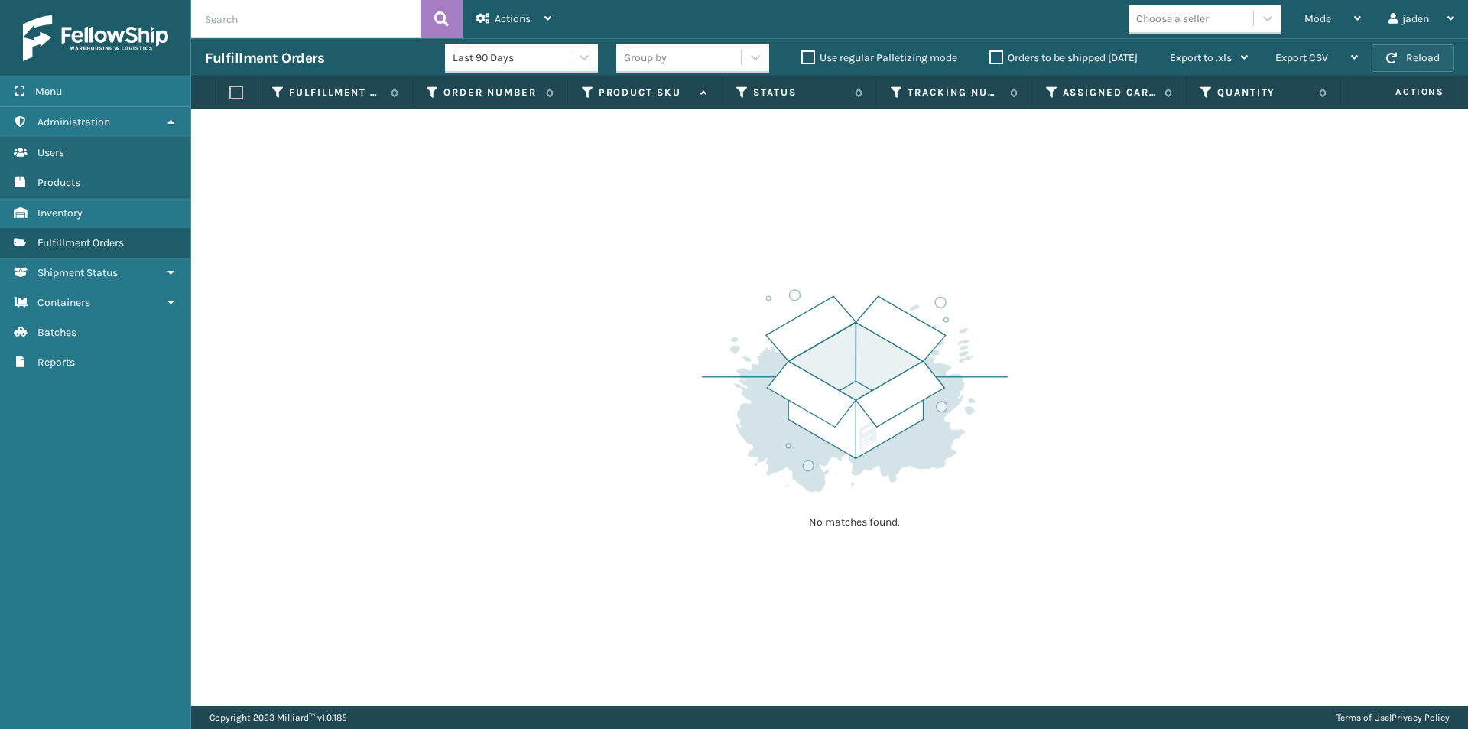
click at [1399, 62] on button "Reload" at bounding box center [1413, 58] width 83 height 28
click at [1400, 66] on button "Reload" at bounding box center [1413, 58] width 83 height 28
click at [1413, 60] on button "Reload" at bounding box center [1413, 58] width 83 height 28
click at [1348, 34] on div "Mode" at bounding box center [1333, 19] width 57 height 38
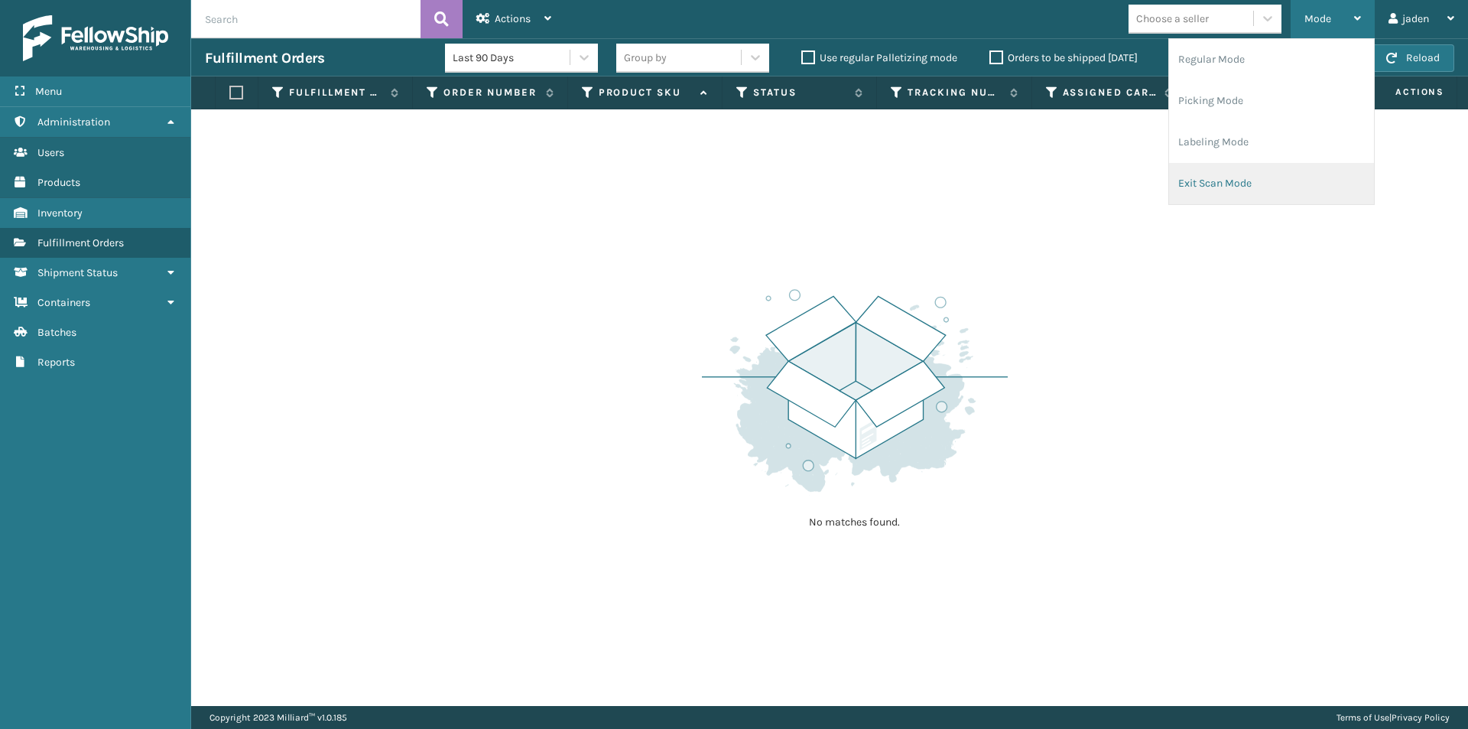
click at [1221, 199] on li "Exit Scan Mode" at bounding box center [1271, 183] width 205 height 41
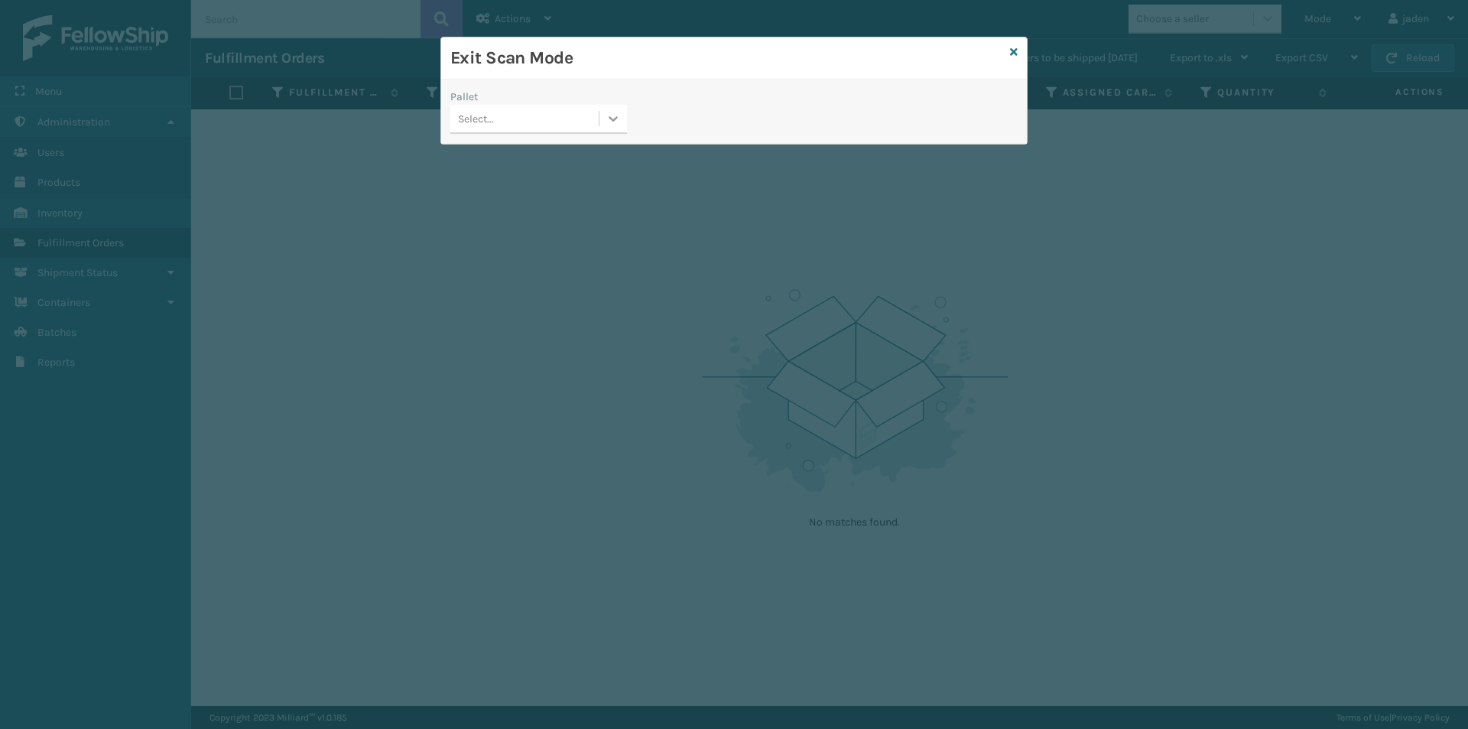
click at [607, 120] on icon at bounding box center [613, 118] width 15 height 15
click at [1012, 50] on icon at bounding box center [1014, 52] width 8 height 11
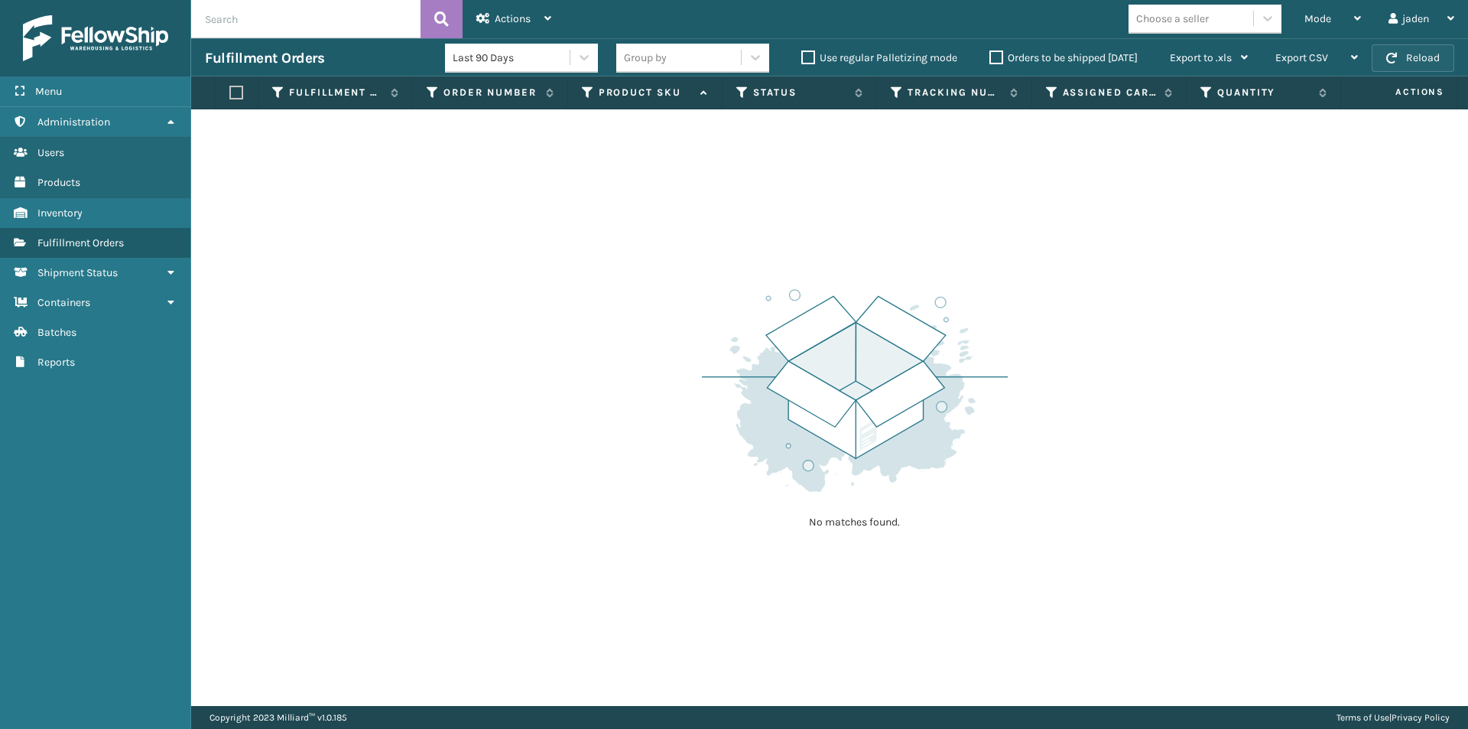
click at [1435, 67] on button "Reload" at bounding box center [1413, 58] width 83 height 28
click at [1432, 65] on button "Reload" at bounding box center [1413, 58] width 83 height 28
click at [1351, 21] on div "Mode" at bounding box center [1333, 19] width 57 height 38
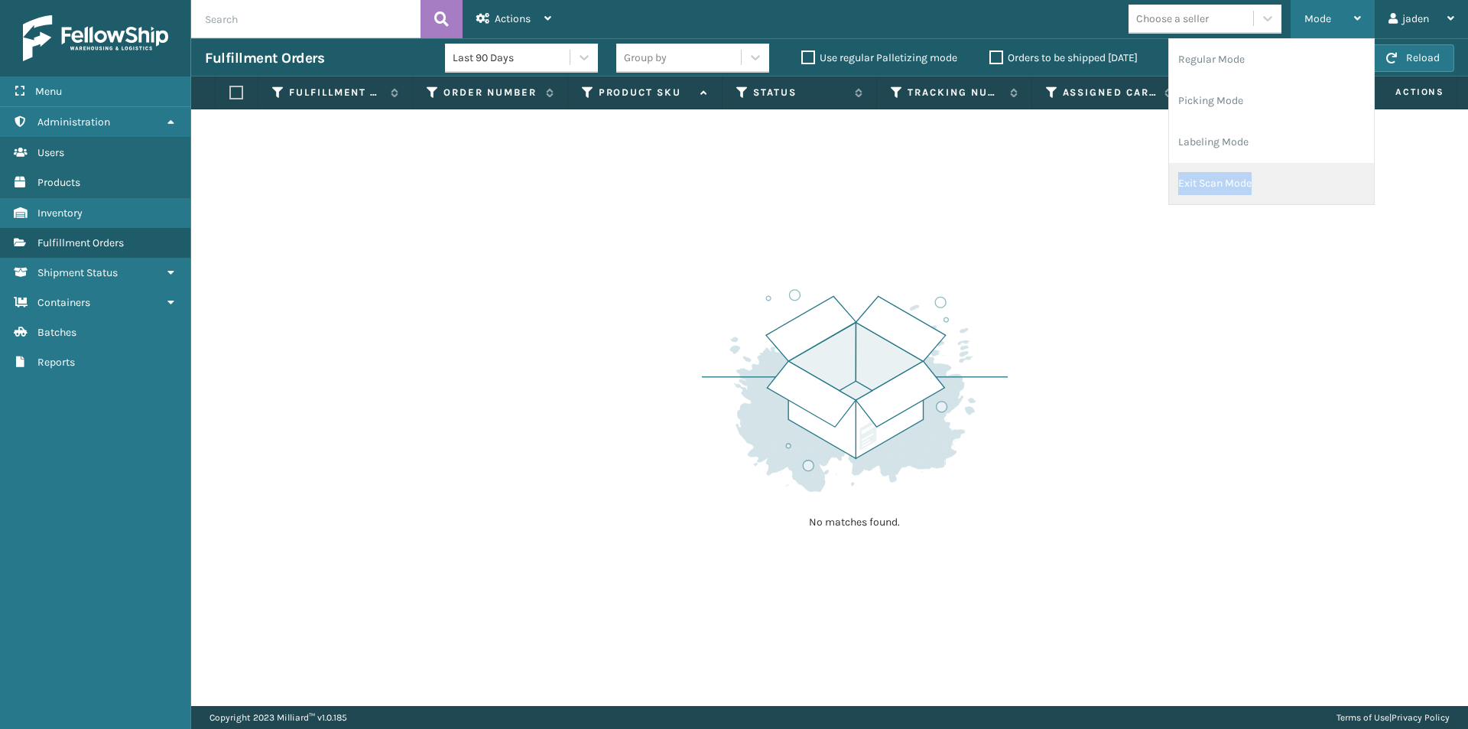
drag, startPoint x: 1325, startPoint y: 152, endPoint x: 1325, endPoint y: 187, distance: 35.2
click at [1325, 187] on ul "Regular Mode Picking Mode Labeling Mode Exit Scan Mode" at bounding box center [1271, 121] width 205 height 165
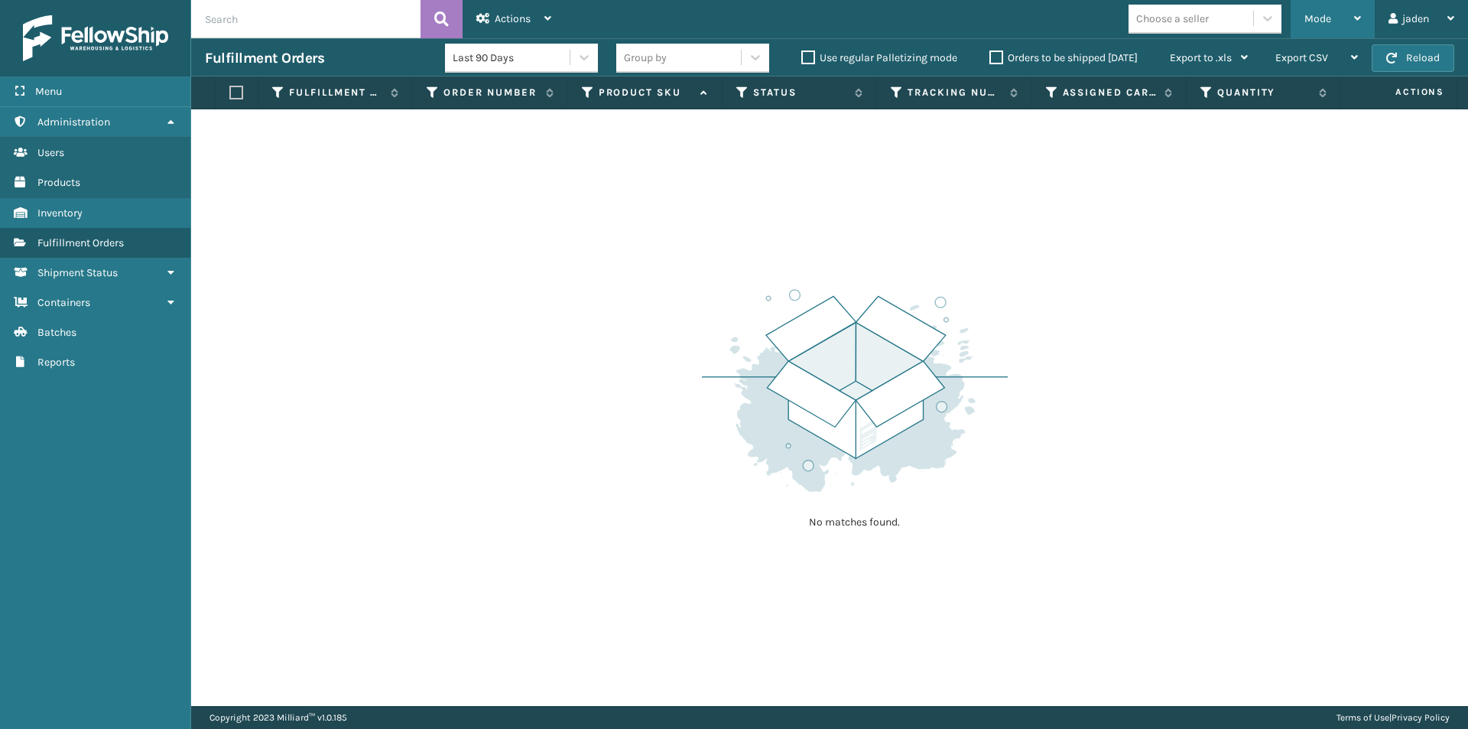
click at [1342, 7] on div "Mode" at bounding box center [1333, 19] width 57 height 38
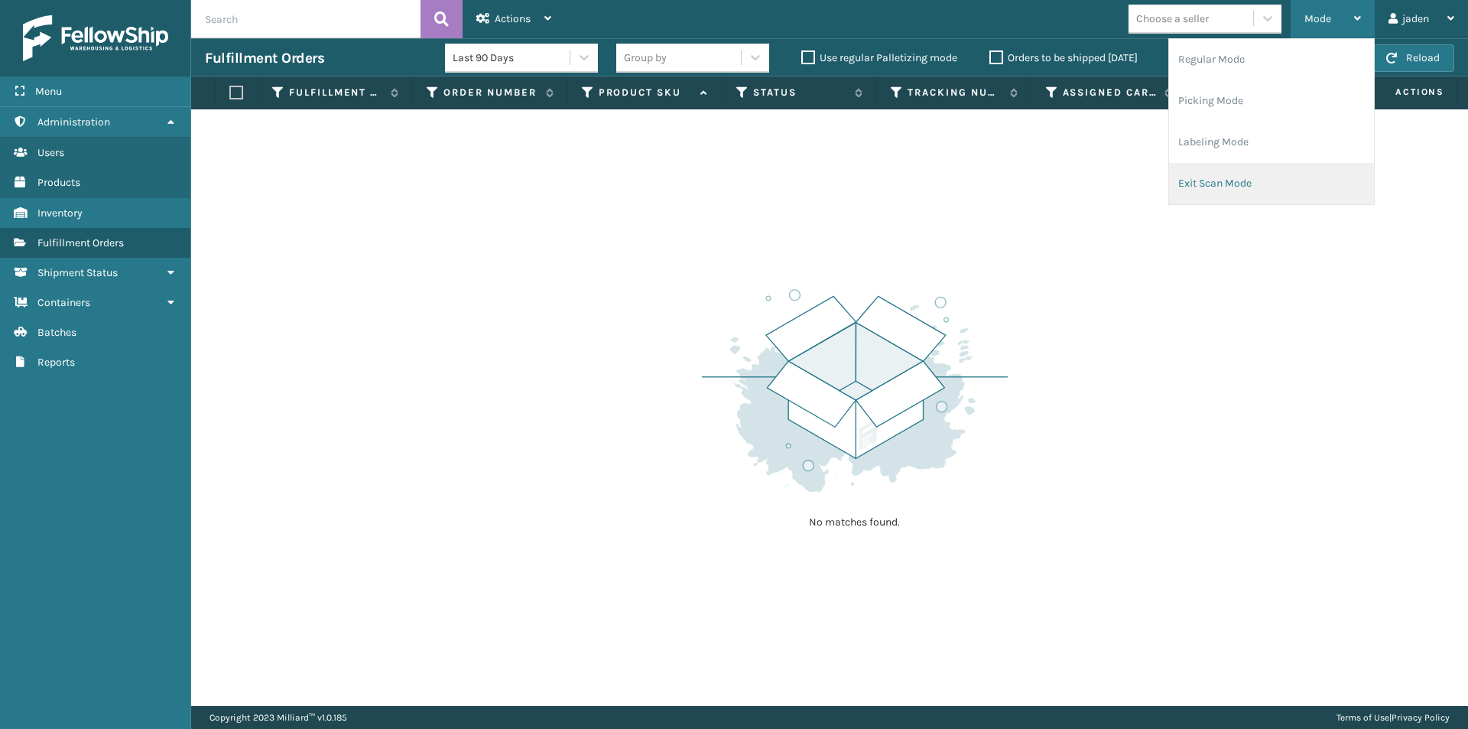
click at [1267, 179] on li "Exit Scan Mode" at bounding box center [1271, 183] width 205 height 41
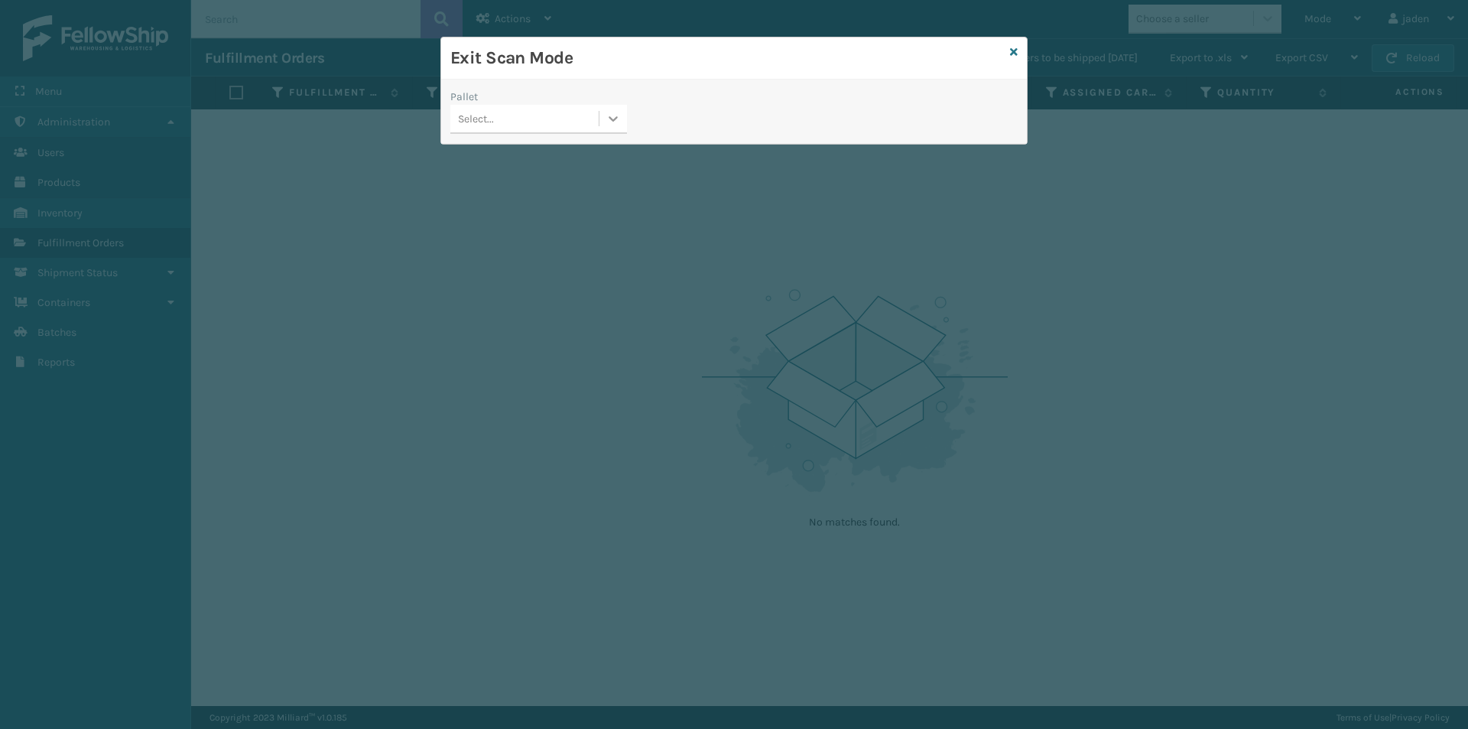
click at [611, 125] on icon at bounding box center [613, 118] width 15 height 15
click at [1013, 53] on icon at bounding box center [1014, 52] width 8 height 11
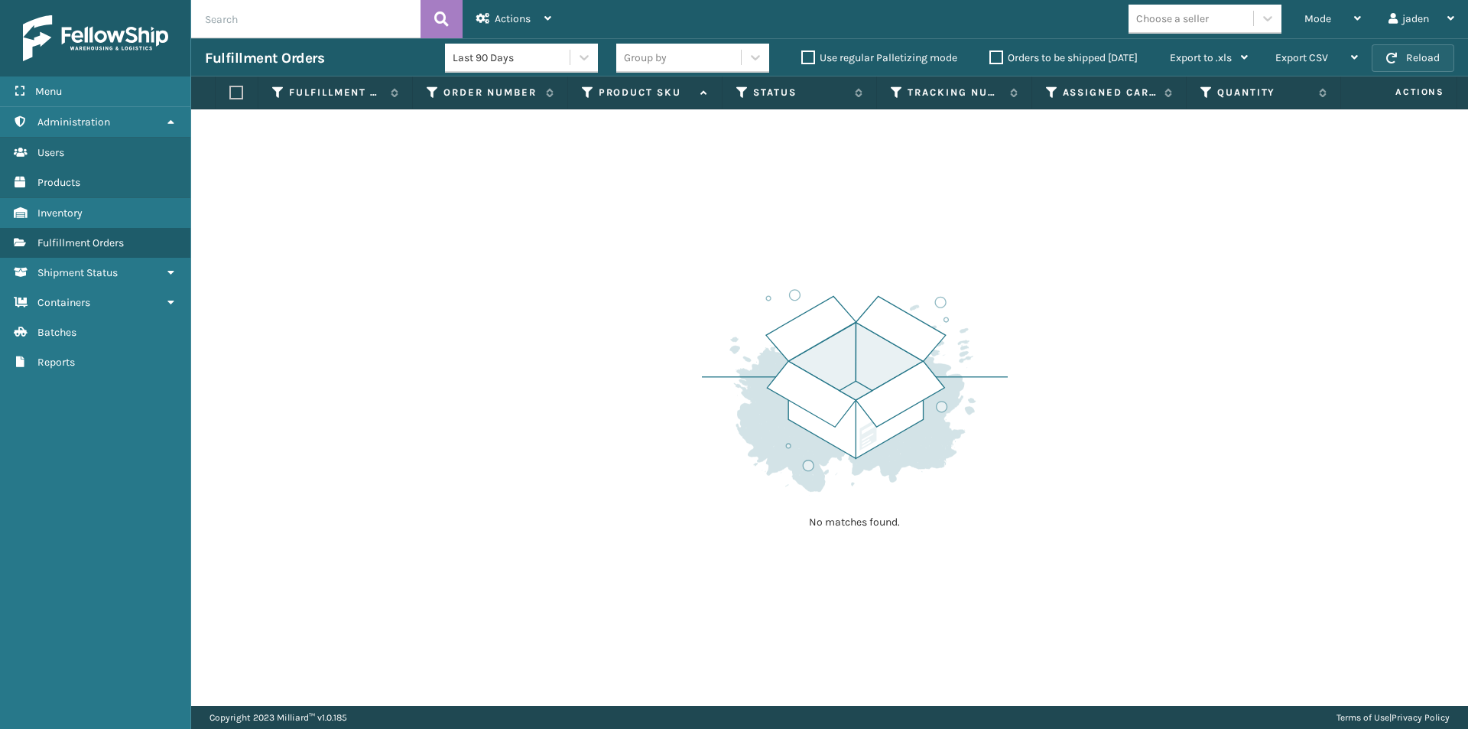
click at [1405, 57] on button "Reload" at bounding box center [1413, 58] width 83 height 28
drag, startPoint x: 1405, startPoint y: 57, endPoint x: 1416, endPoint y: 57, distance: 11.5
click at [1416, 57] on button "Reload" at bounding box center [1413, 58] width 83 height 28
drag, startPoint x: 1332, startPoint y: 17, endPoint x: 1312, endPoint y: 27, distance: 22.9
click at [1331, 17] on div "Mode" at bounding box center [1333, 19] width 57 height 38
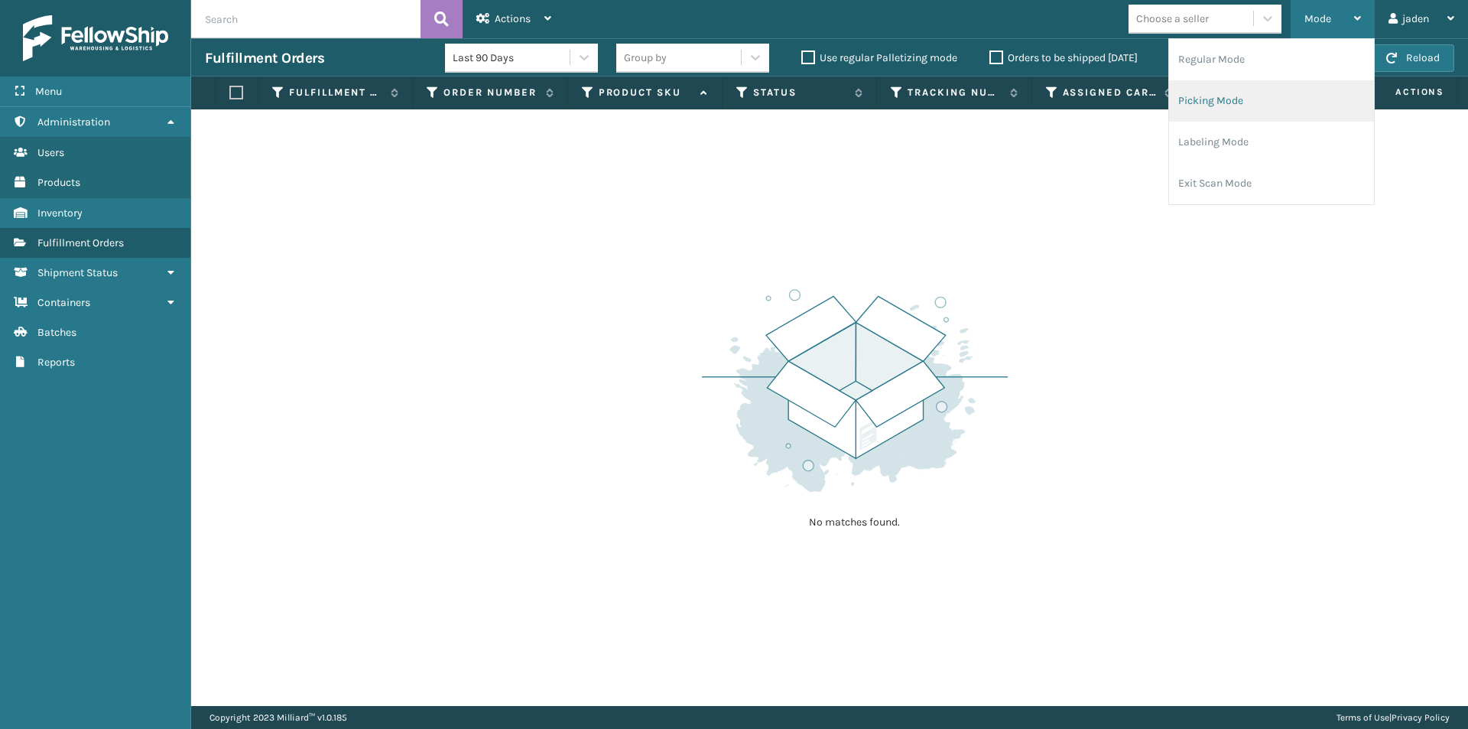
click at [1240, 109] on li "Picking Mode" at bounding box center [1271, 100] width 205 height 41
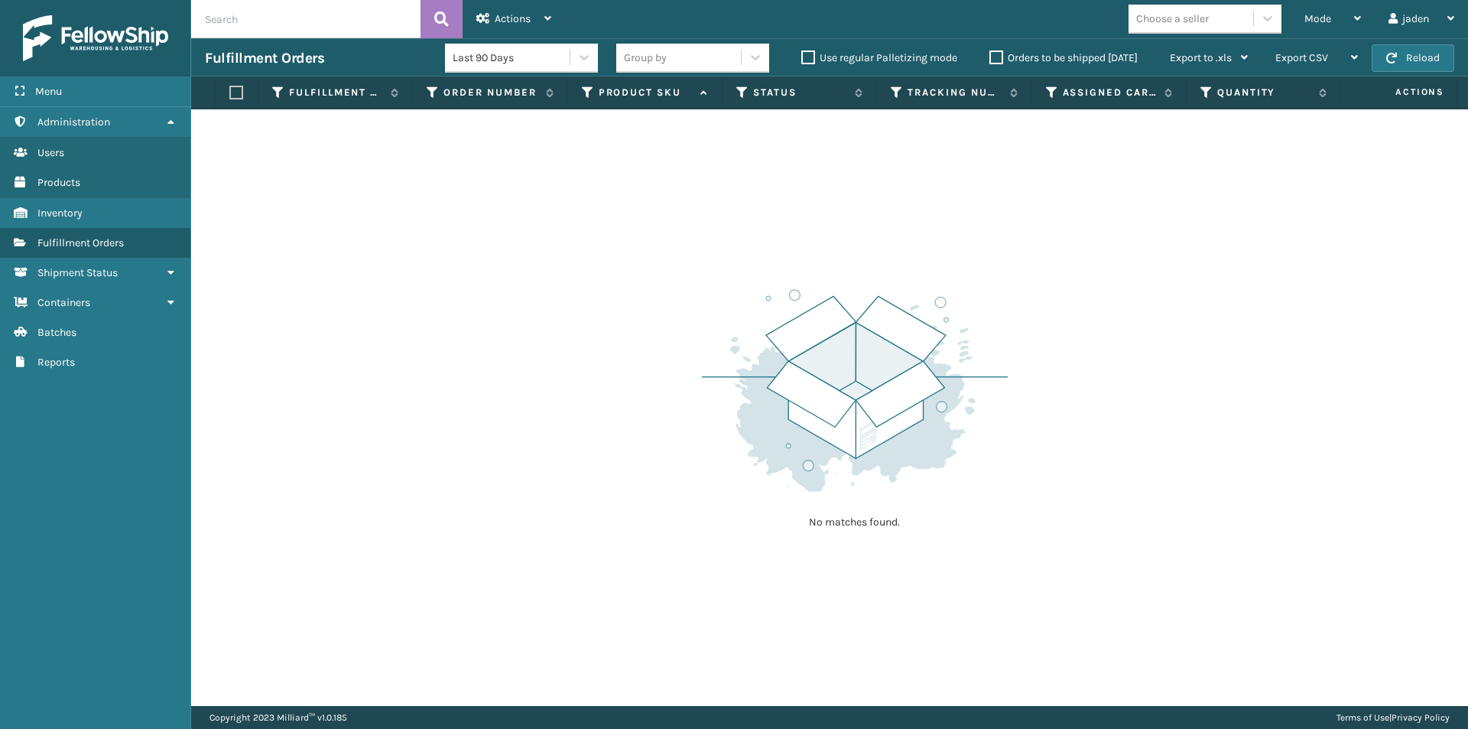
click at [992, 59] on label "Orders to be shipped [DATE]" at bounding box center [1064, 57] width 148 height 13
click at [990, 59] on input "Orders to be shipped [DATE]" at bounding box center [990, 54] width 1 height 10
click at [1388, 63] on button "Reload" at bounding box center [1413, 58] width 83 height 28
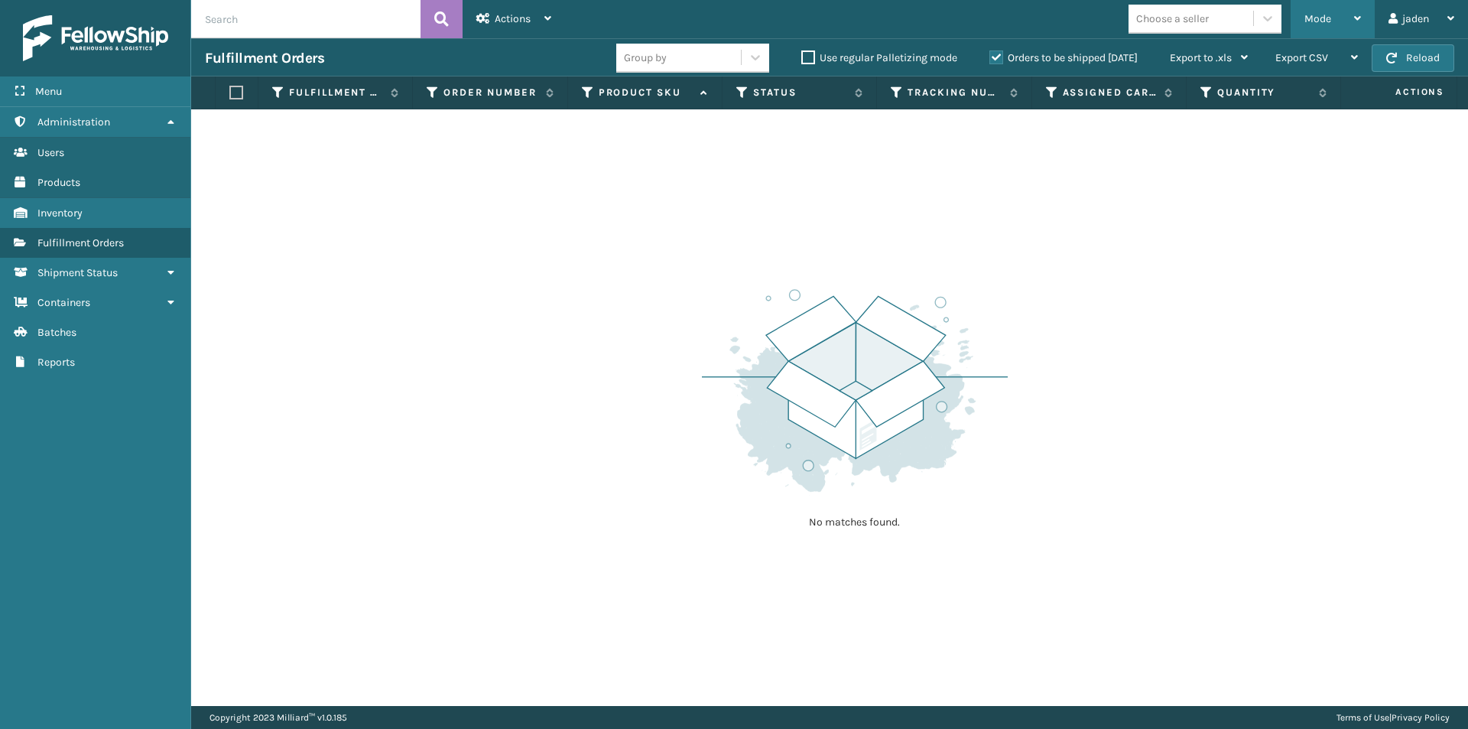
click at [1357, 28] on div "Mode" at bounding box center [1333, 19] width 57 height 38
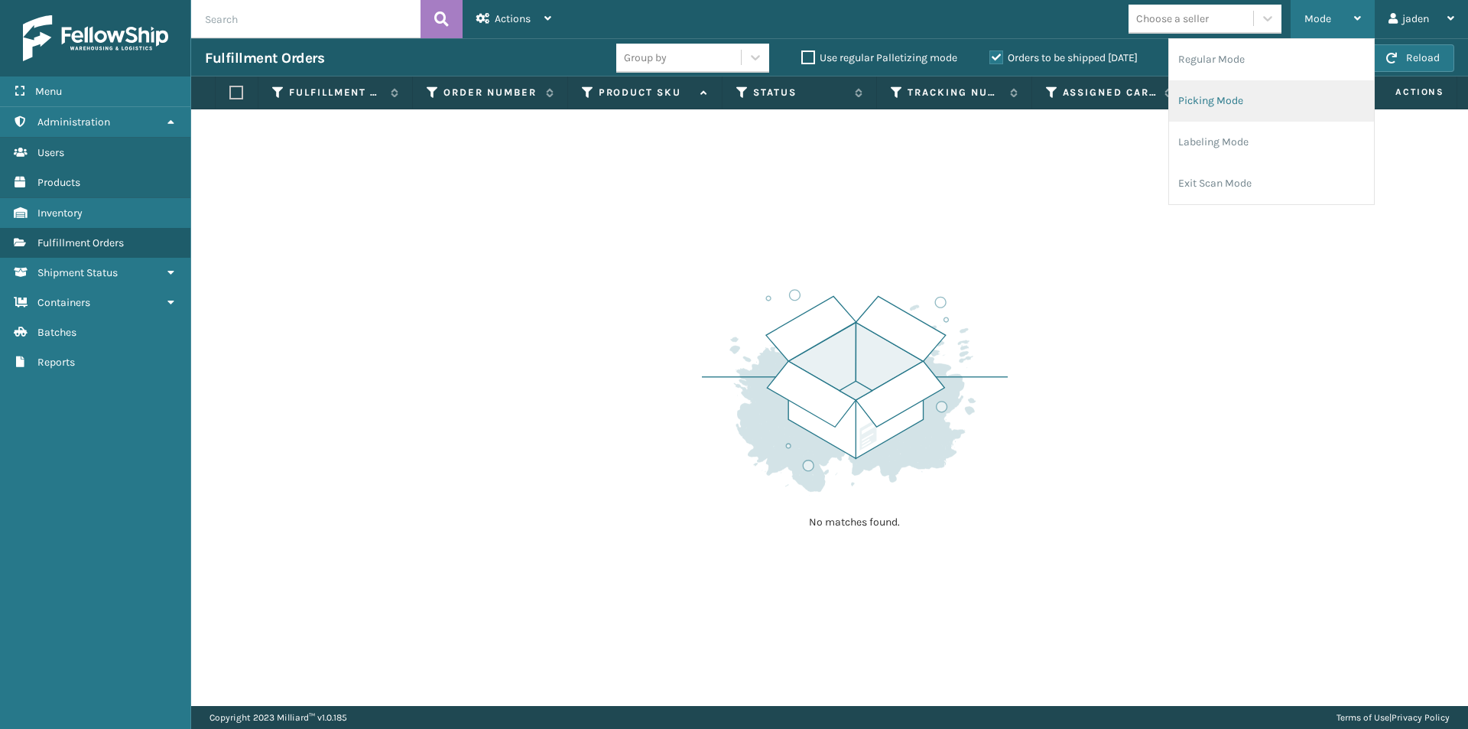
click at [1268, 113] on li "Picking Mode" at bounding box center [1271, 100] width 205 height 41
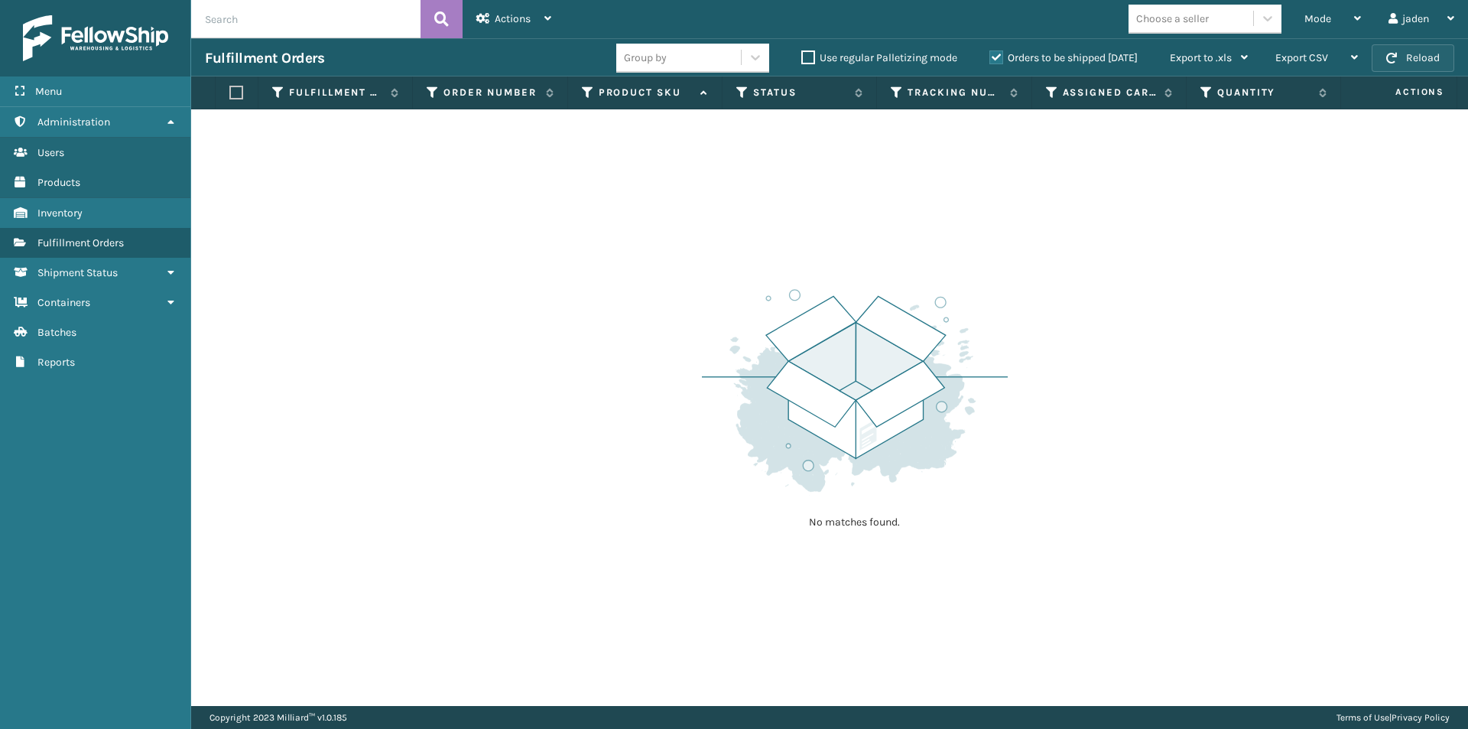
click at [1440, 56] on button "Reload" at bounding box center [1413, 58] width 83 height 28
click at [1312, 23] on span "Mode" at bounding box center [1318, 18] width 27 height 13
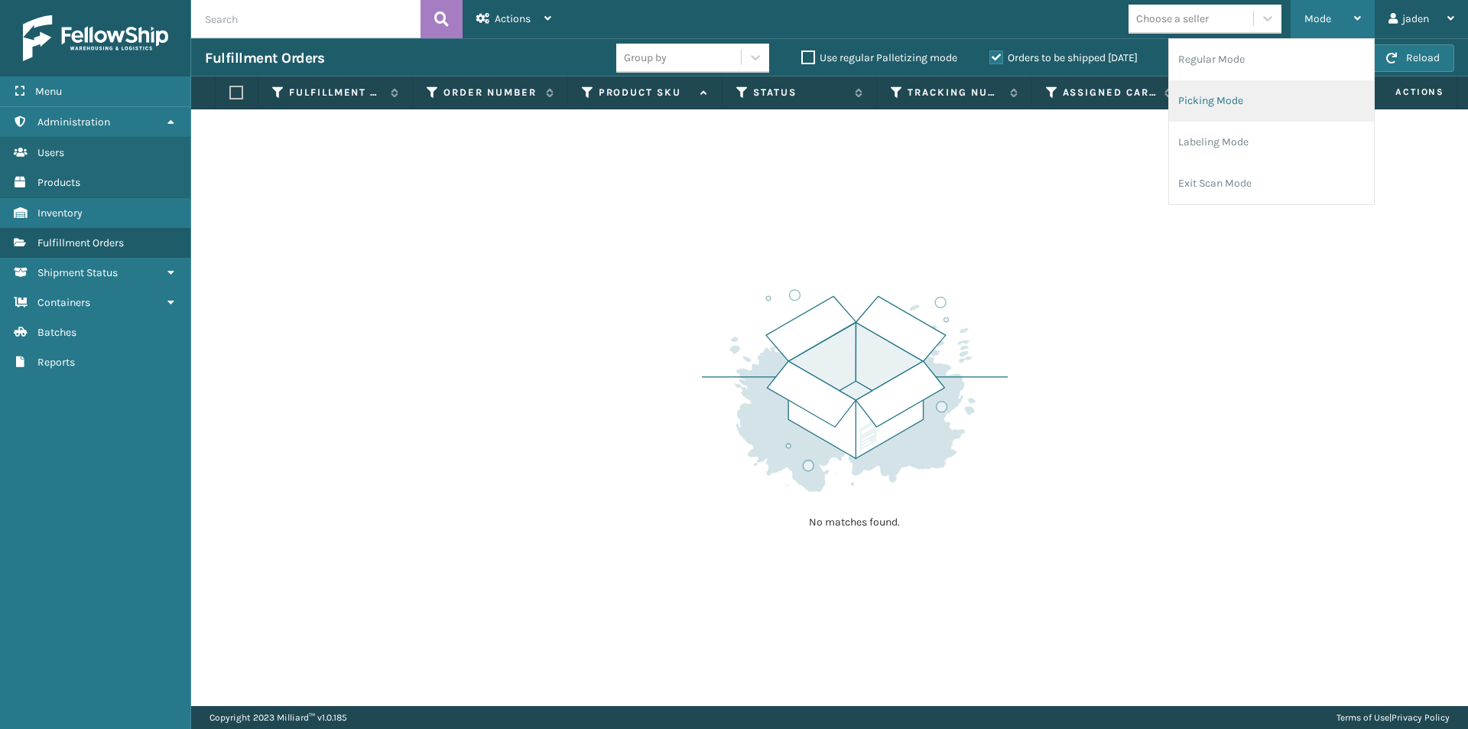
click at [1250, 101] on li "Picking Mode" at bounding box center [1271, 100] width 205 height 41
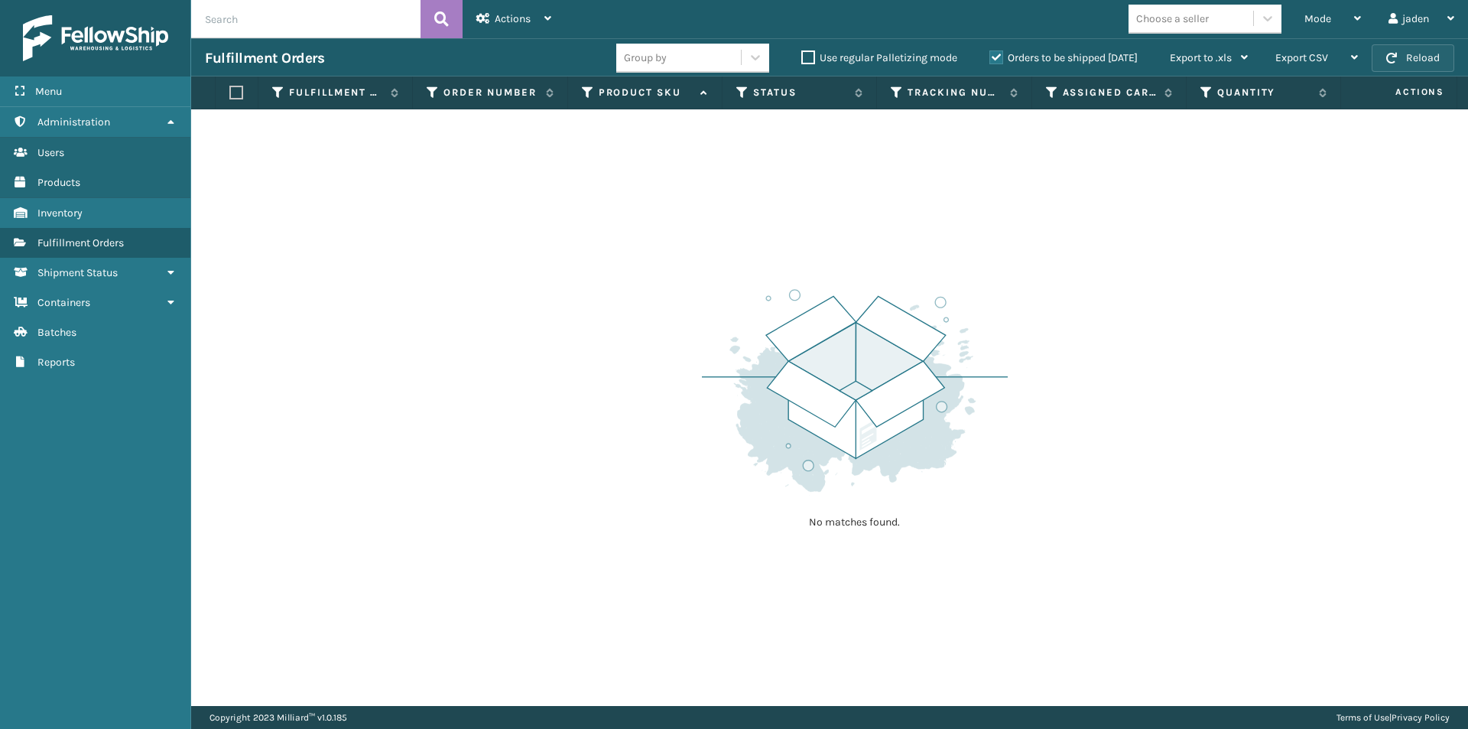
click at [1396, 48] on button "Reload" at bounding box center [1413, 58] width 83 height 28
click at [1336, 15] on div "Mode" at bounding box center [1333, 19] width 57 height 38
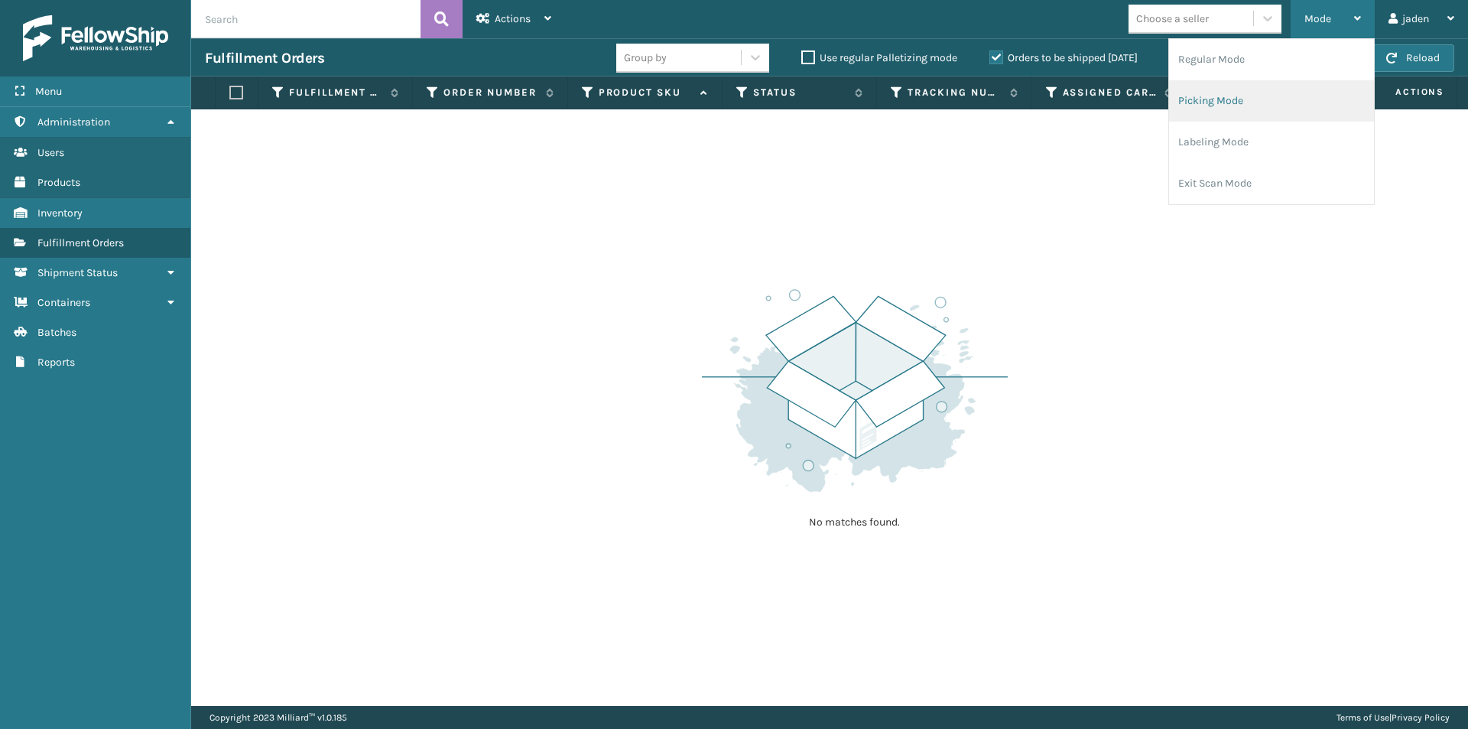
click at [1273, 106] on li "Picking Mode" at bounding box center [1271, 100] width 205 height 41
